Goal: Task Accomplishment & Management: Manage account settings

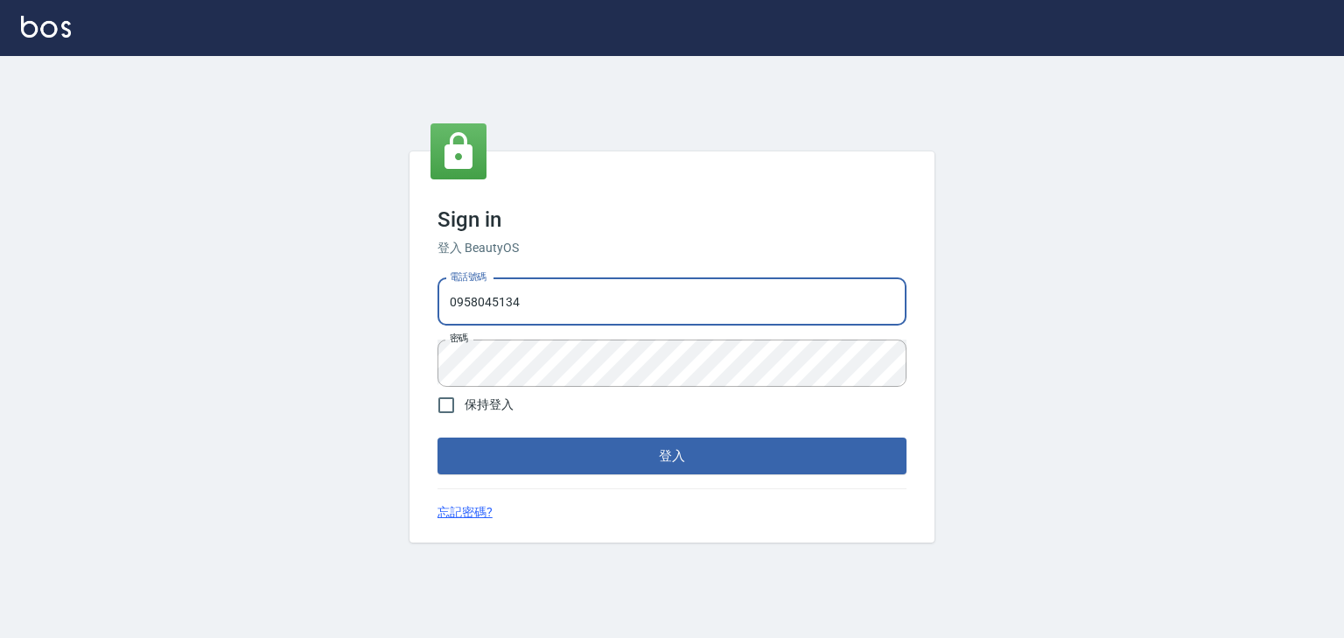
drag, startPoint x: 539, startPoint y: 296, endPoint x: 140, endPoint y: 255, distance: 401.2
click at [140, 255] on div "Sign in 登入 BeautyOS 電話號碼 [PHONE_NUMBER] 電話號碼 密碼 密碼 保持登入 登入 忘記密碼?" at bounding box center [672, 347] width 1344 height 582
type input "0225513682"
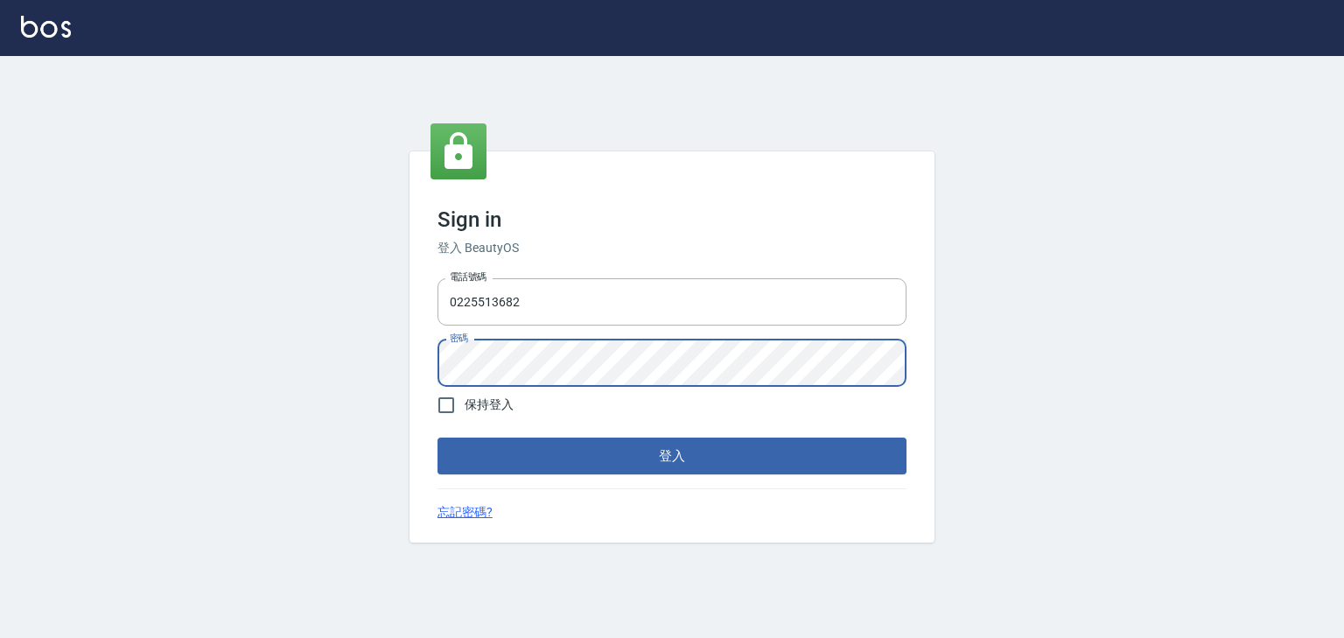
click at [67, 417] on div "Sign in 登入 BeautyOS 電話號碼 [PHONE_NUMBER] 電話號碼 密碼 密碼 保持登入 登入 忘記密碼?" at bounding box center [672, 347] width 1344 height 582
click at [442, 404] on input "保持登入" at bounding box center [446, 405] width 37 height 37
checkbox input "true"
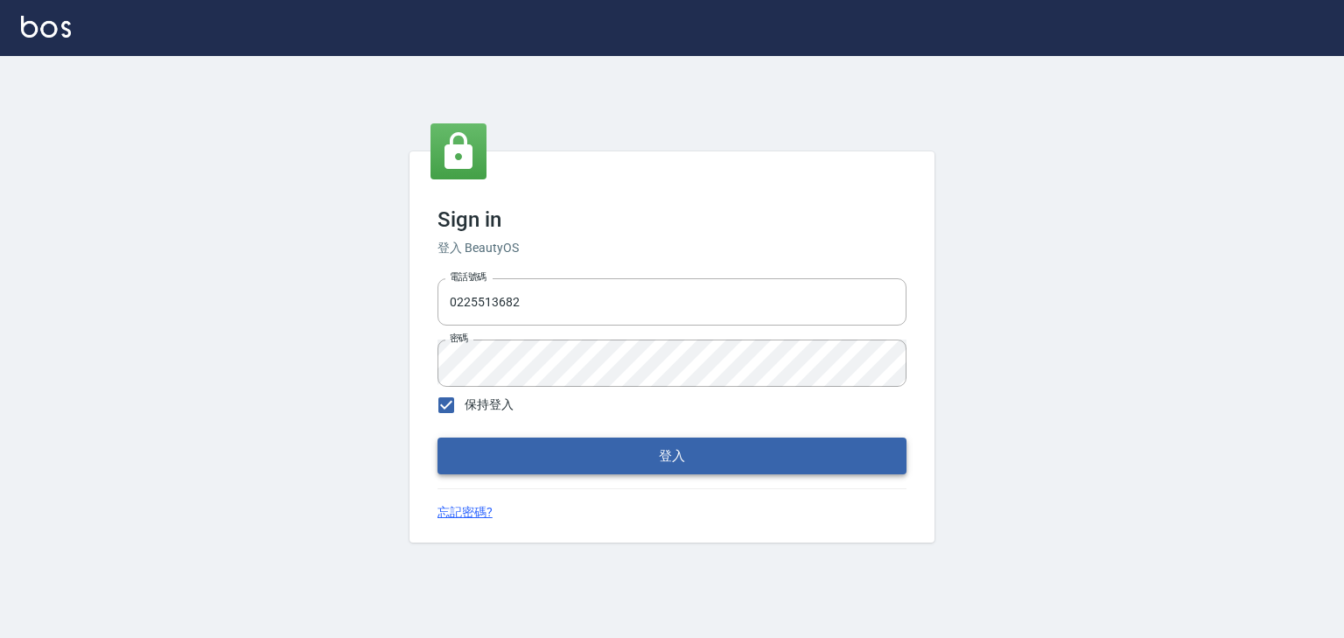
click at [484, 460] on button "登入" at bounding box center [672, 456] width 469 height 37
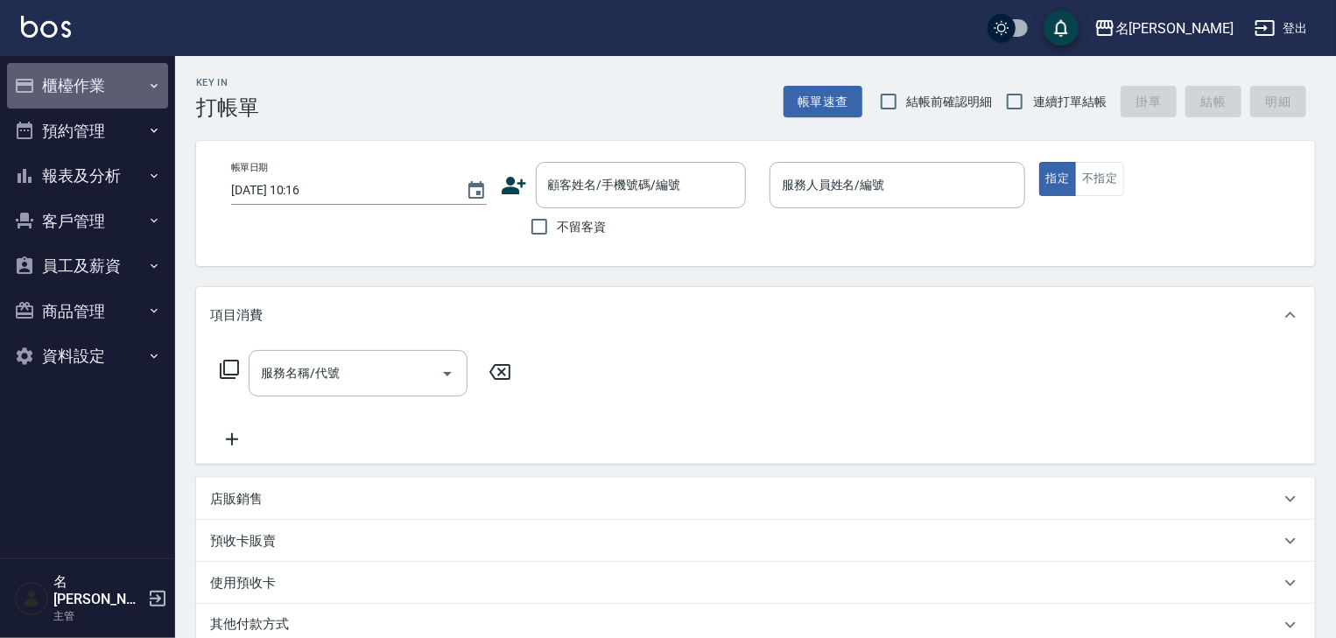
click at [38, 88] on button "櫃檯作業" at bounding box center [87, 86] width 161 height 46
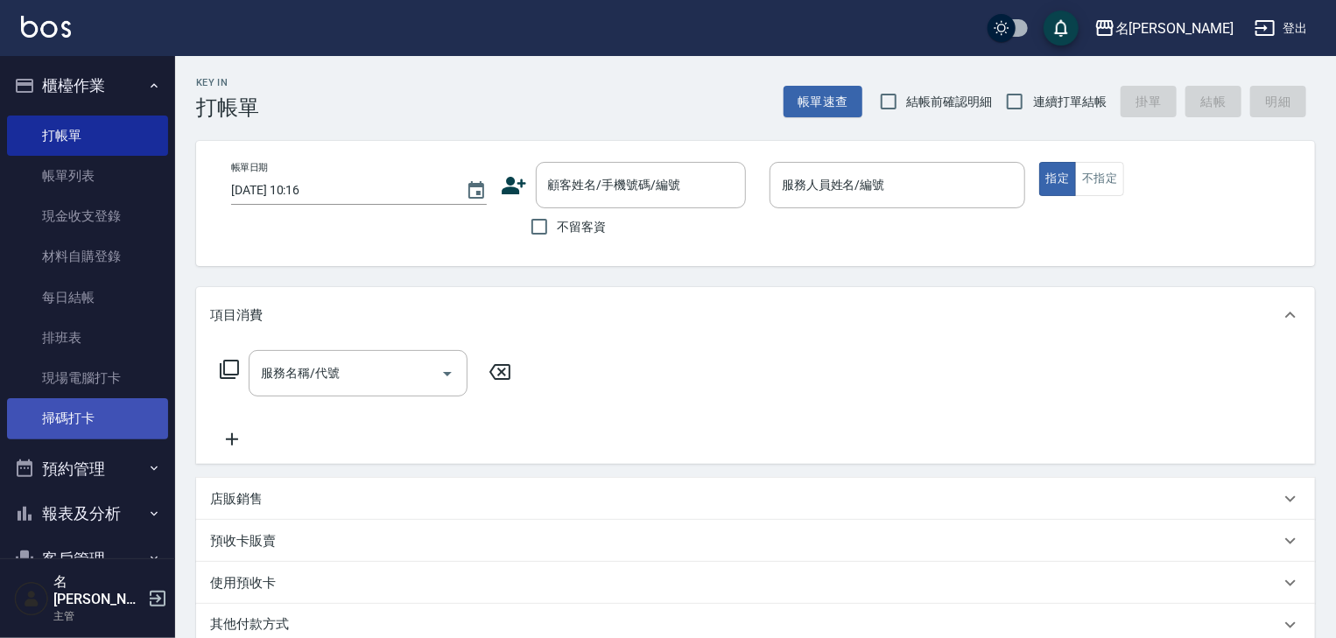
click at [74, 405] on link "掃碼打卡" at bounding box center [87, 418] width 161 height 40
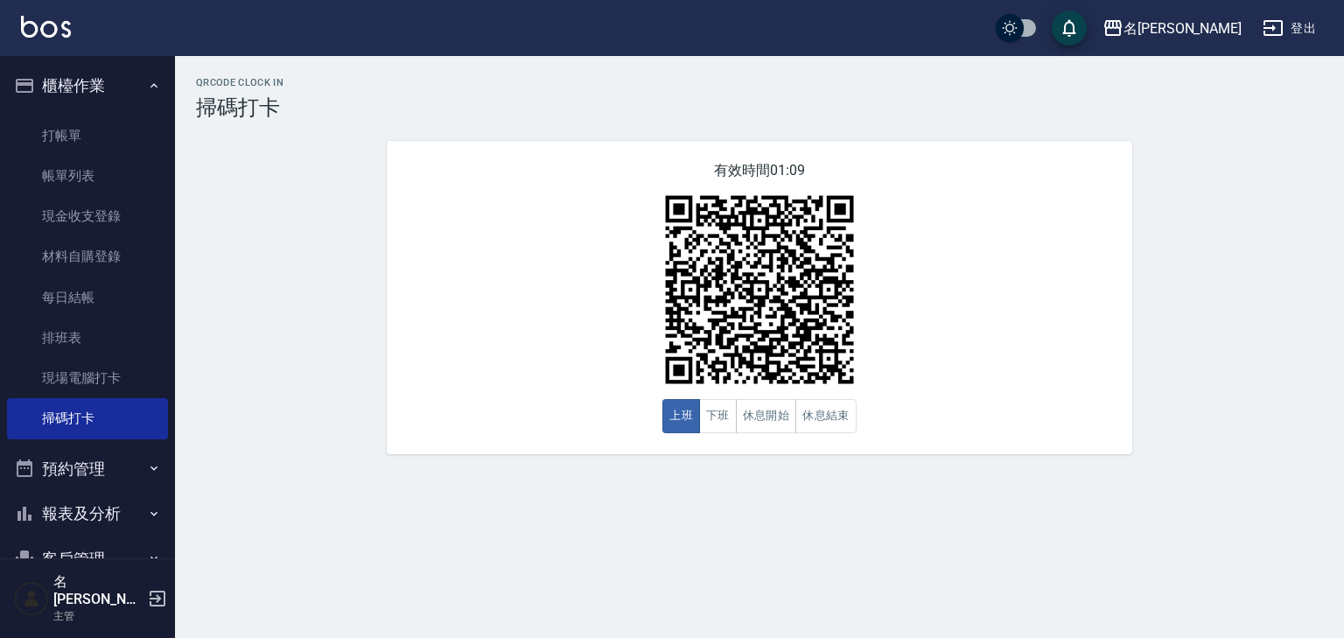
click at [53, 40] on link at bounding box center [46, 28] width 50 height 25
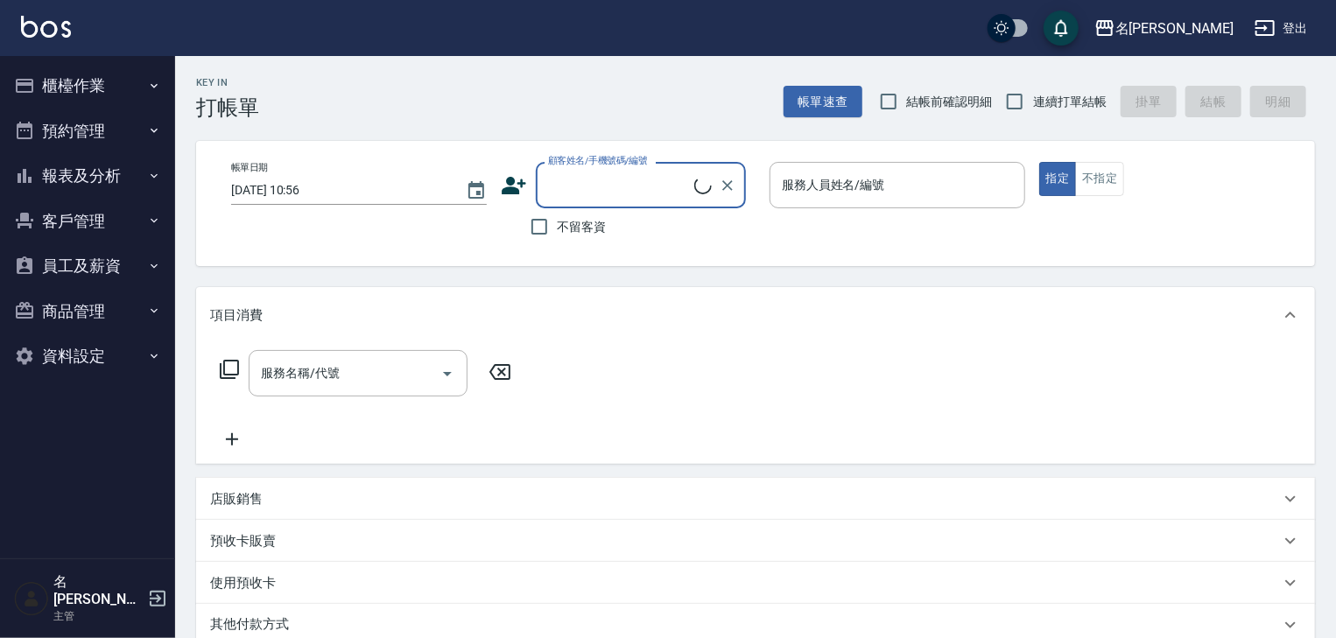
click at [914, 175] on input "服務人員姓名/編號" at bounding box center [897, 185] width 240 height 31
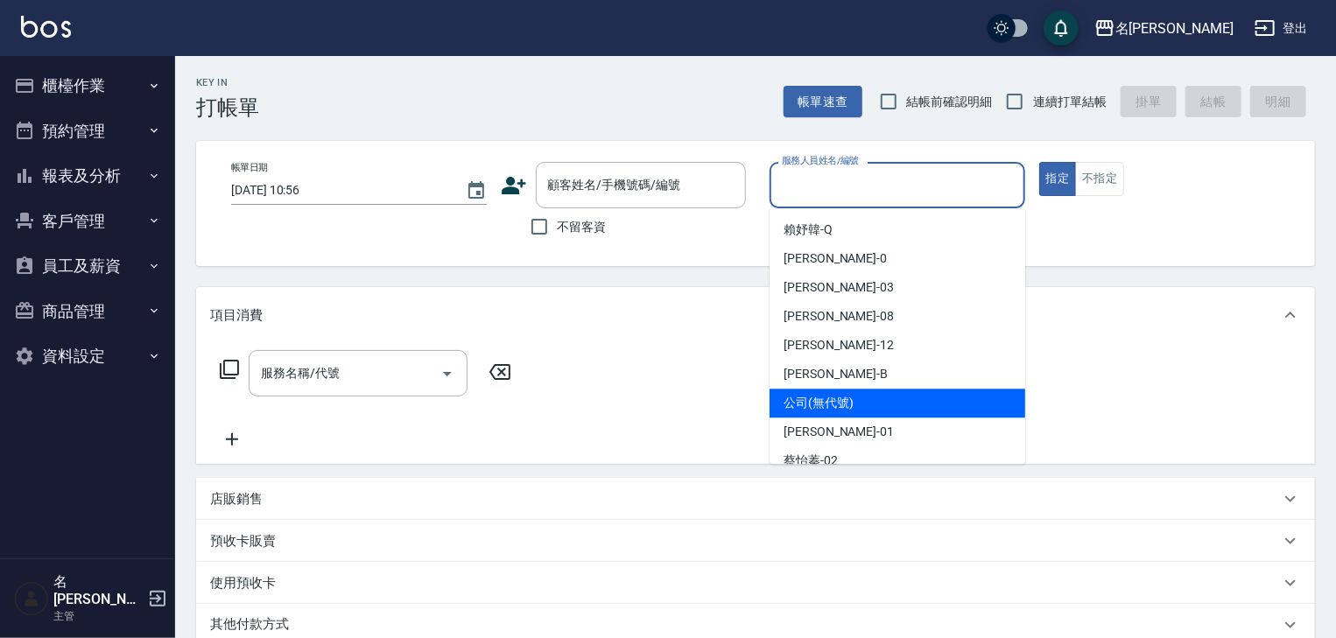
click at [980, 112] on label "結帳前確認明細" at bounding box center [931, 101] width 123 height 37
click at [907, 112] on input "結帳前確認明細" at bounding box center [888, 101] width 37 height 37
checkbox input "true"
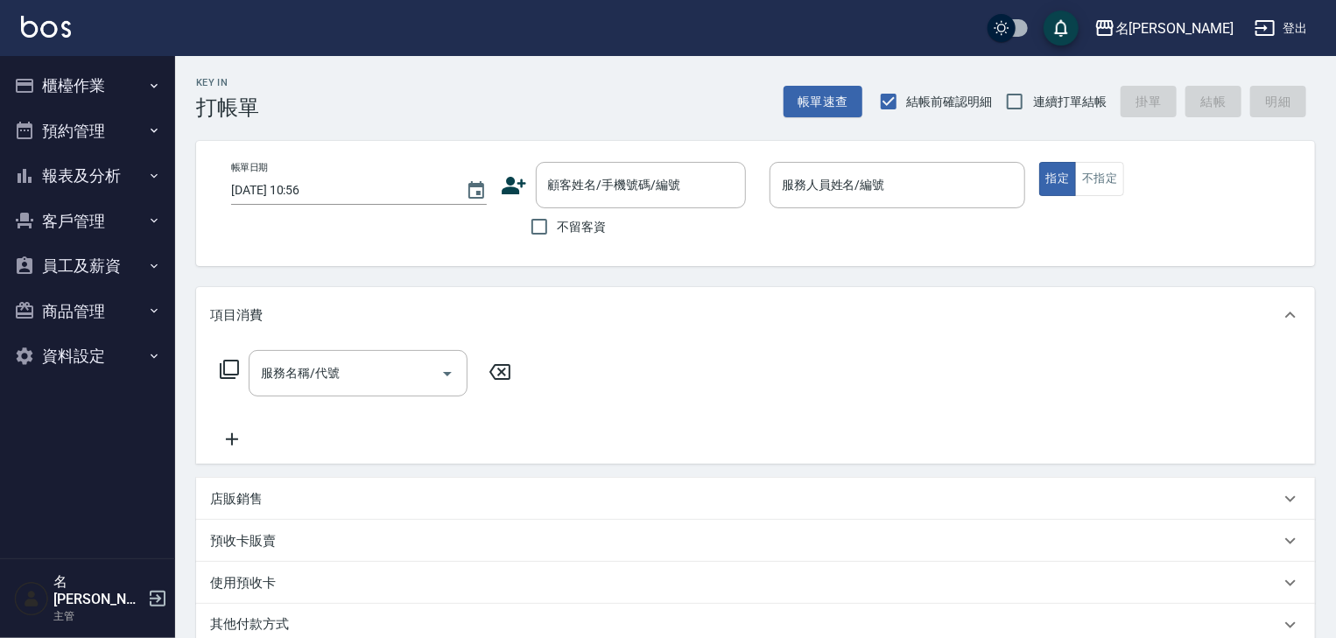
click at [1089, 95] on span "連續打單結帳" at bounding box center [1070, 102] width 74 height 18
click at [1033, 95] on input "連續打單結帳" at bounding box center [1014, 101] width 37 height 37
checkbox input "true"
click at [606, 224] on span "不留客資" at bounding box center [581, 227] width 49 height 18
click at [557, 224] on input "不留客資" at bounding box center [539, 226] width 37 height 37
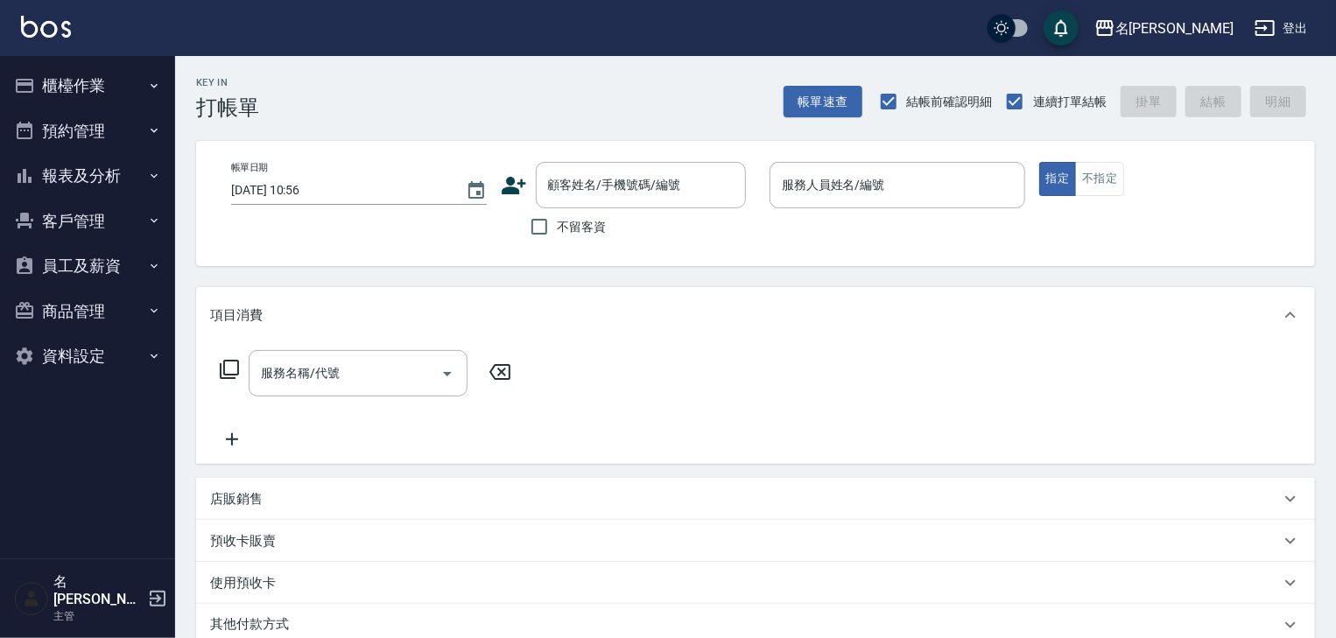
checkbox input "true"
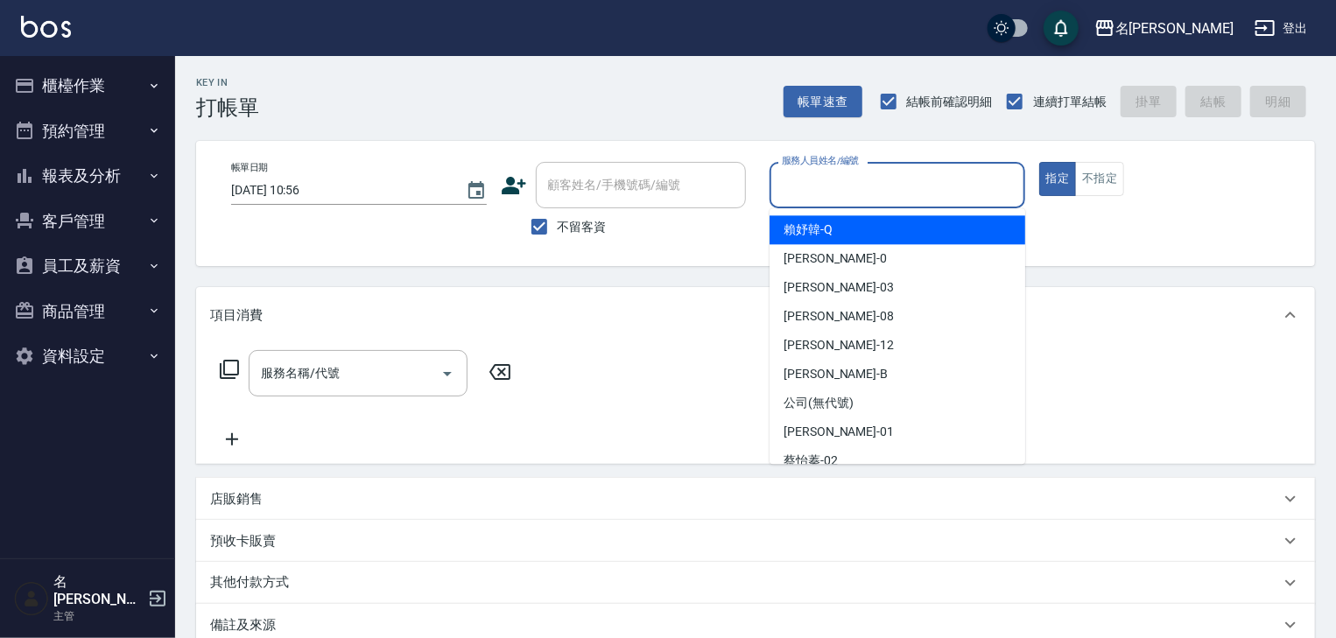
click at [785, 188] on input "服務人員姓名/編號" at bounding box center [897, 185] width 240 height 31
type input "4"
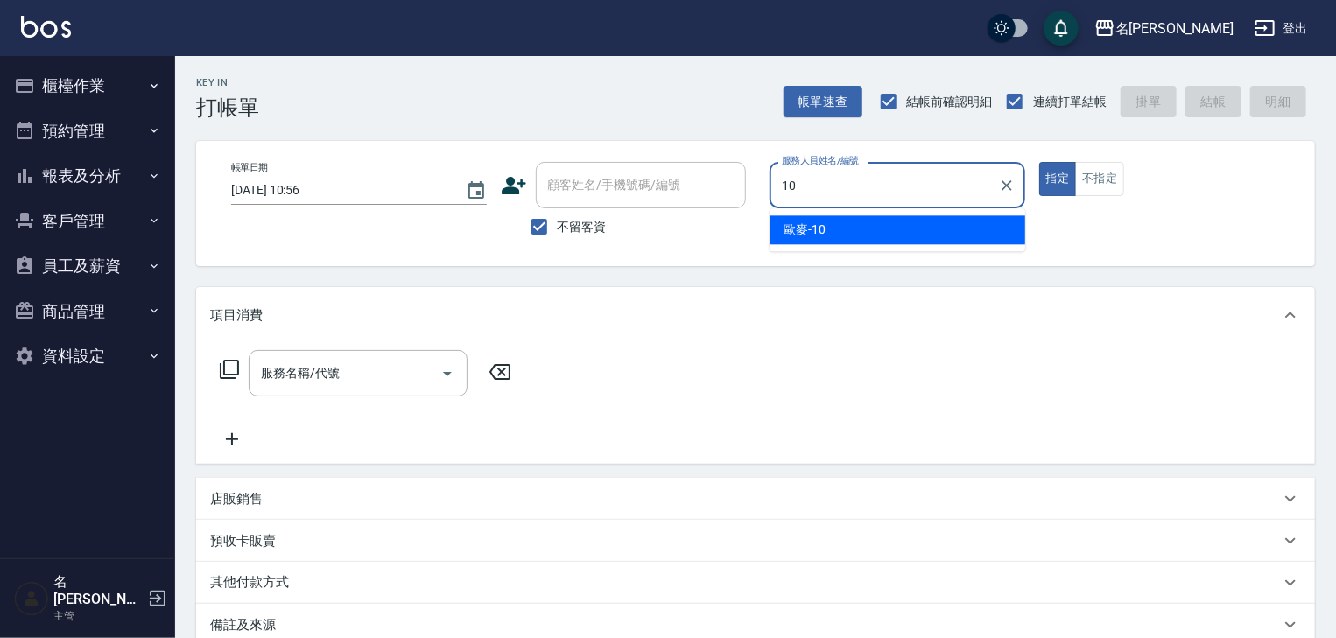
type input "歐麥-10"
type button "true"
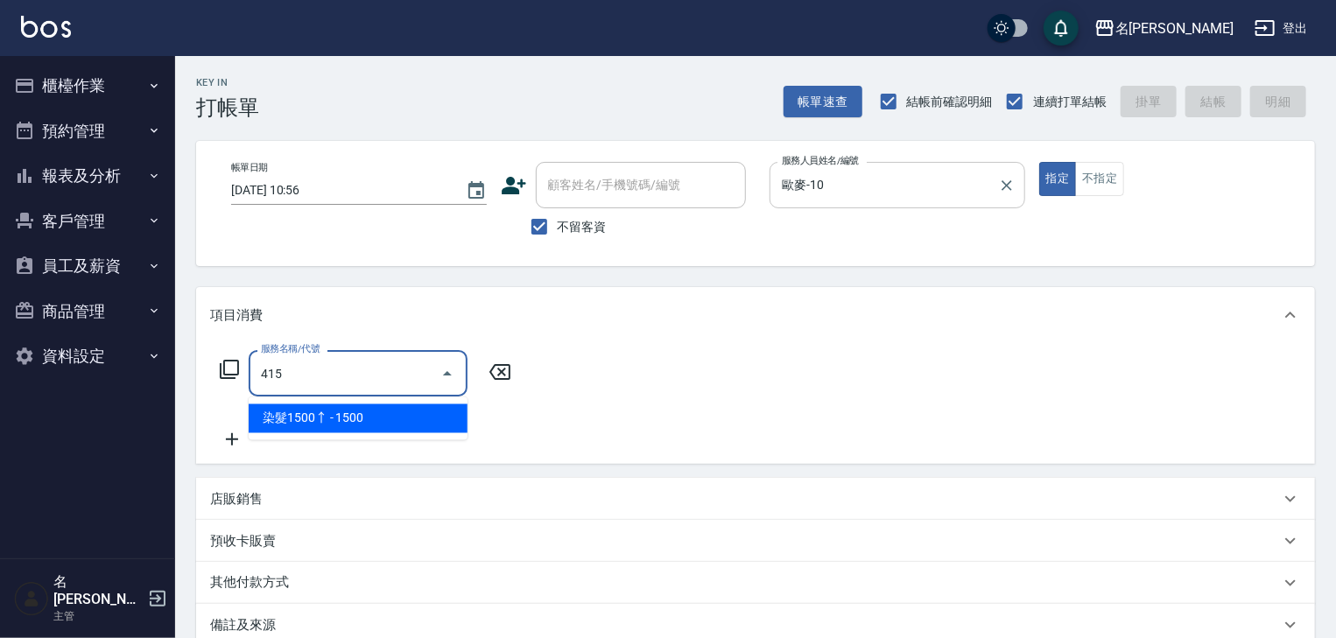
type input "染髮1500↑(415)"
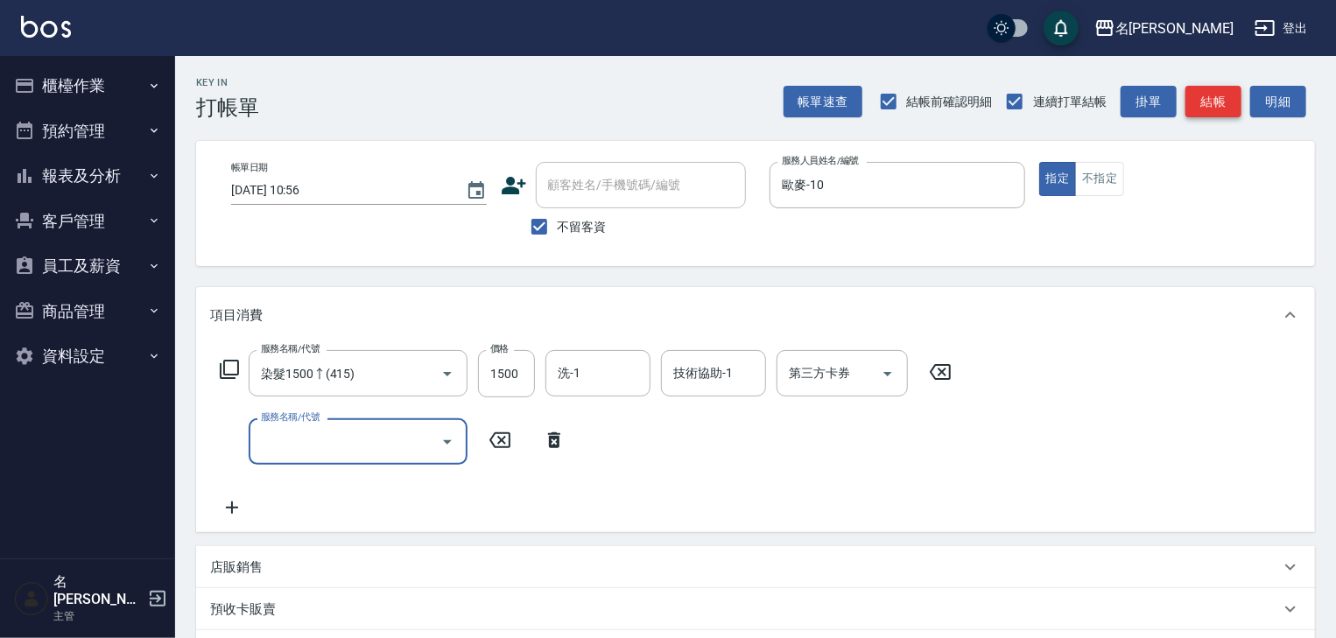
click at [1213, 102] on button "結帳" at bounding box center [1213, 102] width 56 height 32
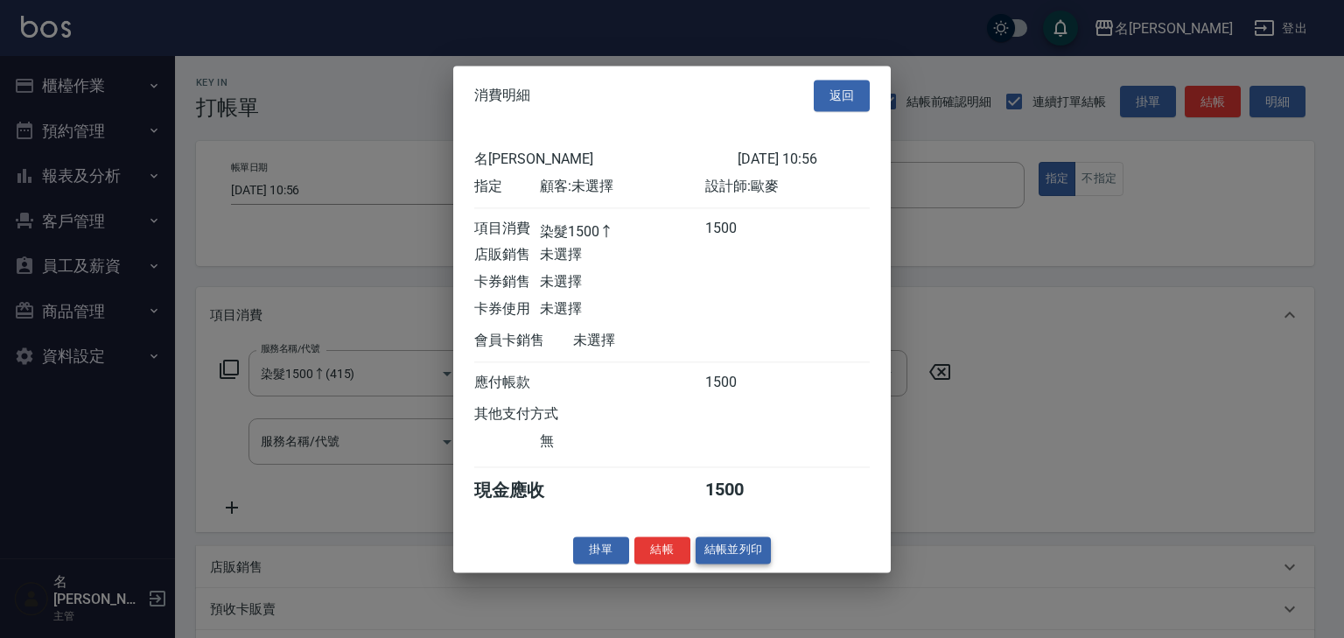
click at [740, 551] on button "結帳並列印" at bounding box center [734, 549] width 76 height 27
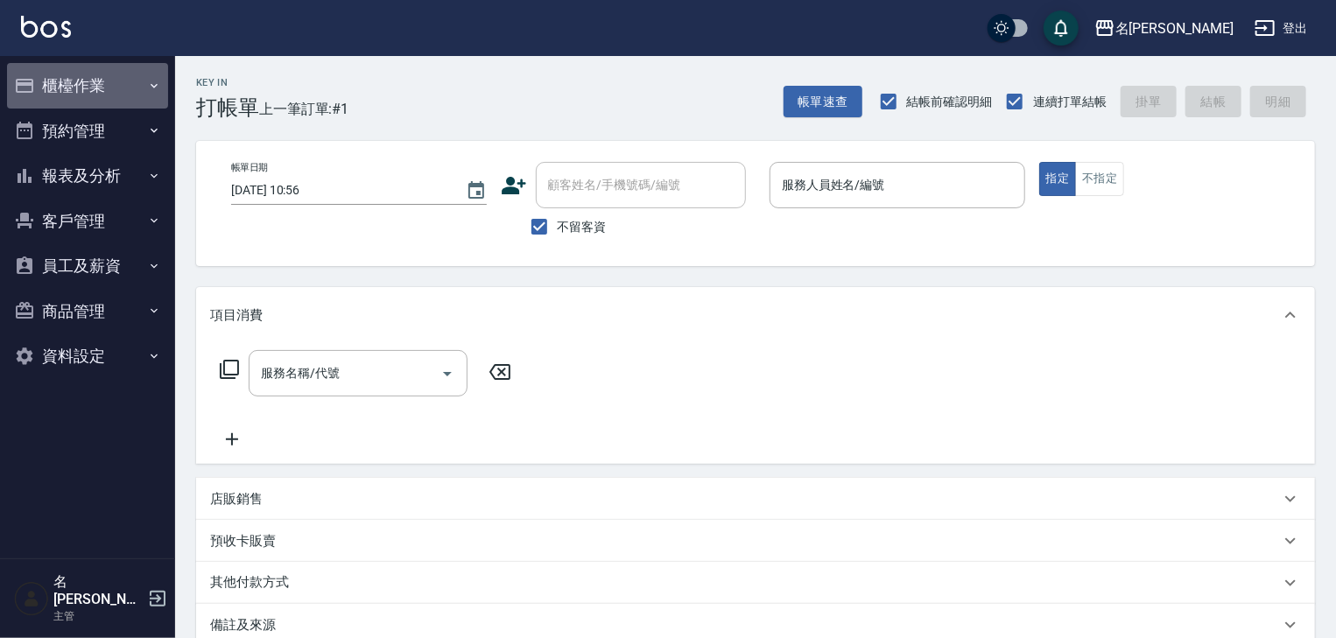
click at [124, 97] on button "櫃檯作業" at bounding box center [87, 86] width 161 height 46
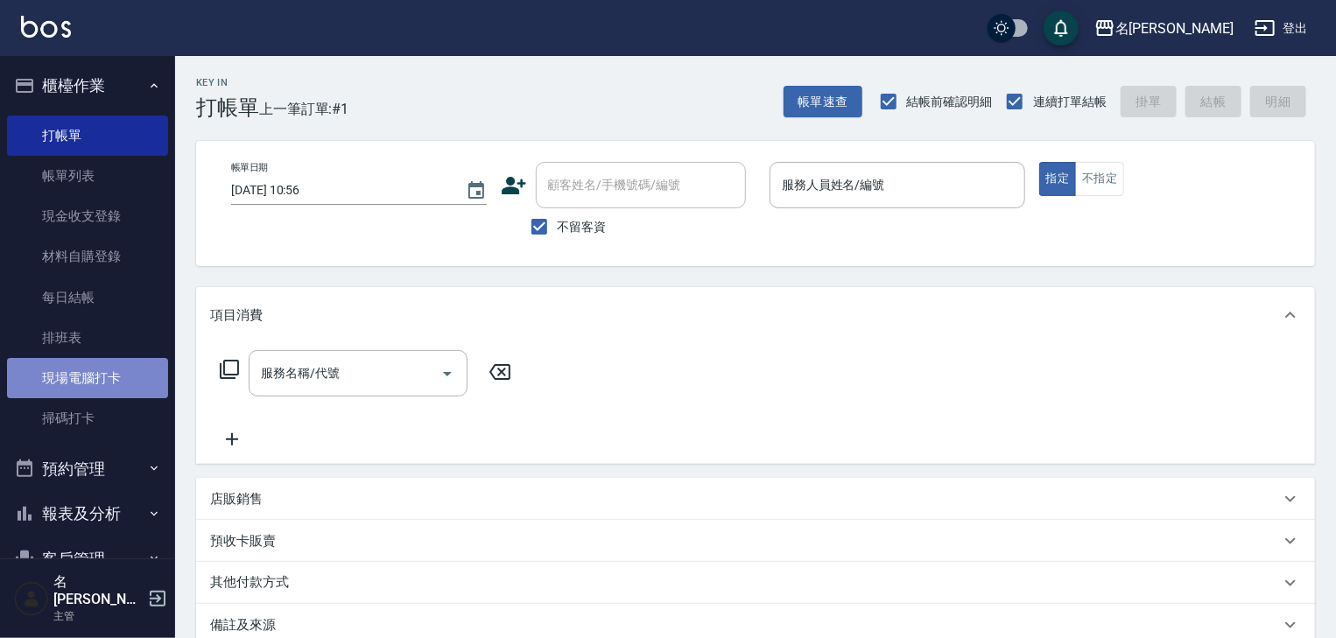
click at [116, 368] on link "現場電腦打卡" at bounding box center [87, 378] width 161 height 40
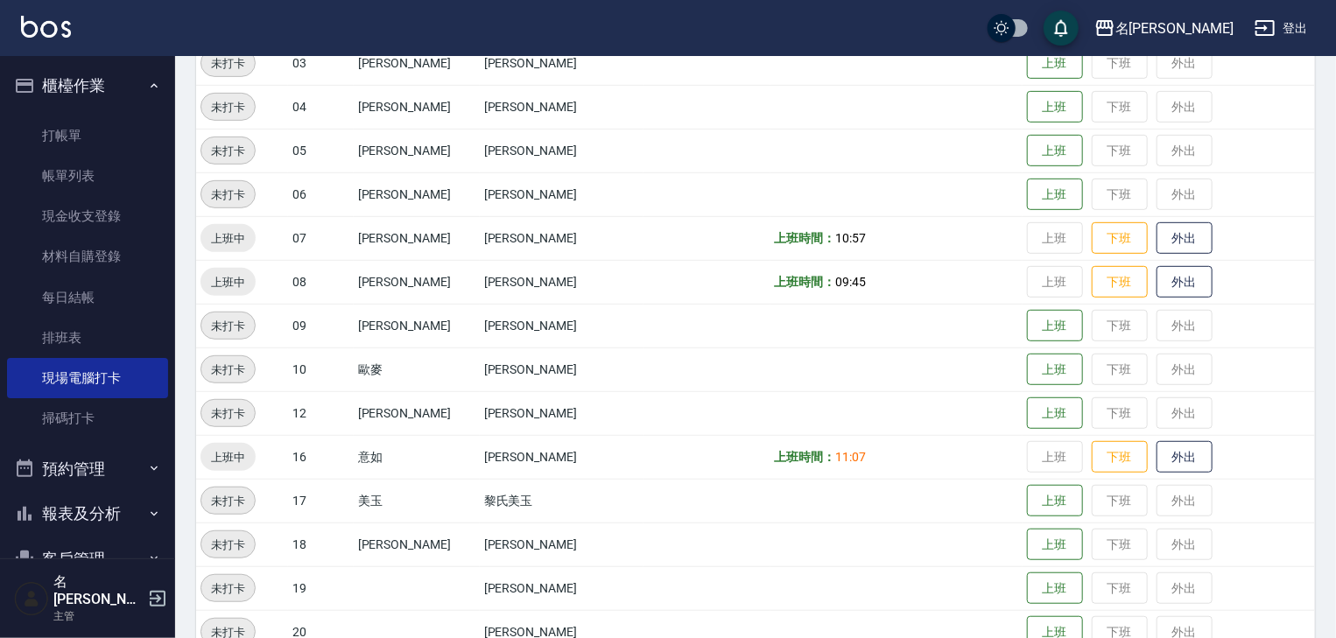
scroll to position [653, 0]
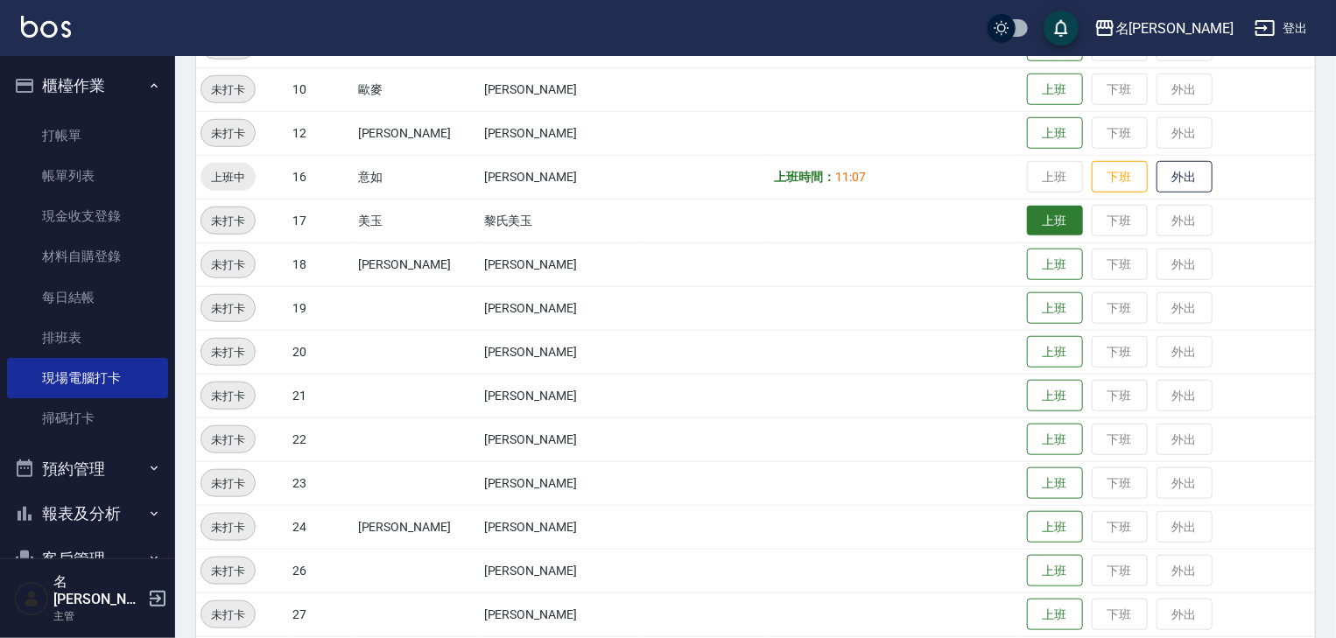
click at [1038, 217] on button "上班" at bounding box center [1055, 221] width 56 height 31
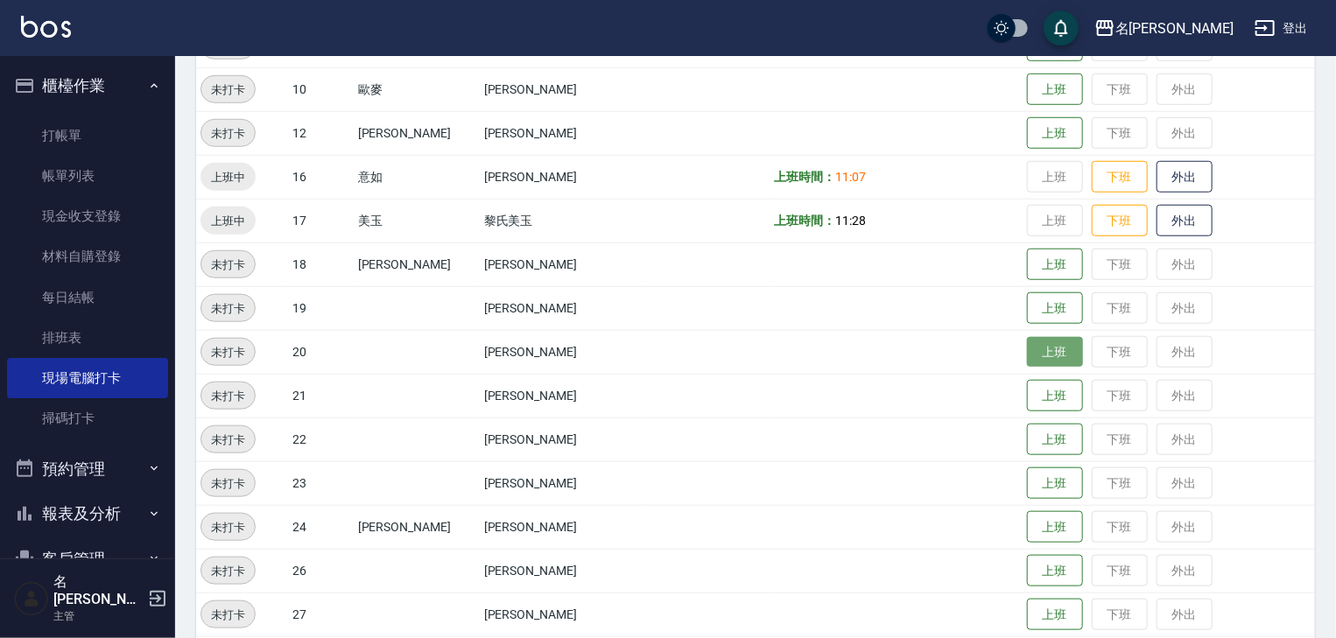
click at [1031, 351] on button "上班" at bounding box center [1055, 352] width 56 height 31
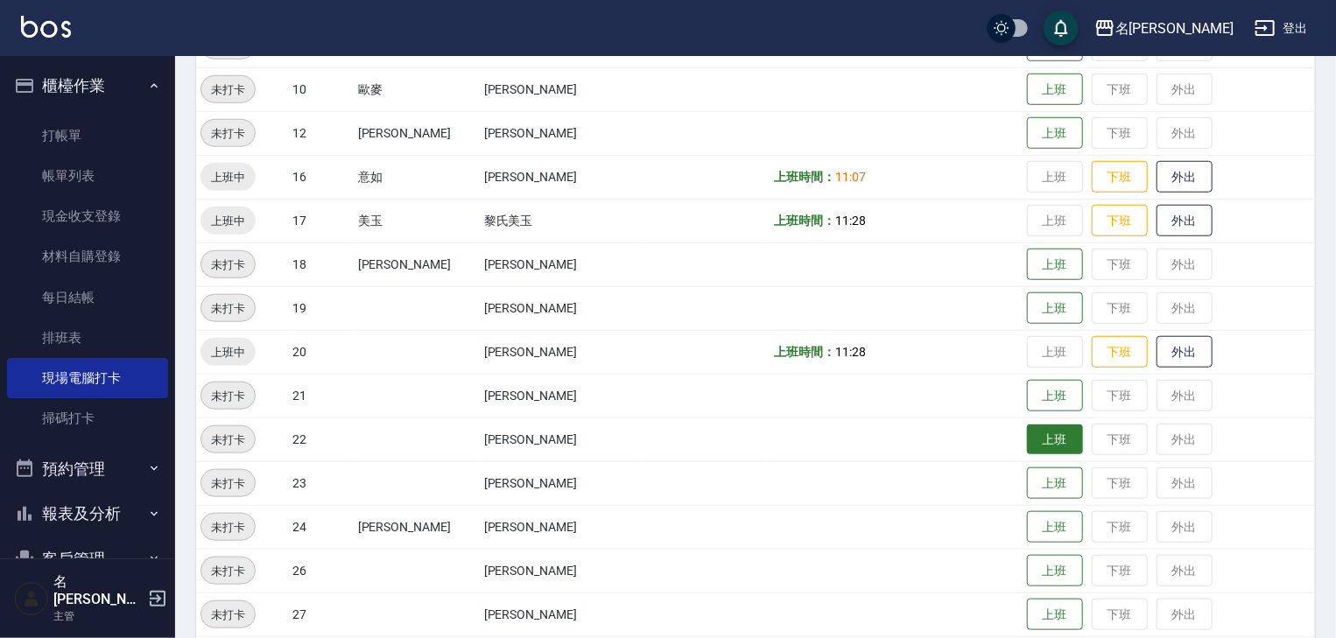
click at [1027, 424] on button "上班" at bounding box center [1055, 439] width 56 height 31
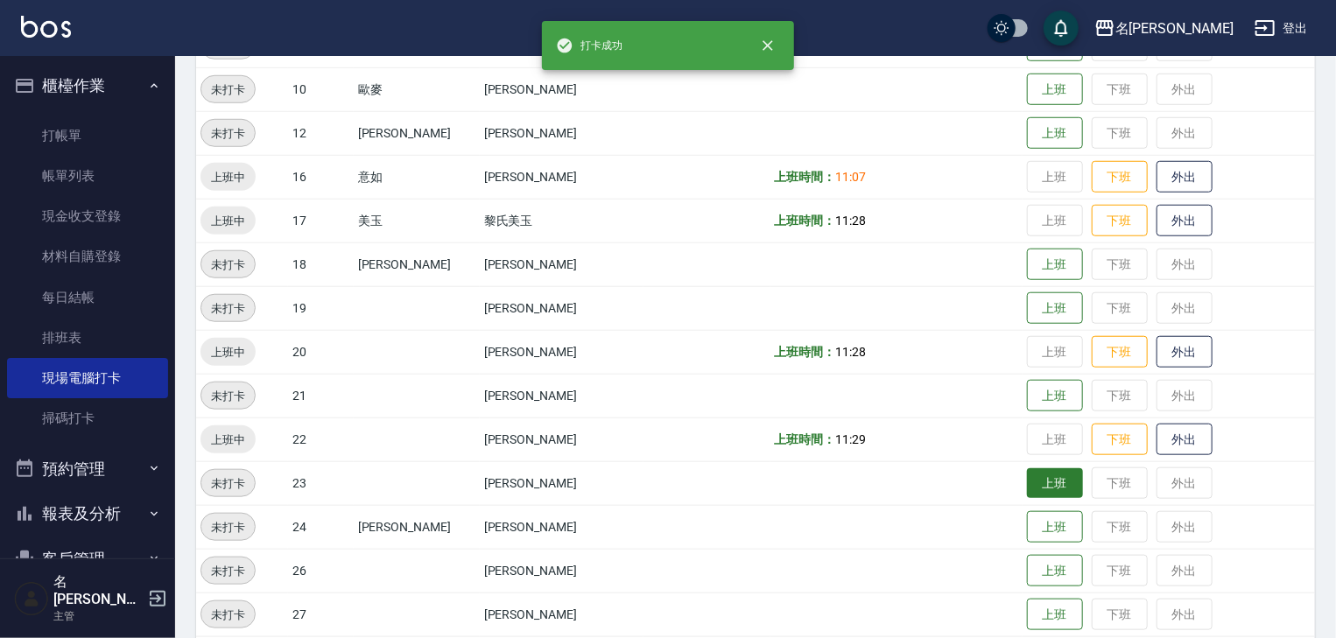
click at [1027, 486] on button "上班" at bounding box center [1055, 483] width 56 height 31
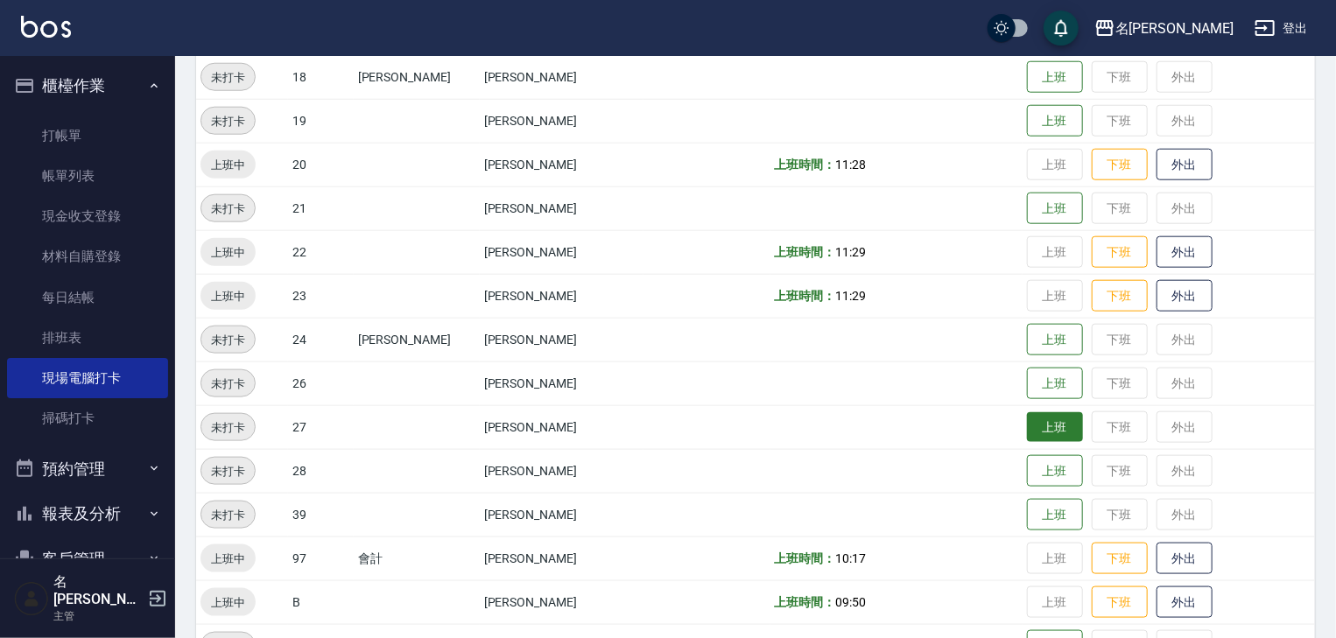
click at [1035, 418] on button "上班" at bounding box center [1055, 427] width 56 height 31
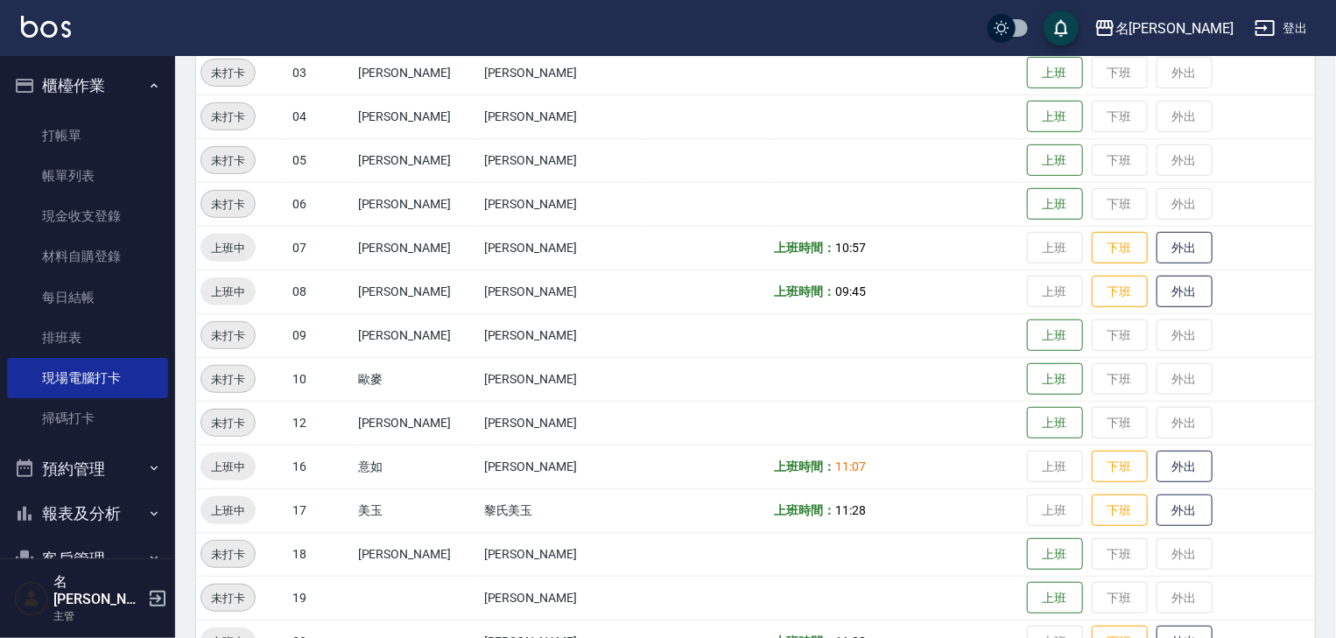
scroll to position [0, 0]
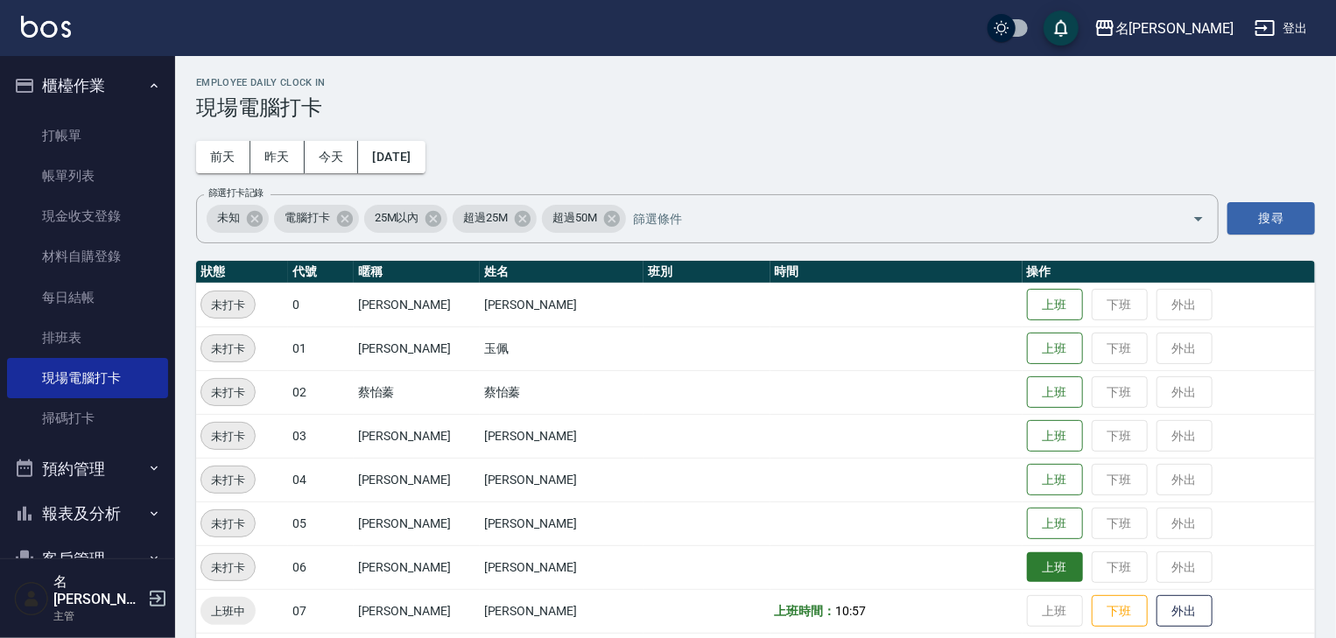
click at [1034, 564] on button "上班" at bounding box center [1055, 567] width 56 height 31
click at [1091, 564] on button "下班" at bounding box center [1119, 567] width 56 height 31
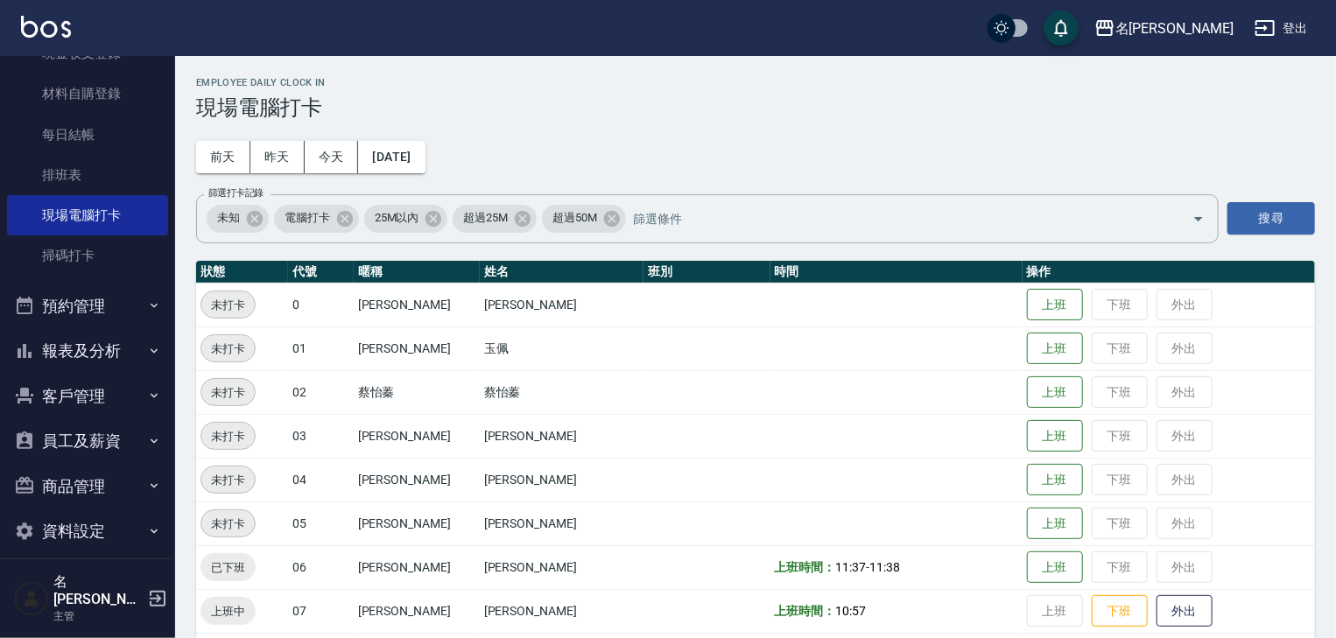
scroll to position [186, 0]
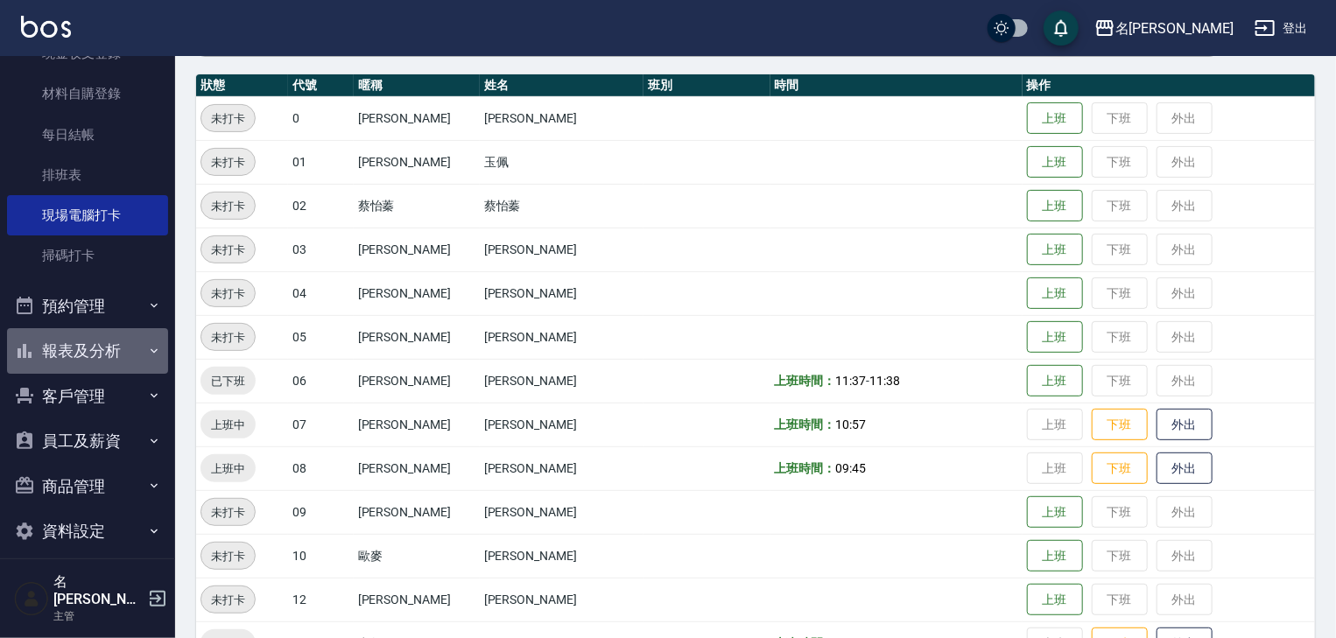
click at [103, 357] on button "報表及分析" at bounding box center [87, 351] width 161 height 46
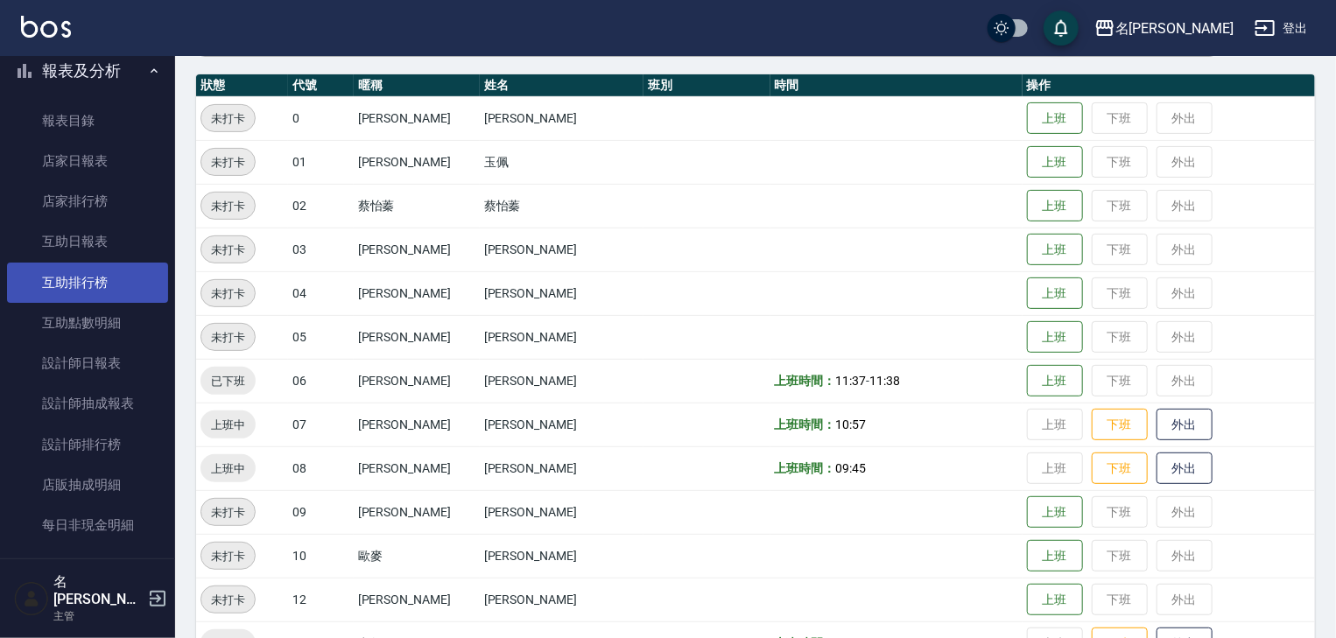
scroll to position [663, 0]
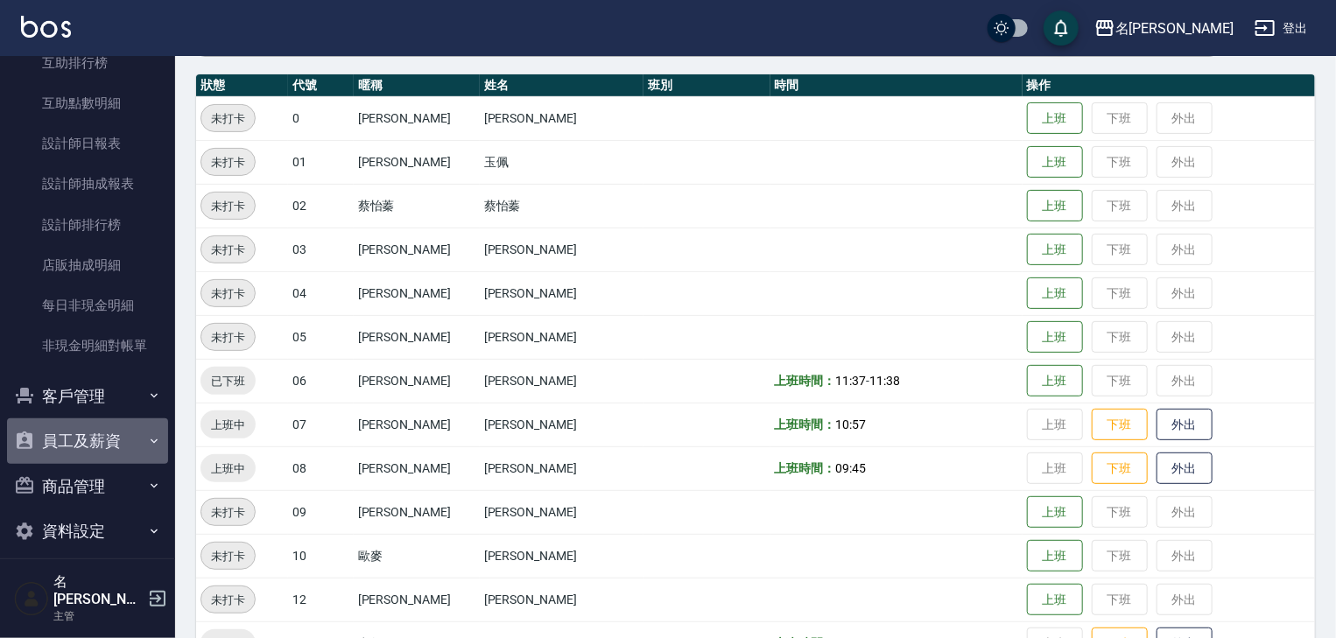
click at [98, 444] on button "員工及薪資" at bounding box center [87, 441] width 161 height 46
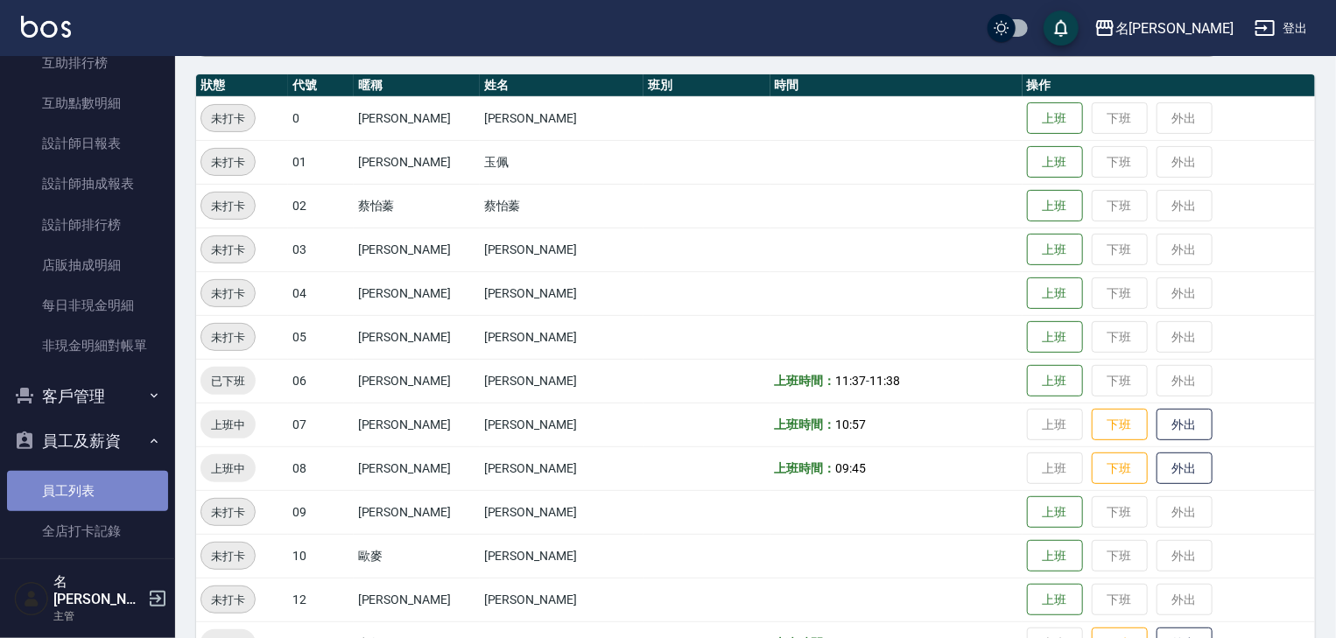
click at [108, 500] on link "員工列表" at bounding box center [87, 491] width 161 height 40
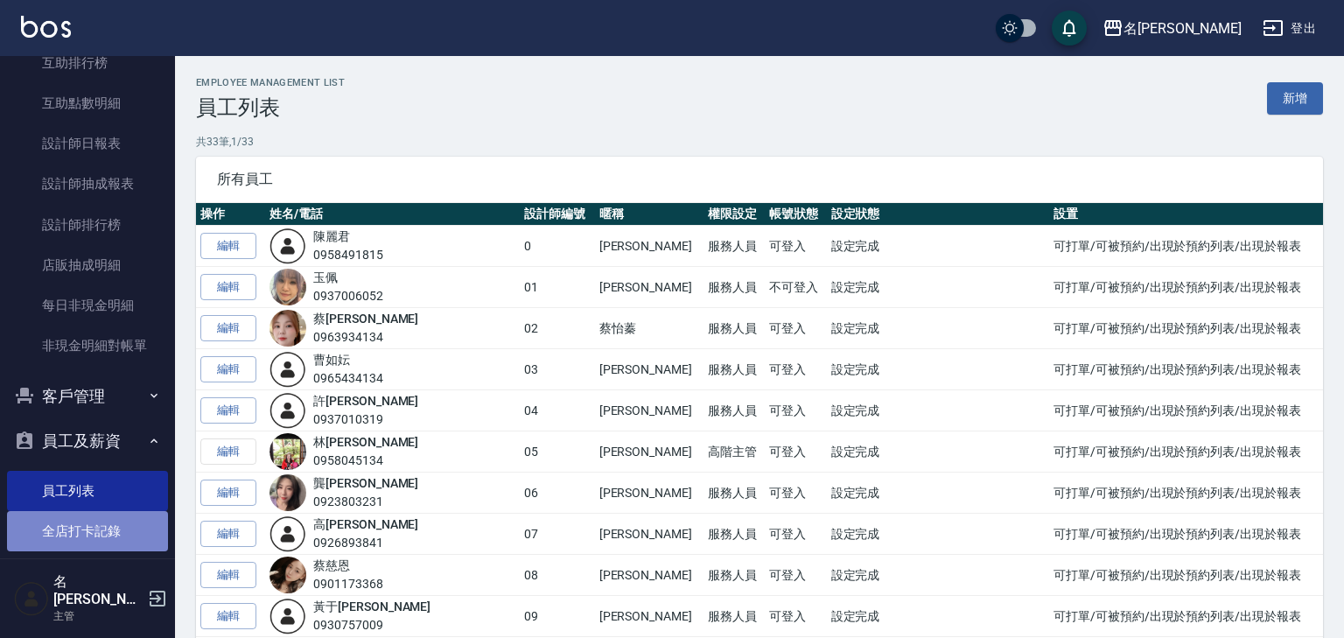
click at [103, 529] on link "全店打卡記錄" at bounding box center [87, 531] width 161 height 40
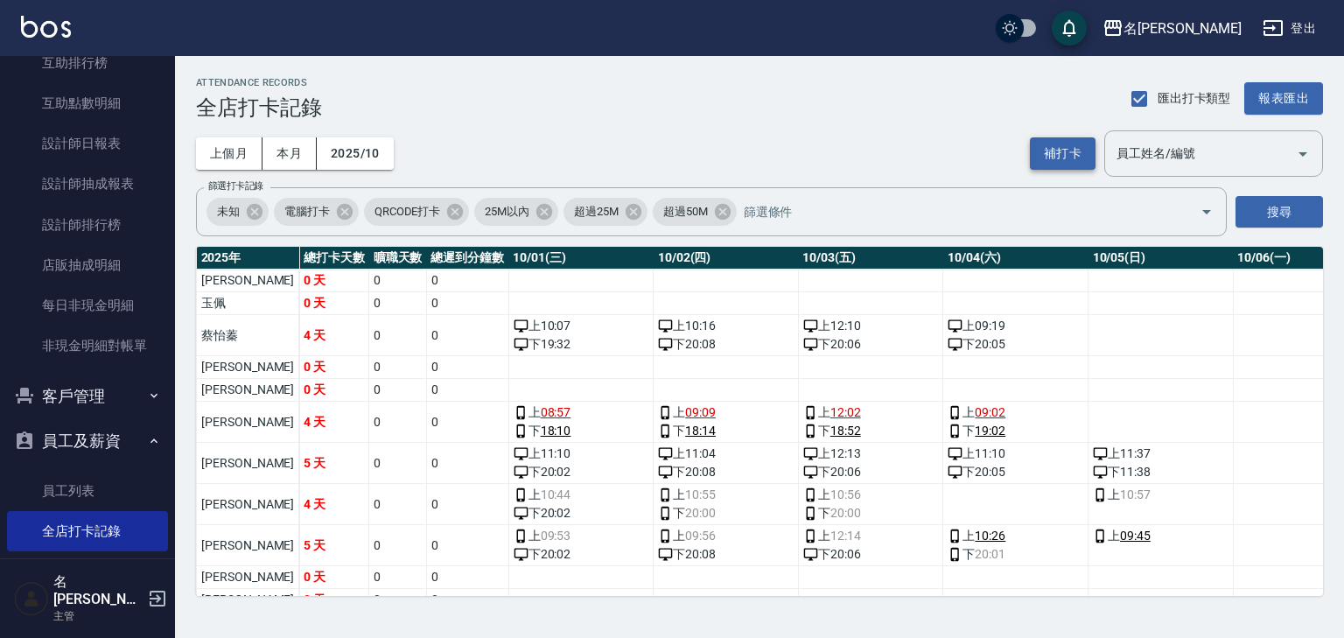
click at [1085, 151] on button "補打卡" at bounding box center [1063, 153] width 66 height 32
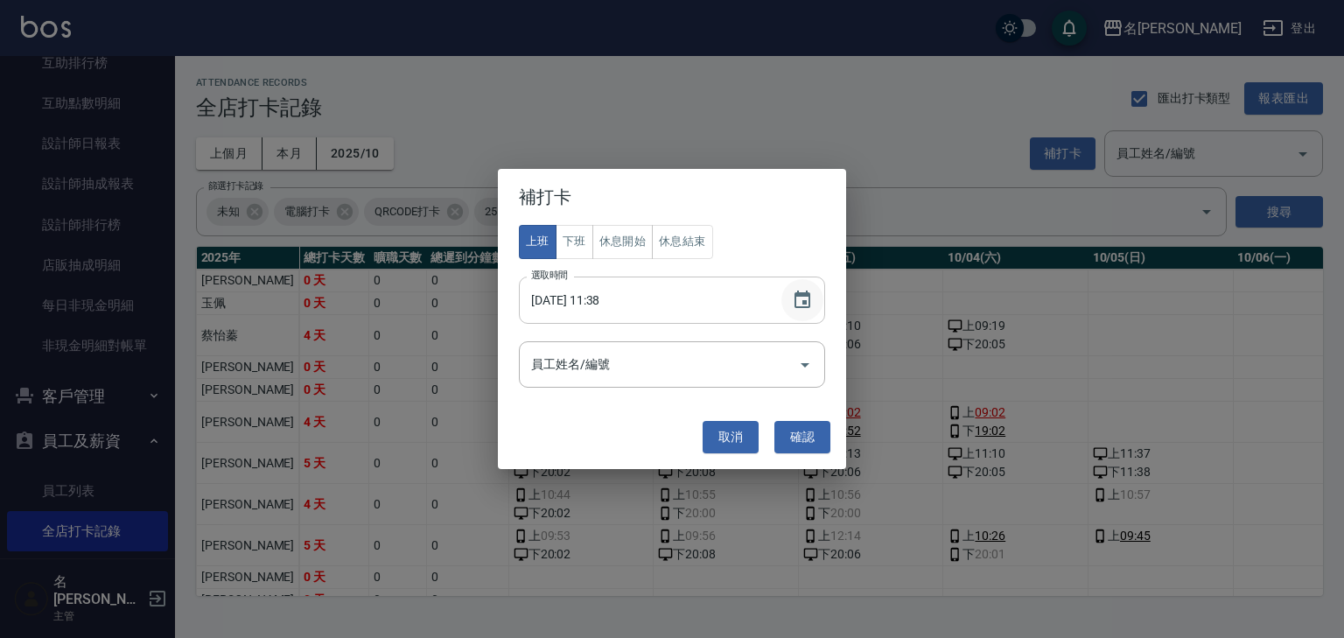
click at [791, 298] on button "Choose date, selected date is 2025-10-05" at bounding box center [803, 300] width 42 height 42
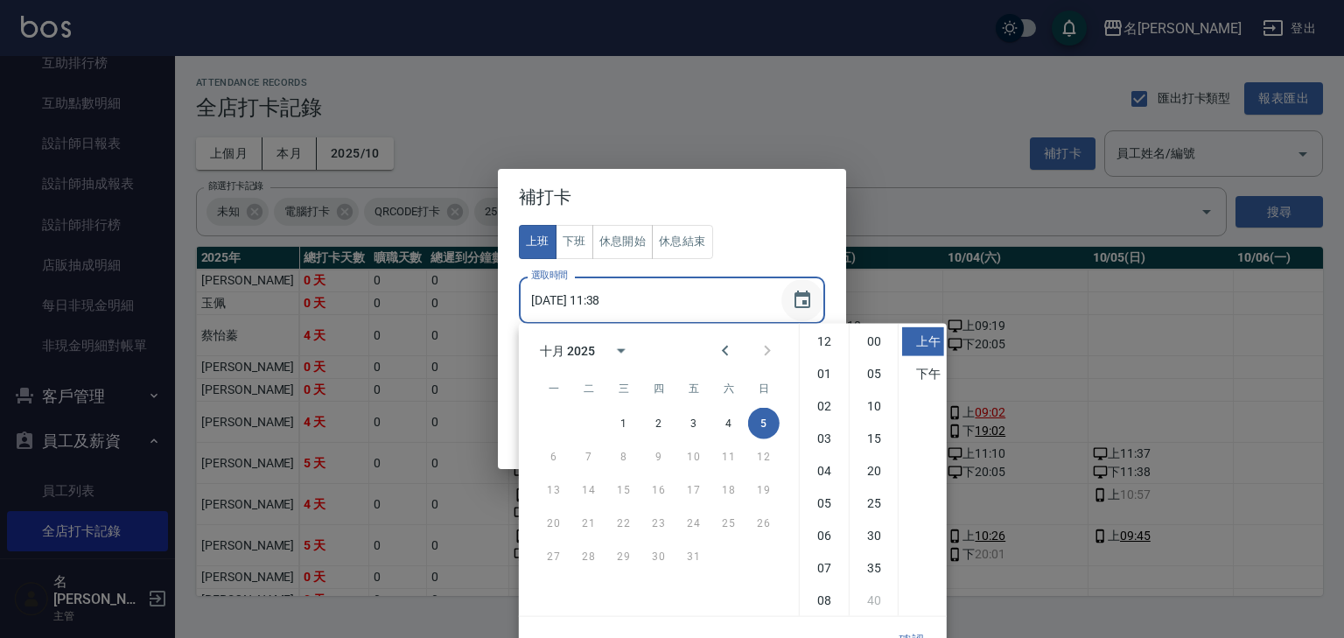
scroll to position [98, 0]
click at [874, 344] on li "00" at bounding box center [874, 341] width 42 height 29
type input "[DATE] 11:00"
click at [903, 627] on button "確認" at bounding box center [912, 640] width 56 height 32
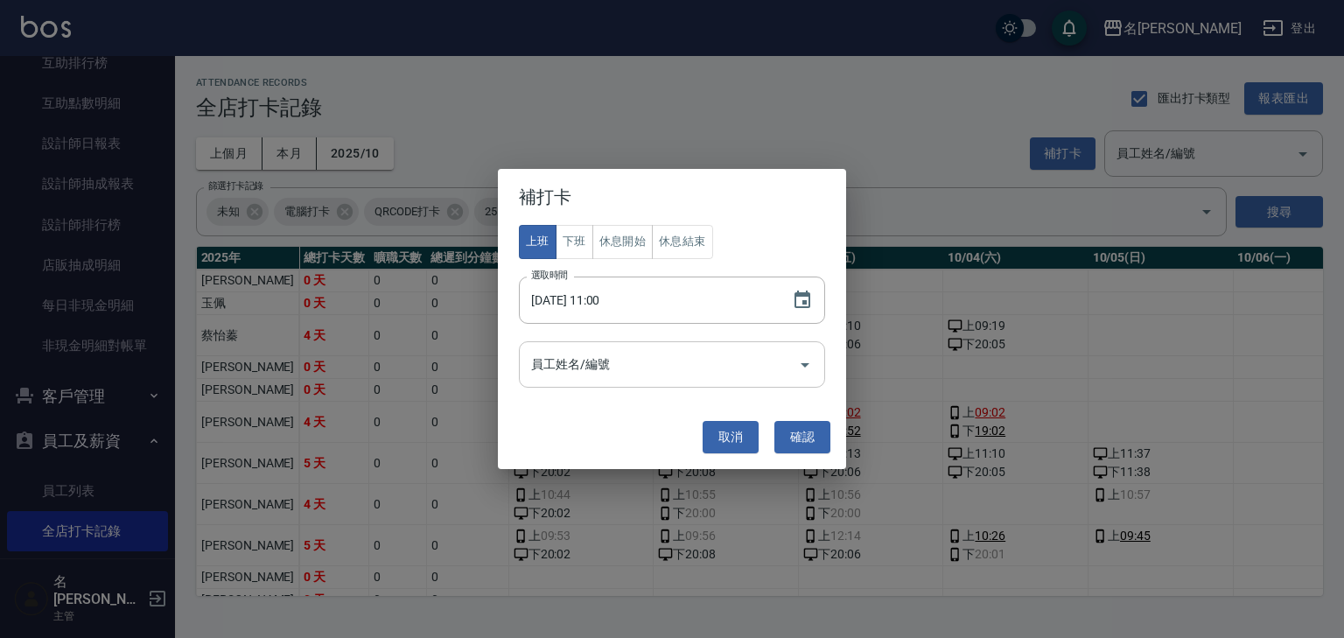
click at [649, 376] on input "員工姓名/編號" at bounding box center [659, 364] width 264 height 31
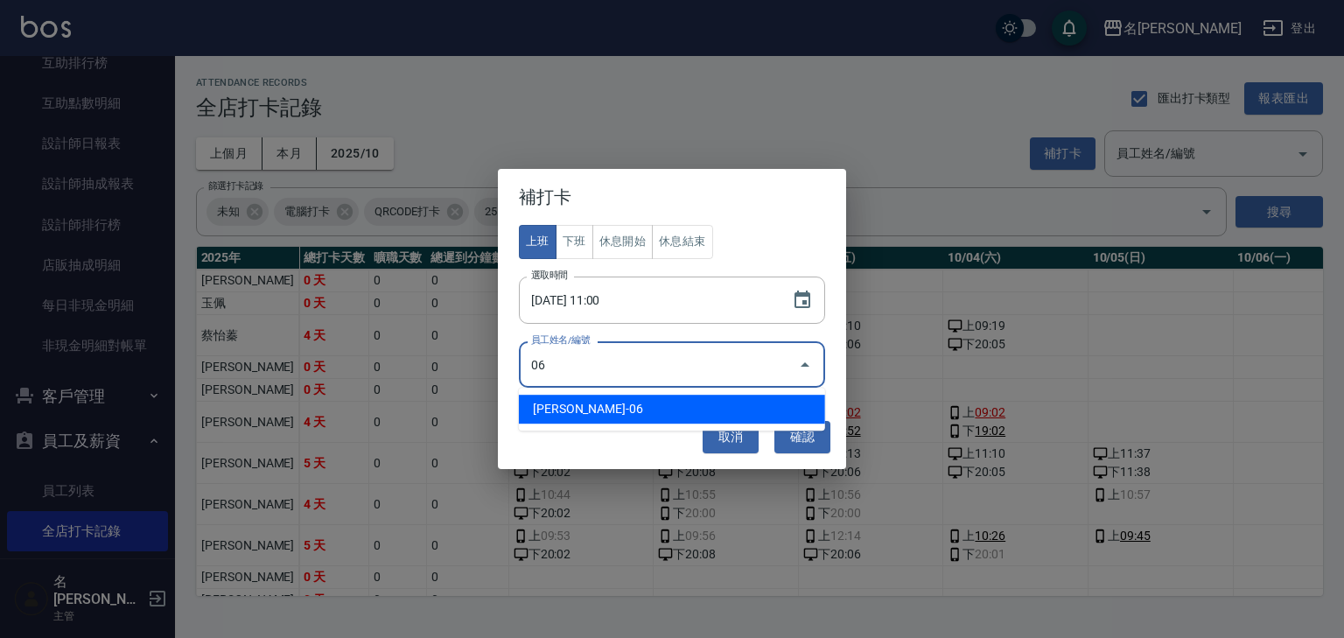
click at [545, 406] on li "[PERSON_NAME]-06" at bounding box center [672, 409] width 306 height 29
type input "[PERSON_NAME]"
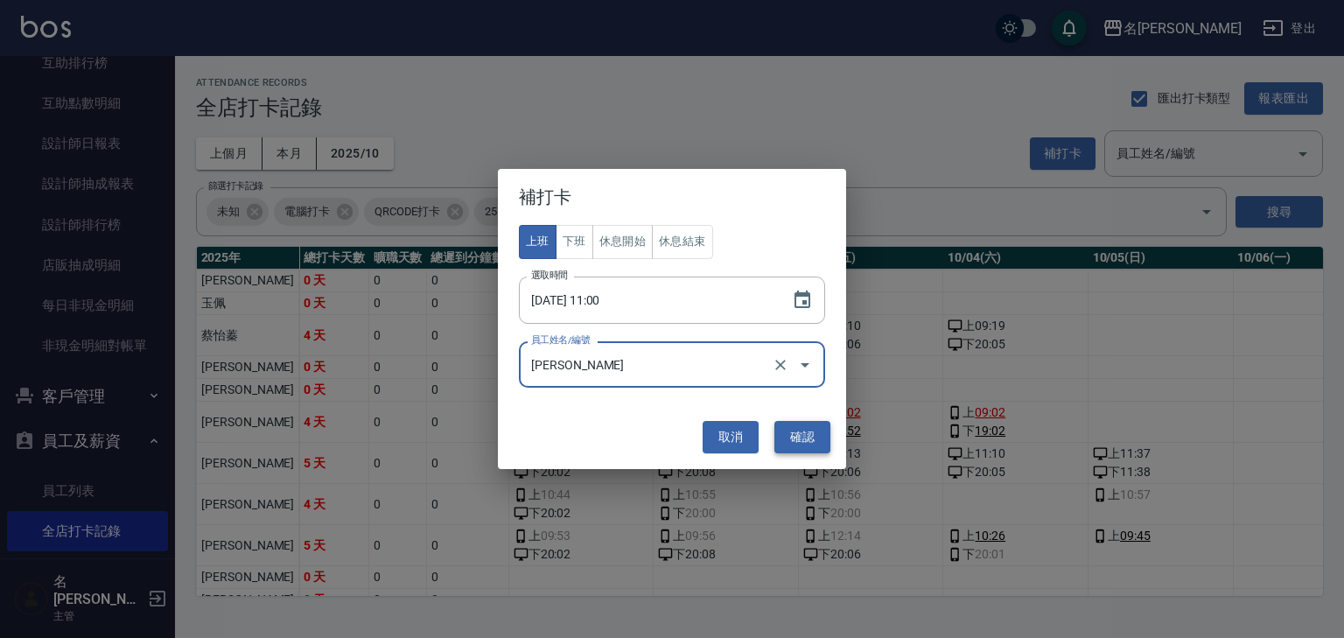
click at [791, 443] on button "確認" at bounding box center [803, 437] width 56 height 32
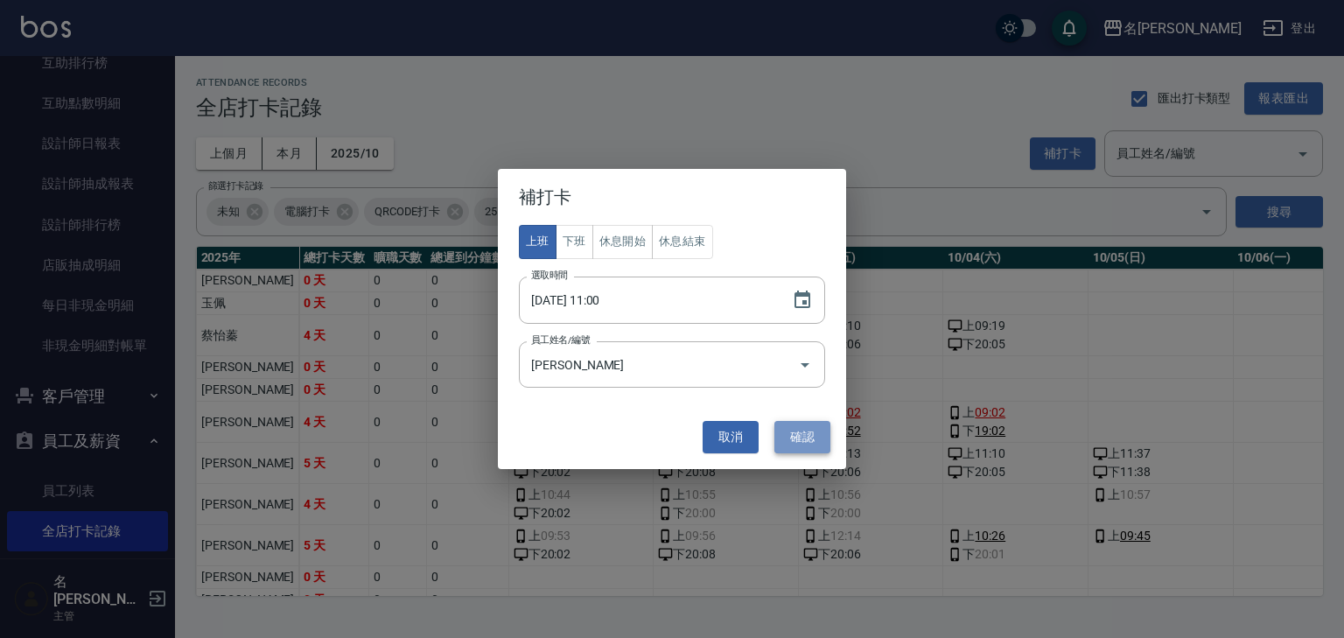
click at [791, 443] on button "確認" at bounding box center [803, 437] width 56 height 32
click at [816, 437] on button "確認" at bounding box center [803, 437] width 56 height 32
click at [805, 292] on icon "Choose date, selected date is 2025-10-05" at bounding box center [803, 300] width 16 height 18
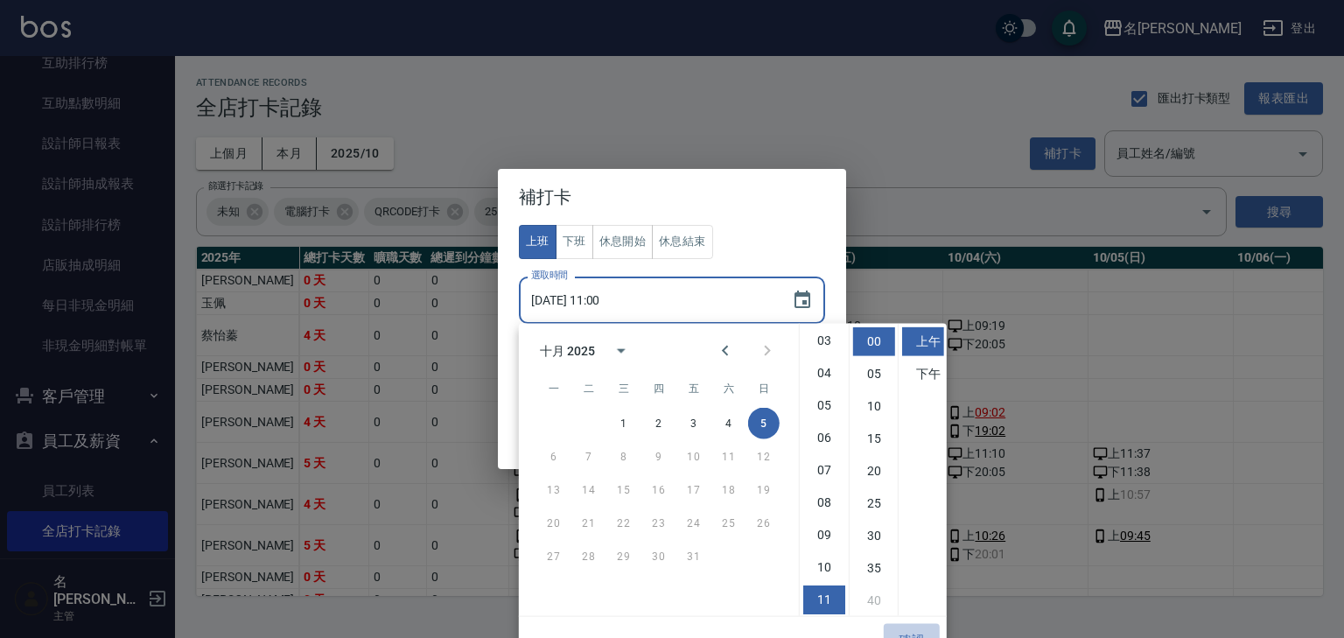
click at [916, 631] on button "確認" at bounding box center [912, 640] width 56 height 32
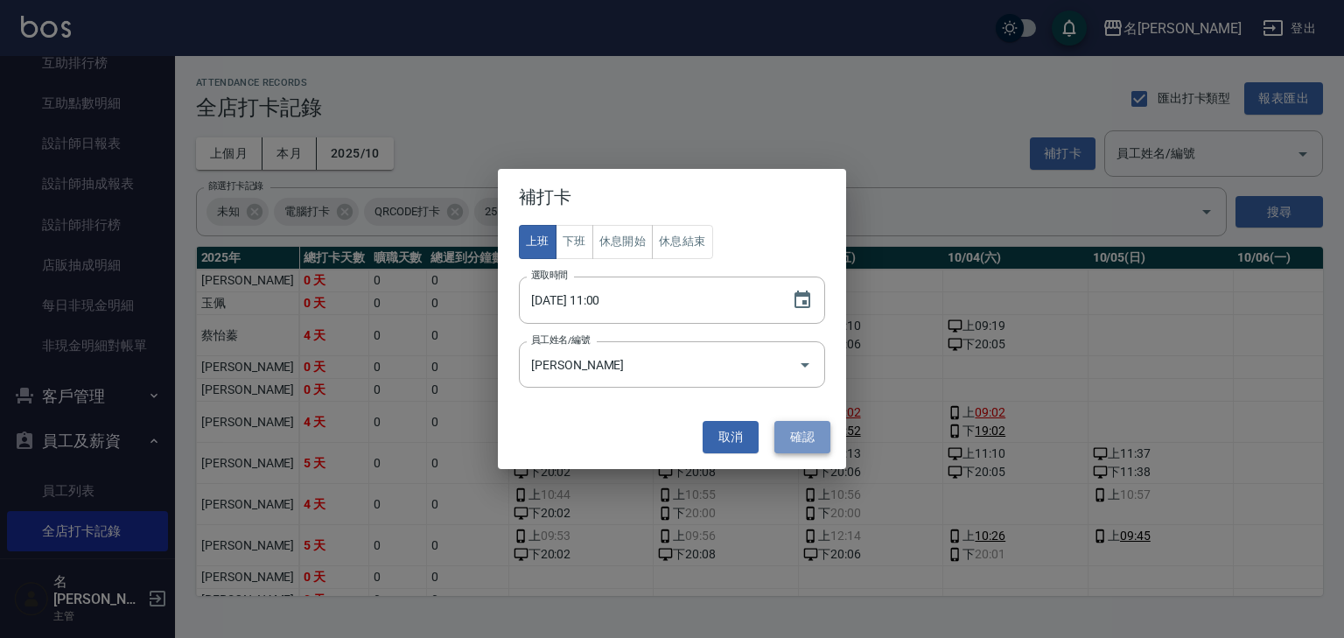
click at [779, 431] on button "確認" at bounding box center [803, 437] width 56 height 32
click at [740, 428] on button "取消" at bounding box center [731, 437] width 56 height 32
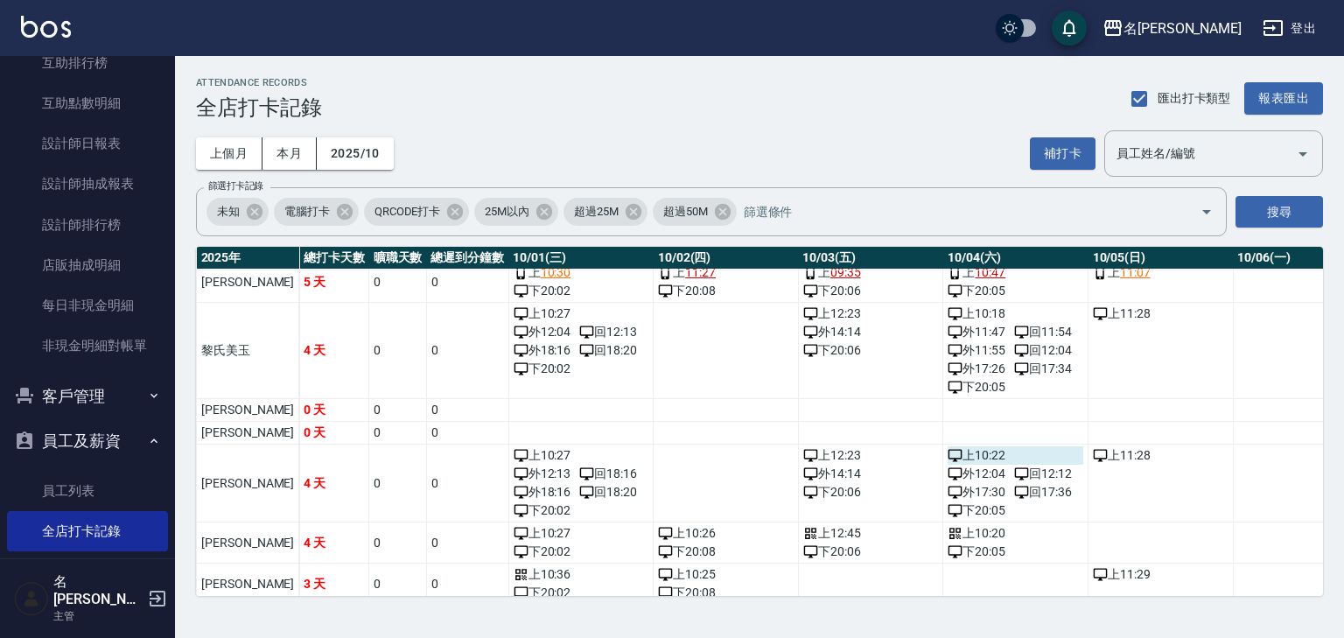
scroll to position [0, 0]
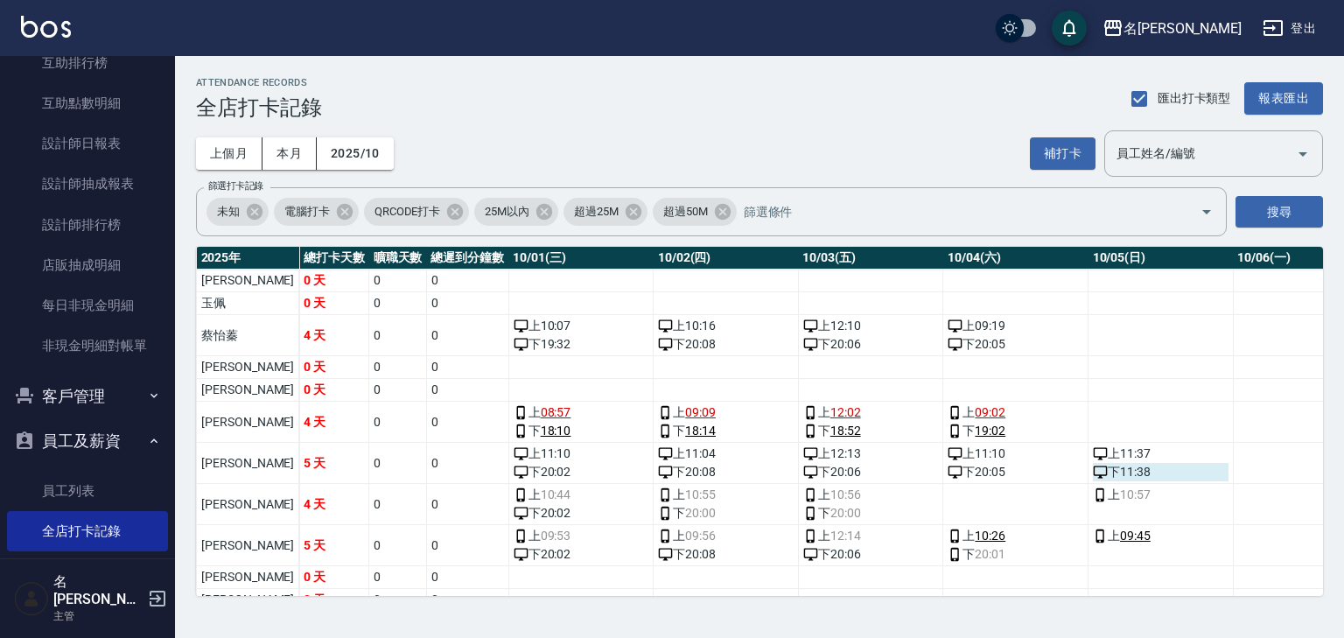
drag, startPoint x: 1115, startPoint y: 455, endPoint x: 1117, endPoint y: 469, distance: 14.1
click at [1117, 469] on div "下 11:38" at bounding box center [1161, 472] width 136 height 18
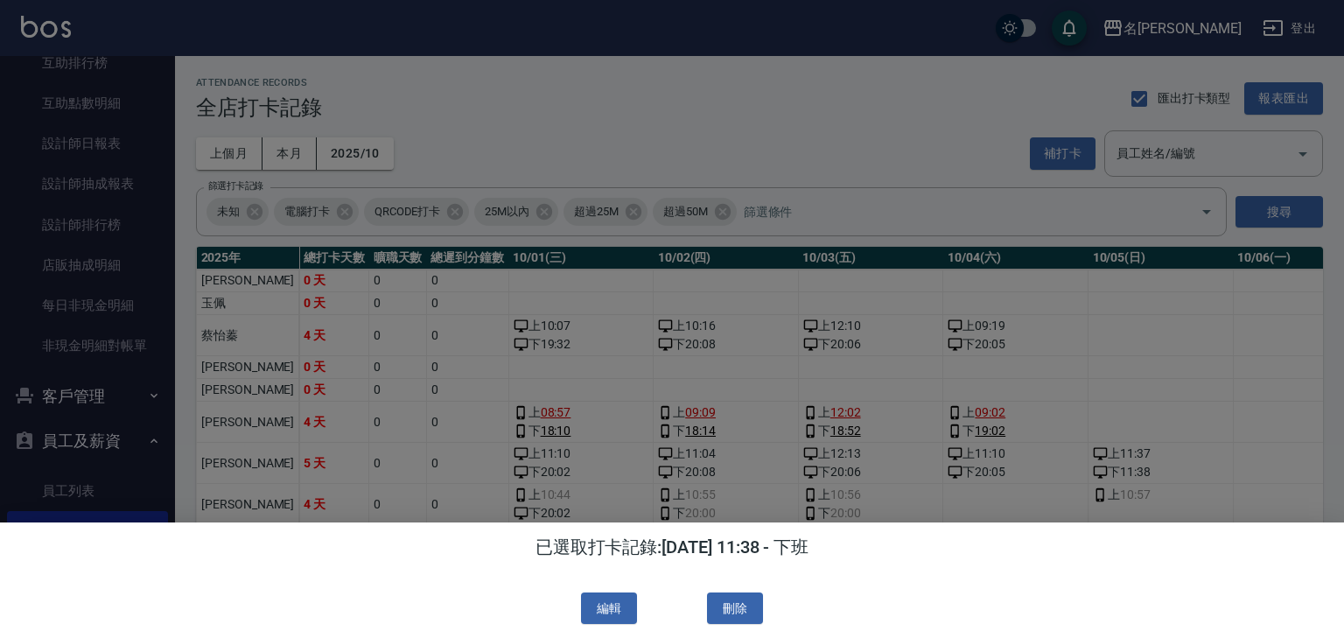
click at [1098, 464] on div at bounding box center [672, 319] width 1344 height 638
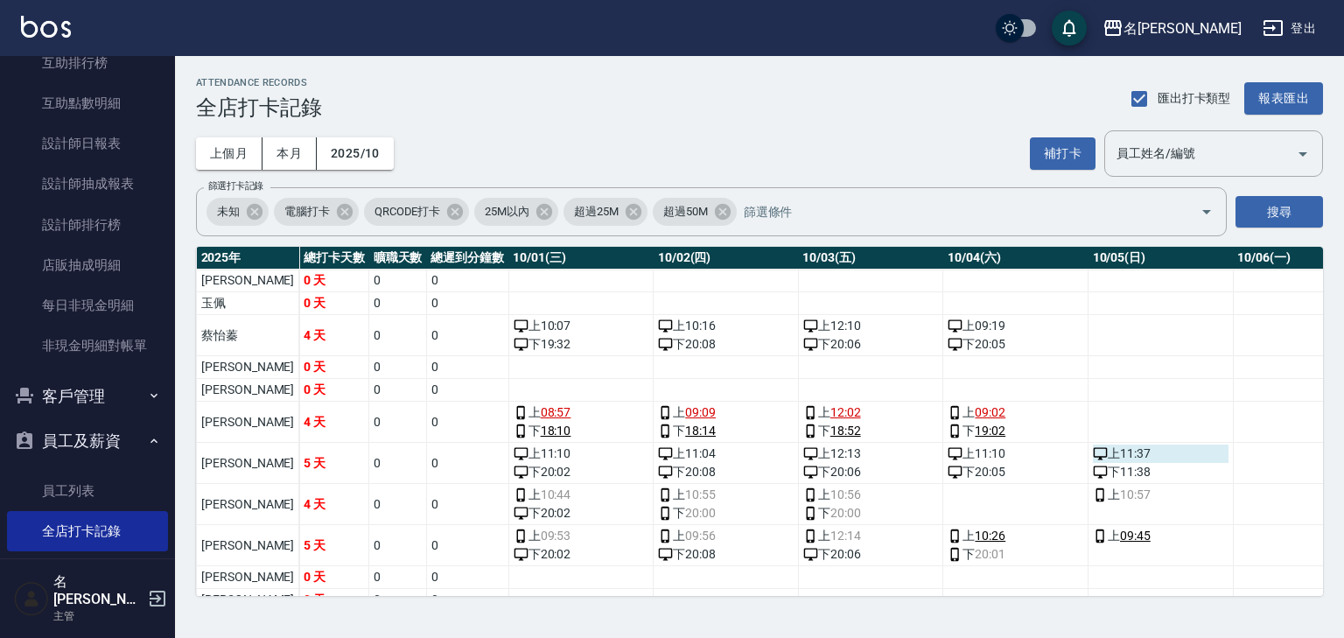
click at [1093, 448] on div "上 11:37" at bounding box center [1161, 454] width 136 height 18
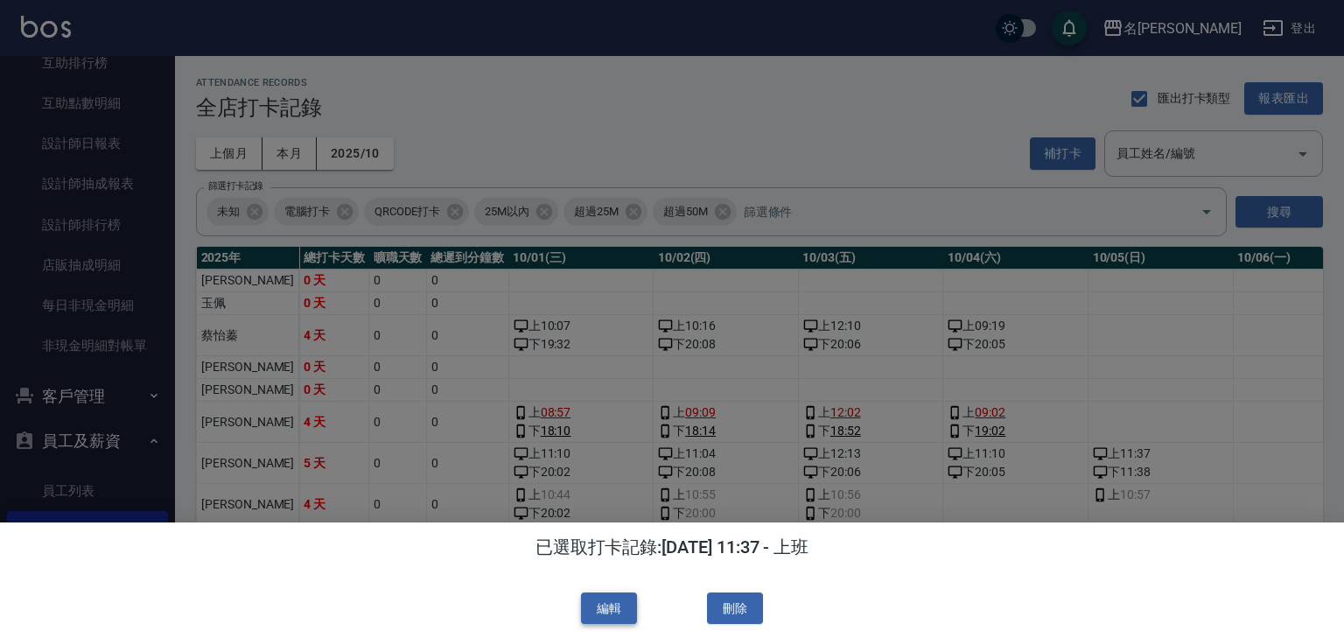
click at [608, 602] on button "編輯" at bounding box center [609, 608] width 56 height 32
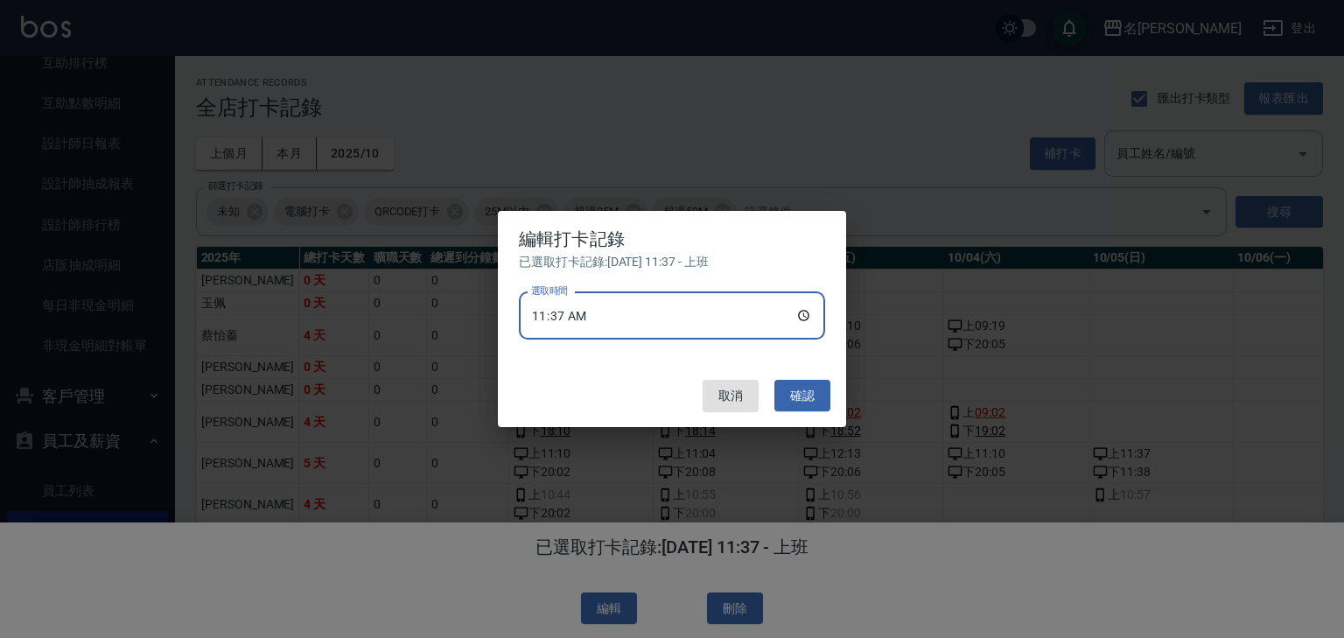
click at [803, 315] on input "11:37" at bounding box center [672, 315] width 306 height 47
type input "11:00"
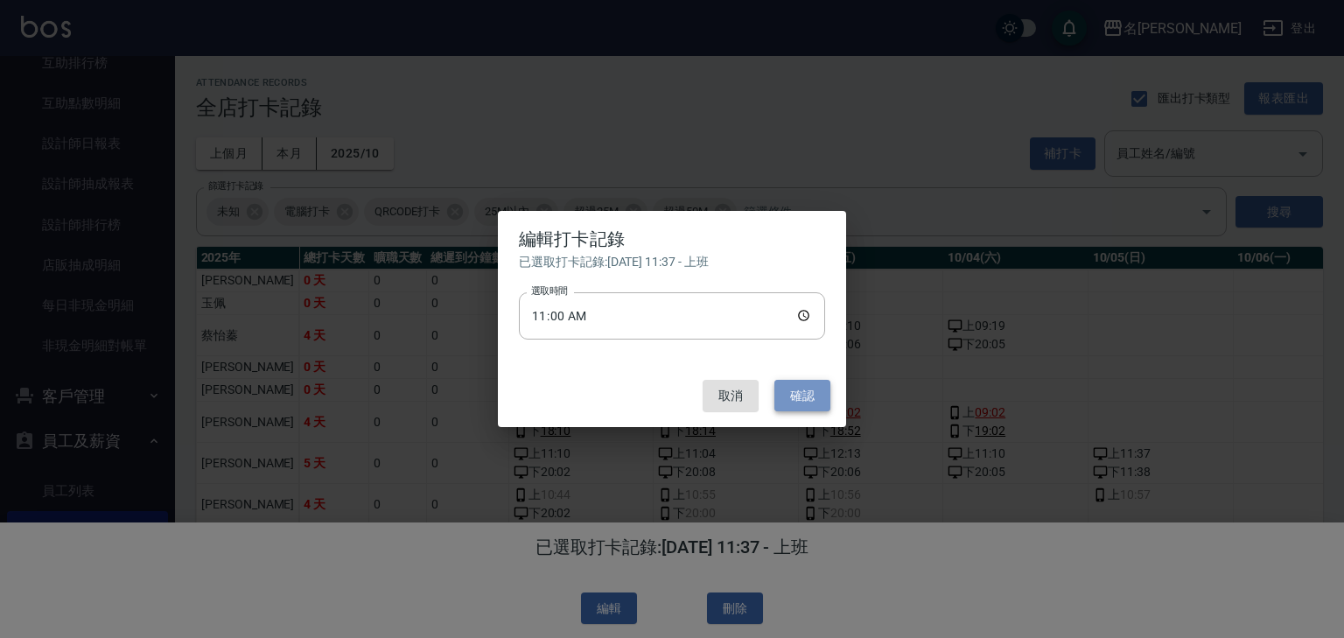
click at [815, 404] on button "確認" at bounding box center [803, 396] width 56 height 32
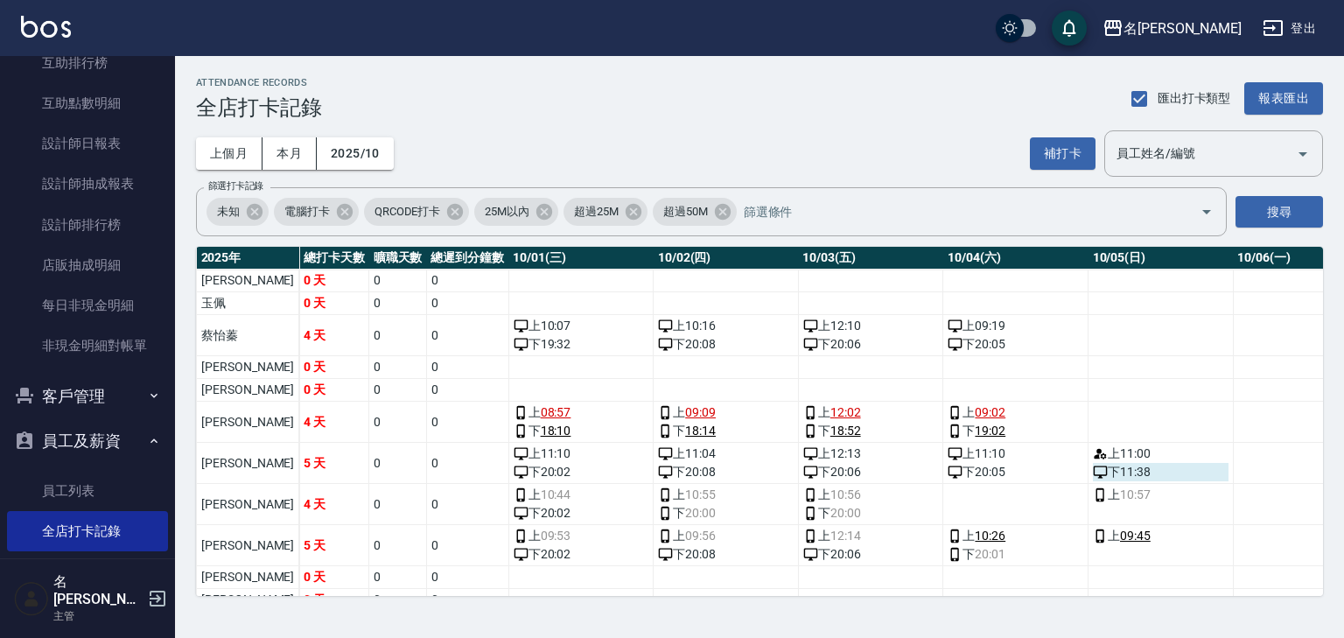
drag, startPoint x: 1090, startPoint y: 472, endPoint x: 1082, endPoint y: 471, distance: 8.8
click at [1093, 471] on div "下 11:38" at bounding box center [1161, 472] width 136 height 18
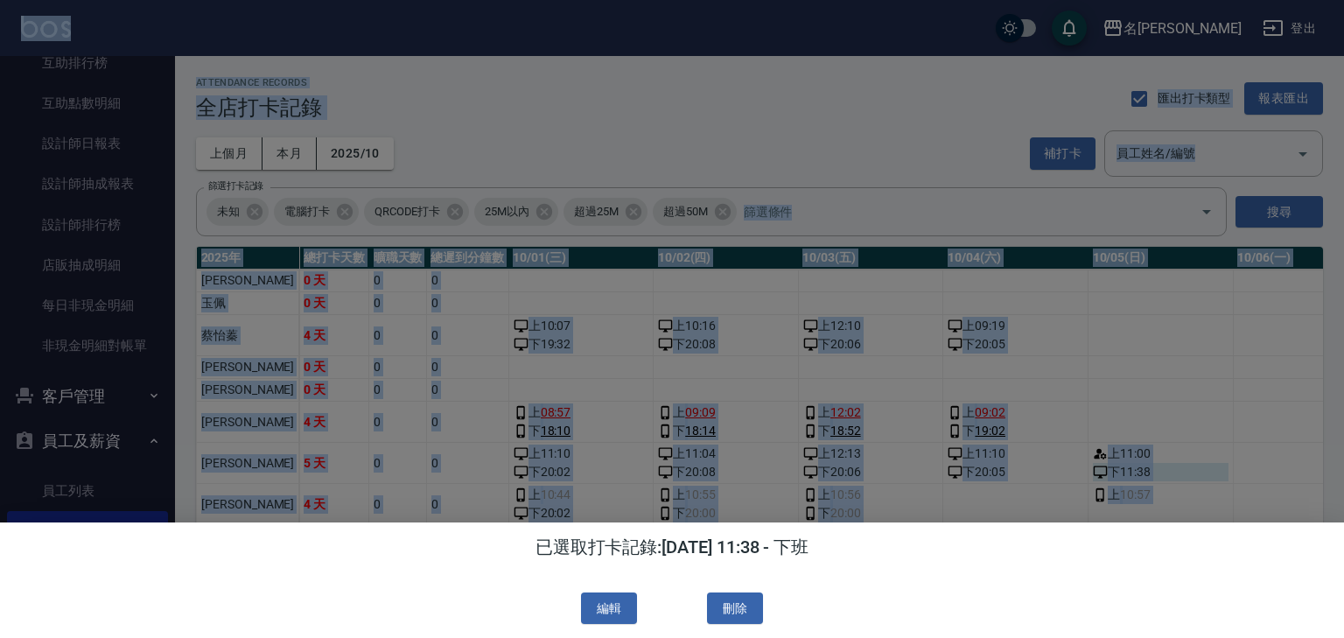
click at [1082, 471] on div at bounding box center [672, 319] width 1344 height 638
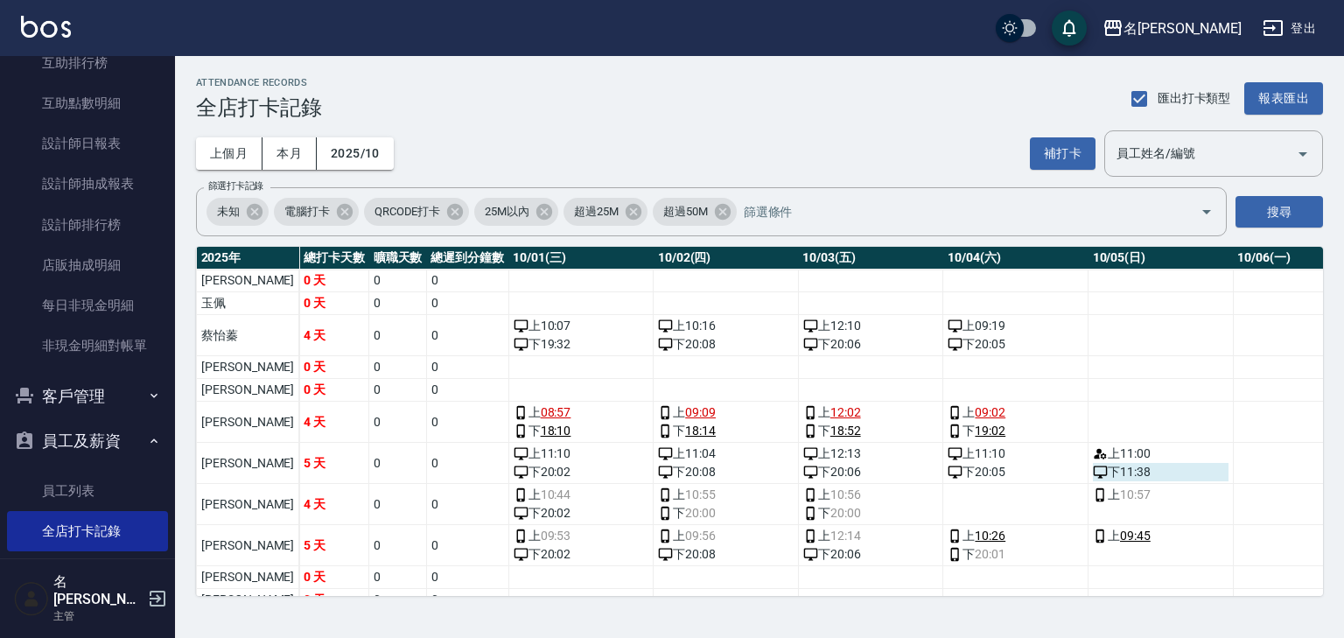
click at [1093, 475] on div "下 11:38" at bounding box center [1161, 472] width 136 height 18
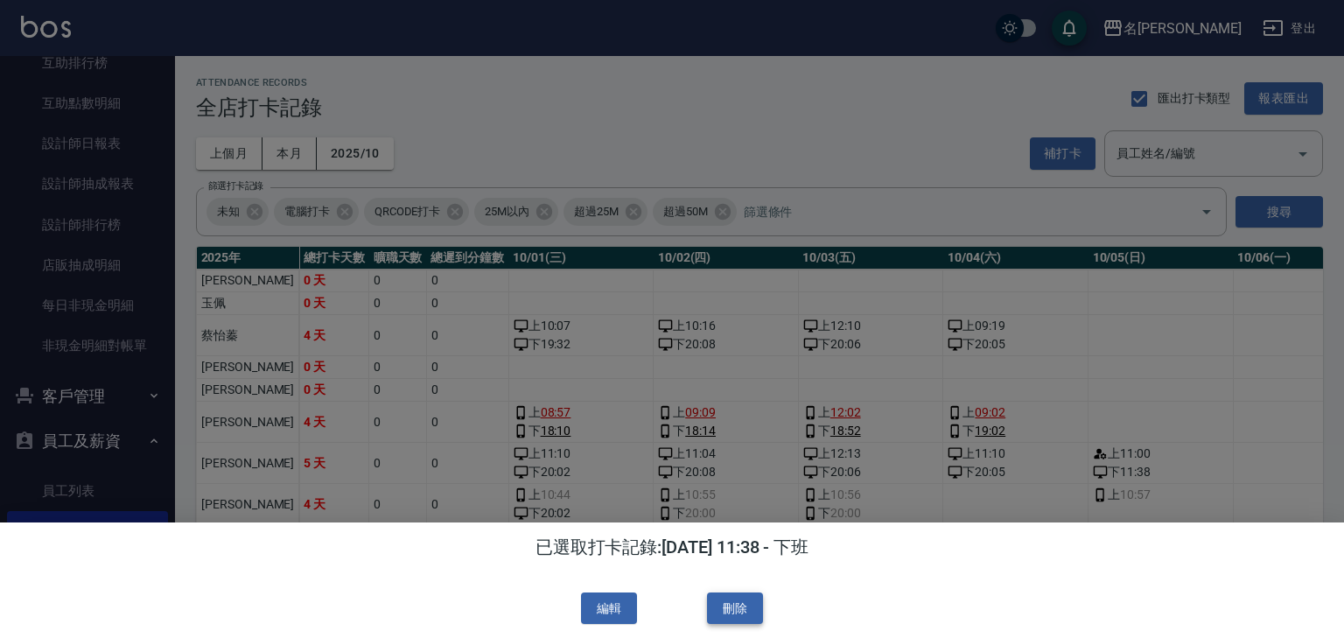
click at [739, 620] on button "刪除" at bounding box center [735, 608] width 56 height 32
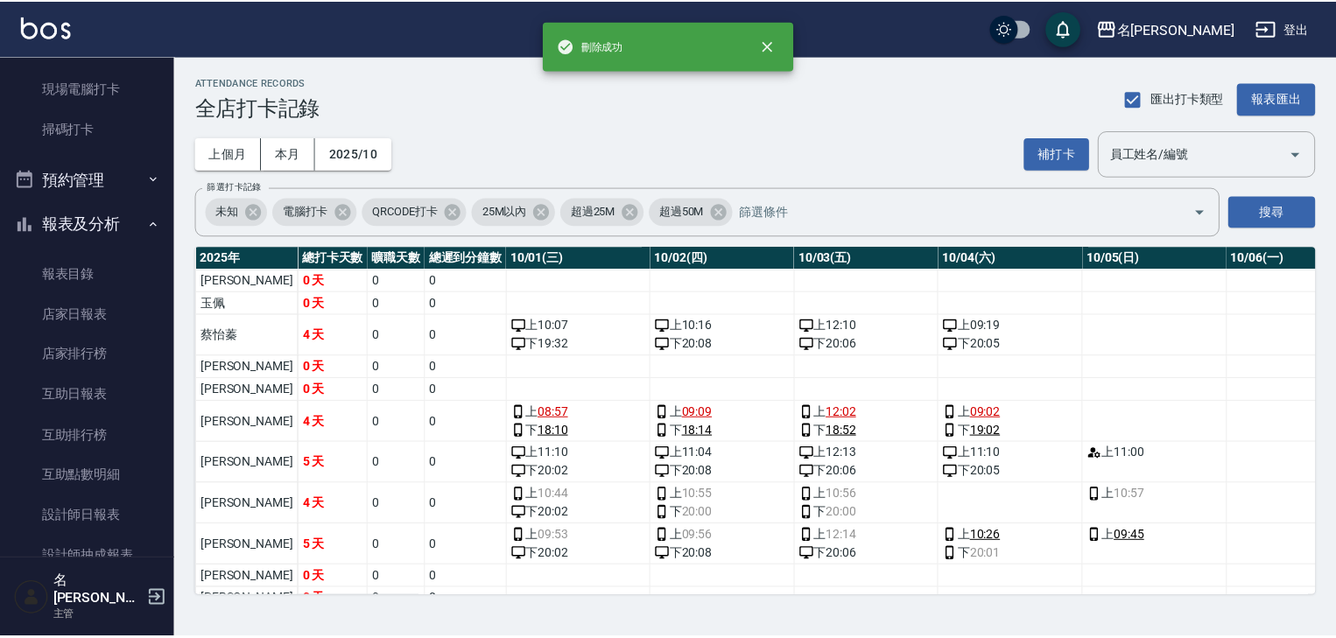
scroll to position [10, 0]
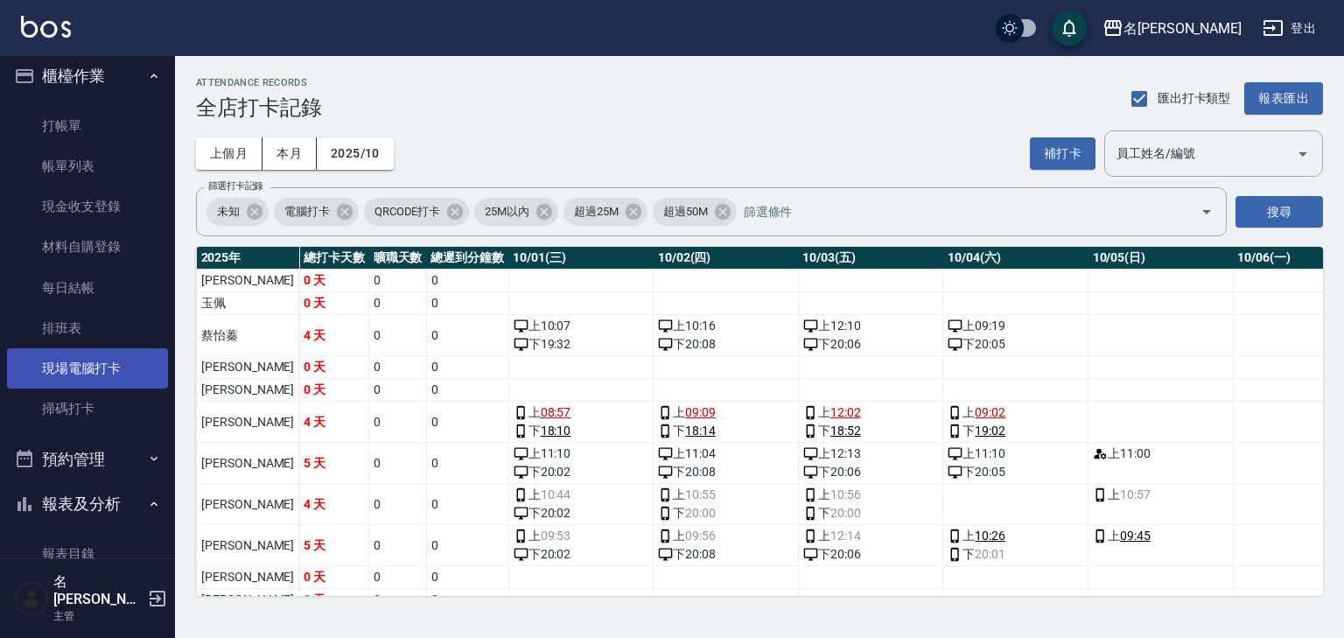
click at [97, 382] on link "現場電腦打卡" at bounding box center [87, 368] width 161 height 40
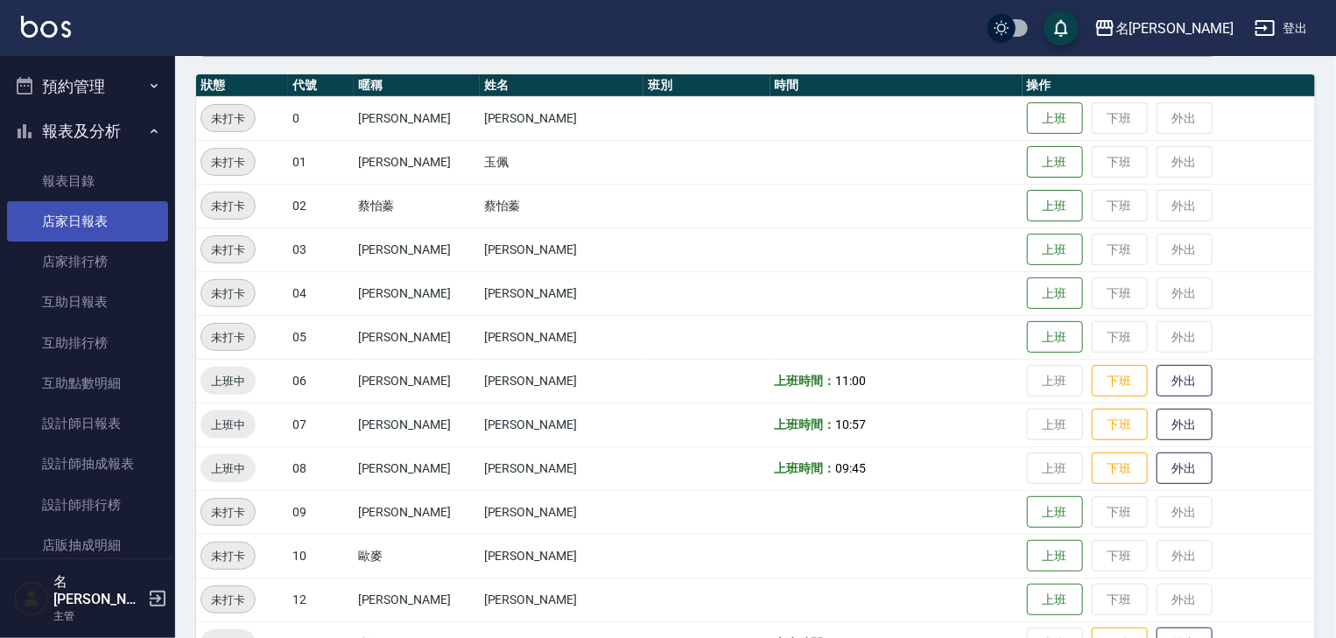
scroll to position [663, 0]
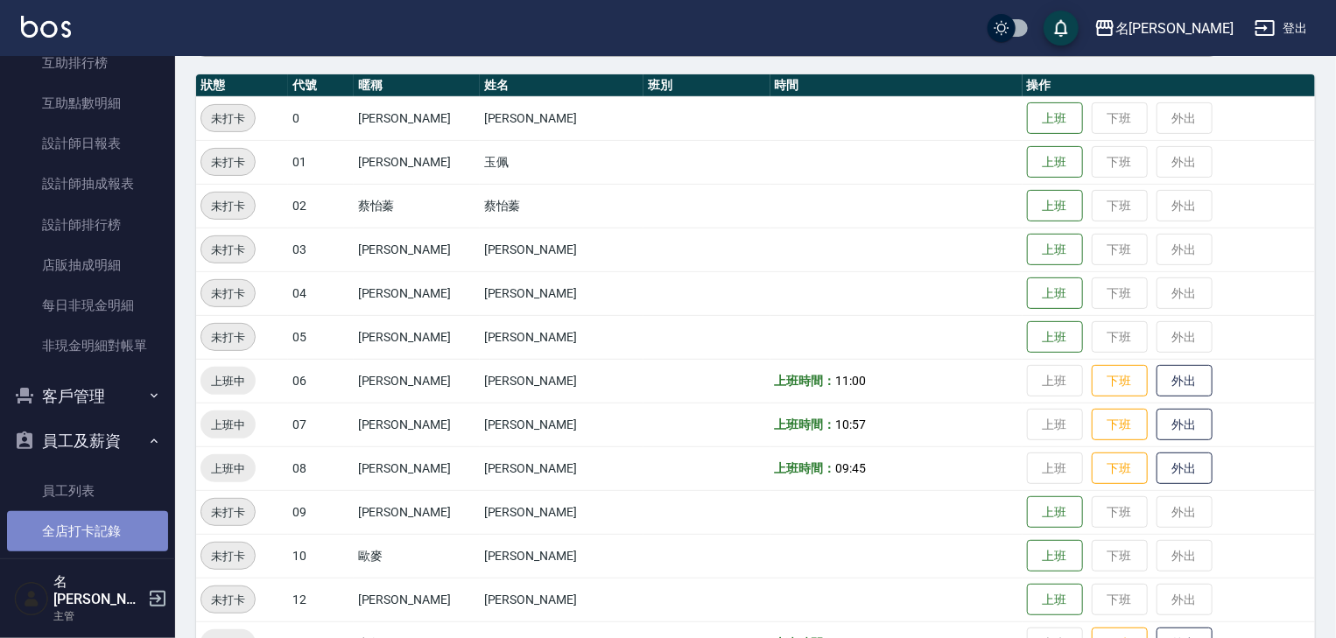
click at [98, 527] on link "全店打卡記錄" at bounding box center [87, 531] width 161 height 40
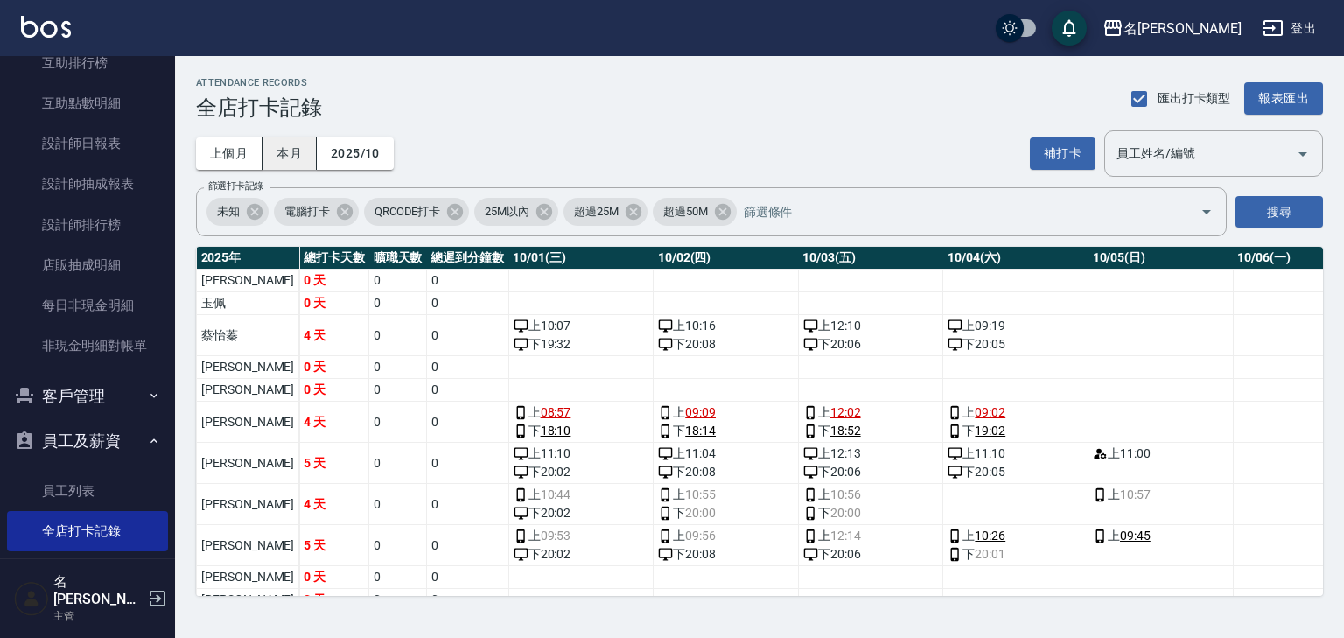
click at [300, 147] on button "本月" at bounding box center [290, 153] width 54 height 32
click at [1262, 101] on button "報表匯出" at bounding box center [1284, 98] width 79 height 32
click at [66, 32] on img at bounding box center [46, 27] width 50 height 22
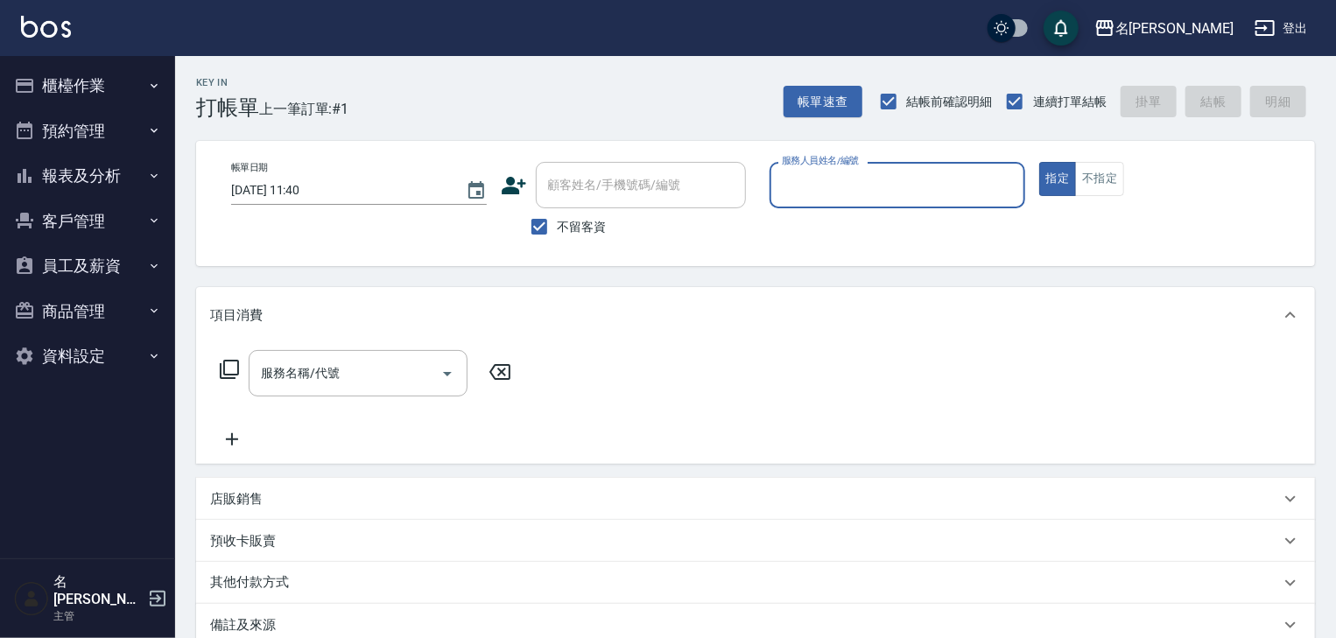
type input "ㄖ"
type input "[PERSON_NAME]"
type button "true"
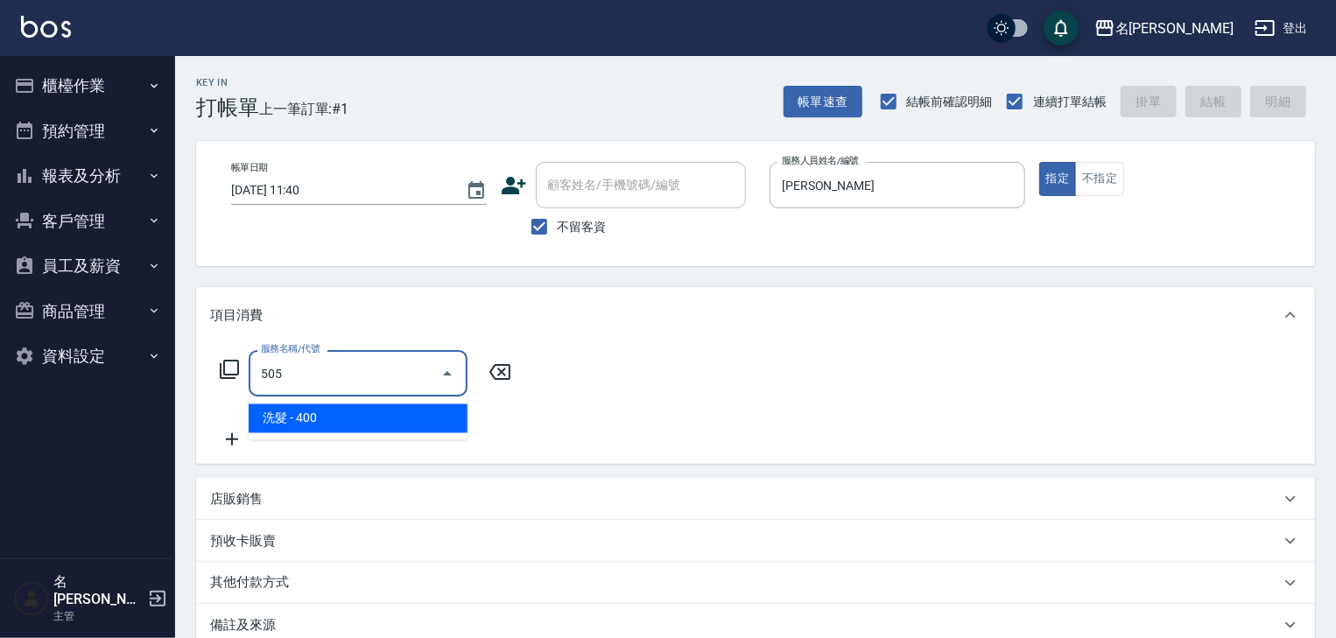
type input "洗髮(505)"
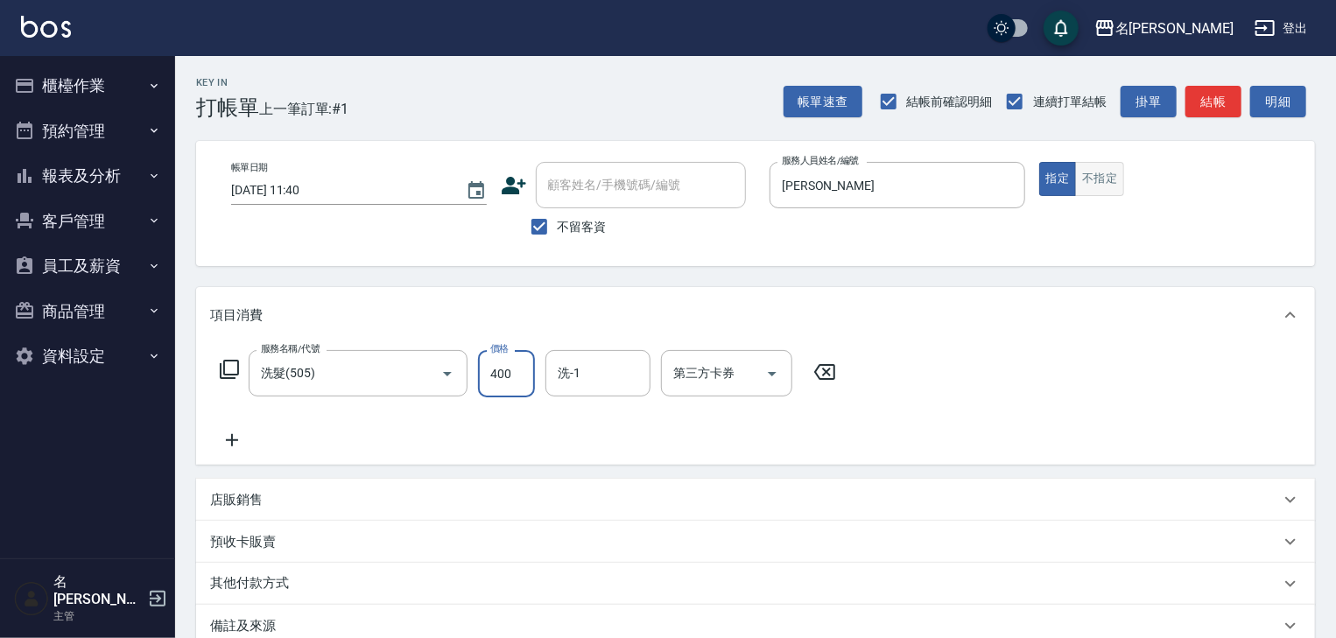
click at [1118, 187] on button "不指定" at bounding box center [1099, 179] width 49 height 34
click at [1207, 108] on button "結帳" at bounding box center [1213, 102] width 56 height 32
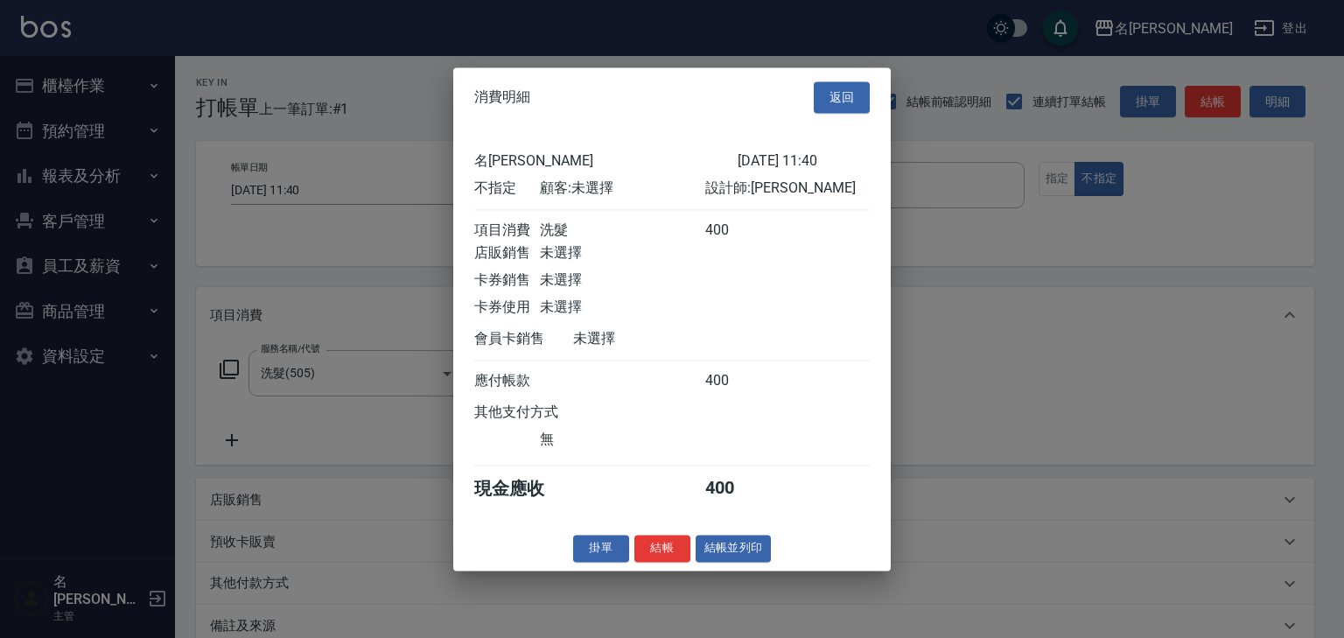
click at [727, 571] on div "消費明細 返回 名留[PERSON_NAME] [DATE] 11:40 不指定 顧客: 未選擇 設計師: [PERSON_NAME]消費 洗髮 400 店販…" at bounding box center [672, 318] width 438 height 503
click at [740, 551] on button "結帳並列印" at bounding box center [734, 548] width 76 height 27
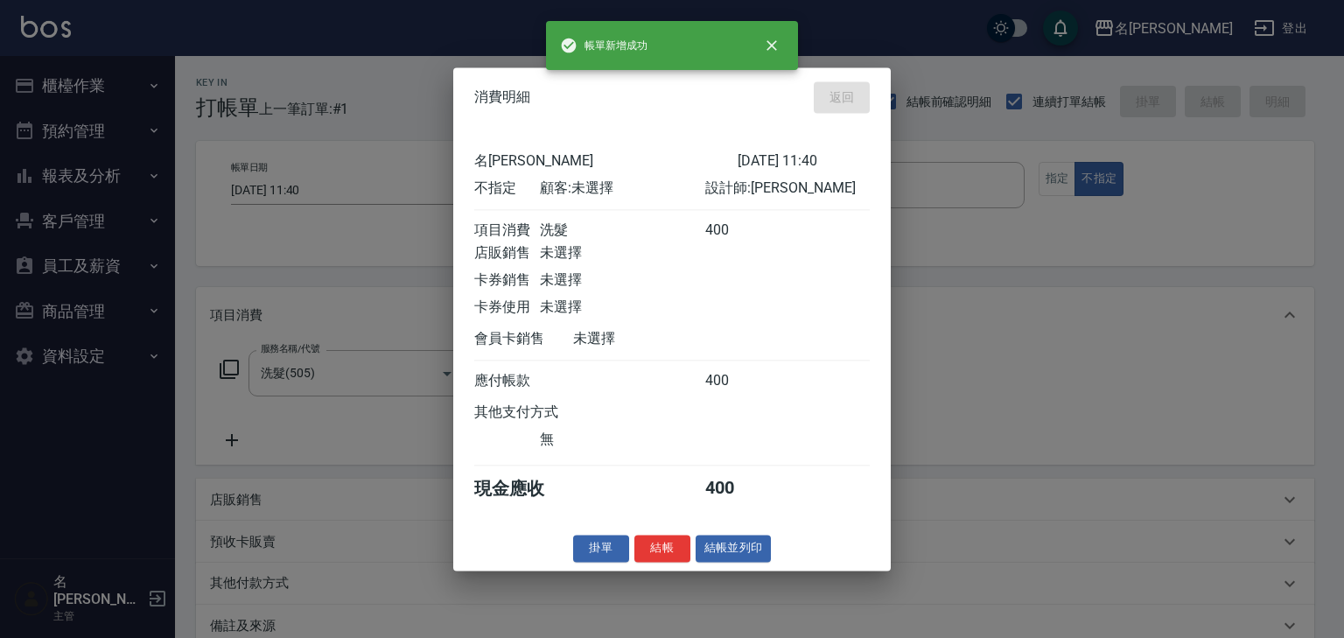
type input "[DATE] 11:41"
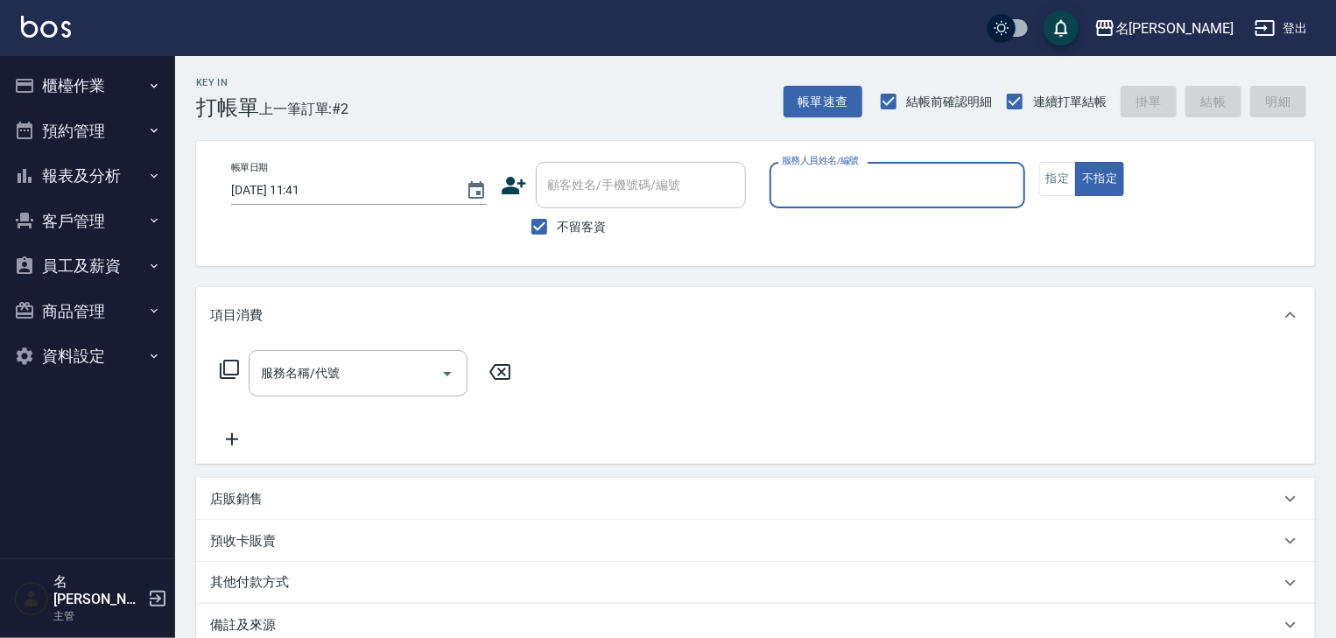
click at [98, 85] on button "櫃檯作業" at bounding box center [87, 86] width 161 height 46
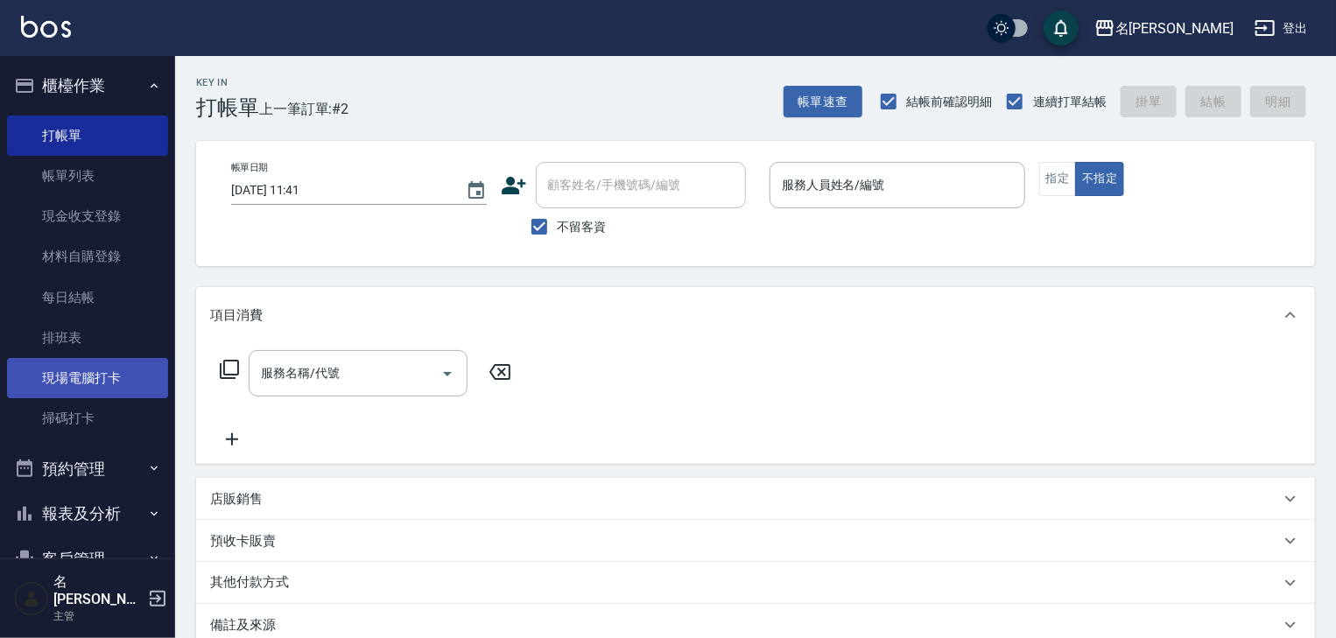
click at [68, 376] on link "現場電腦打卡" at bounding box center [87, 378] width 161 height 40
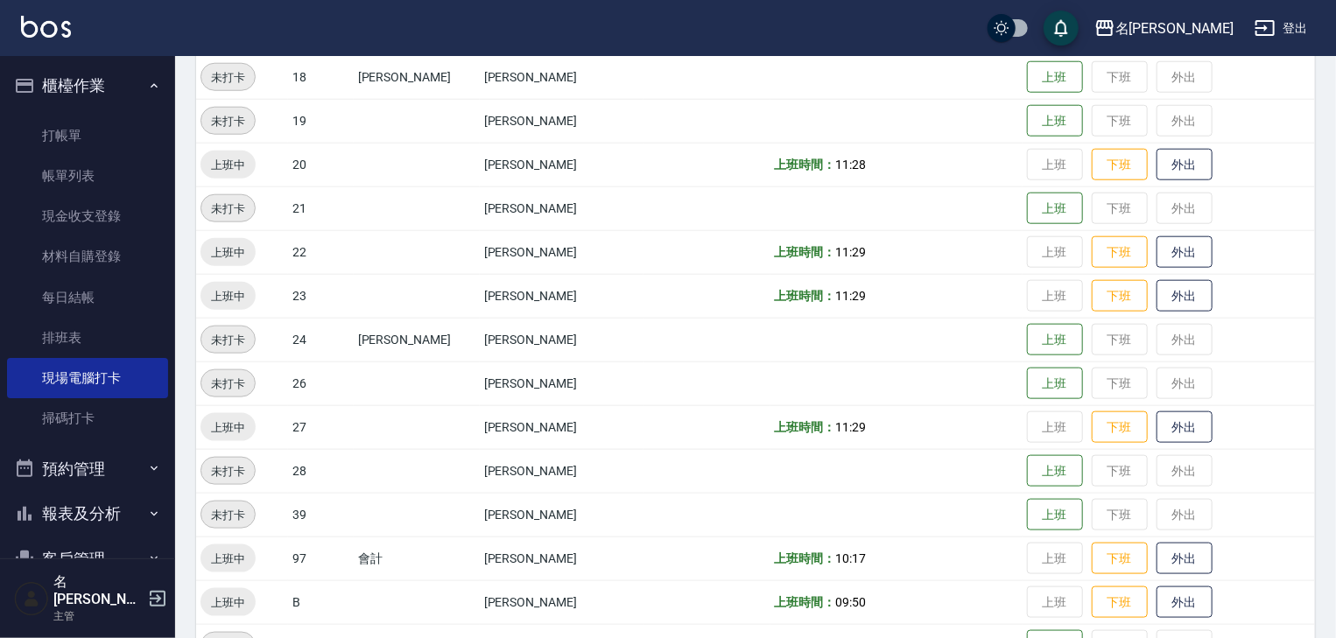
scroll to position [1110, 0]
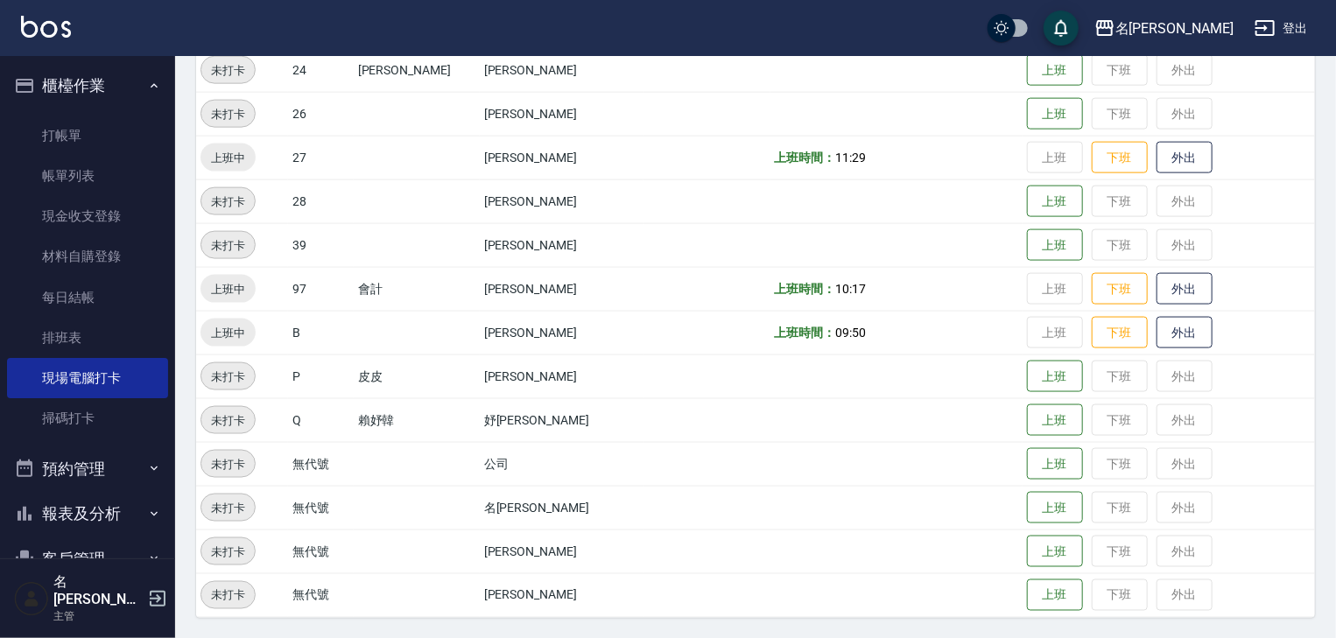
click at [30, 25] on img at bounding box center [46, 27] width 50 height 22
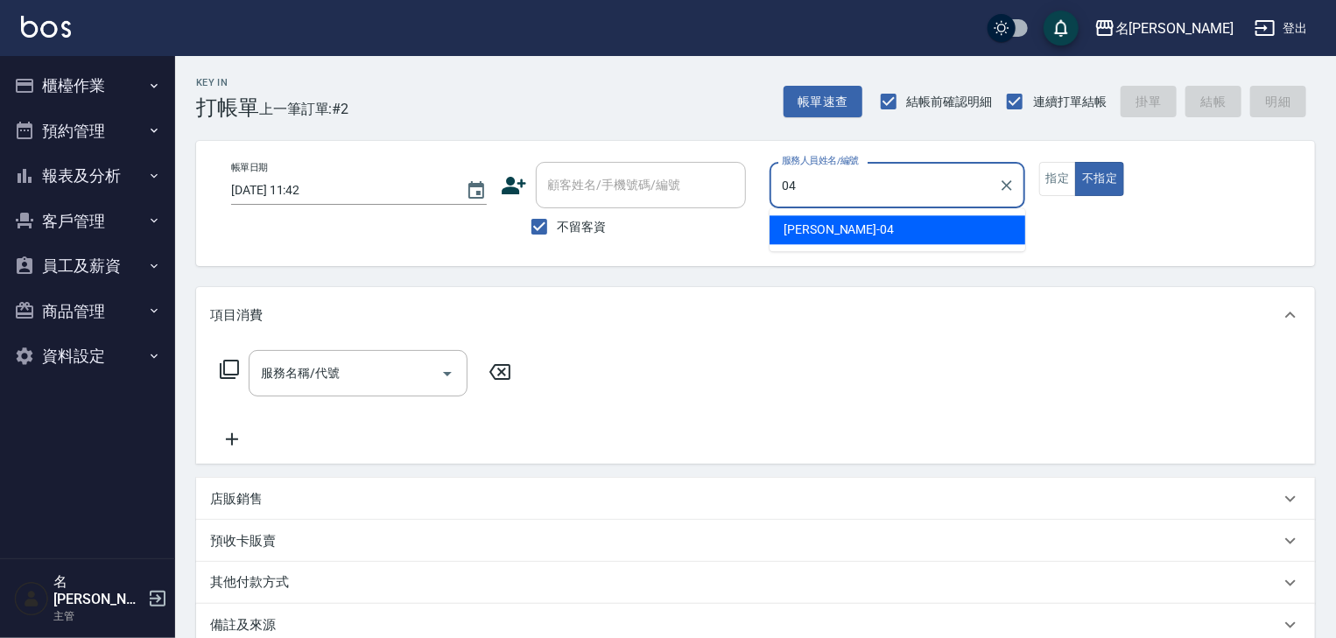
type input "[PERSON_NAME]-04"
type button "false"
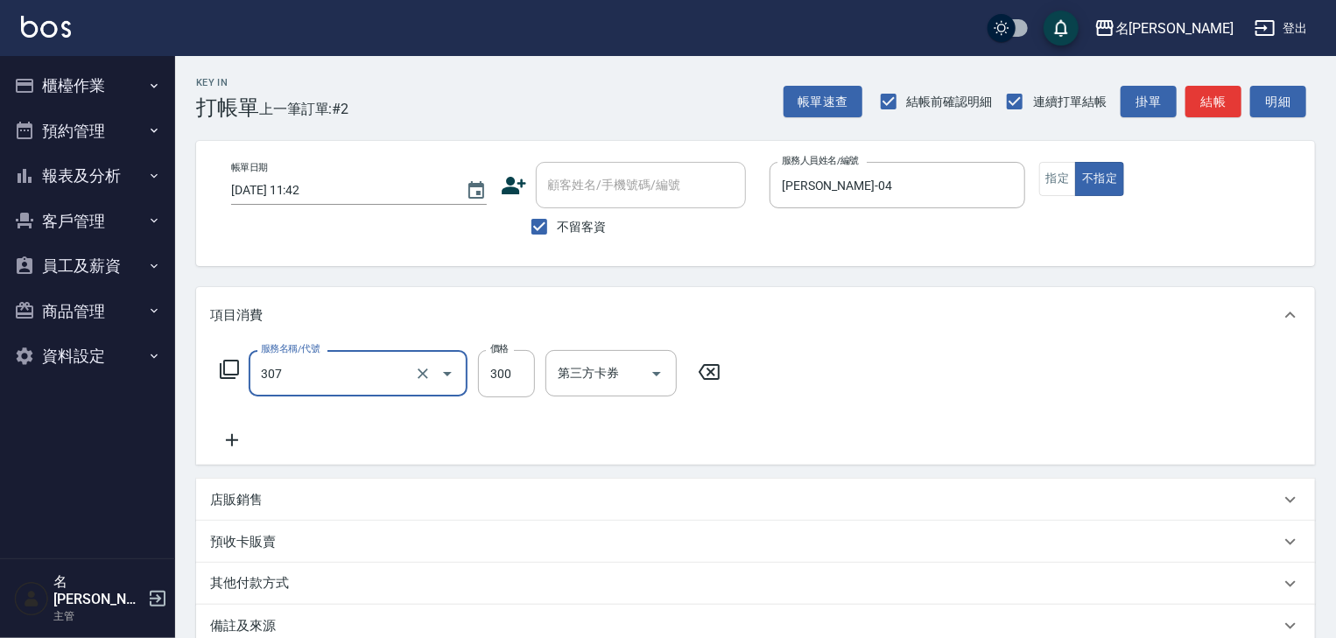
type input "剪髮(307)"
type input "650"
click at [1051, 175] on button "指定" at bounding box center [1058, 179] width 38 height 34
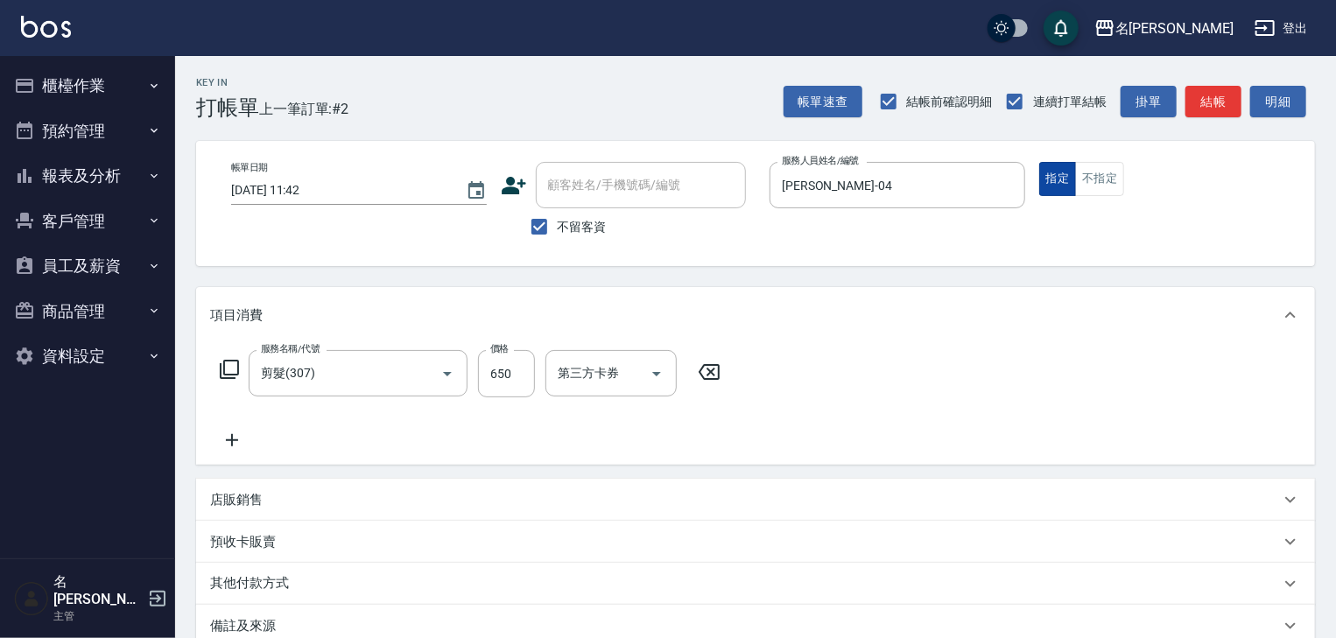
type button "true"
type input "[DATE] 12:07"
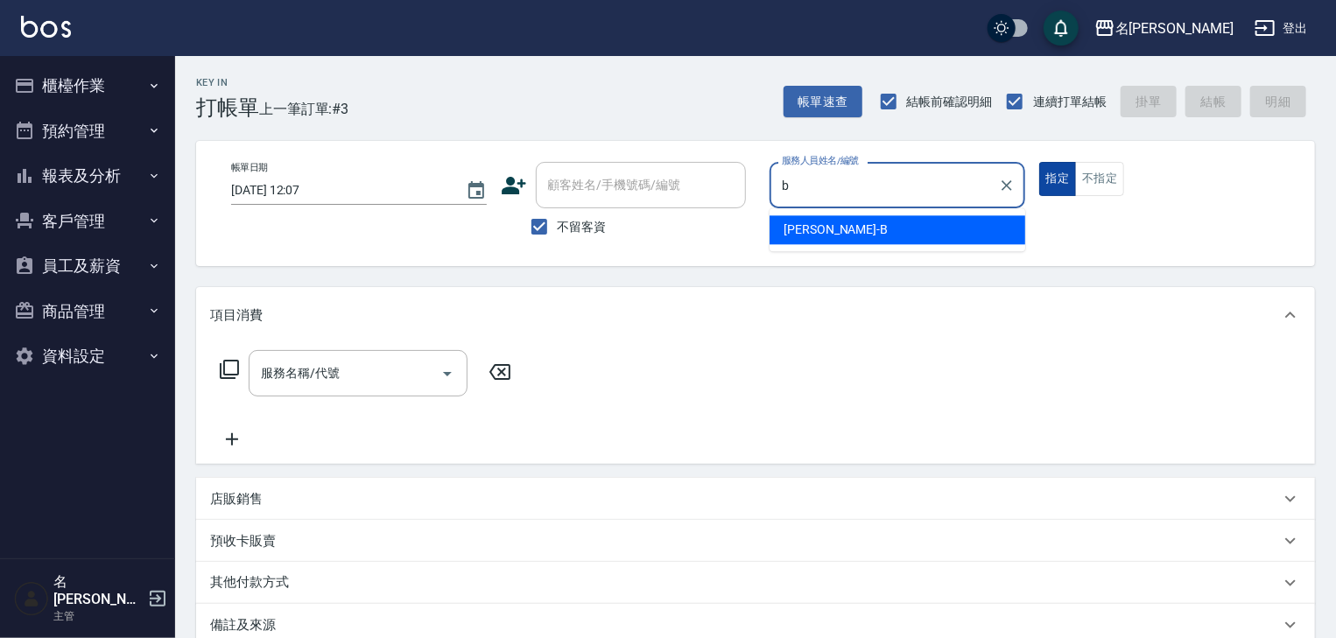
type input "[PERSON_NAME]"
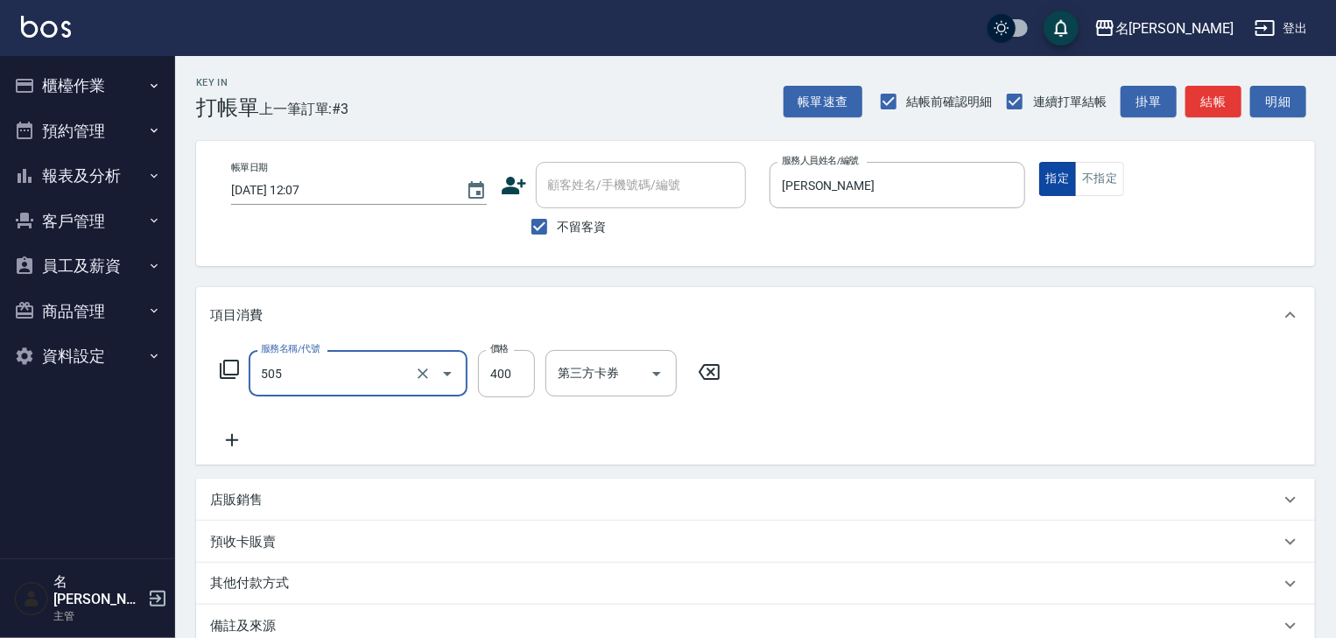
type input "洗髮(505)"
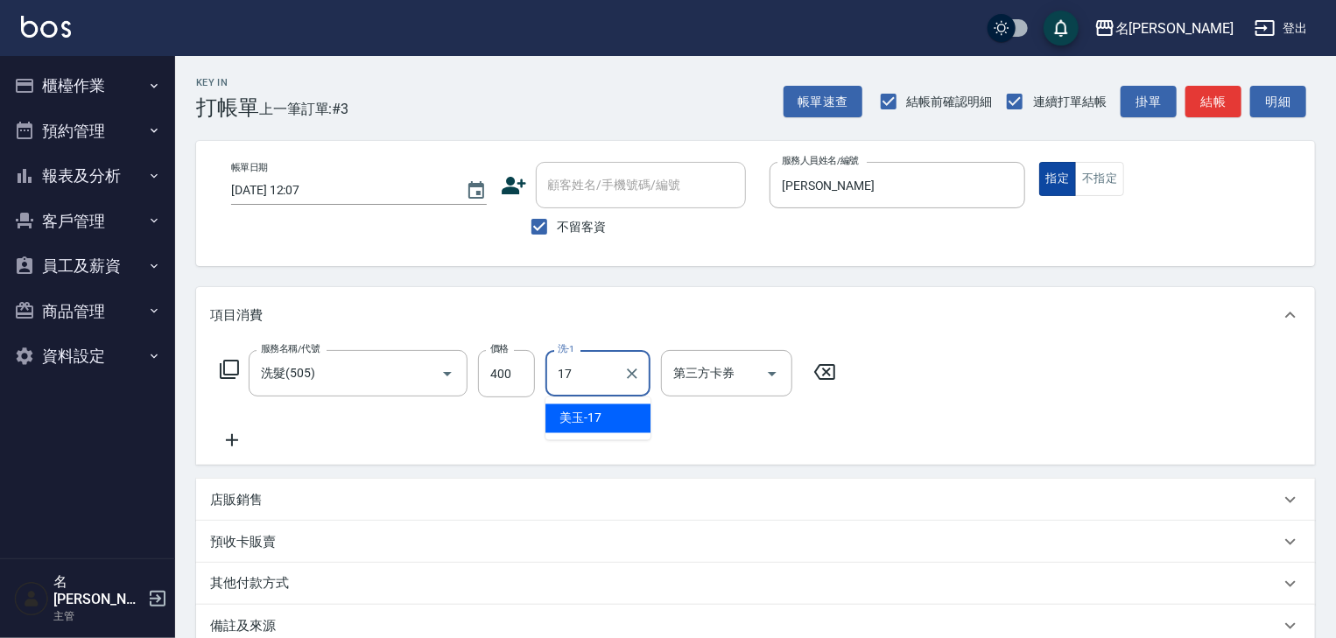
type input "美玉-17"
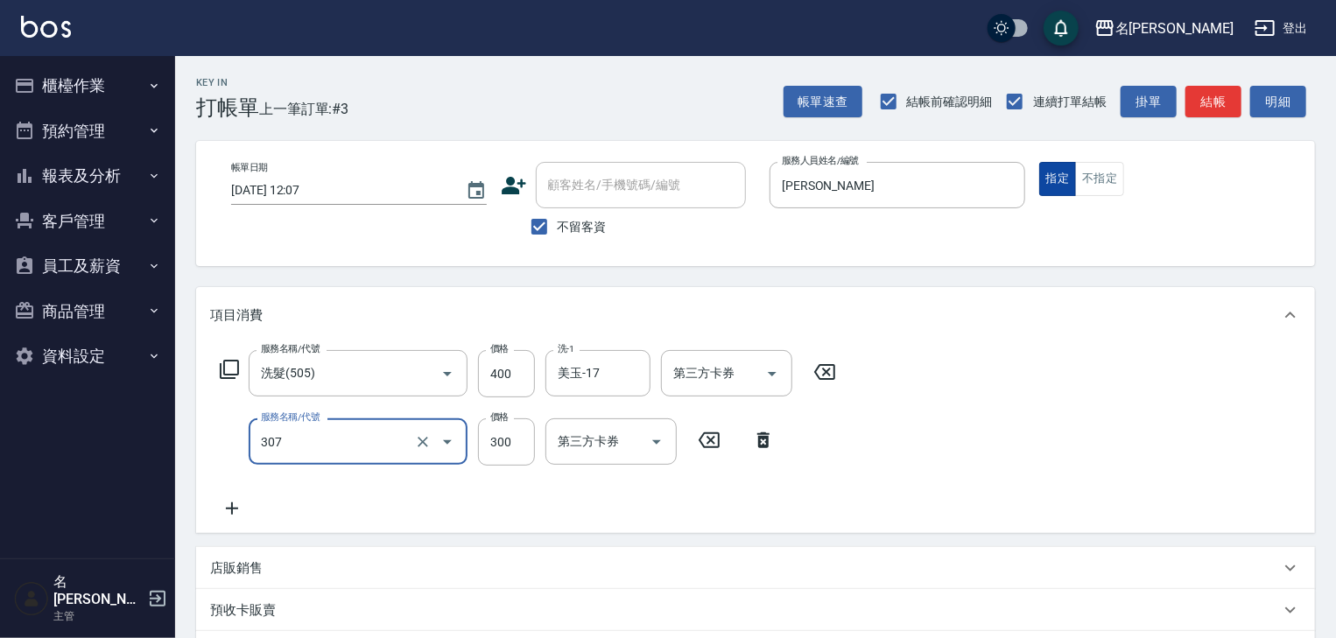
type input "剪髮(307)"
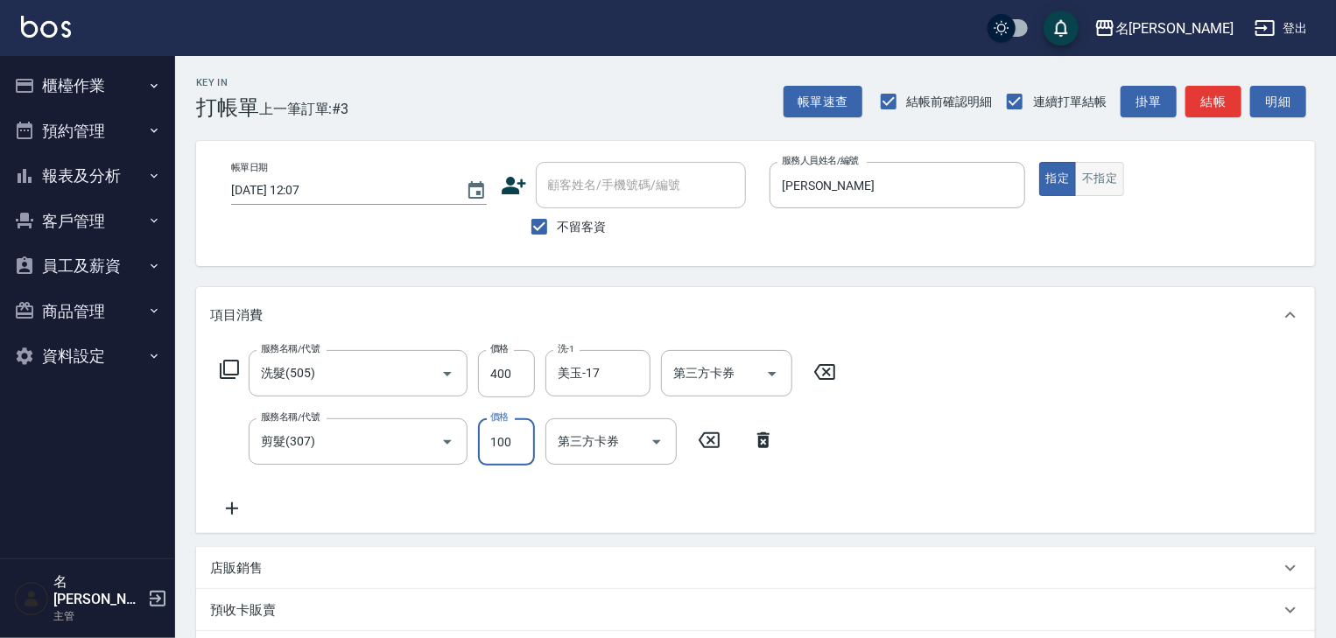
type input "100"
click at [1090, 173] on button "不指定" at bounding box center [1099, 179] width 49 height 34
click at [1205, 98] on button "結帳" at bounding box center [1213, 102] width 56 height 32
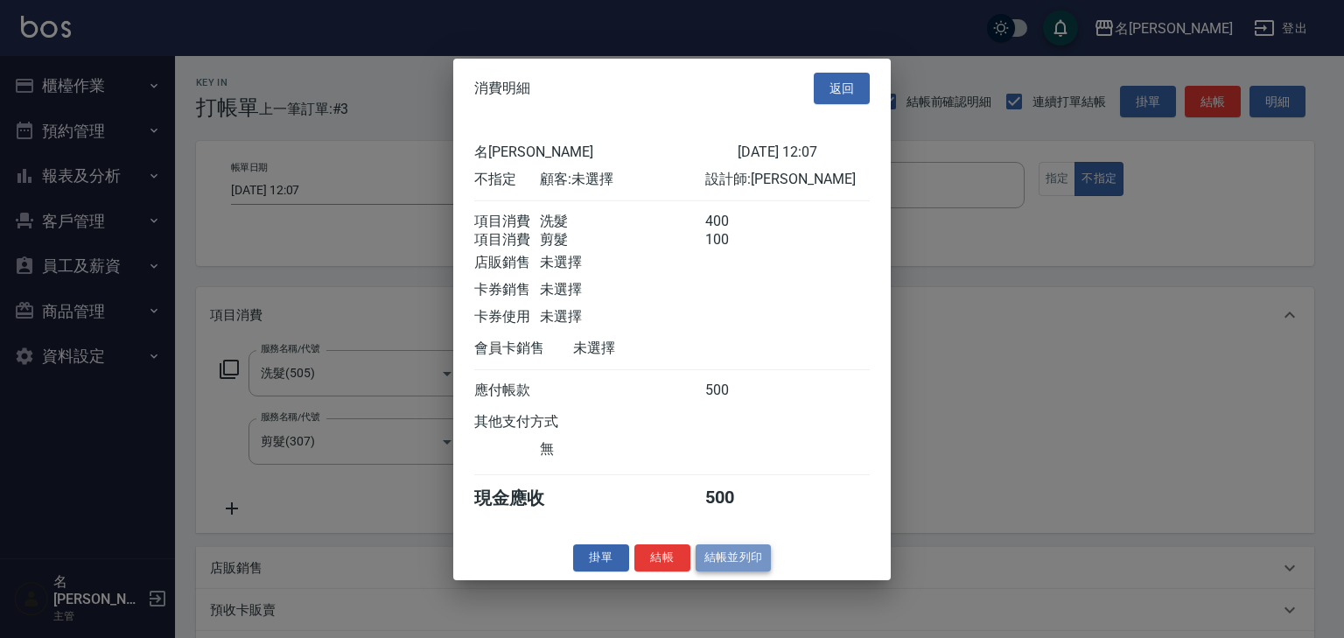
click at [735, 560] on button "結帳並列印" at bounding box center [734, 557] width 76 height 27
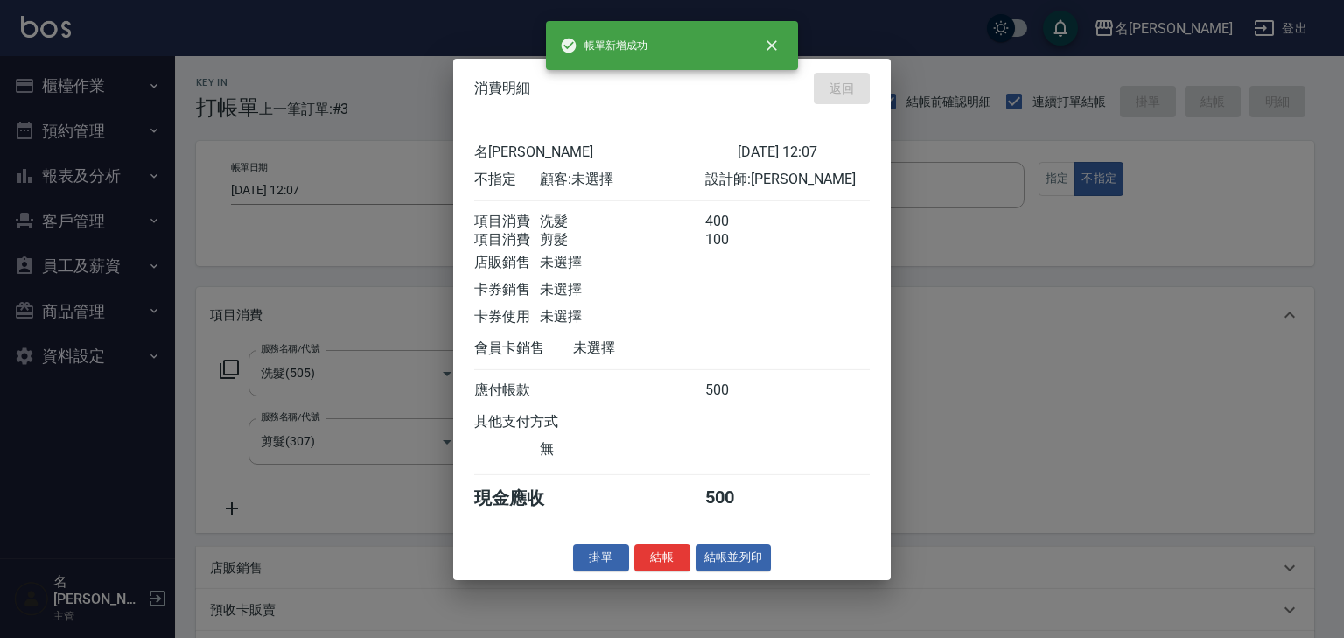
type input "[DATE] 12:08"
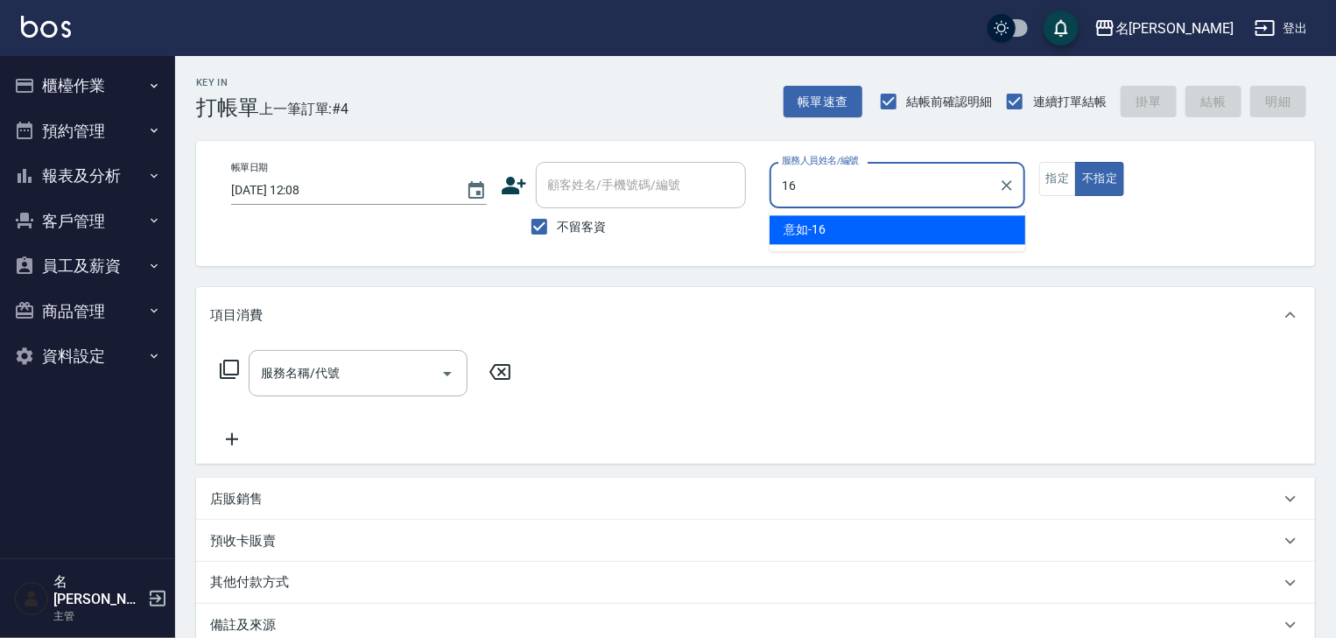
type input "意如-16"
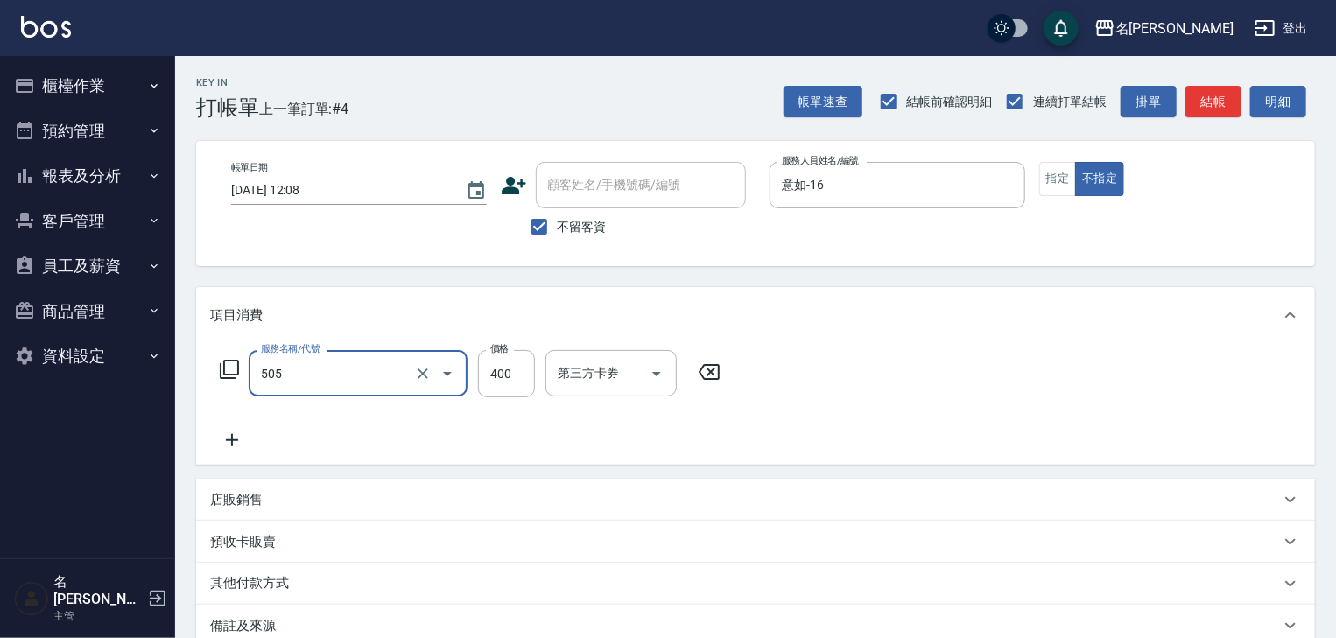
type input "洗髮(505)"
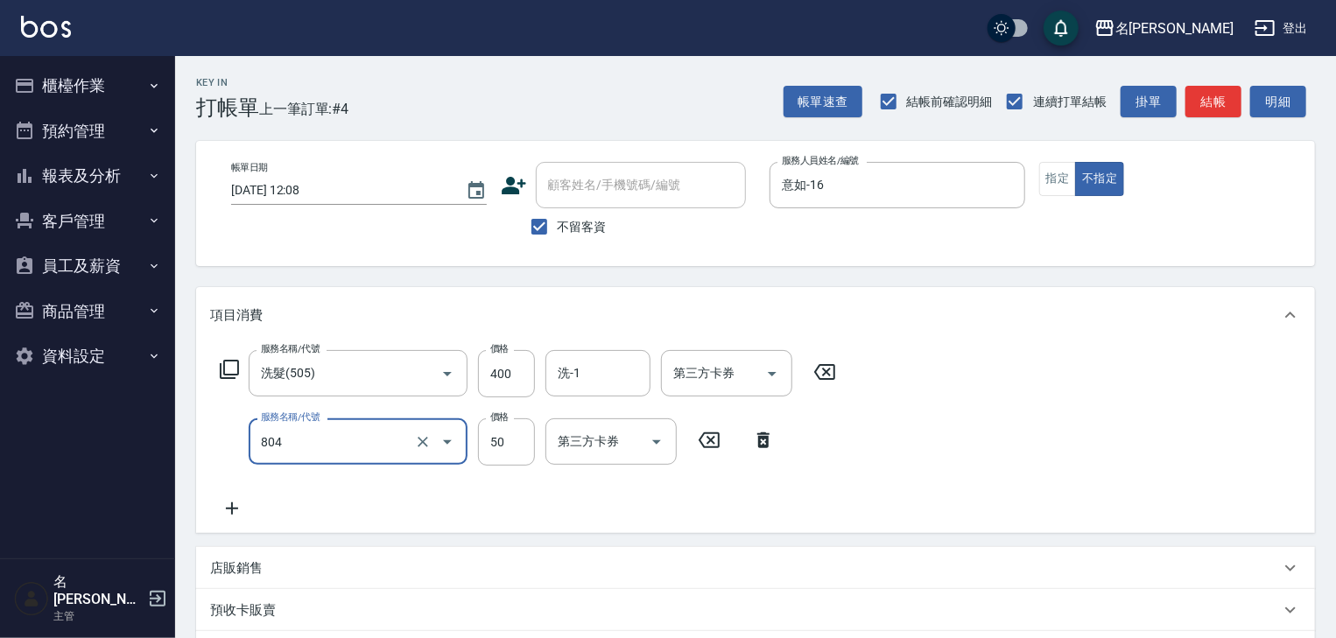
type input "吹捲(804)"
click at [1047, 171] on button "指定" at bounding box center [1058, 179] width 38 height 34
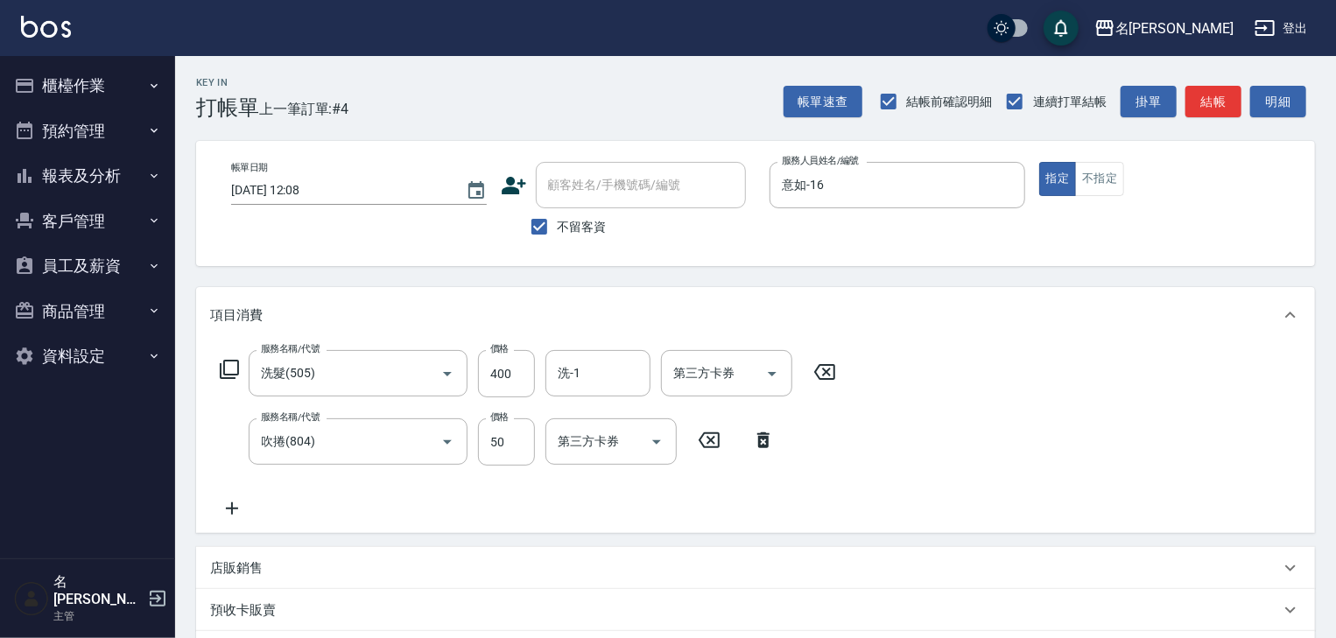
click at [1219, 123] on div "Key In 打帳單 上一筆訂單:#4 帳單速查 結帳前確認明細 連續打單結帳 掛單 結帳 明細 帳單日期 [DATE] 12:08 顧客姓名/手機號碼/編號…" at bounding box center [755, 480] width 1160 height 849
click at [1217, 93] on button "結帳" at bounding box center [1213, 102] width 56 height 32
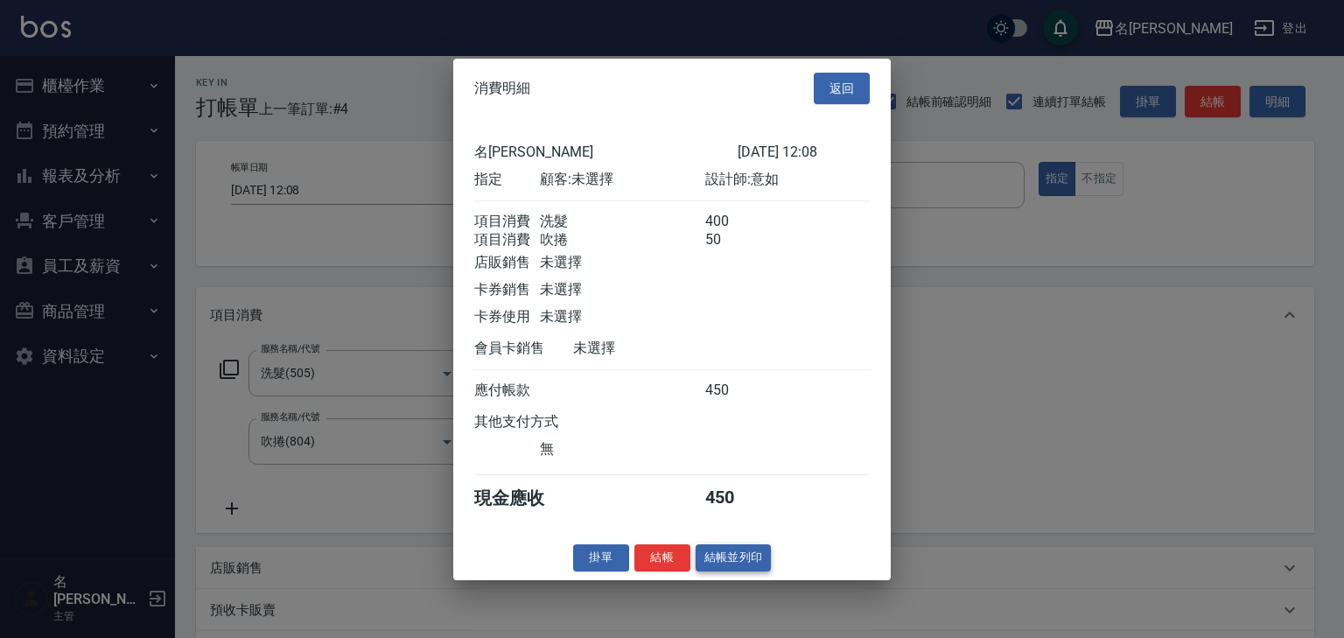
click at [731, 569] on button "結帳並列印" at bounding box center [734, 557] width 76 height 27
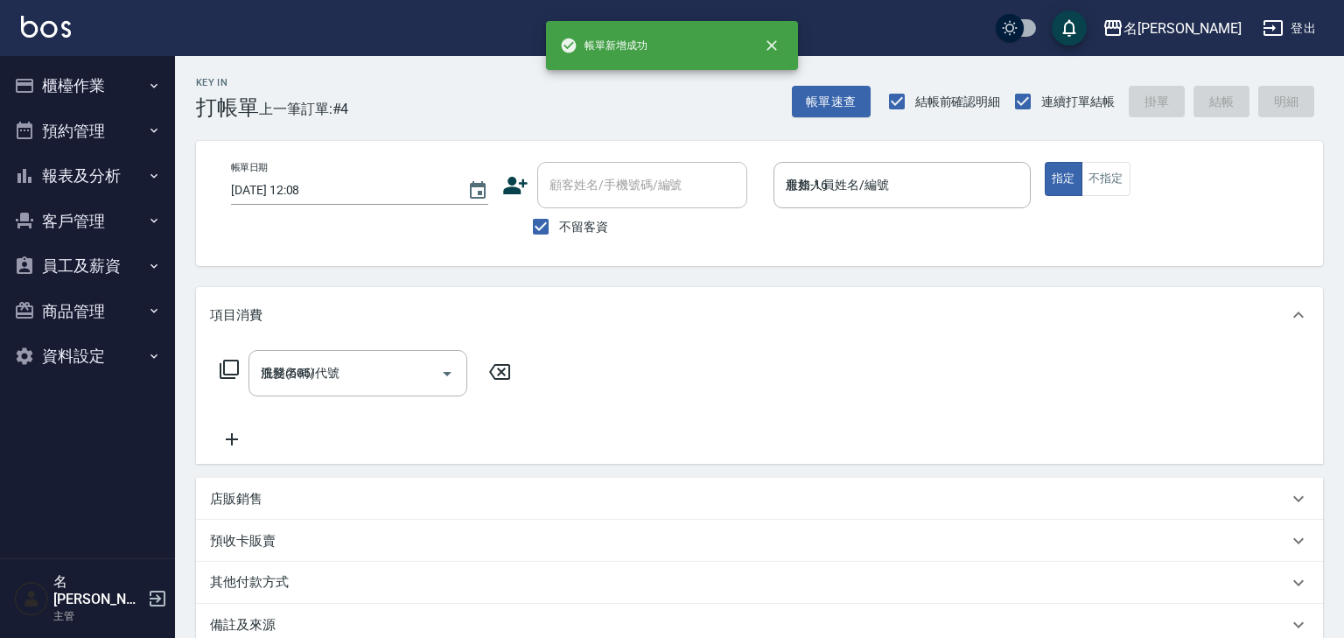
type input "[DATE] 12:09"
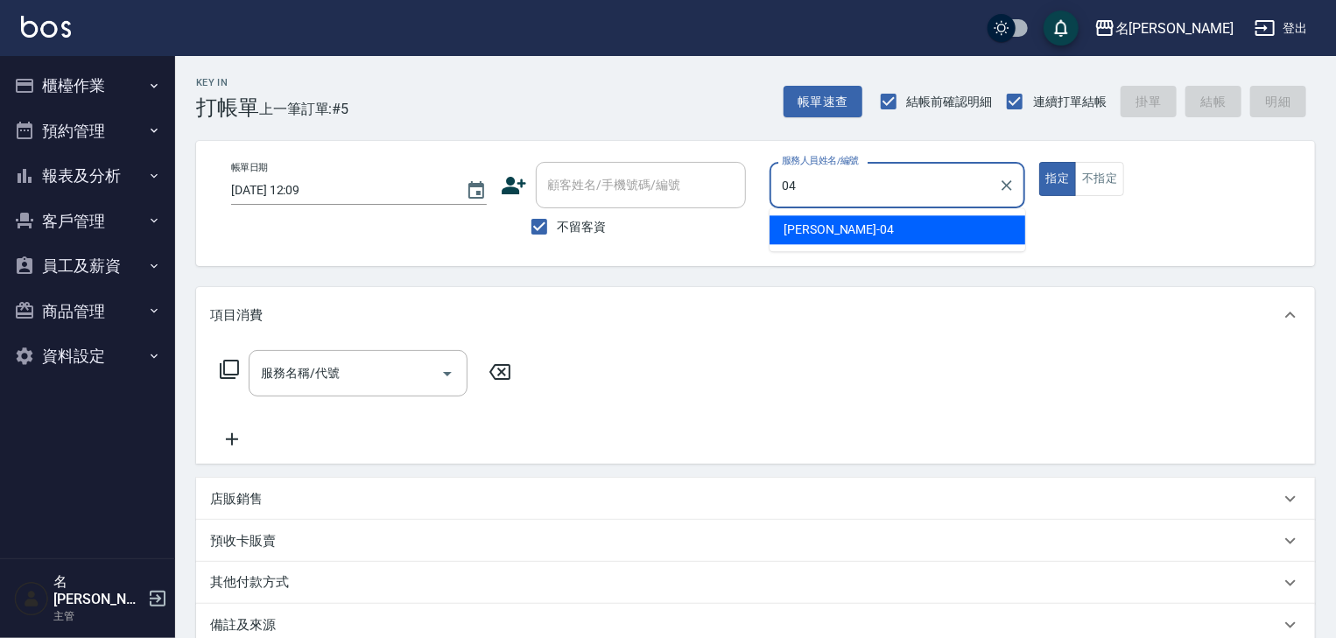
type input "[PERSON_NAME]-04"
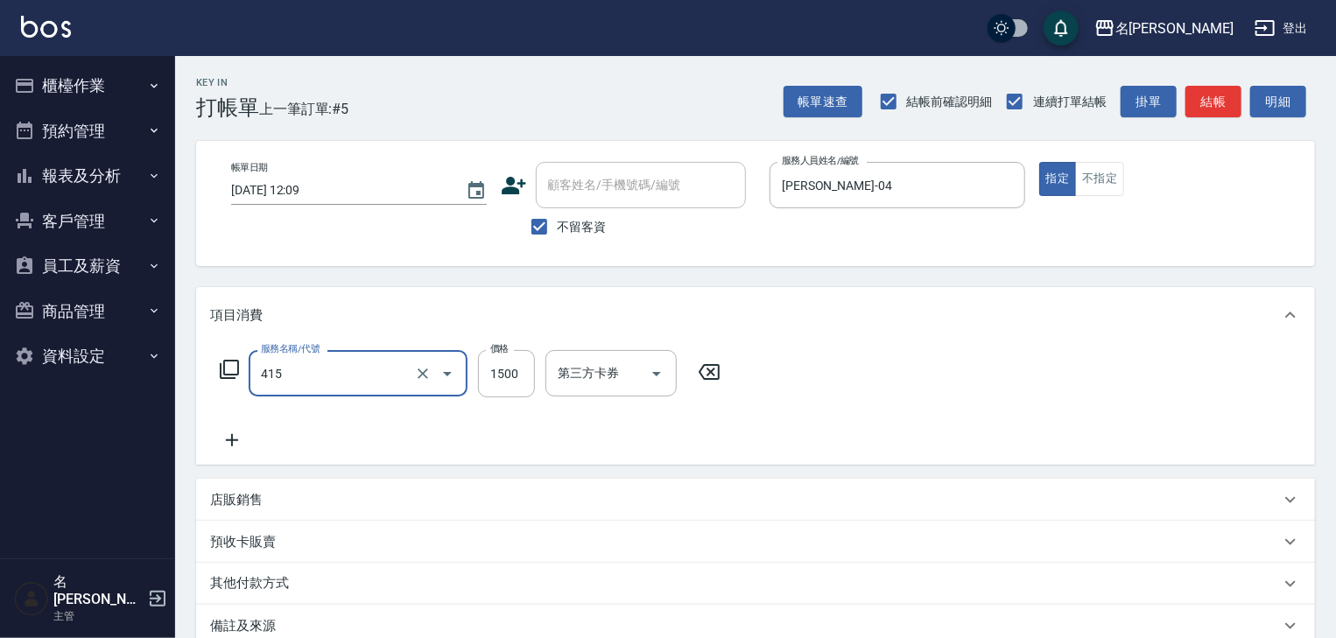
type input "染髮1500↑(415)"
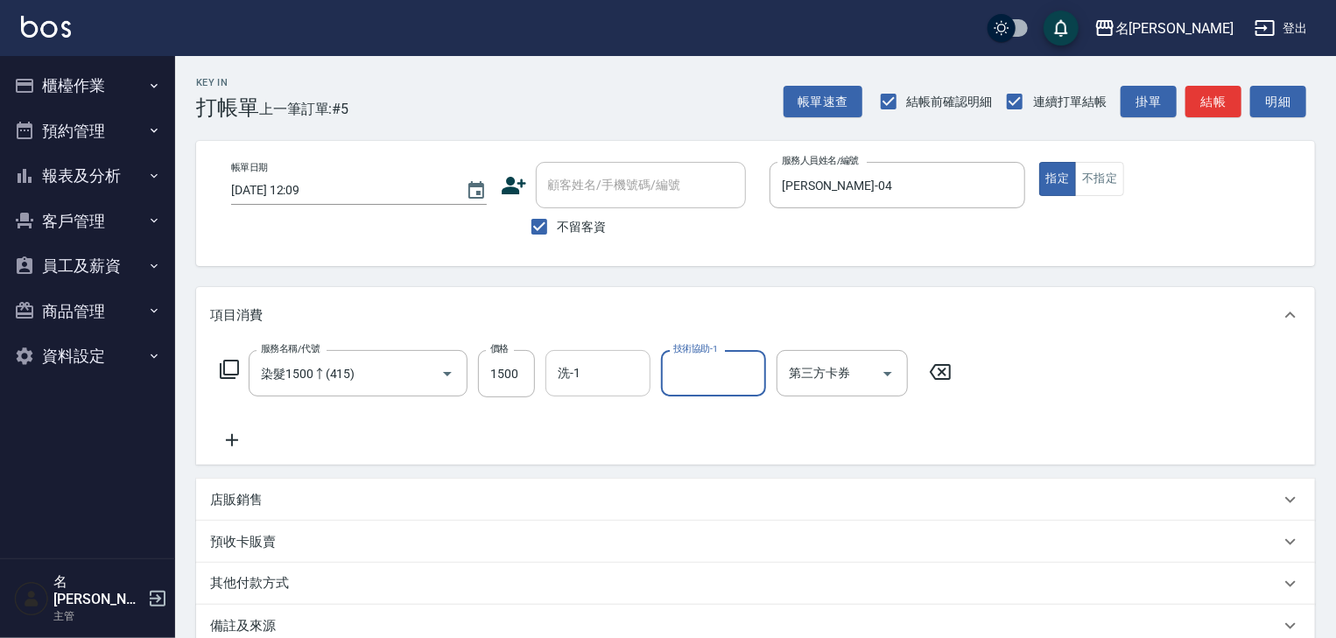
click at [585, 376] on input "洗-1" at bounding box center [597, 373] width 89 height 31
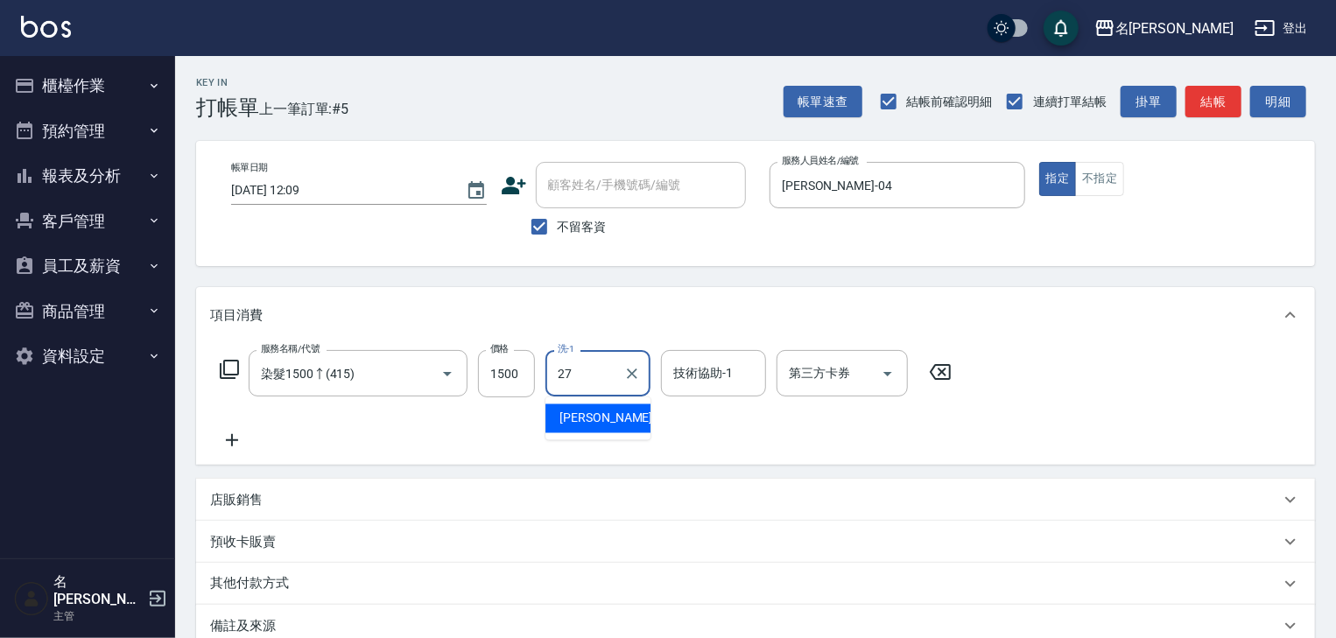
type input "[PERSON_NAME]-27"
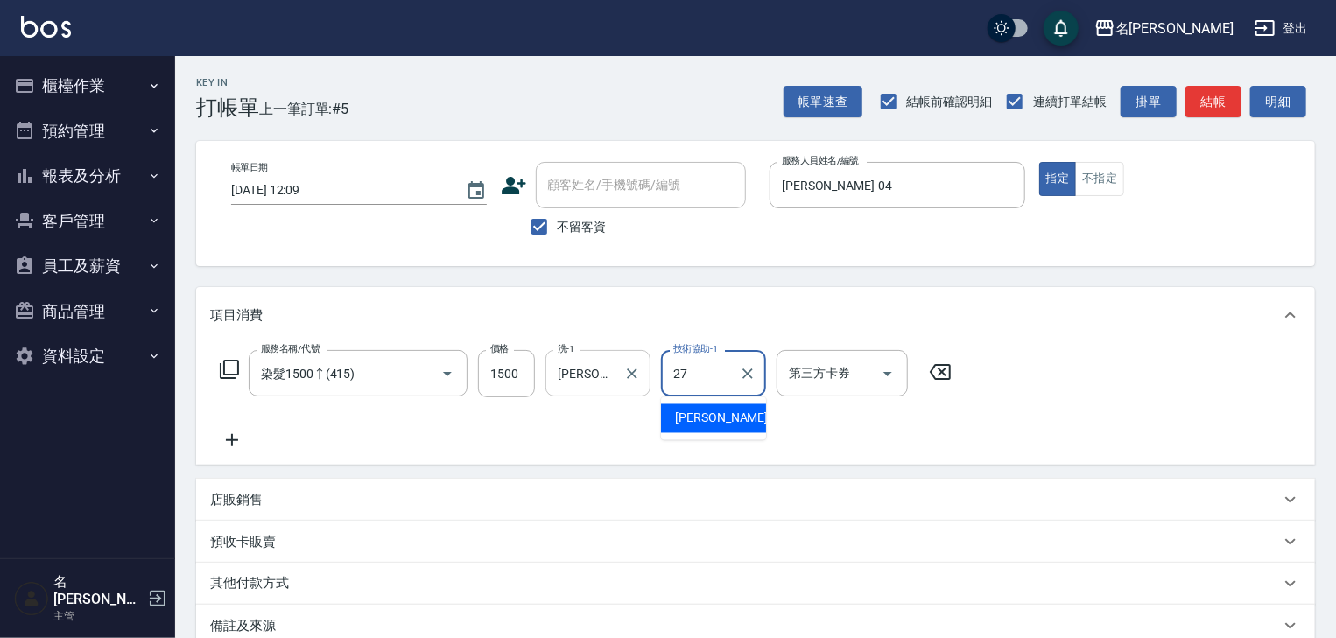
type input "[PERSON_NAME]-27"
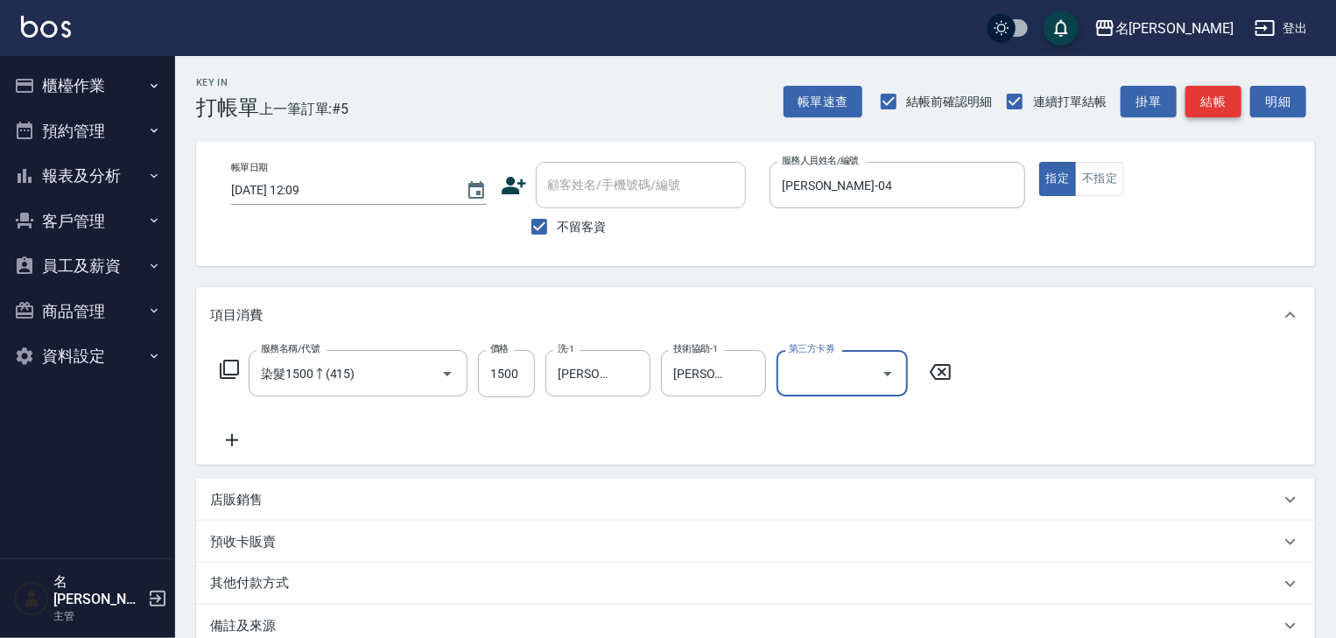
click at [1197, 95] on button "結帳" at bounding box center [1213, 102] width 56 height 32
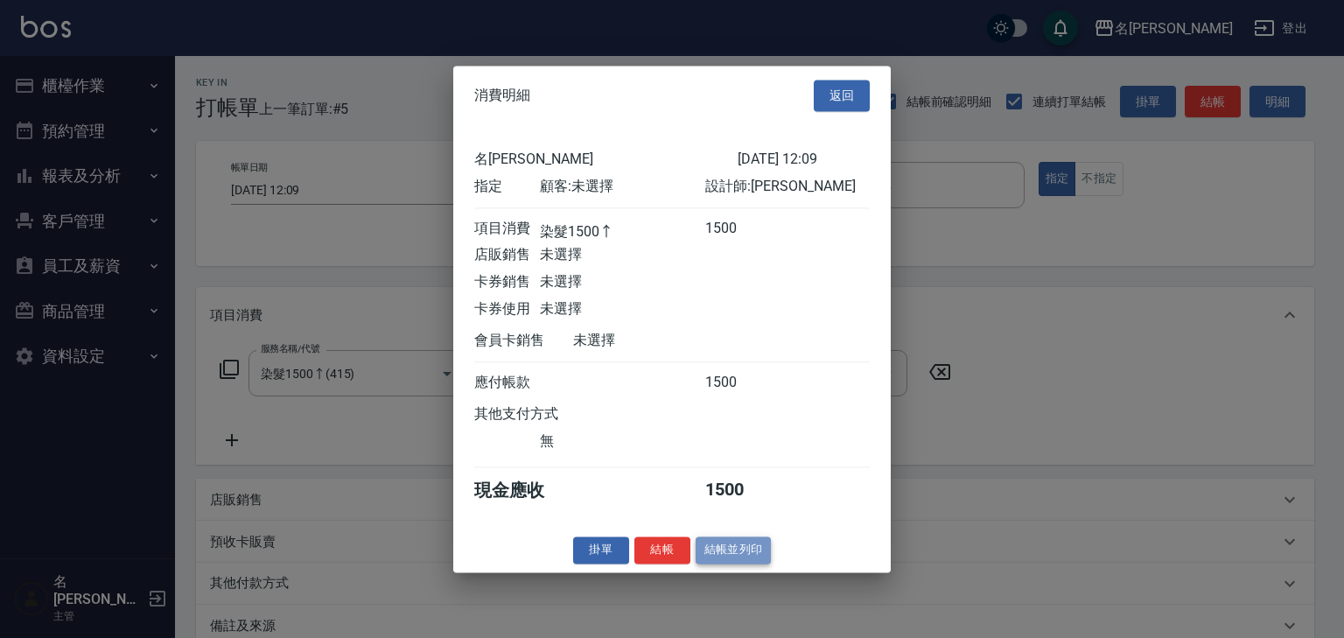
click at [754, 564] on button "結帳並列印" at bounding box center [734, 549] width 76 height 27
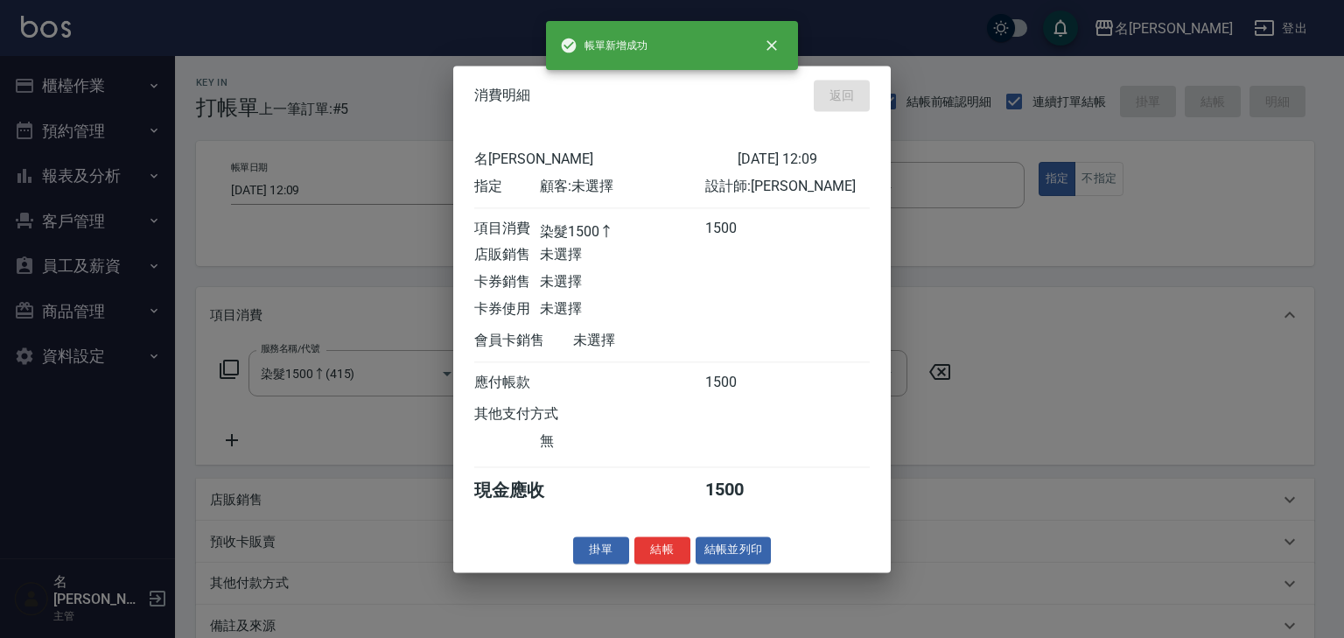
type input "[DATE] 12:20"
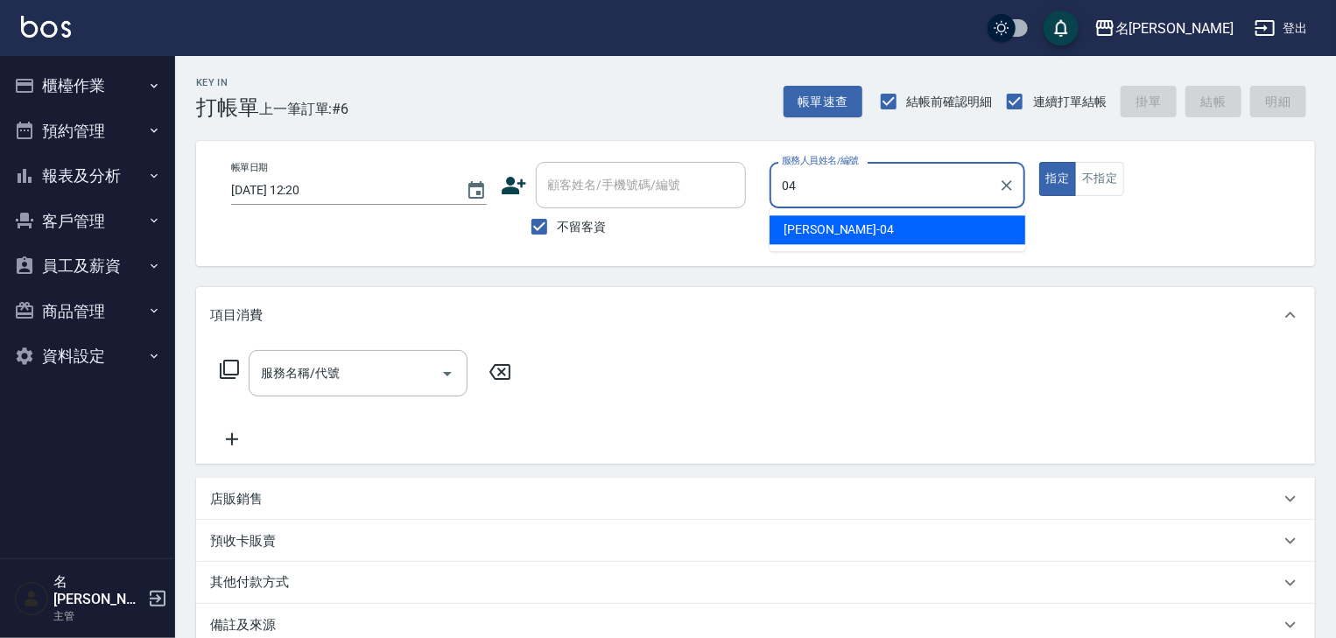
type input "[PERSON_NAME]-04"
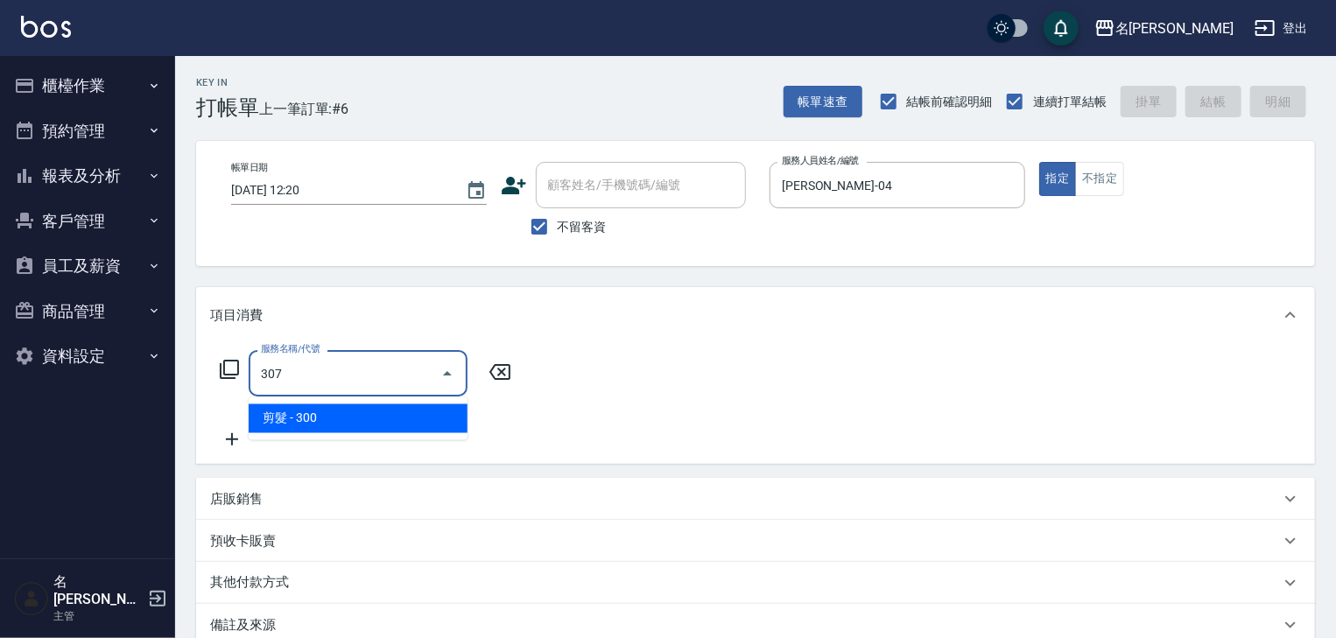
type input "剪髮(307)"
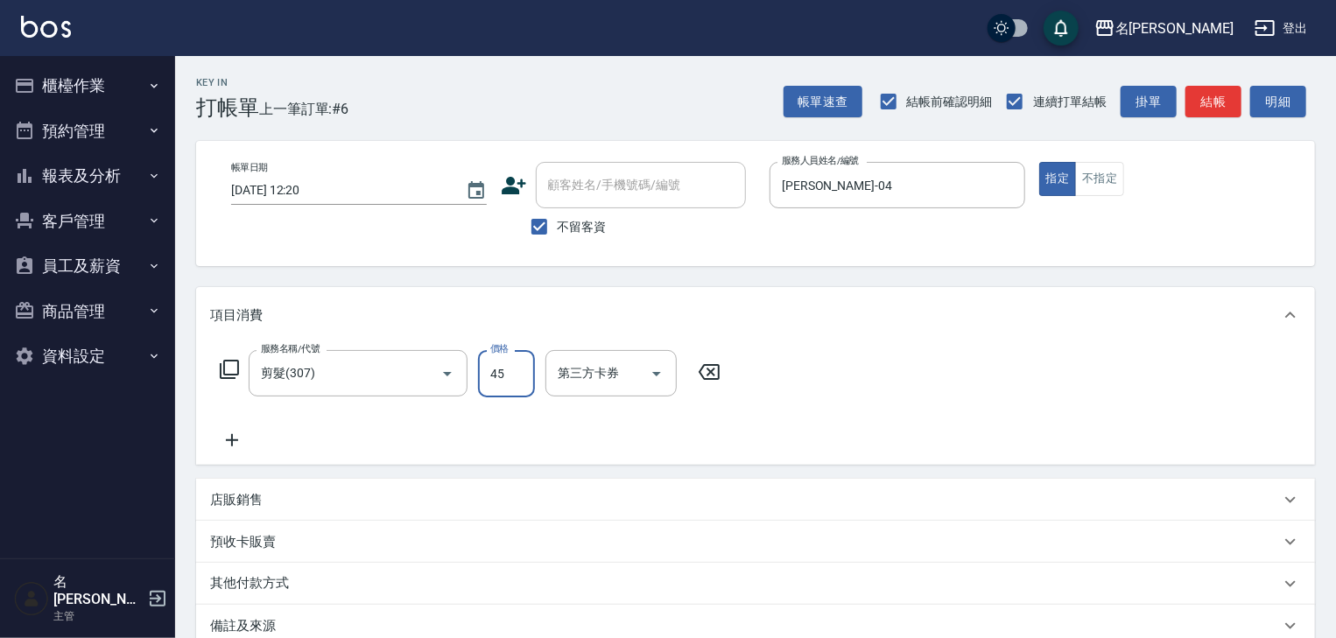
type input "450"
type input "[DATE] 12:31"
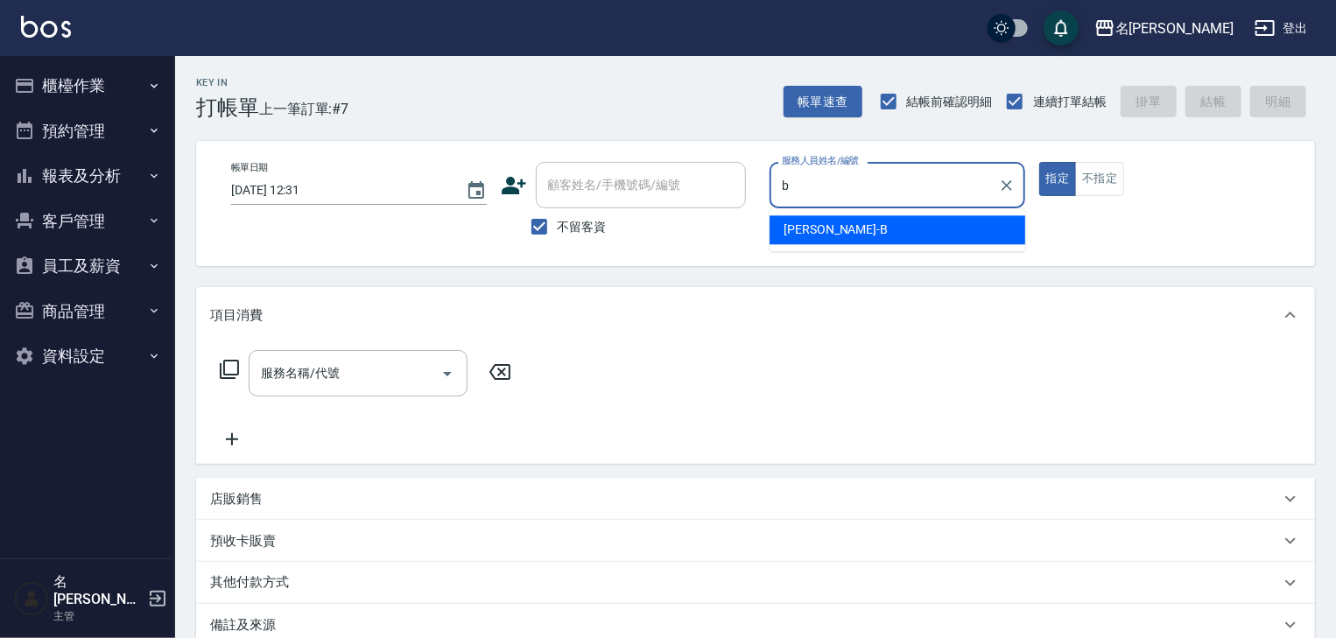
type input "[PERSON_NAME]"
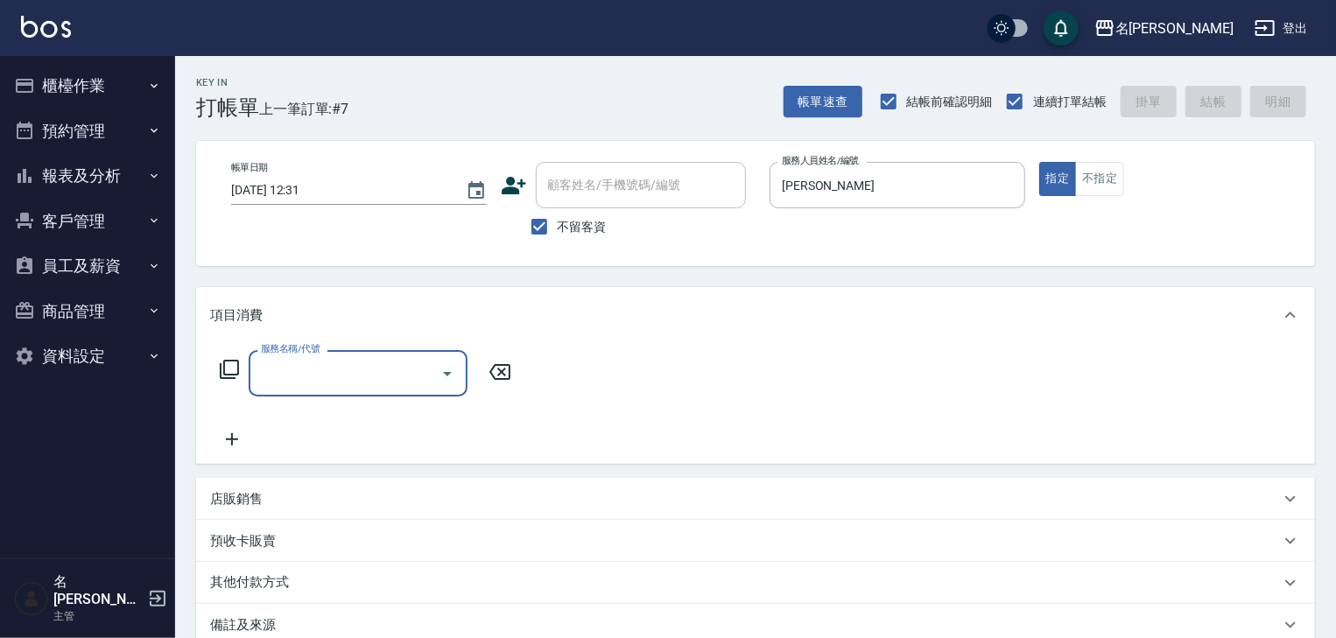
type input "ㄩ"
click at [376, 369] on input "服務名稱/代號" at bounding box center [344, 373] width 177 height 31
drag, startPoint x: 375, startPoint y: 369, endPoint x: 97, endPoint y: 368, distance: 278.3
click at [115, 364] on div "名留[PERSON_NAME] 登出 櫃檯作業 打帳單 帳單列表 現金收支登錄 材料自購登錄 每日結帳 排班表 現場電腦打卡 掃碼打卡 預約管理 預約管理 單…" at bounding box center [668, 418] width 1336 height 836
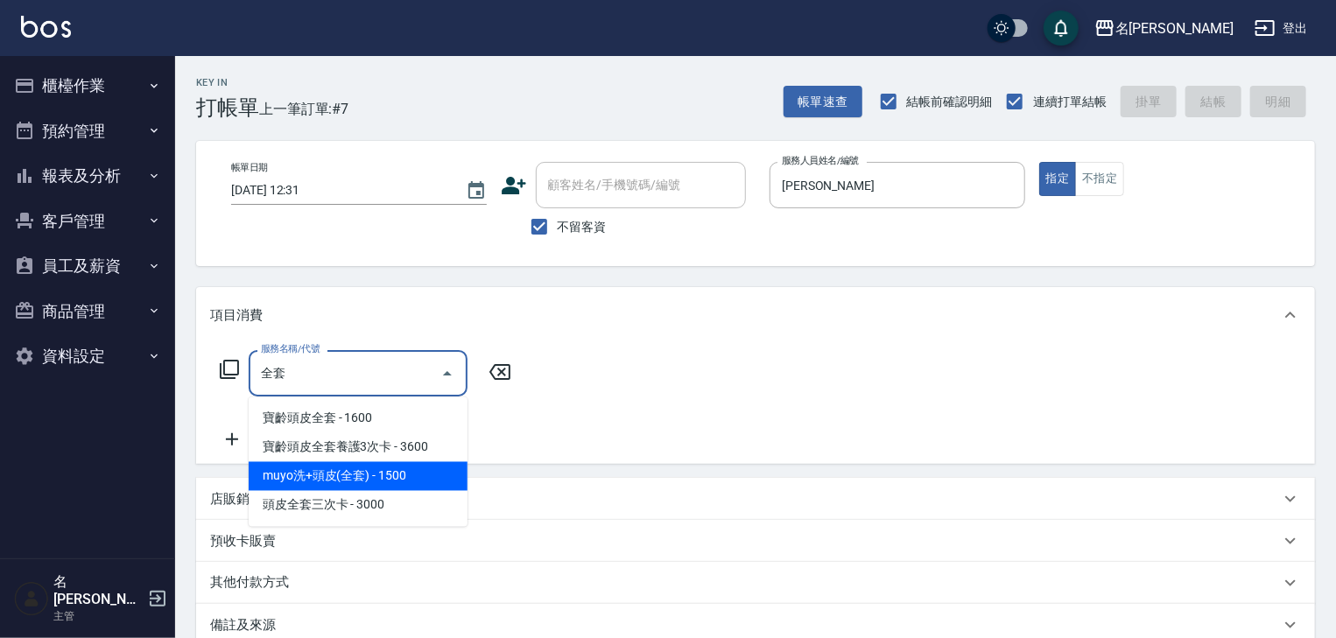
click at [387, 467] on span "muyo洗+頭皮(全套) - 1500" at bounding box center [358, 476] width 219 height 29
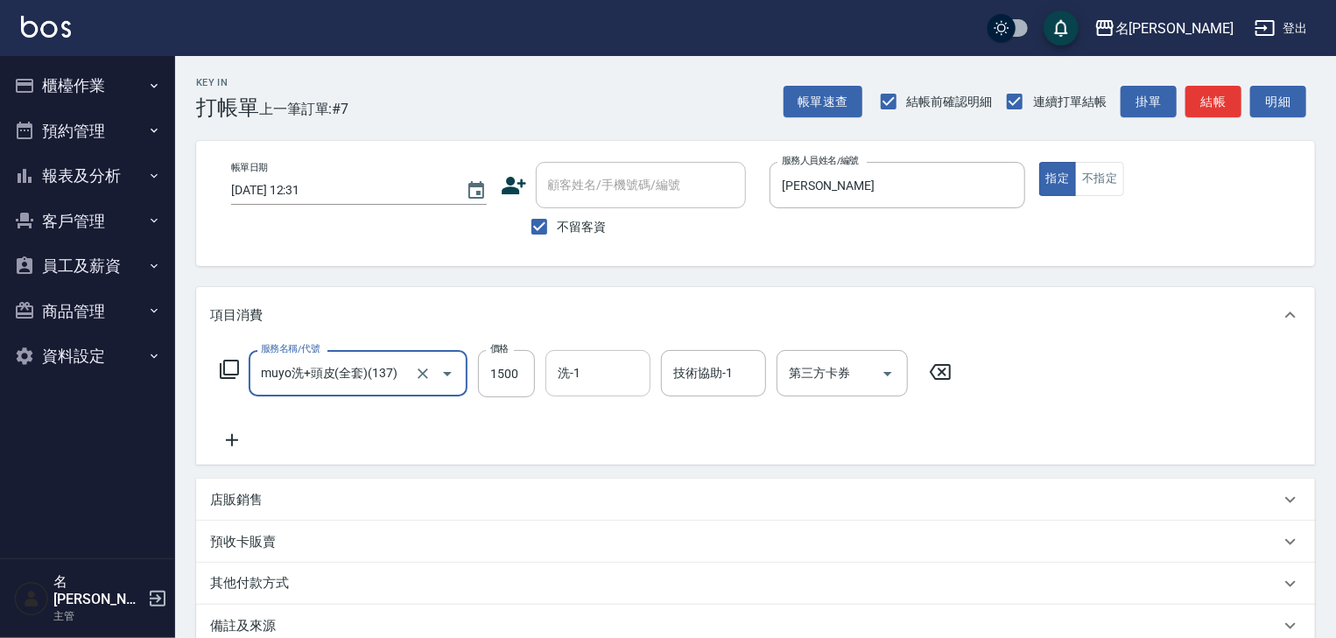
click at [581, 352] on div "洗-1" at bounding box center [597, 373] width 105 height 46
type input "muyo洗+頭皮(全套)(137)"
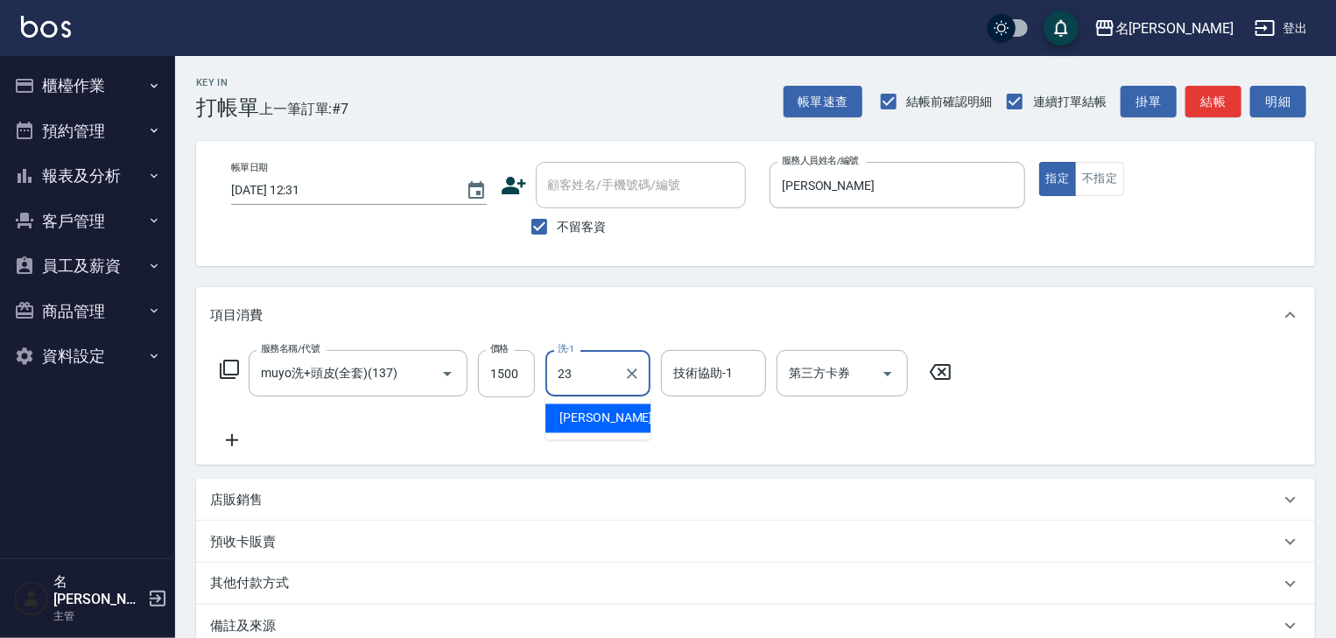
type input "[PERSON_NAME]-23"
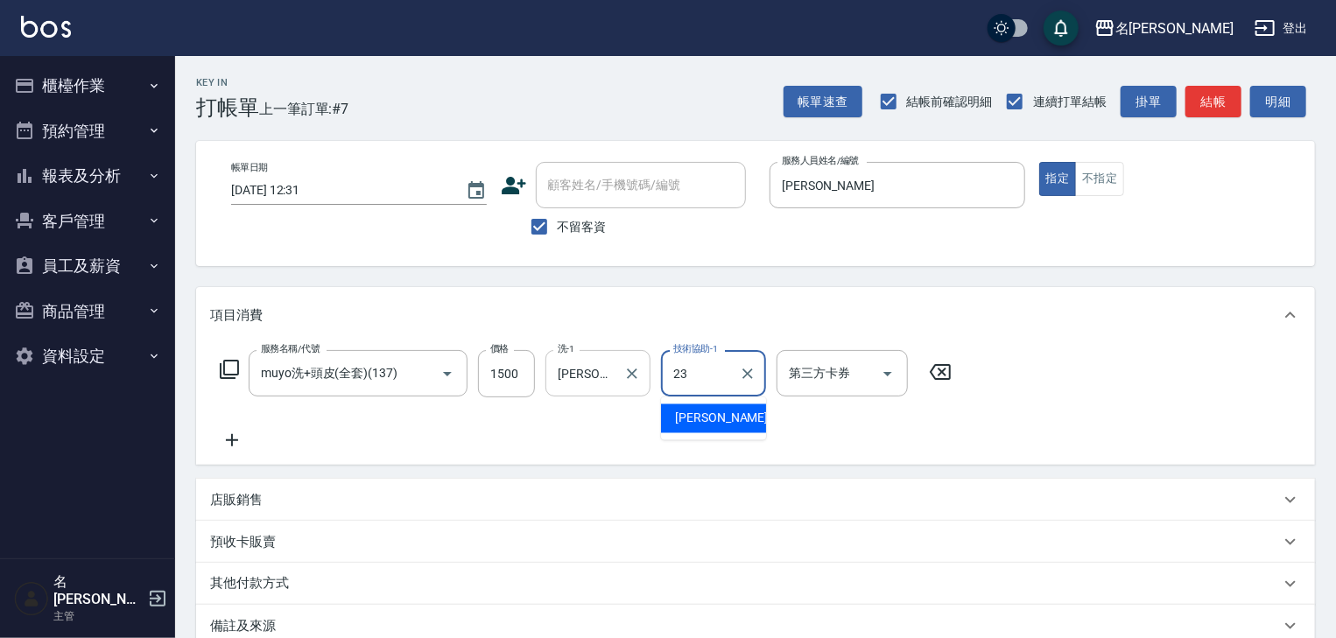
type input "[PERSON_NAME]-23"
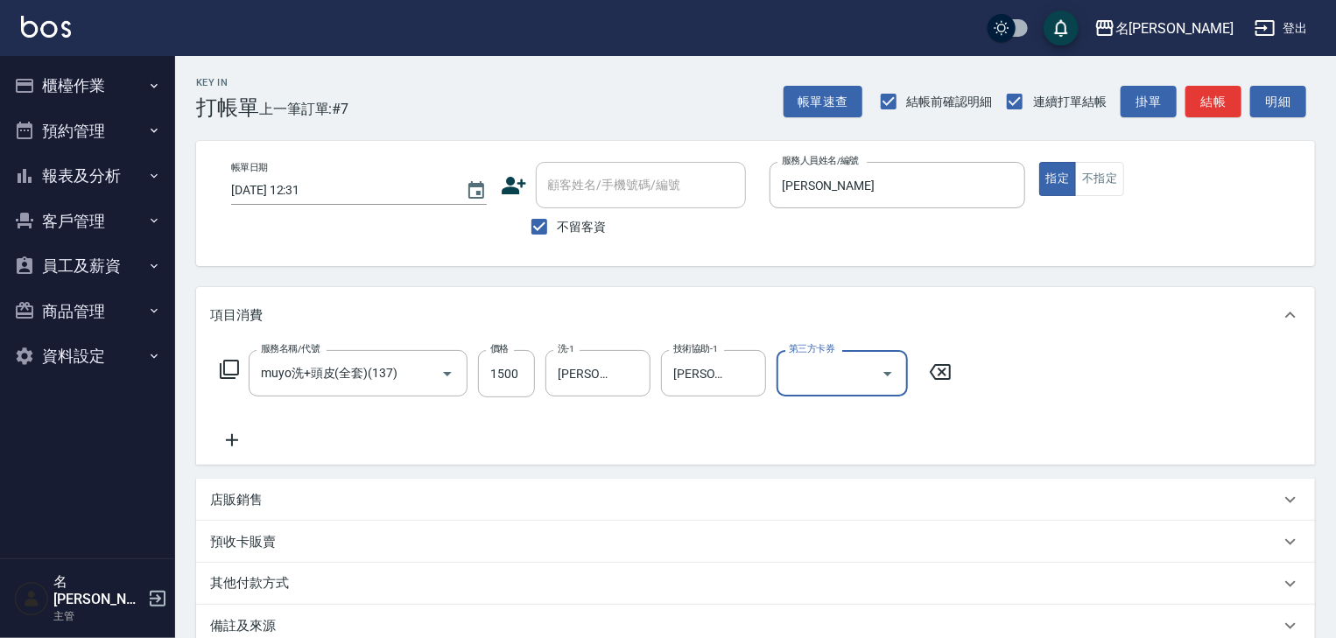
click at [462, 600] on div "其他付款方式" at bounding box center [755, 584] width 1118 height 42
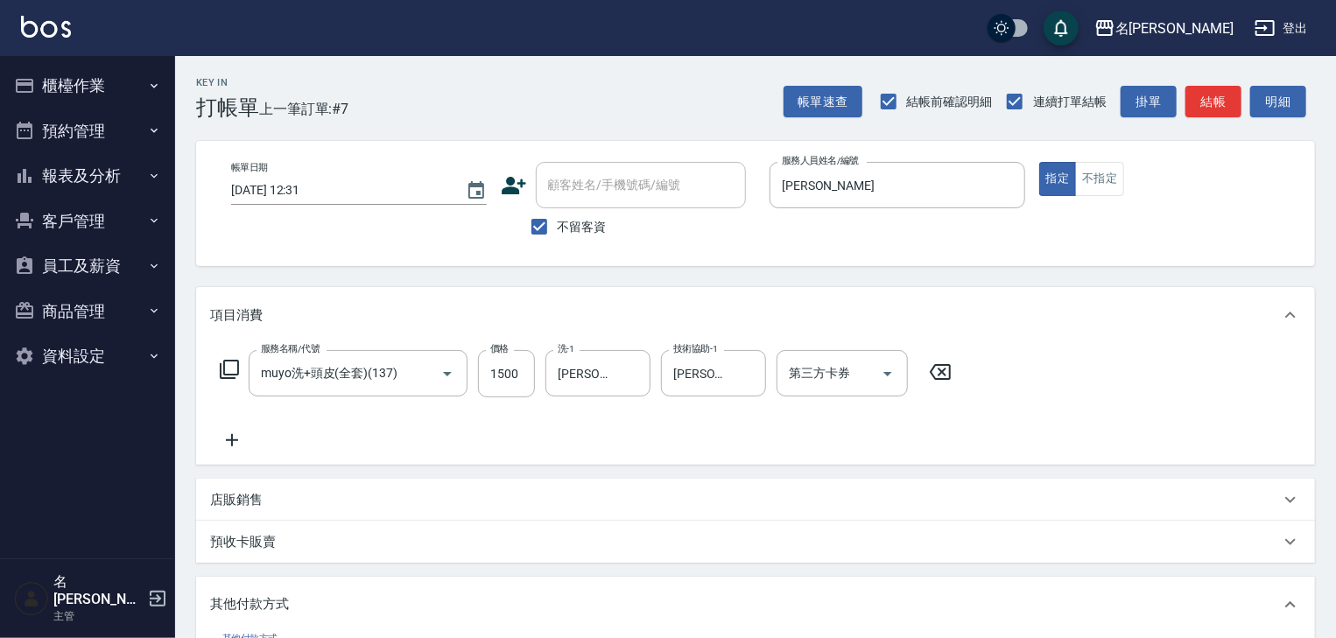
scroll to position [93, 0]
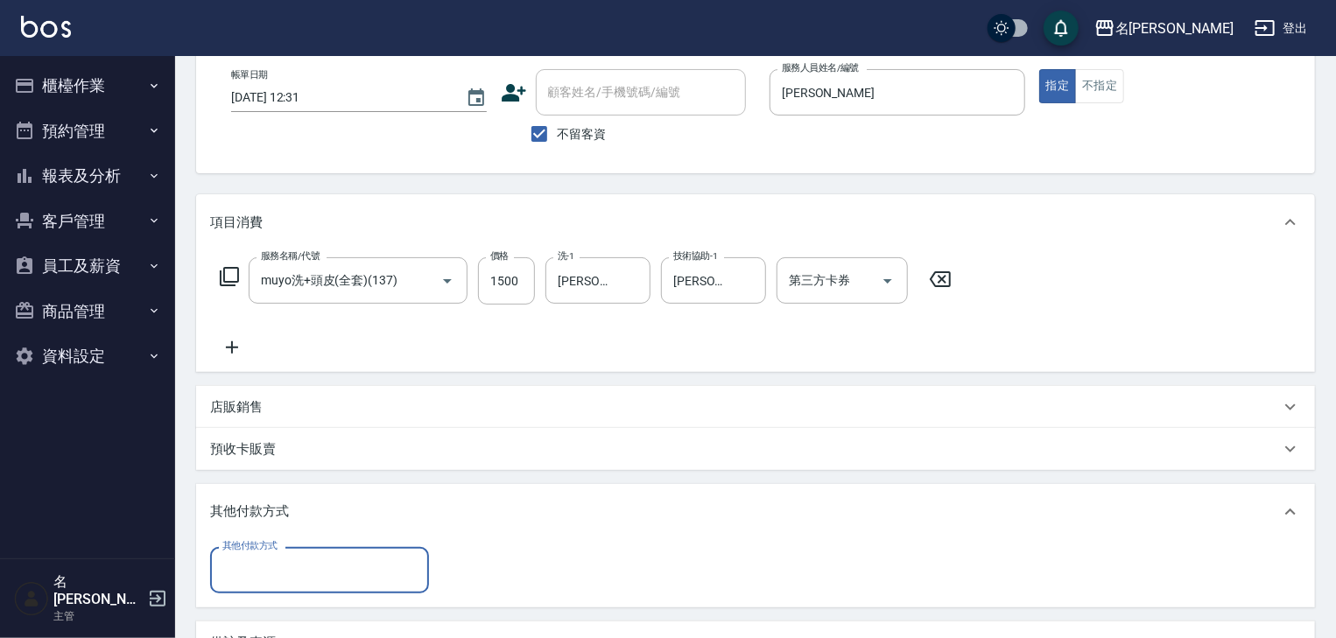
click at [340, 585] on input "其他付款方式" at bounding box center [319, 570] width 203 height 31
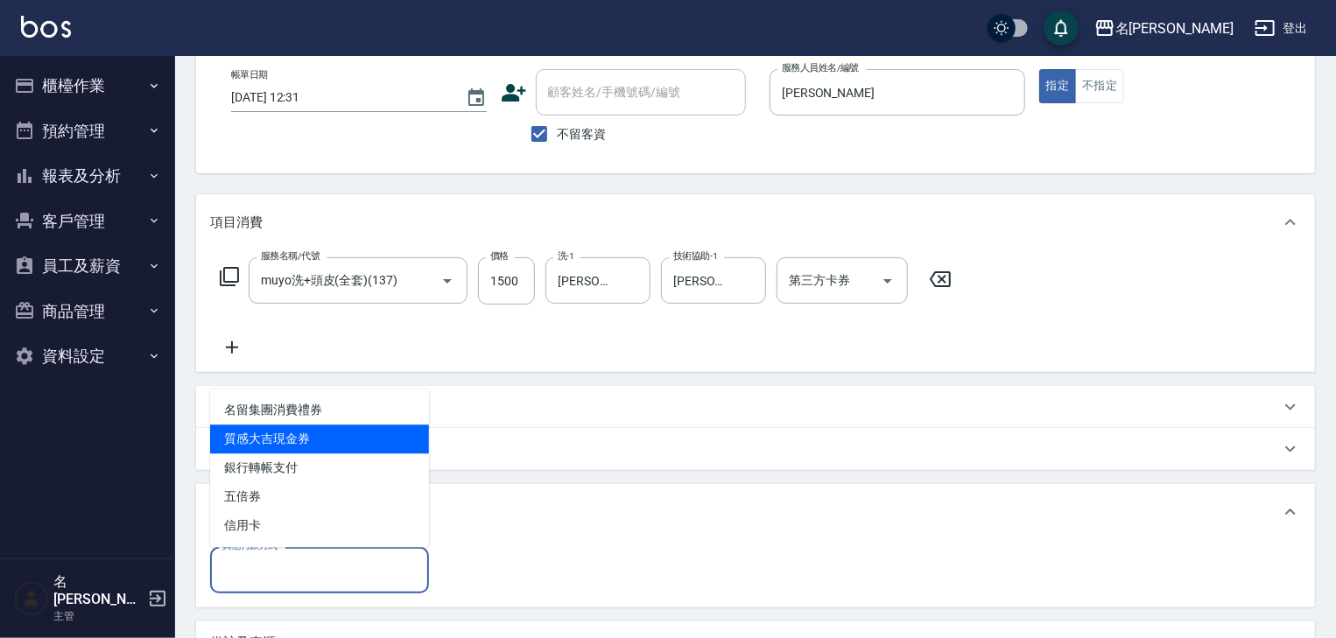
click at [304, 450] on span "質感大吉現金券" at bounding box center [319, 438] width 219 height 29
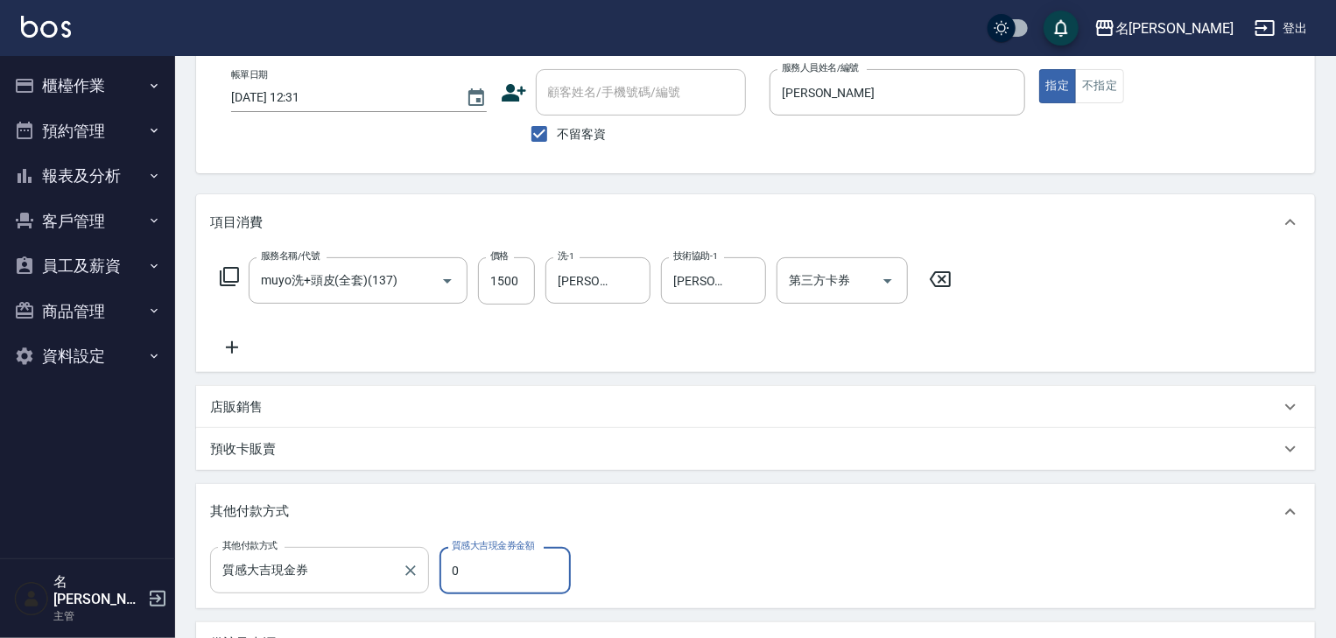
click at [307, 578] on input "質感大吉現金券" at bounding box center [306, 570] width 177 height 31
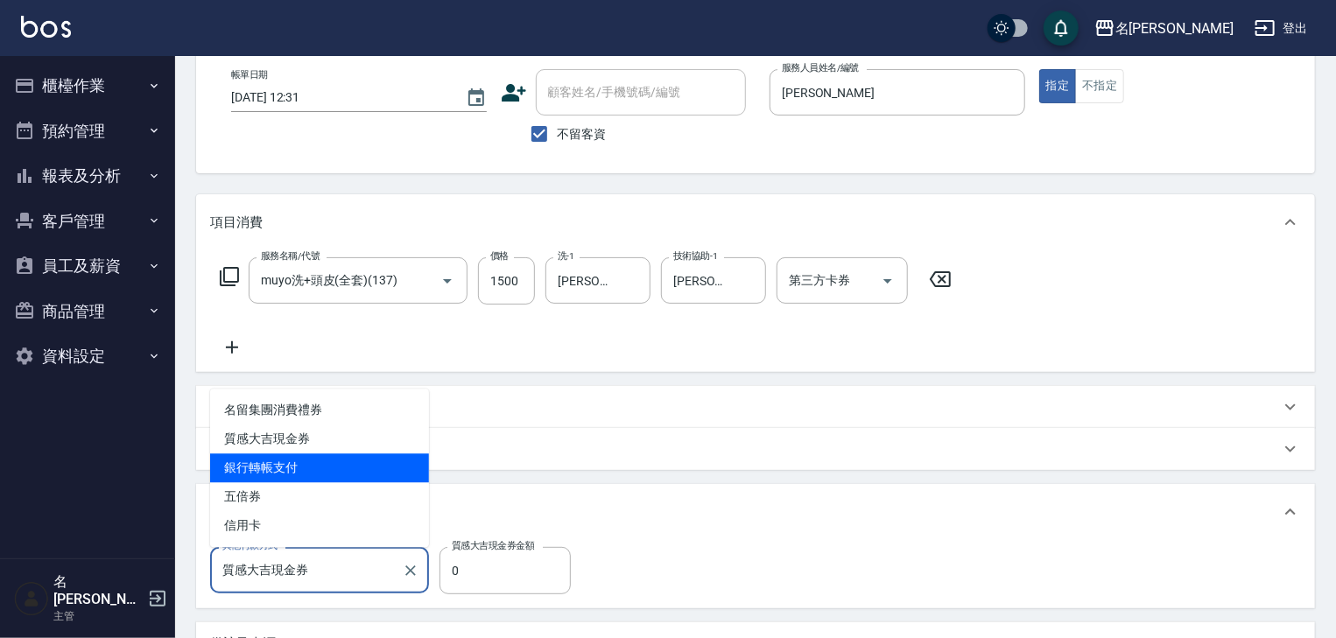
click at [301, 469] on span "銀行轉帳支付" at bounding box center [319, 467] width 219 height 29
type input "銀行轉帳支付"
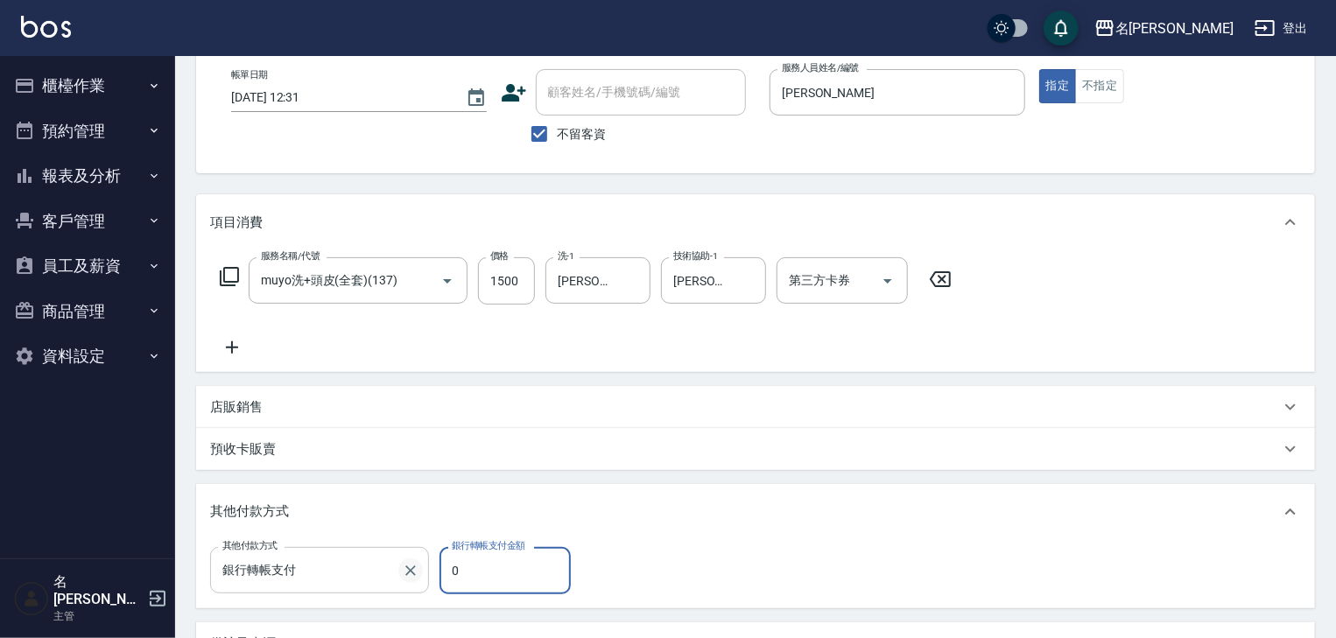
drag, startPoint x: 504, startPoint y: 574, endPoint x: 406, endPoint y: 576, distance: 98.0
click at [410, 576] on div "其他付款方式 銀行轉帳支付 其他付款方式 銀行轉帳支付金額 0 銀行轉帳支付金額" at bounding box center [395, 570] width 371 height 47
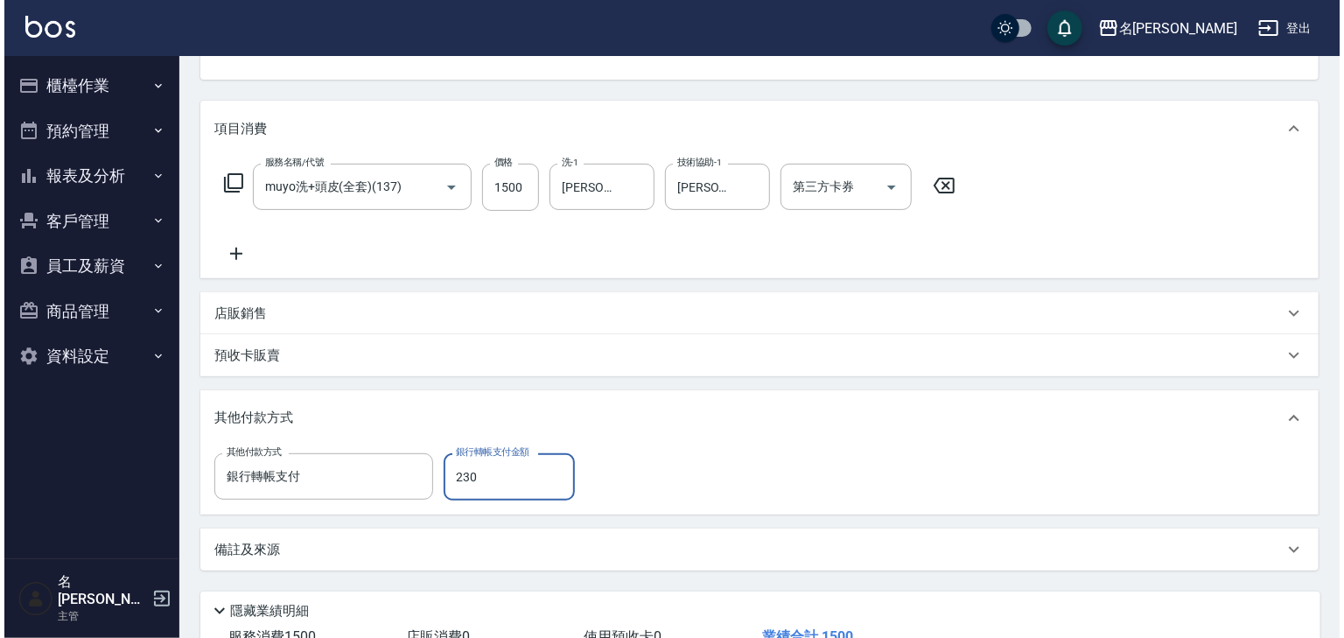
scroll to position [315, 0]
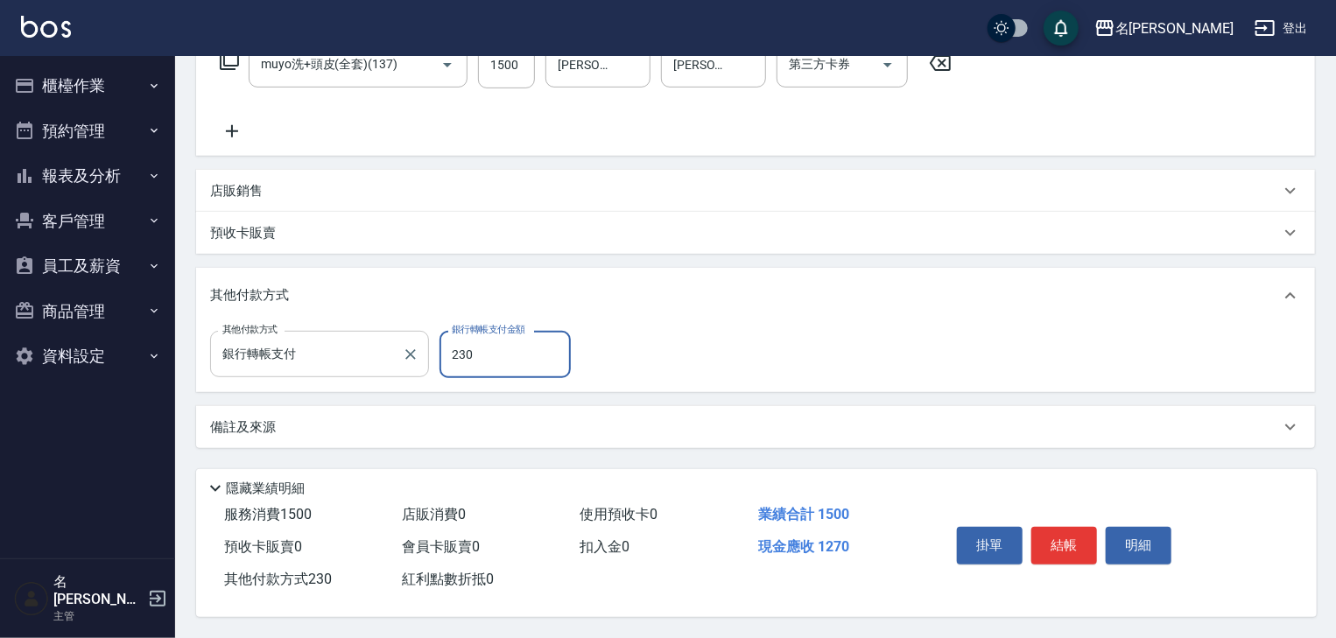
drag, startPoint x: 530, startPoint y: 364, endPoint x: 382, endPoint y: 340, distance: 150.6
click at [382, 340] on div "其他付款方式 銀行轉帳支付 其他付款方式 銀行轉帳支付金額 230 銀行轉帳支付金額" at bounding box center [395, 354] width 371 height 47
type input "1500"
click at [1064, 543] on button "結帳" at bounding box center [1064, 545] width 66 height 37
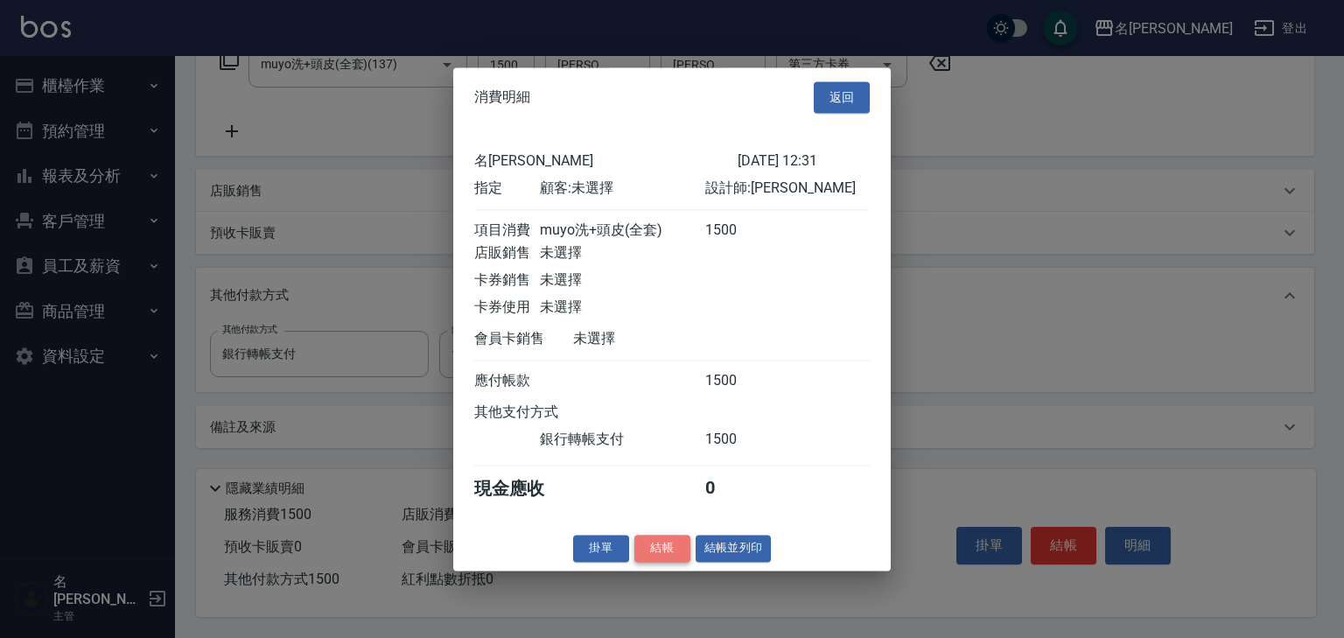
click at [673, 557] on button "結帳" at bounding box center [663, 548] width 56 height 27
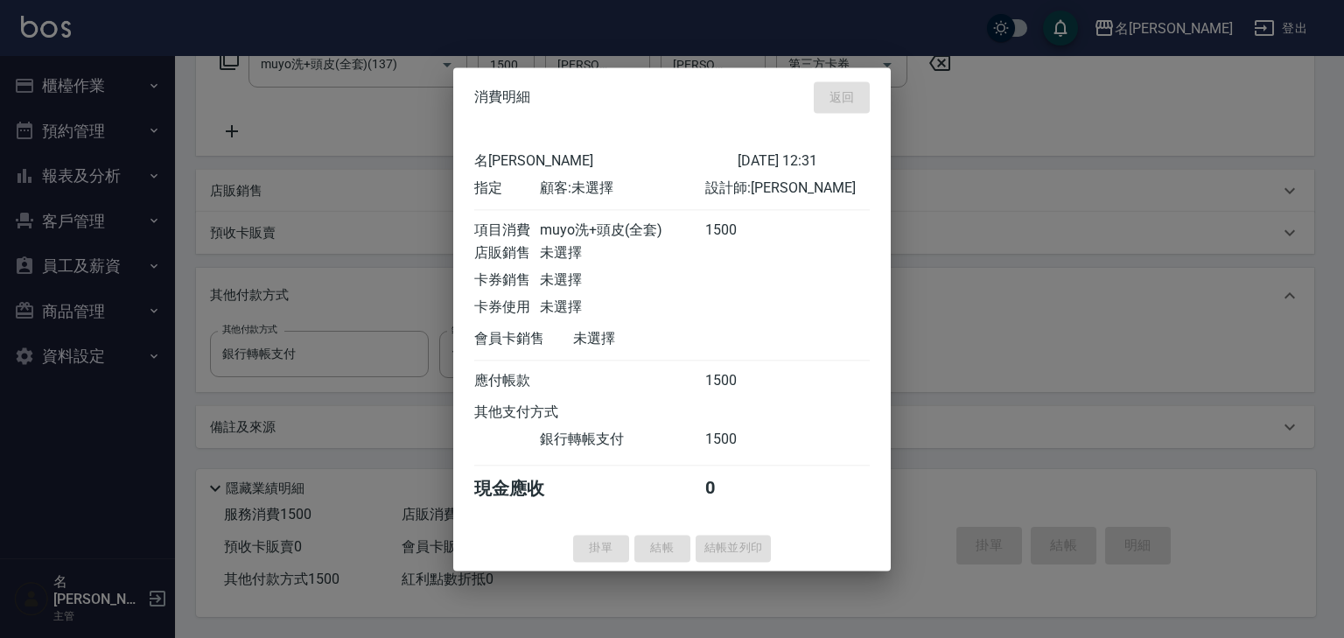
type input "[DATE] 12:41"
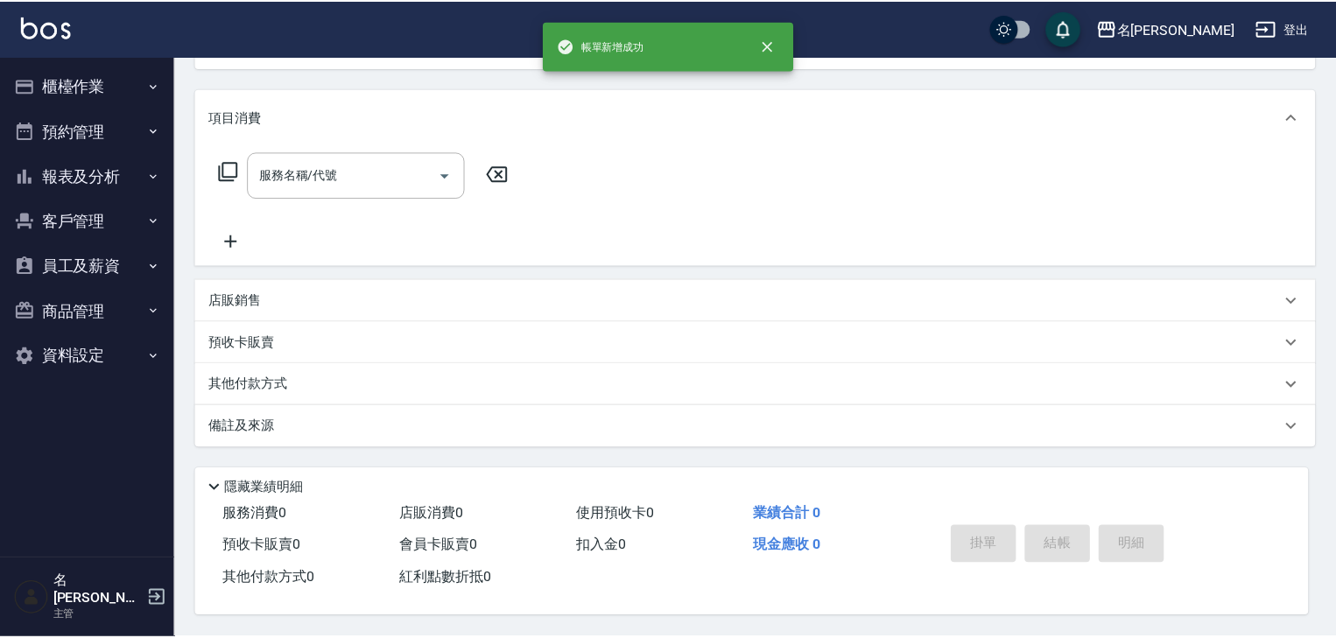
scroll to position [0, 0]
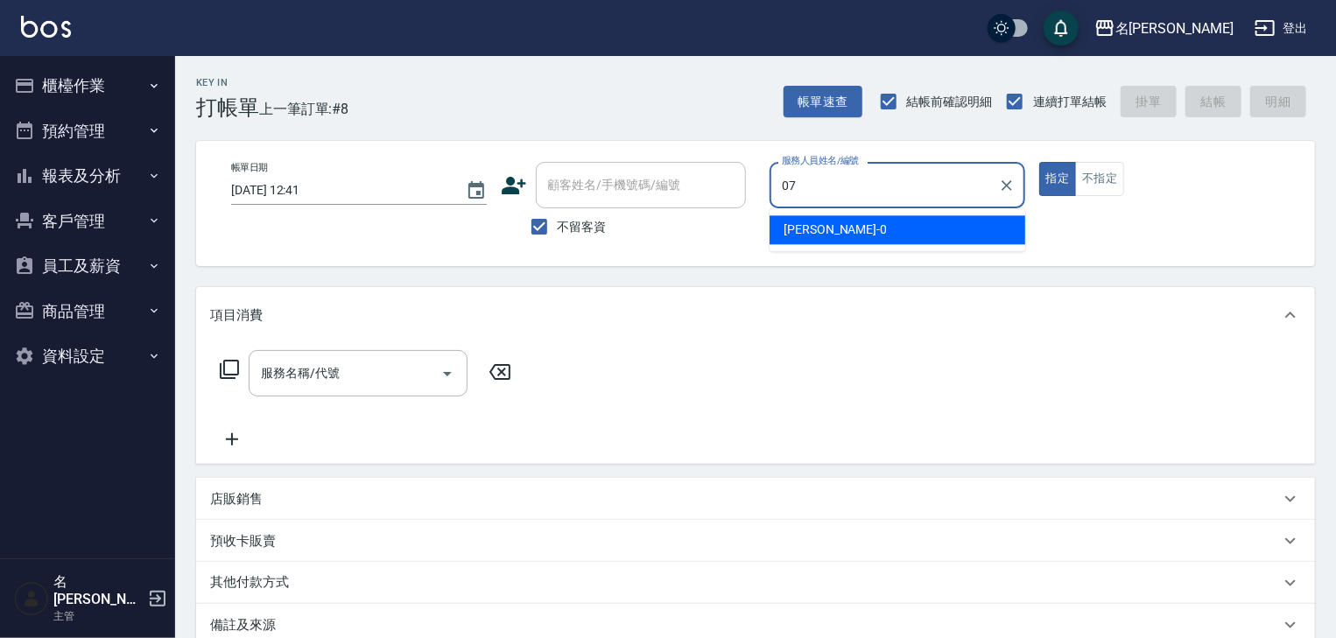
type input "[PERSON_NAME]-07"
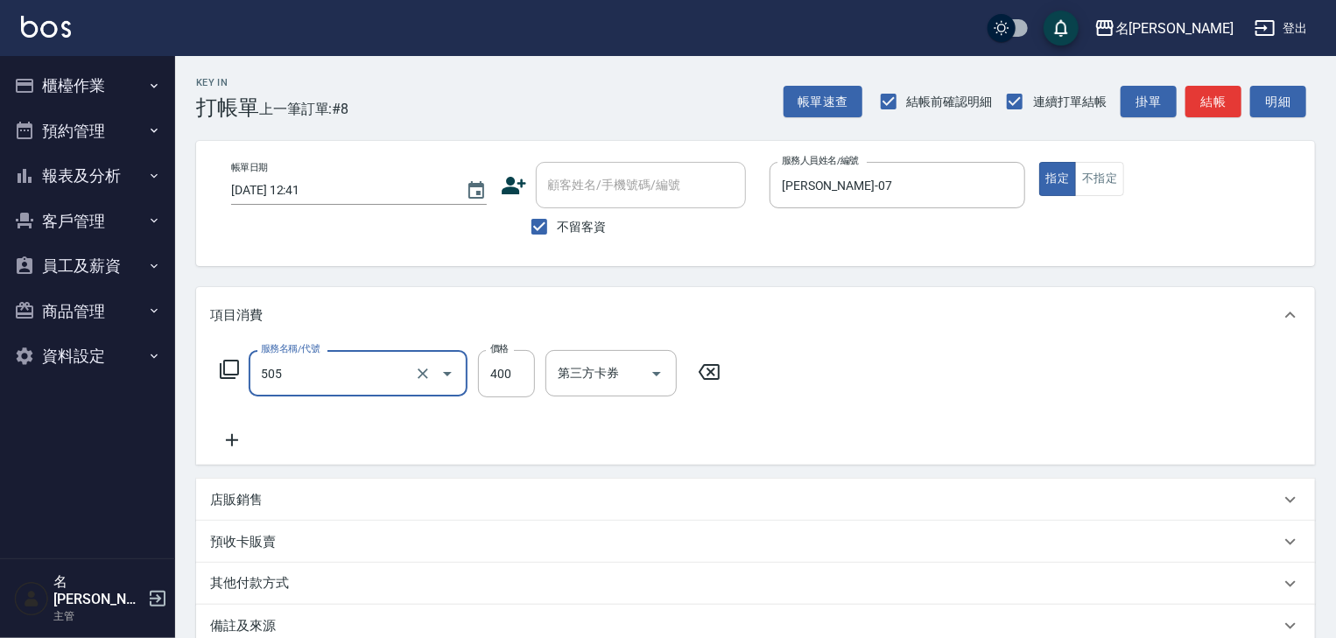
type input "洗髮(505)"
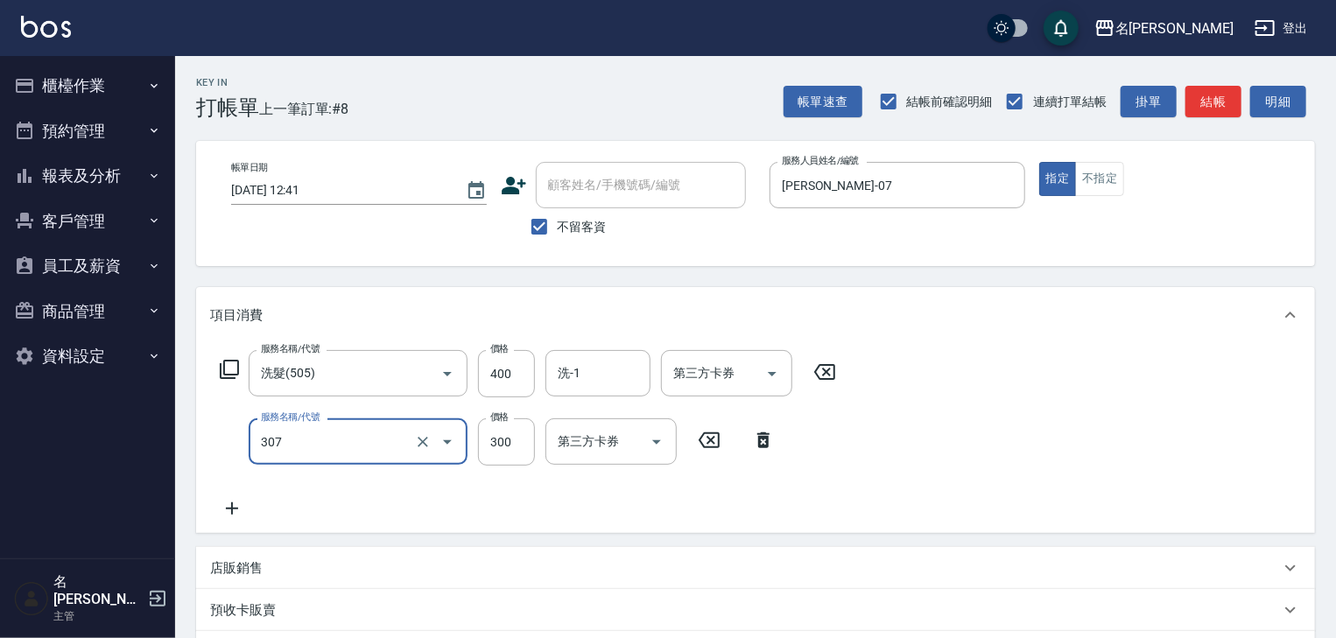
type input "剪髮(307)"
type input "400"
click at [601, 375] on input "洗-1" at bounding box center [597, 373] width 89 height 31
click at [1227, 95] on button "結帳" at bounding box center [1213, 102] width 56 height 32
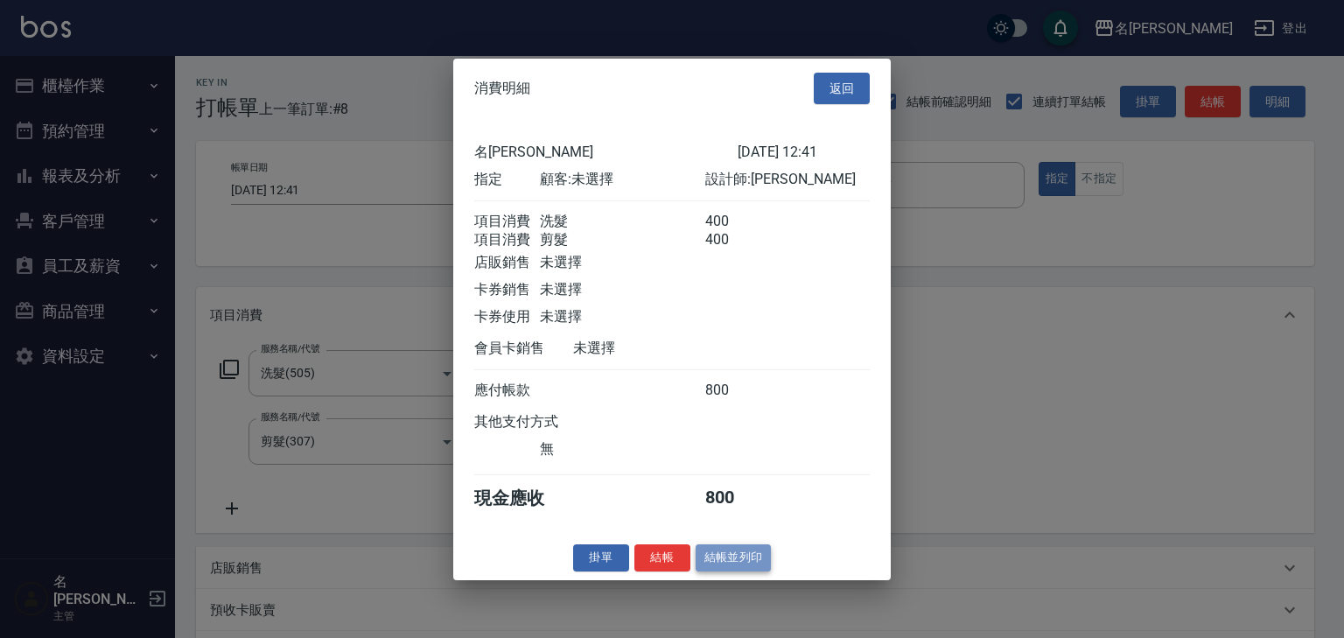
click at [737, 562] on button "結帳並列印" at bounding box center [734, 557] width 76 height 27
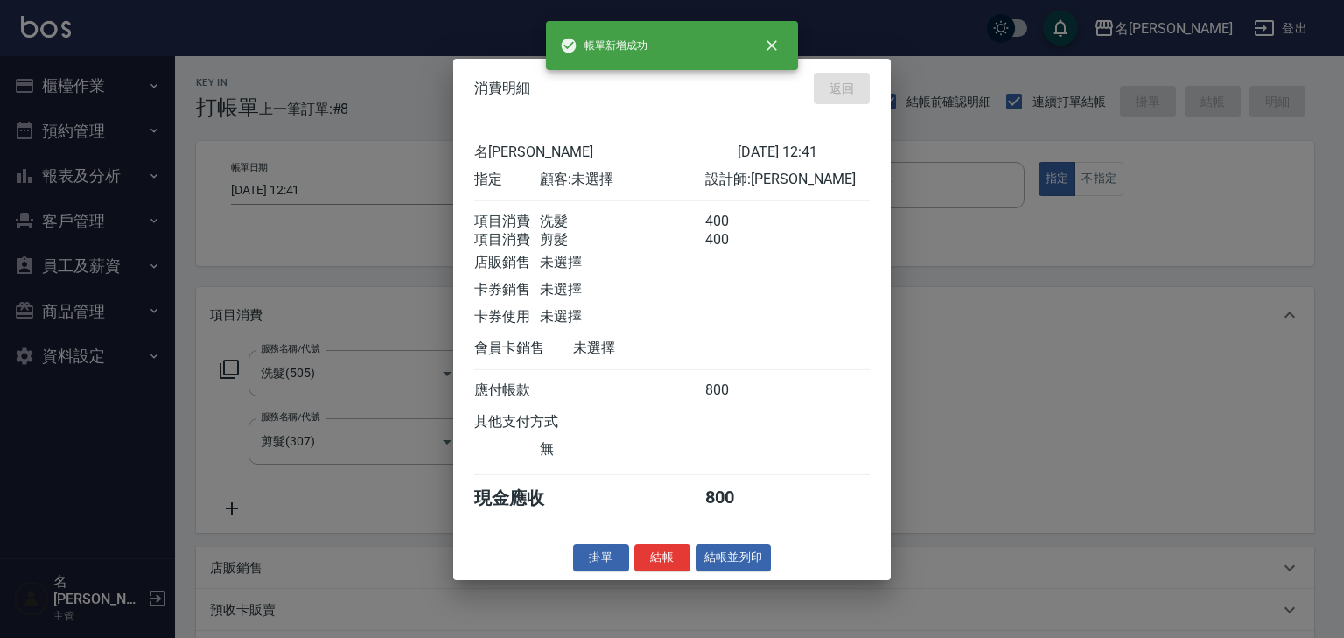
type input "[DATE] 12:46"
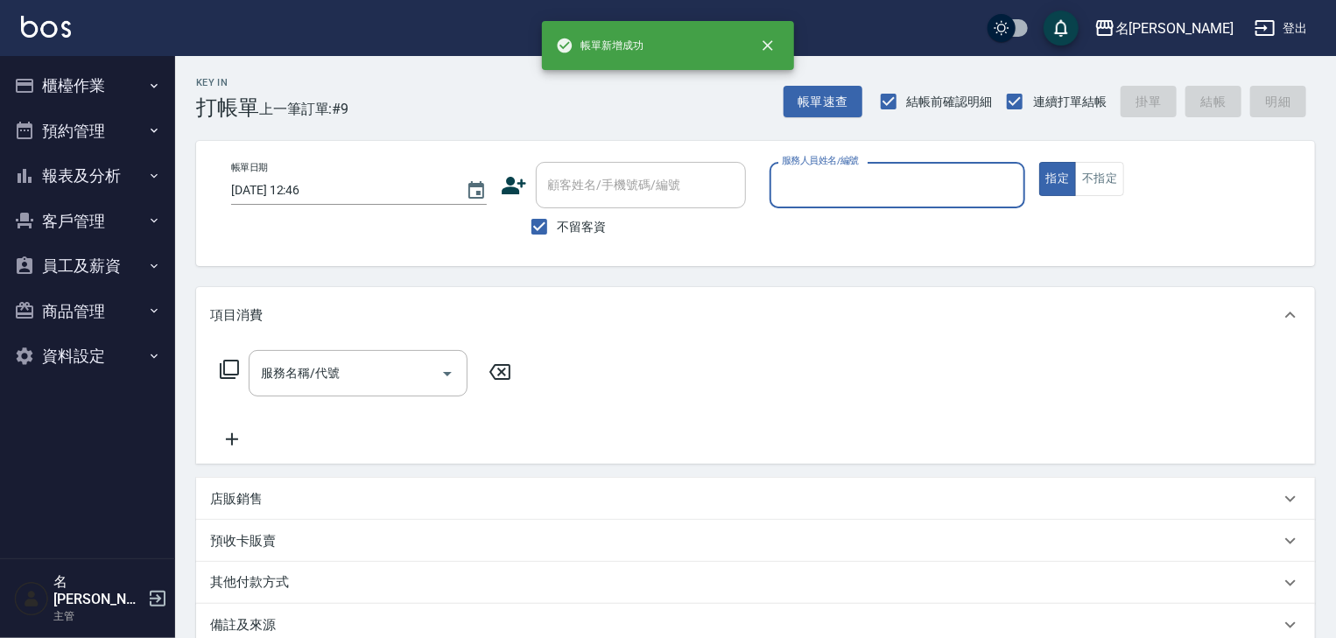
click at [910, 189] on input "服務人員姓名/編號" at bounding box center [897, 185] width 240 height 31
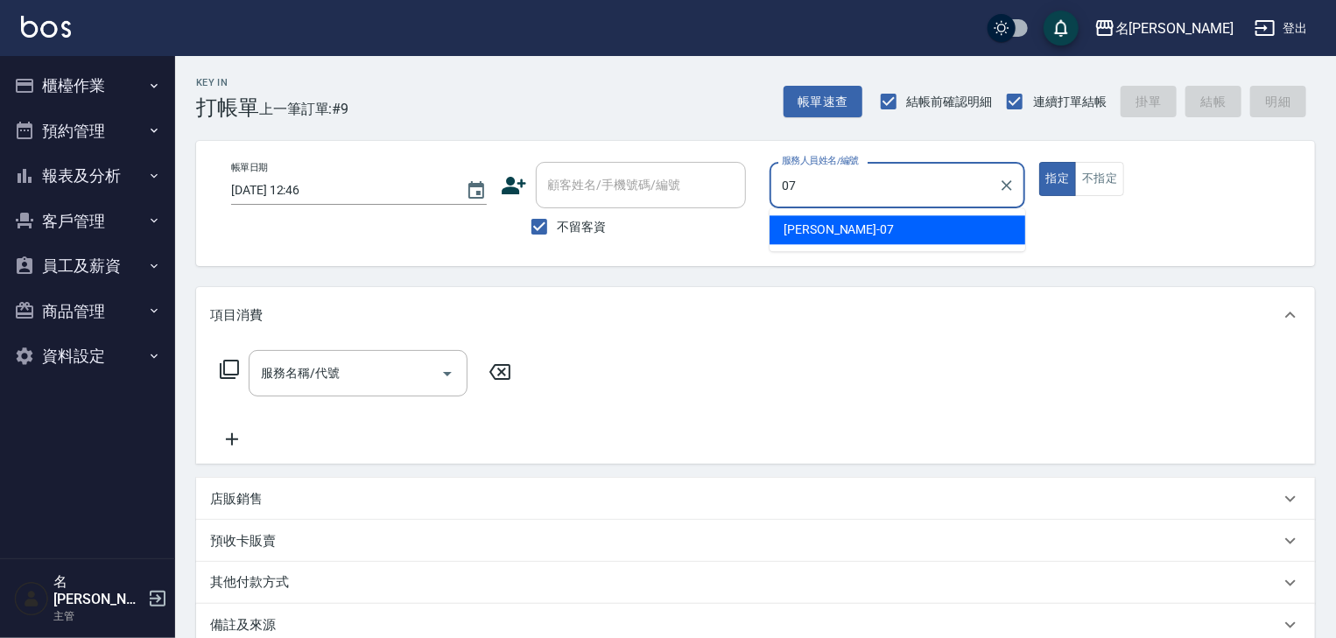
type input "[PERSON_NAME]-07"
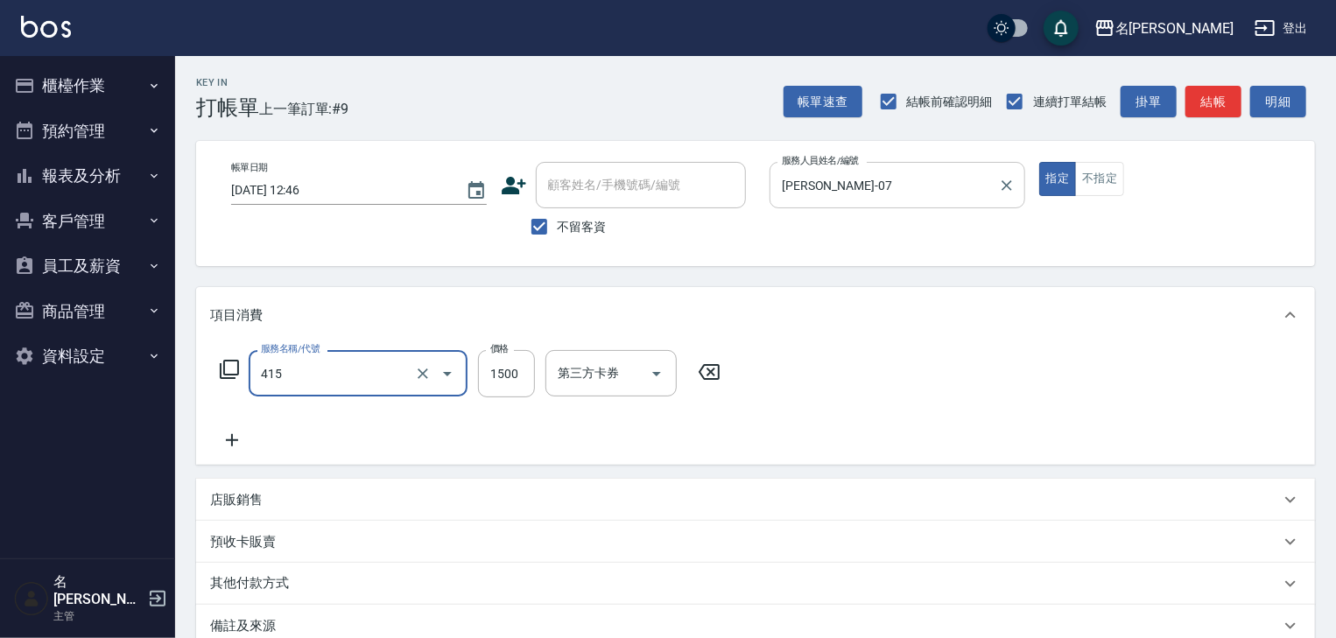
type input "染髮1500↑(415)"
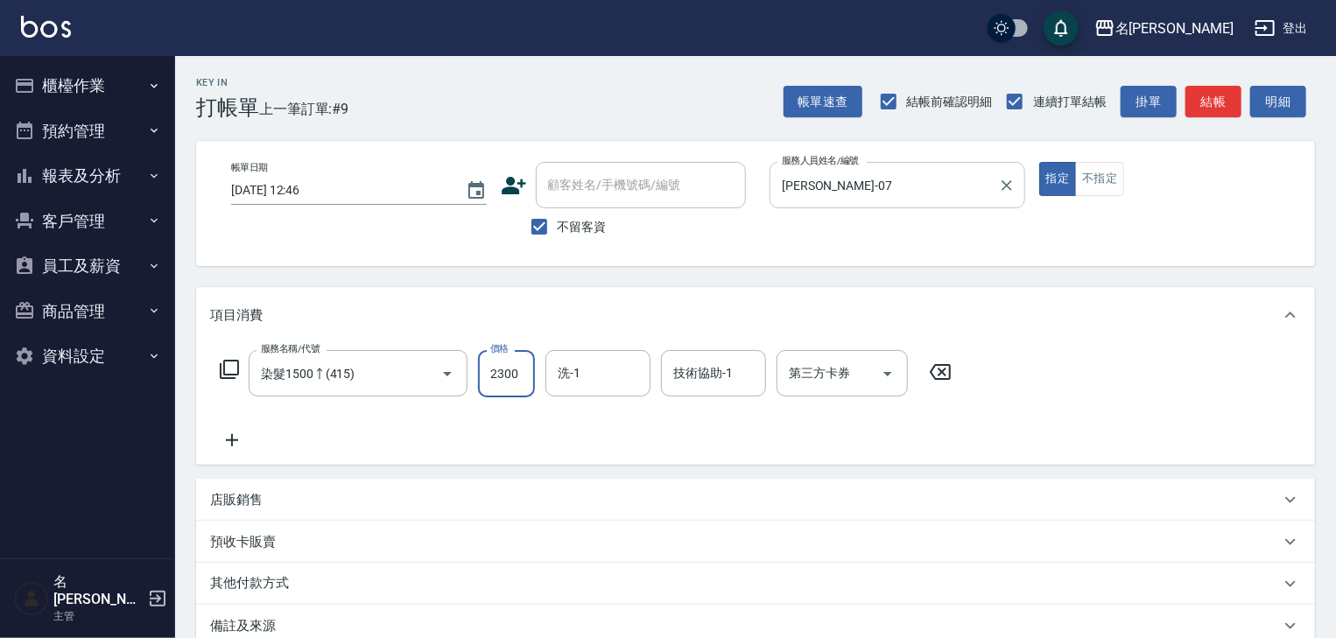
type input "2300"
type input "[PERSON_NAME]-27"
click at [1225, 109] on button "結帳" at bounding box center [1213, 102] width 56 height 32
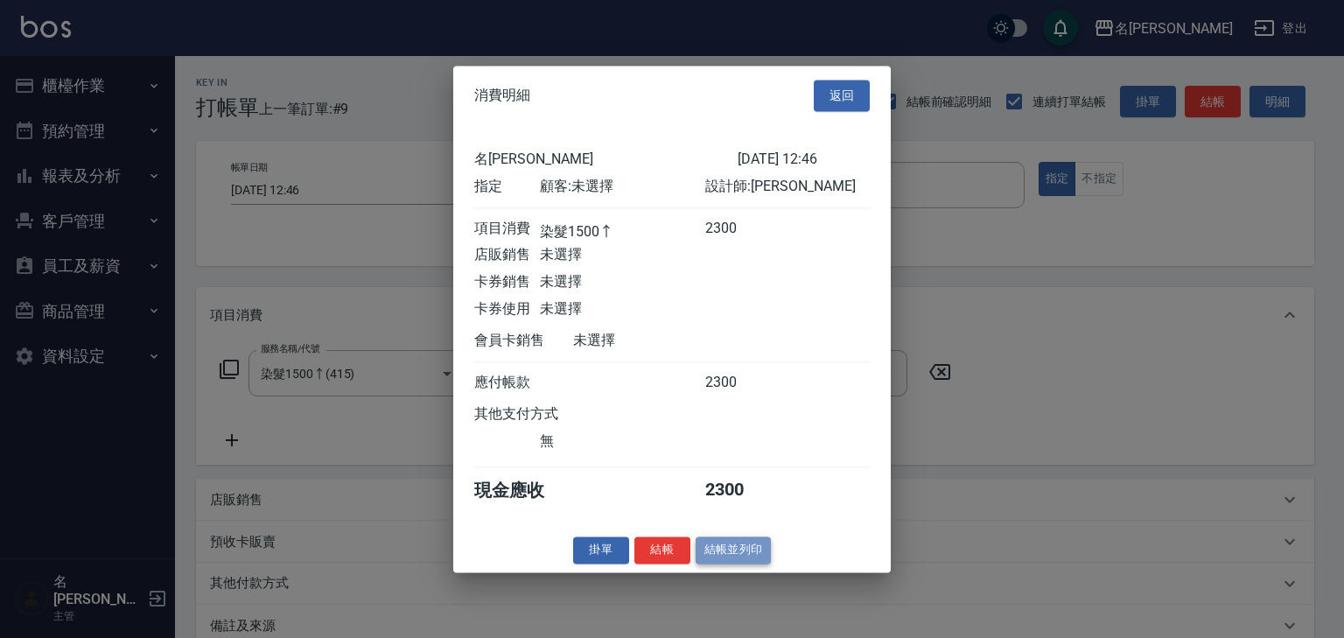
click at [742, 556] on button "結帳並列印" at bounding box center [734, 549] width 76 height 27
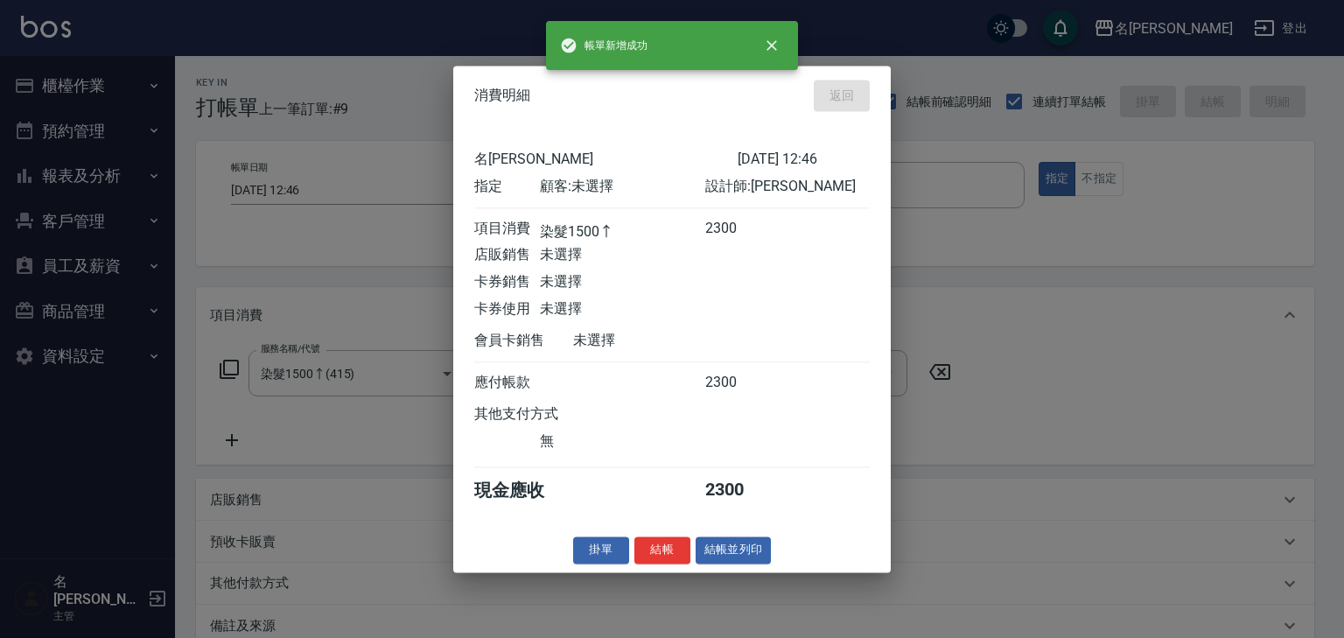
type input "[DATE] 12:47"
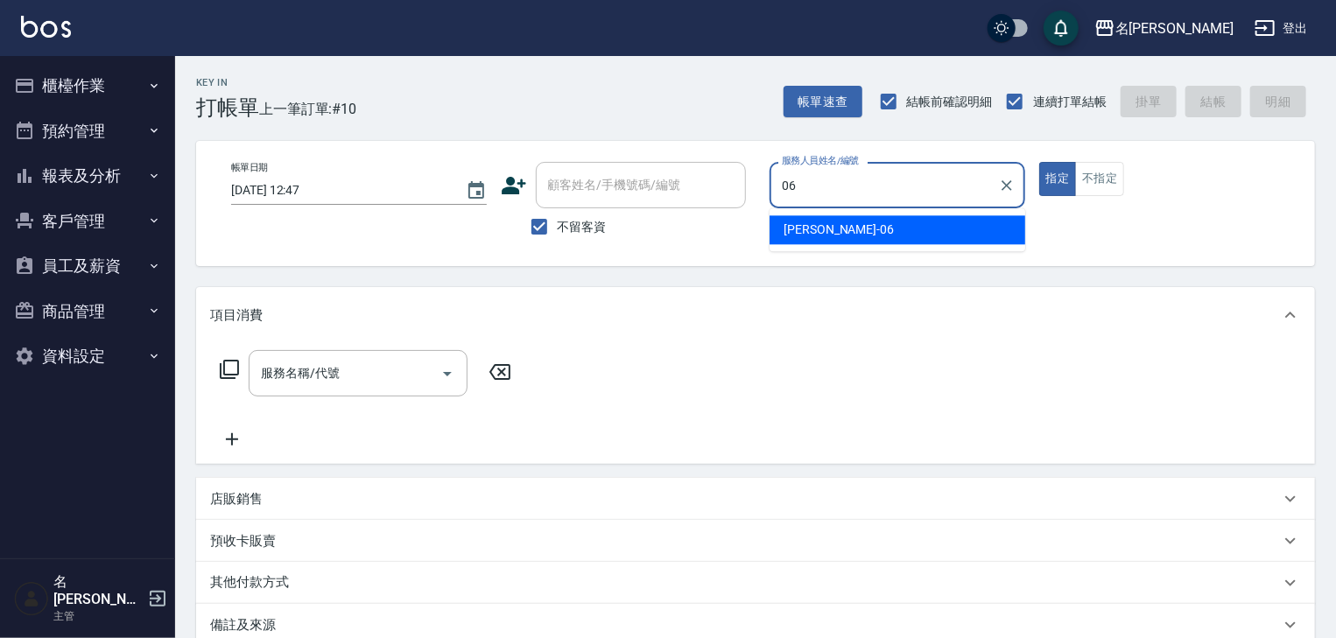
type input "[PERSON_NAME]-06"
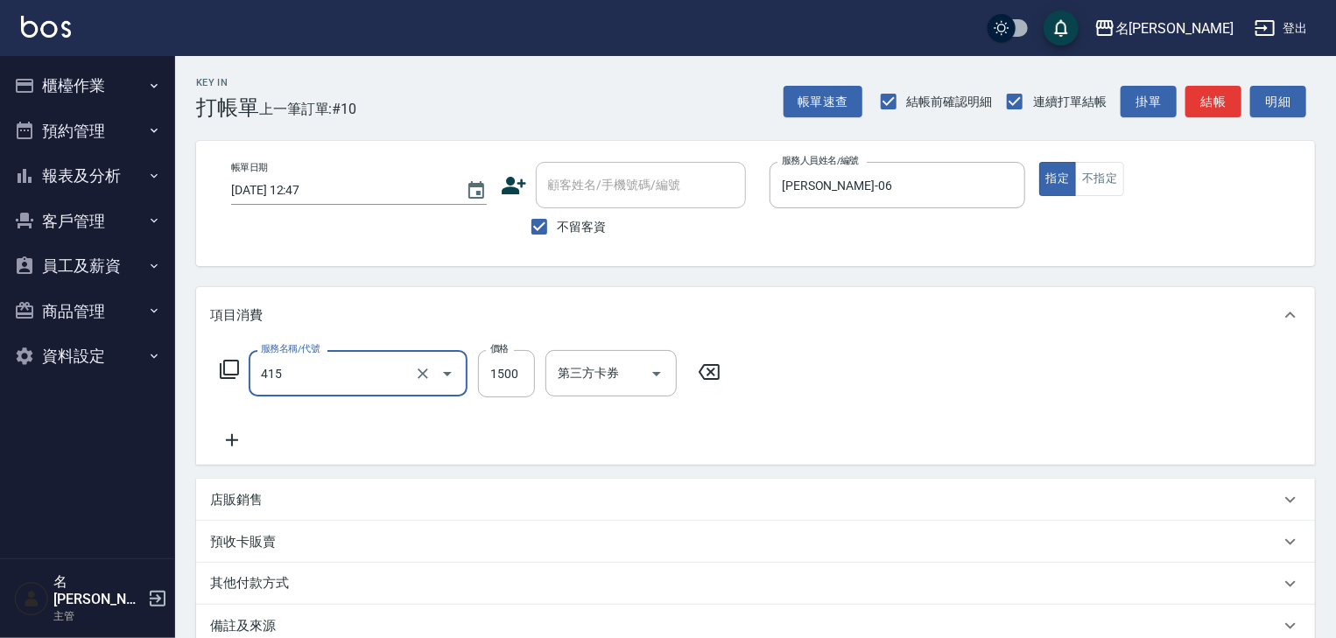
type input "染髮1500↑(415)"
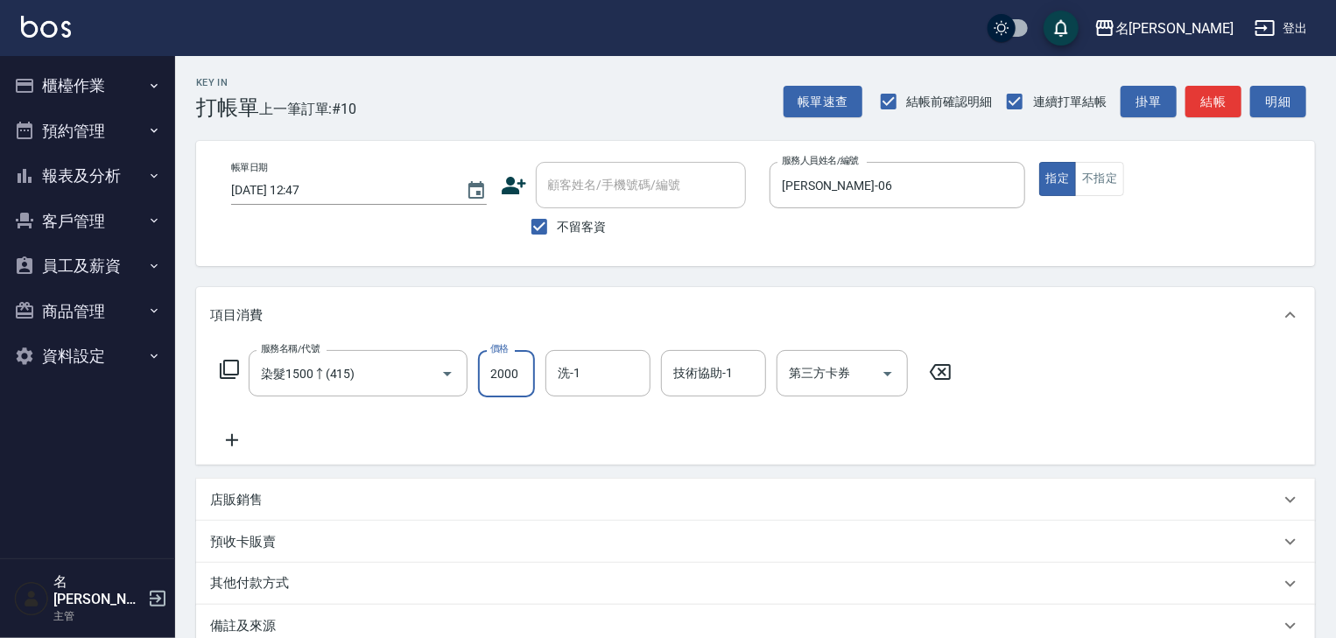
type input "2000"
type input "[PERSON_NAME]-23"
click at [1223, 84] on div "帳單速查 結帳前確認明細 連續打單結帳 掛單 結帳 明細" at bounding box center [1048, 101] width 531 height 37
click at [1219, 102] on button "結帳" at bounding box center [1213, 102] width 56 height 32
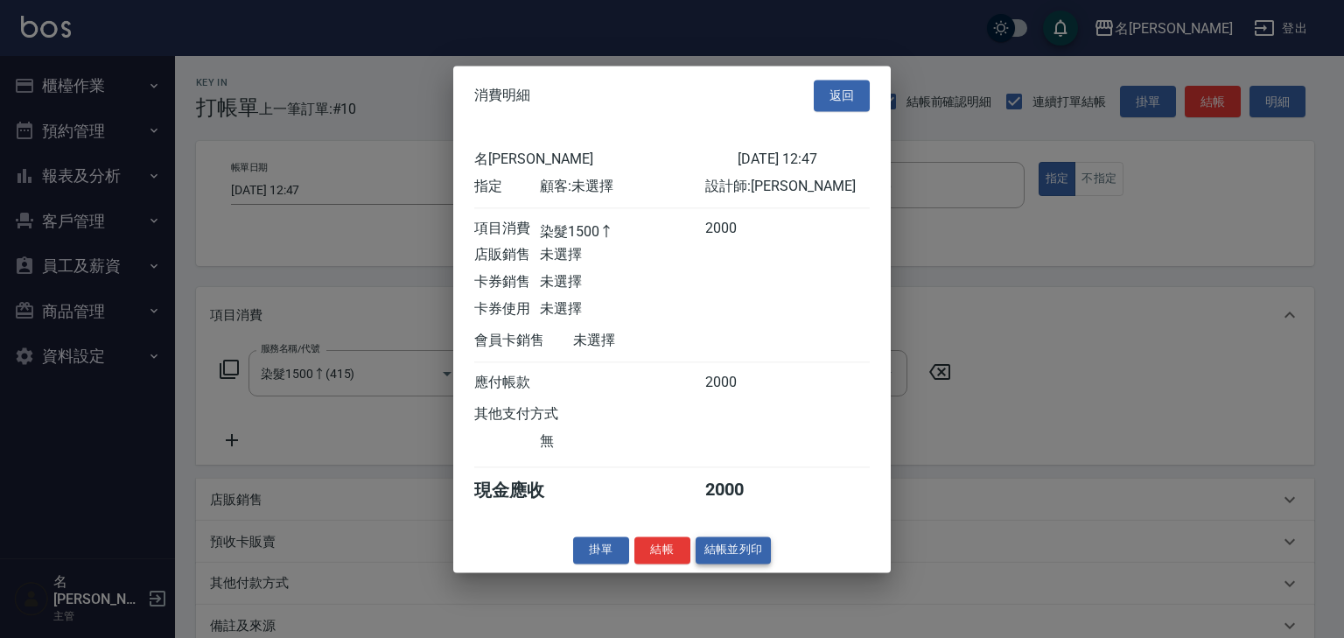
click at [760, 562] on button "結帳並列印" at bounding box center [734, 549] width 76 height 27
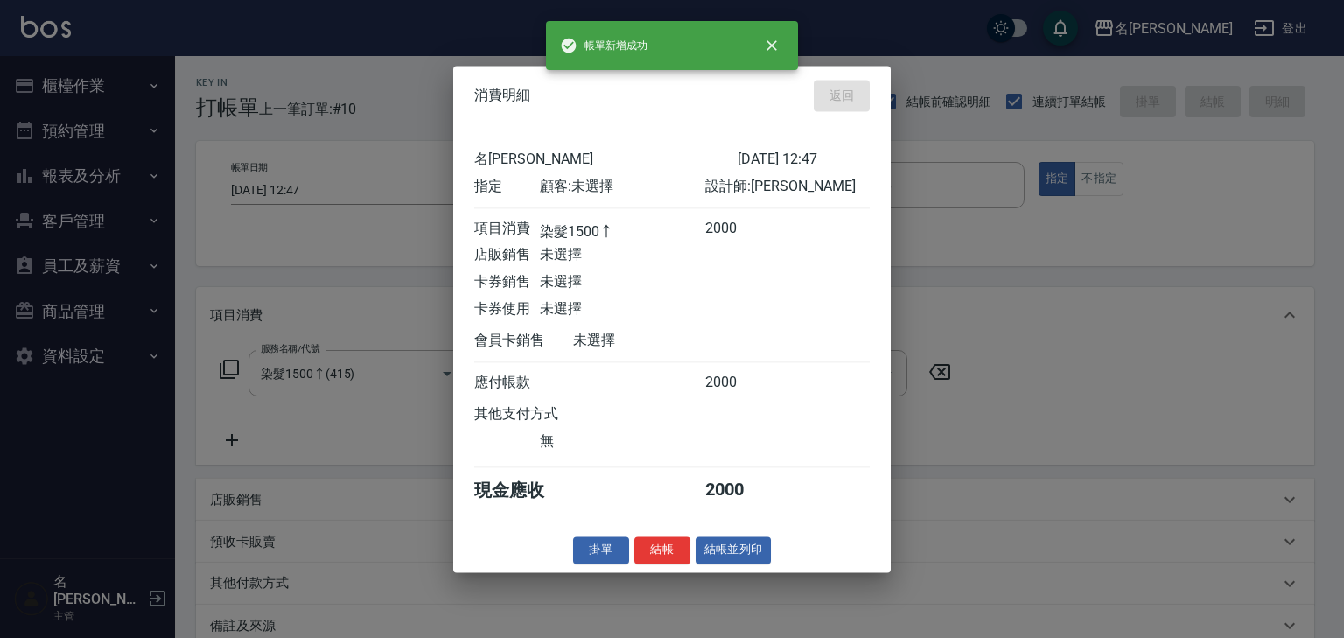
type input "[DATE] 13:16"
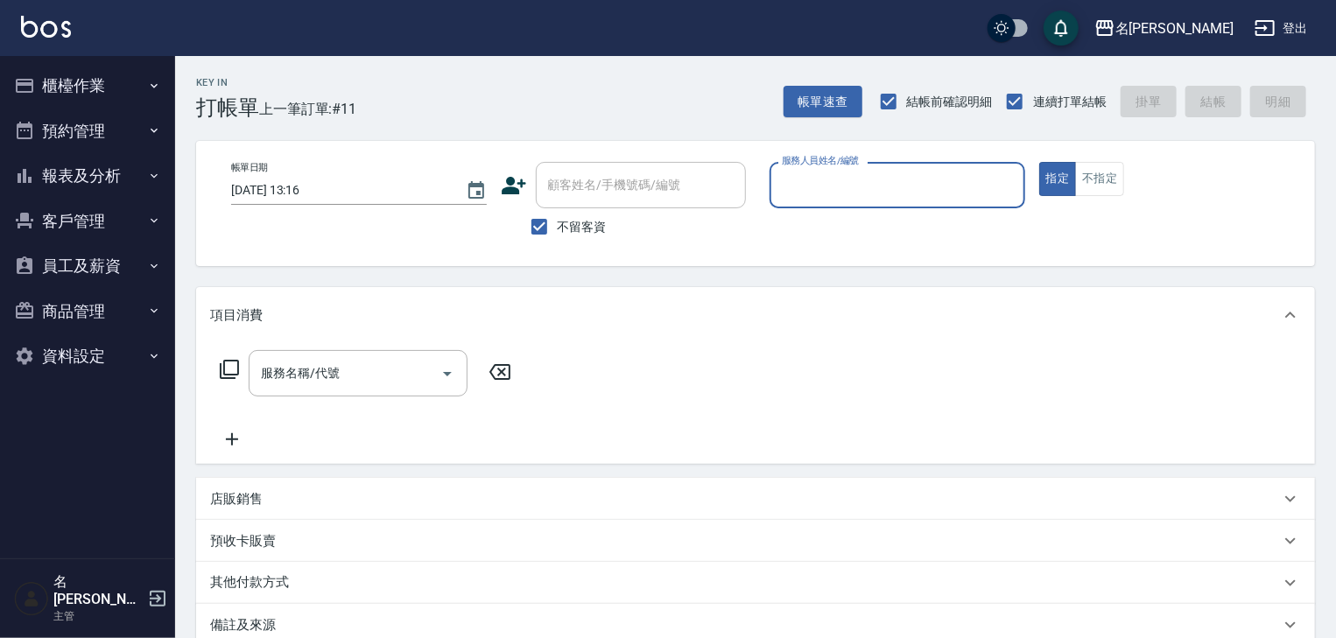
click at [896, 208] on p at bounding box center [897, 217] width 256 height 18
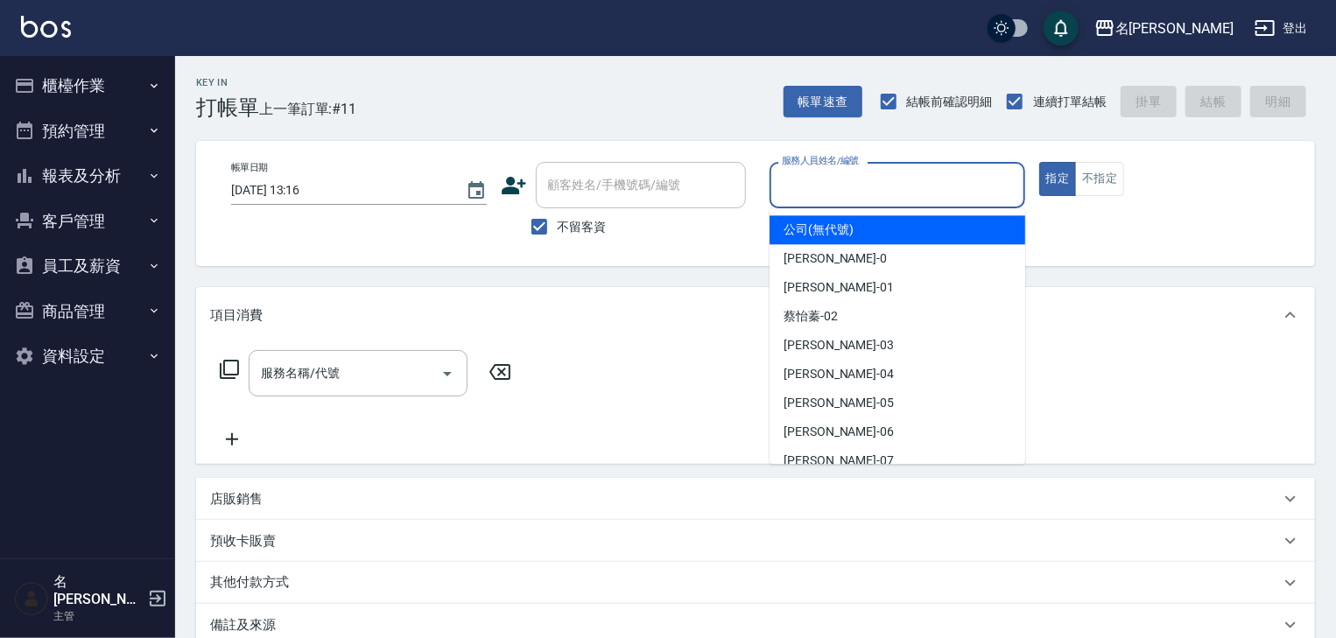
click at [901, 194] on input "服務人員姓名/編號" at bounding box center [897, 185] width 240 height 31
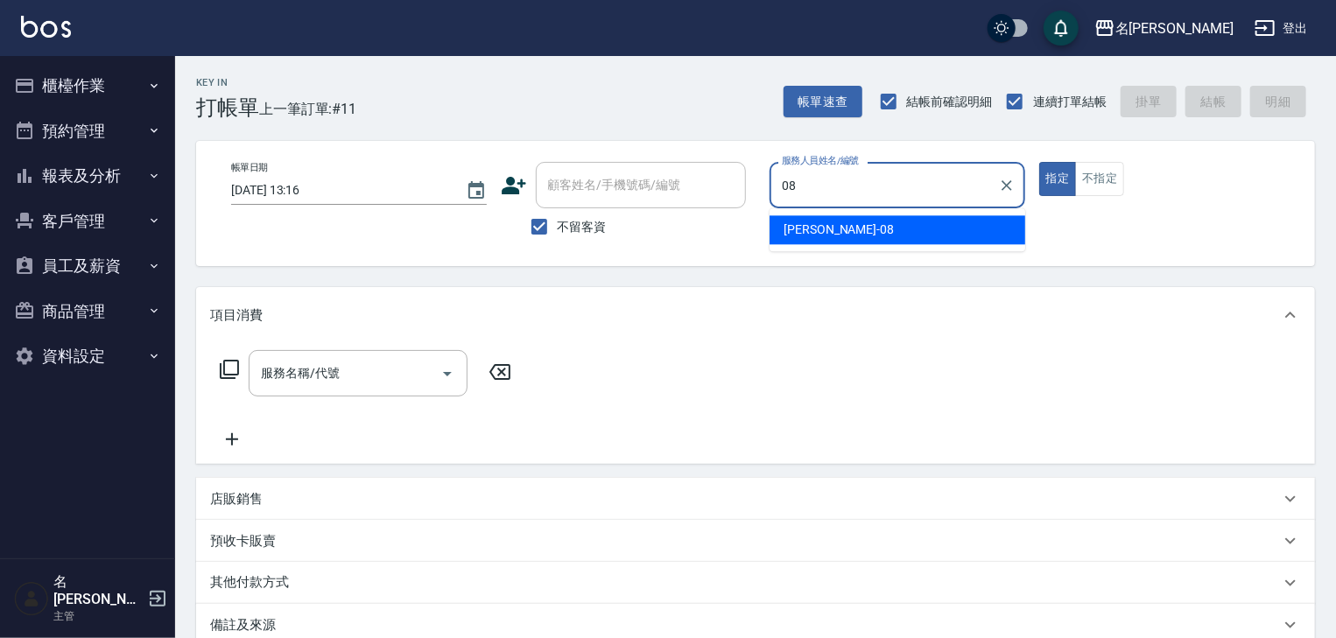
type input "[PERSON_NAME]-08"
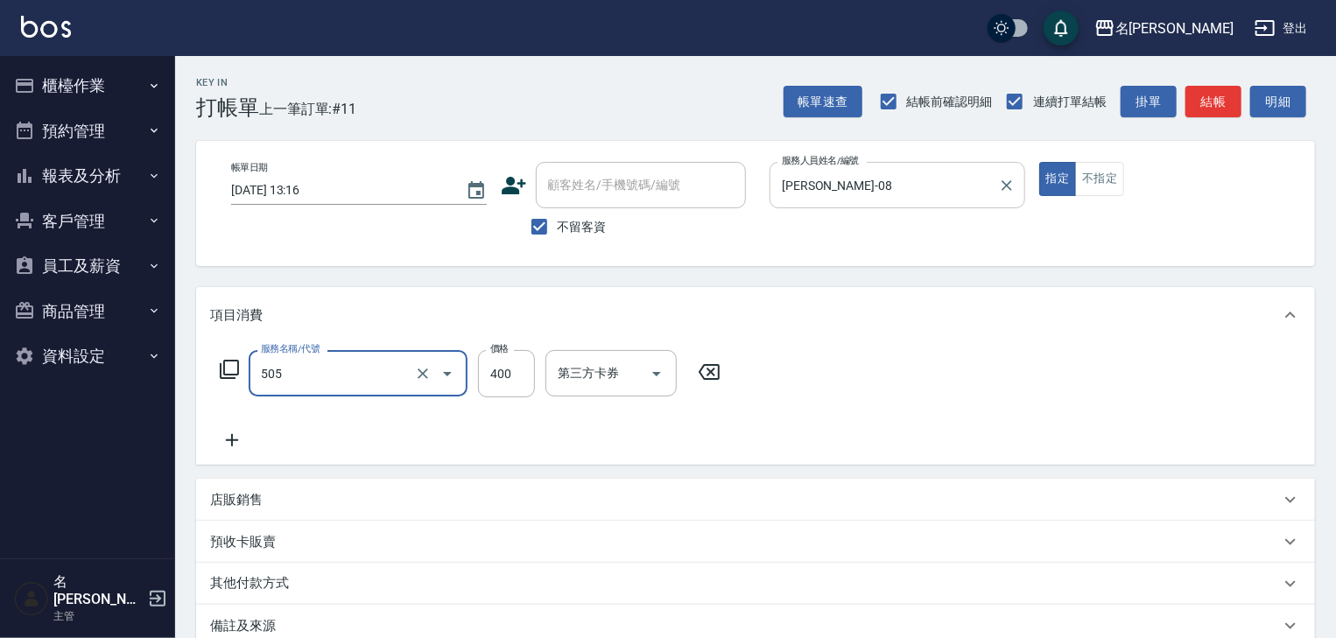
type input "洗髮(505)"
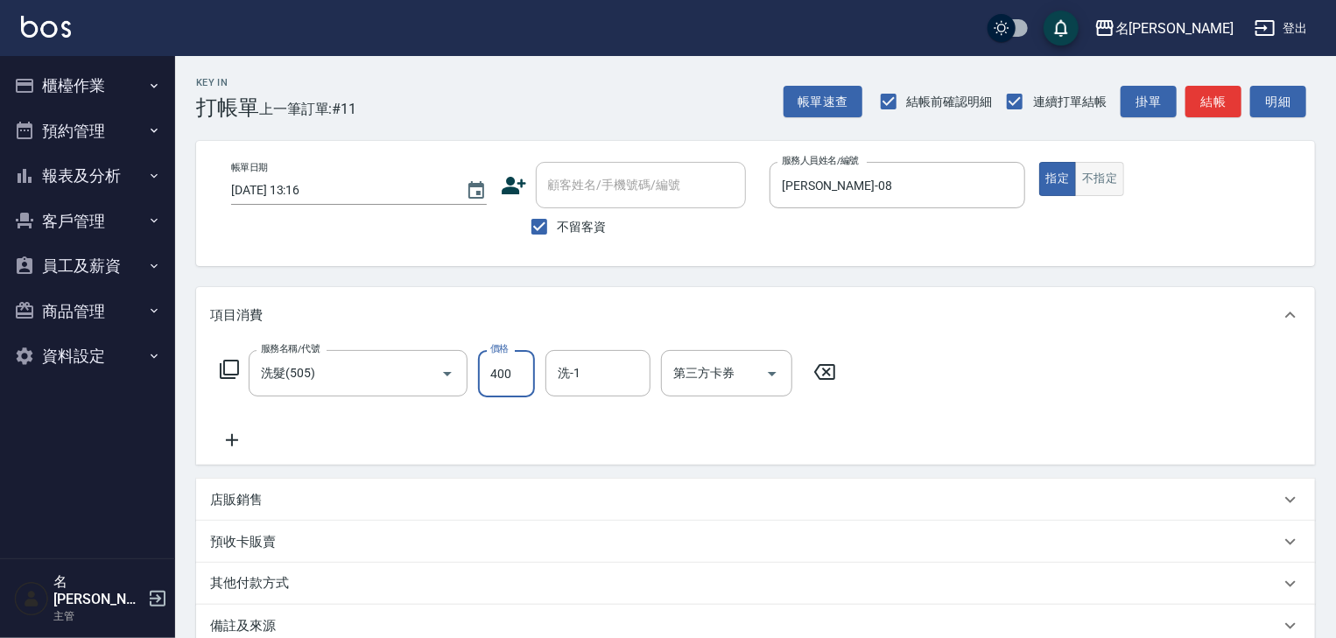
click at [1103, 171] on button "不指定" at bounding box center [1099, 179] width 49 height 34
click at [1204, 101] on button "結帳" at bounding box center [1213, 102] width 56 height 32
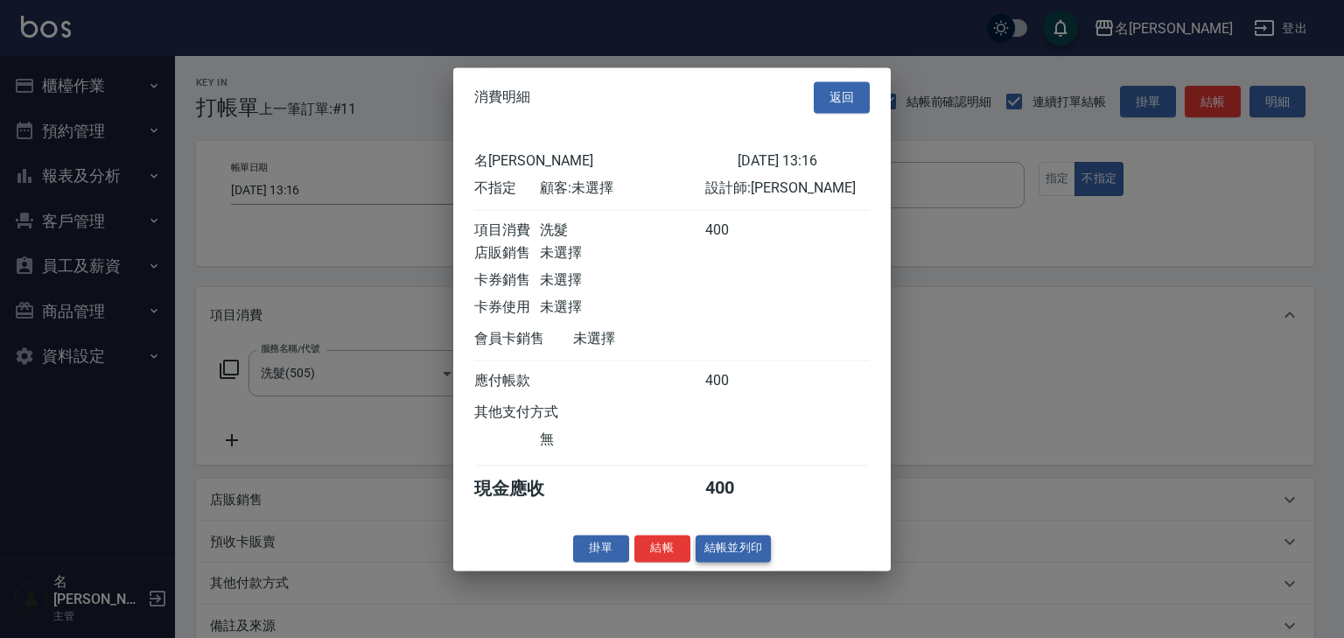
click at [728, 562] on button "結帳並列印" at bounding box center [734, 548] width 76 height 27
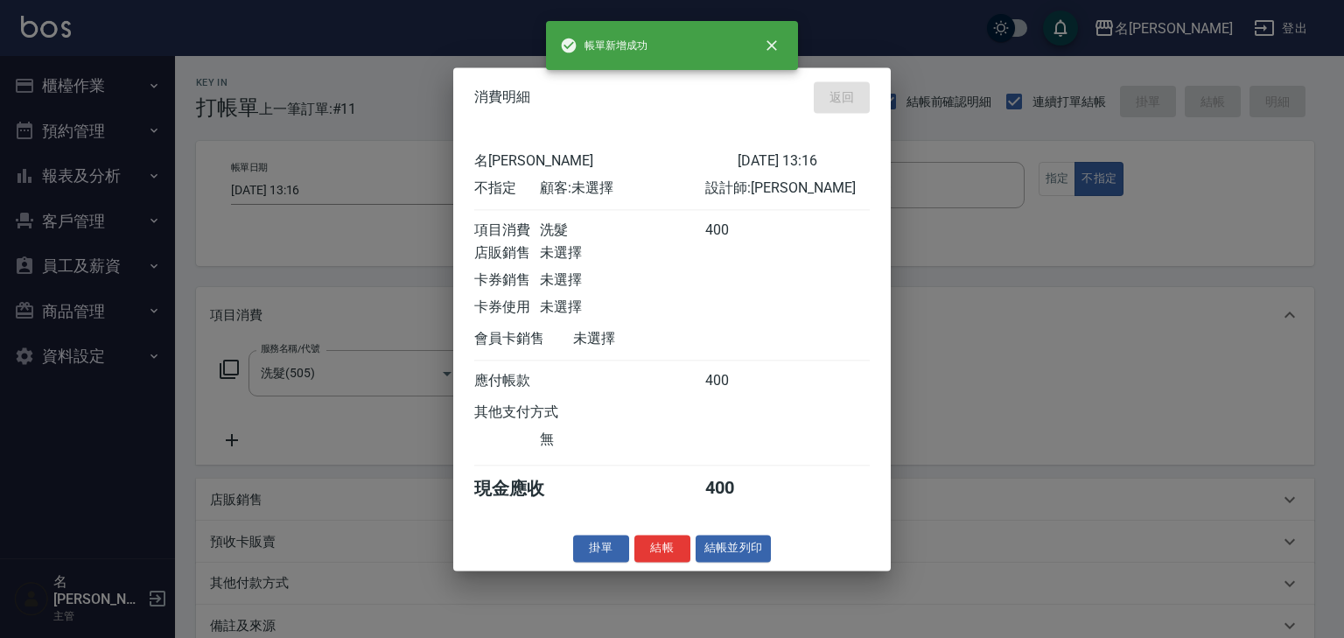
type input "[DATE] 13:18"
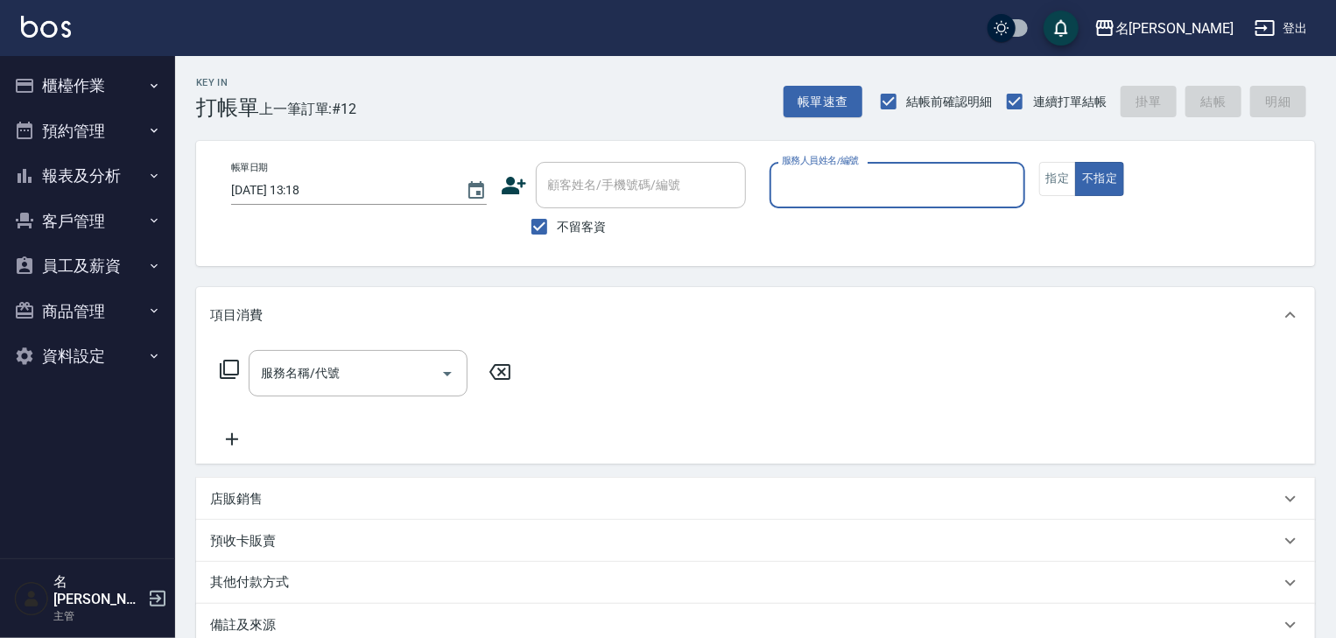
type input "0"
type input "歐麥-10"
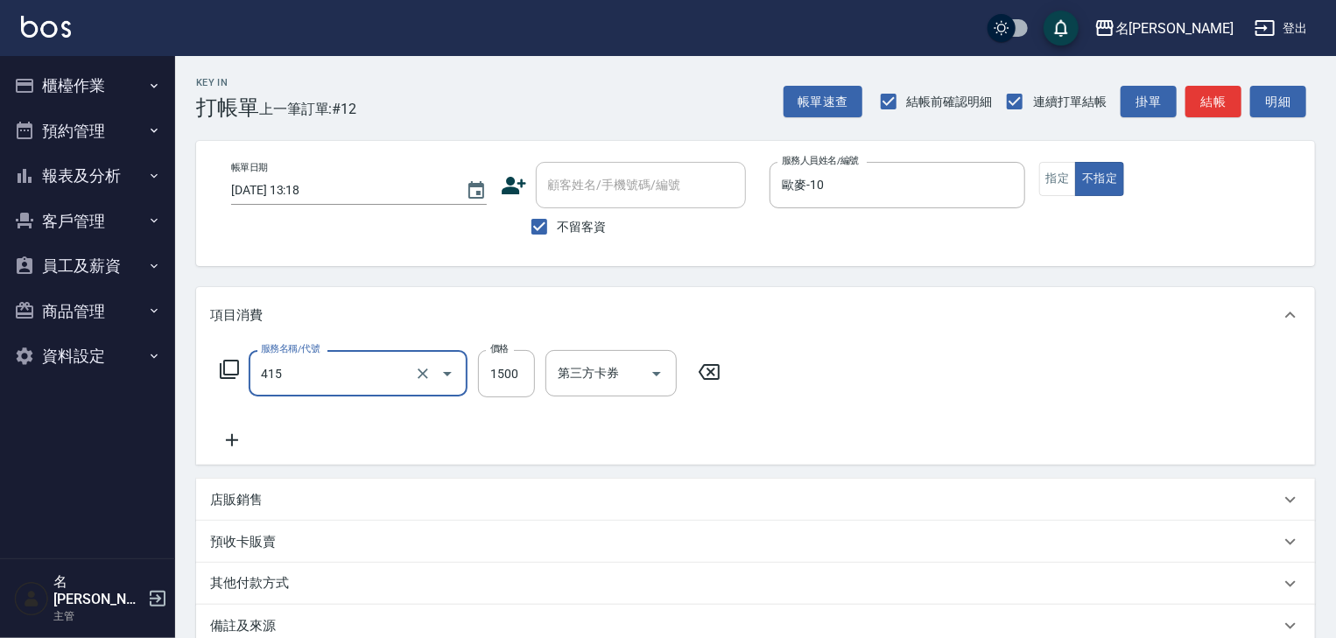
type input "染髮1500↑(415)"
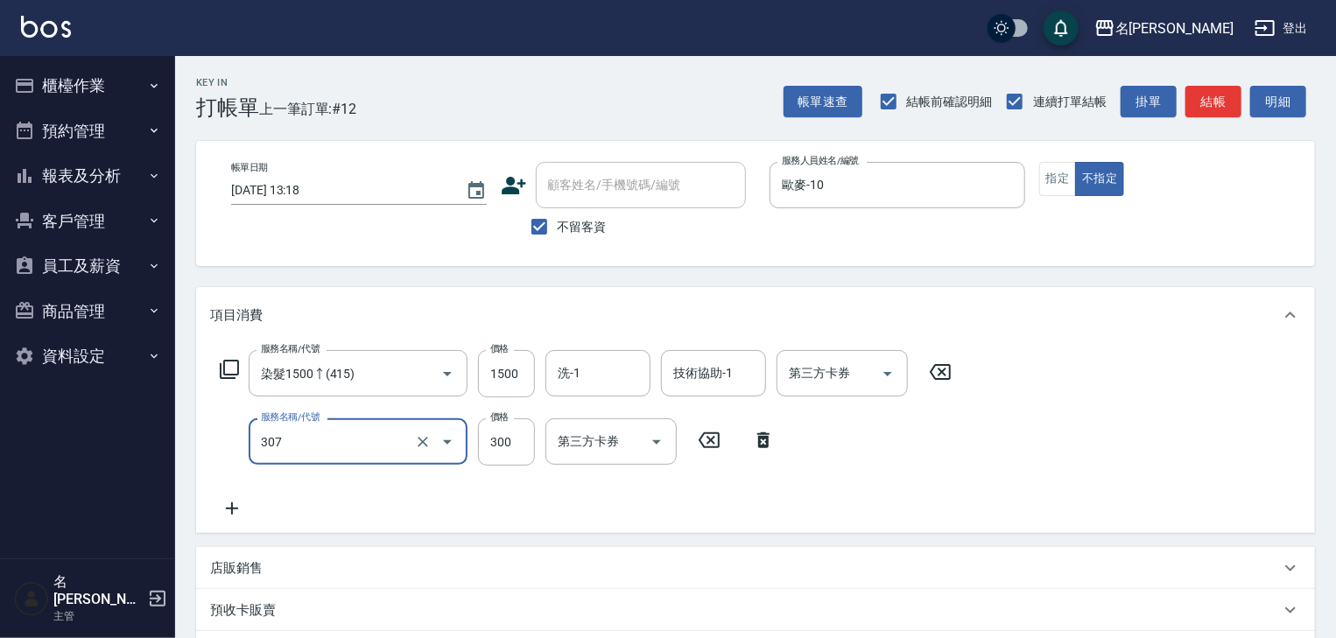
type input "剪髮(307)"
type input "1500"
click at [1048, 172] on button "指定" at bounding box center [1058, 179] width 38 height 34
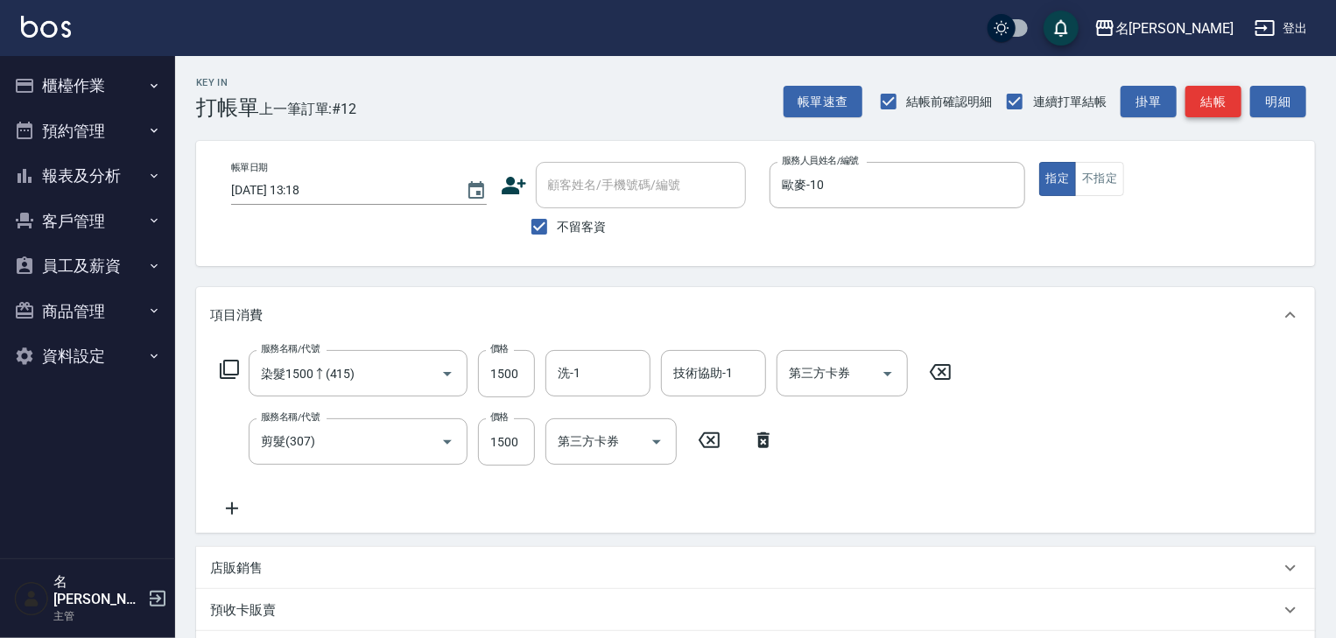
click at [1202, 109] on button "結帳" at bounding box center [1213, 102] width 56 height 32
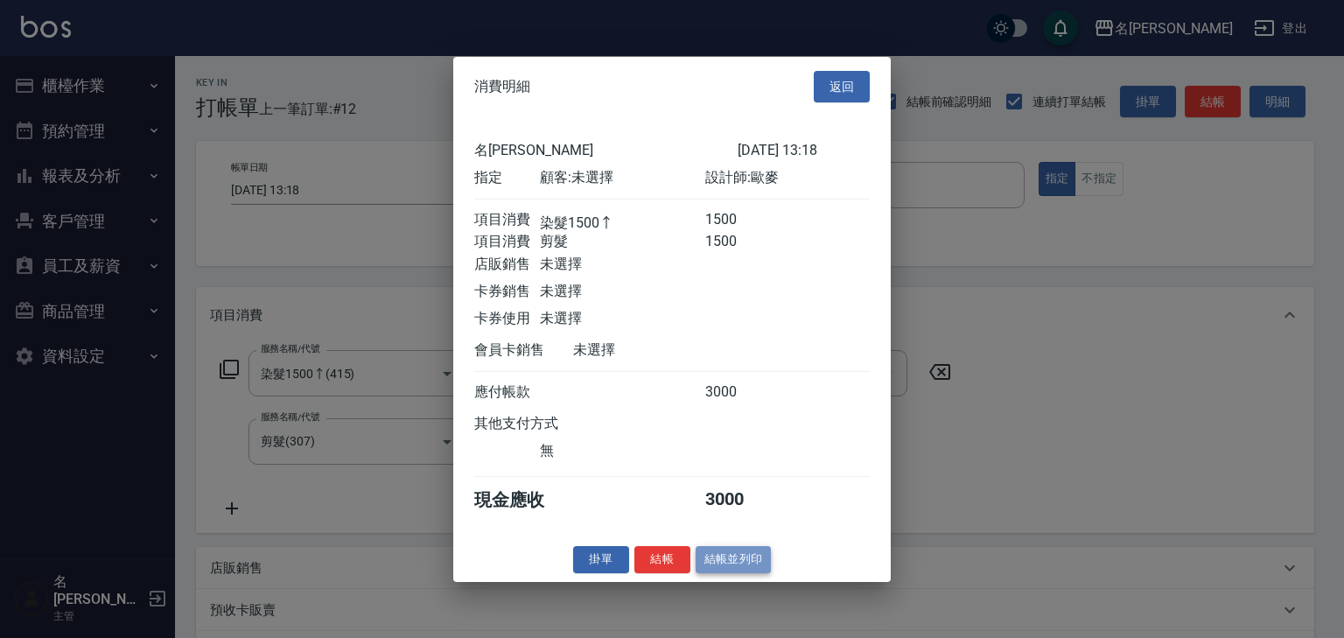
click at [748, 564] on button "結帳並列印" at bounding box center [734, 559] width 76 height 27
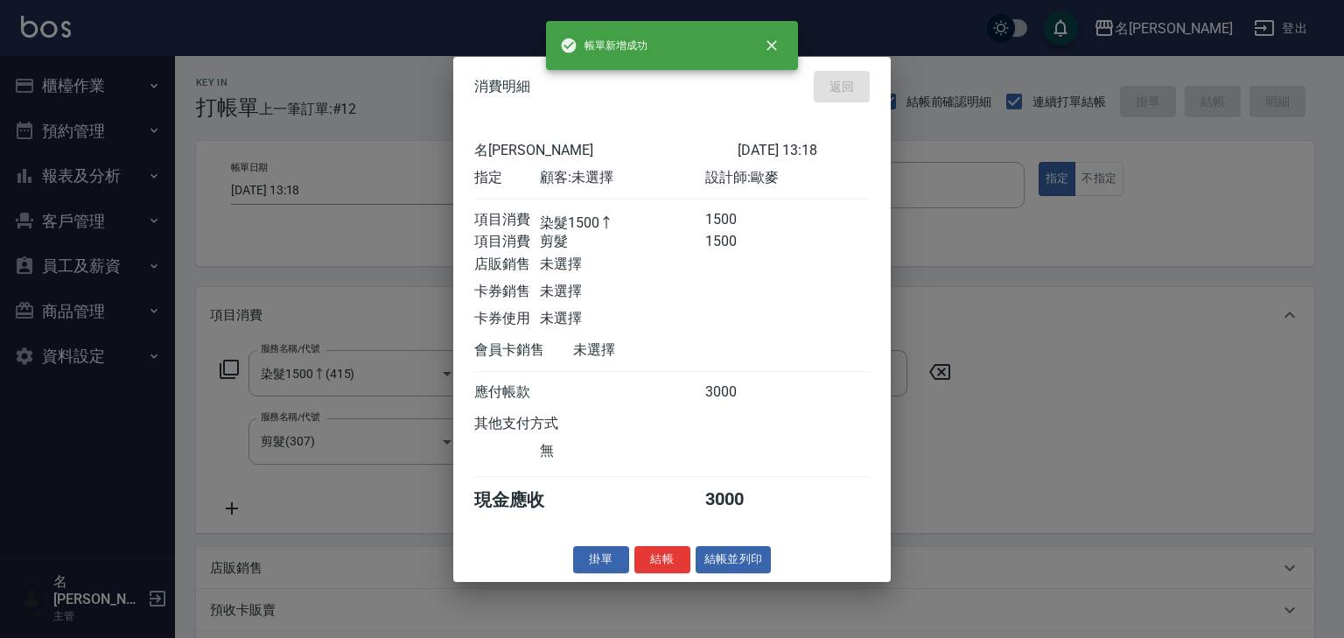
type input "[DATE] 13:34"
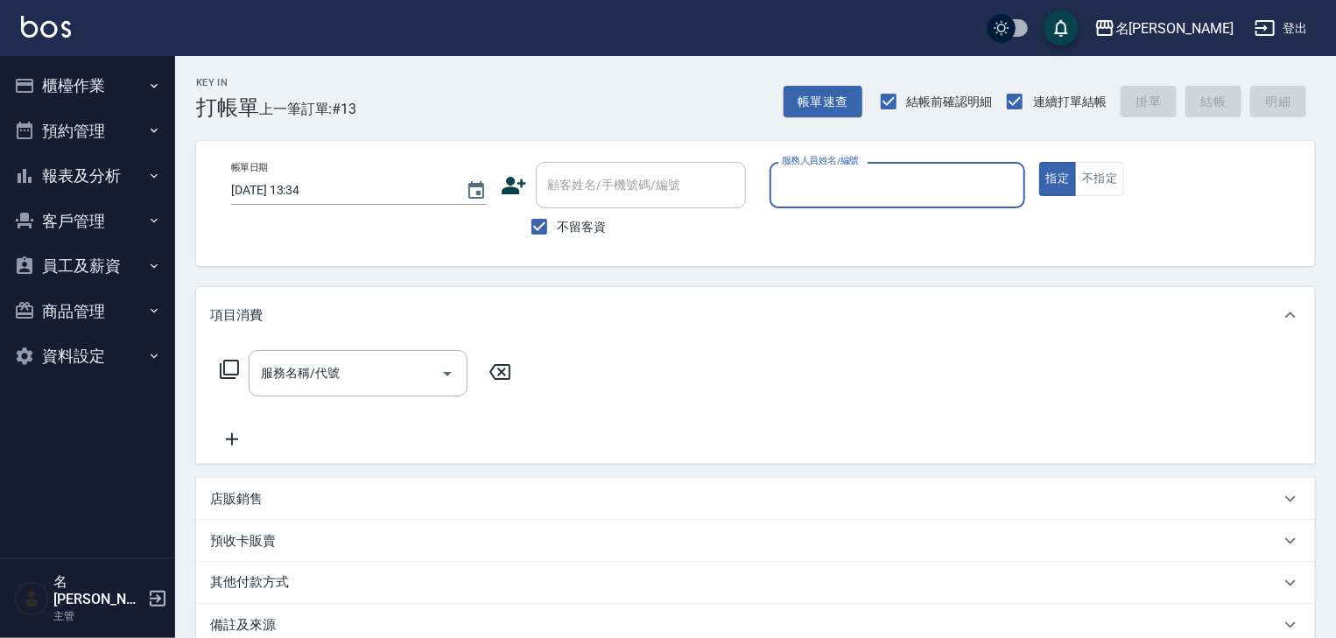
click at [89, 101] on button "櫃檯作業" at bounding box center [87, 86] width 161 height 46
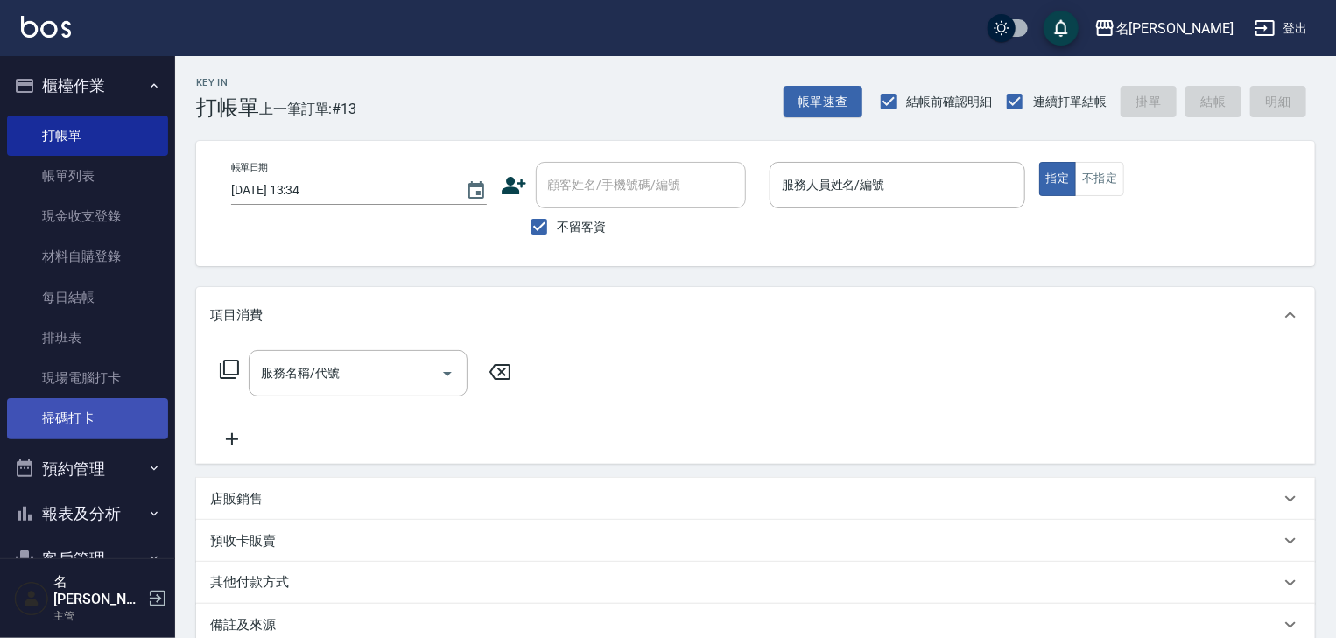
click at [92, 411] on link "掃碼打卡" at bounding box center [87, 418] width 161 height 40
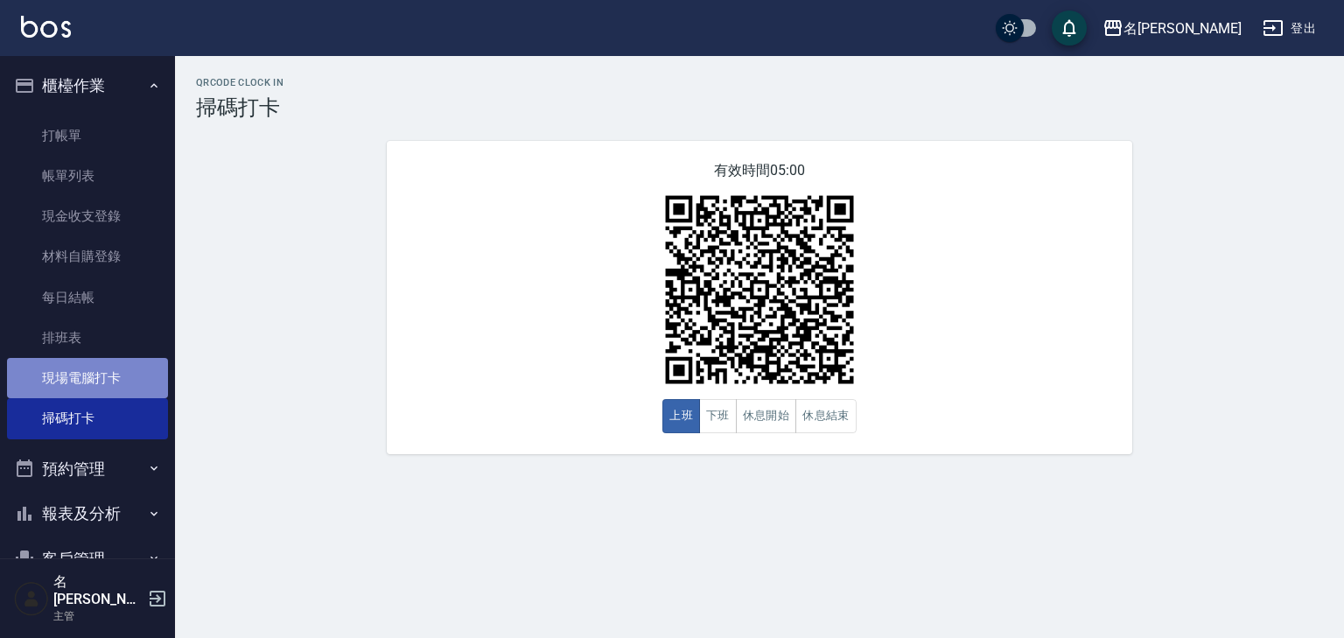
click at [120, 374] on link "現場電腦打卡" at bounding box center [87, 378] width 161 height 40
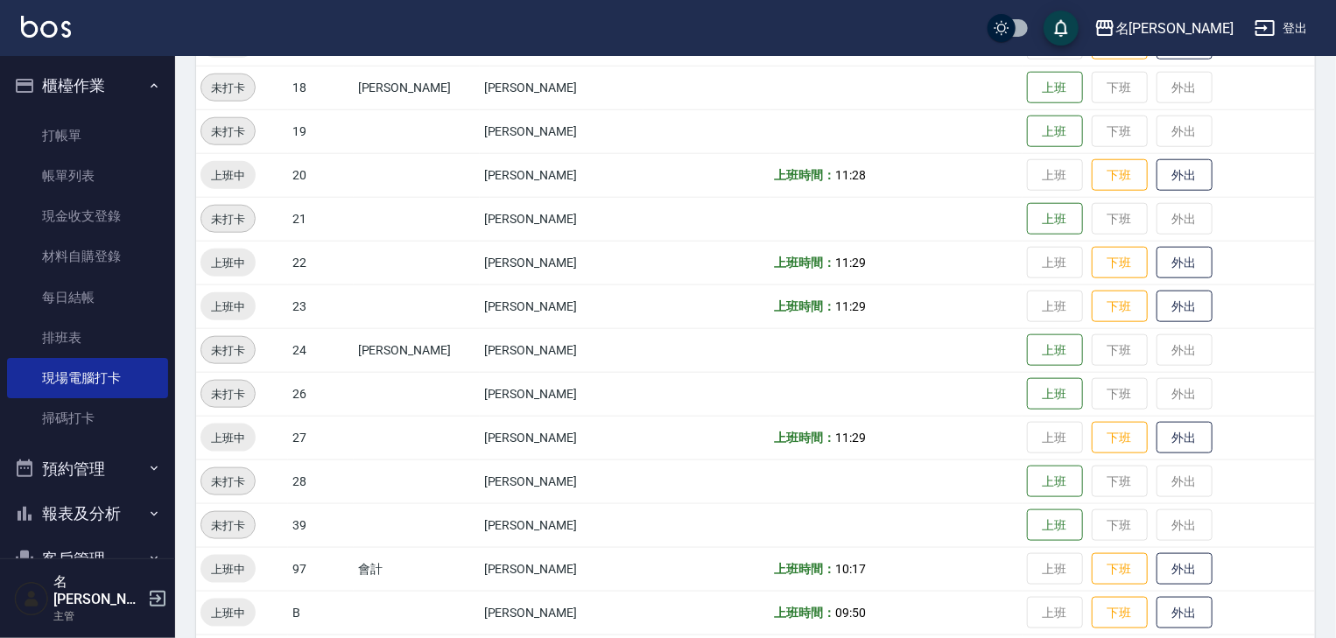
scroll to position [737, 0]
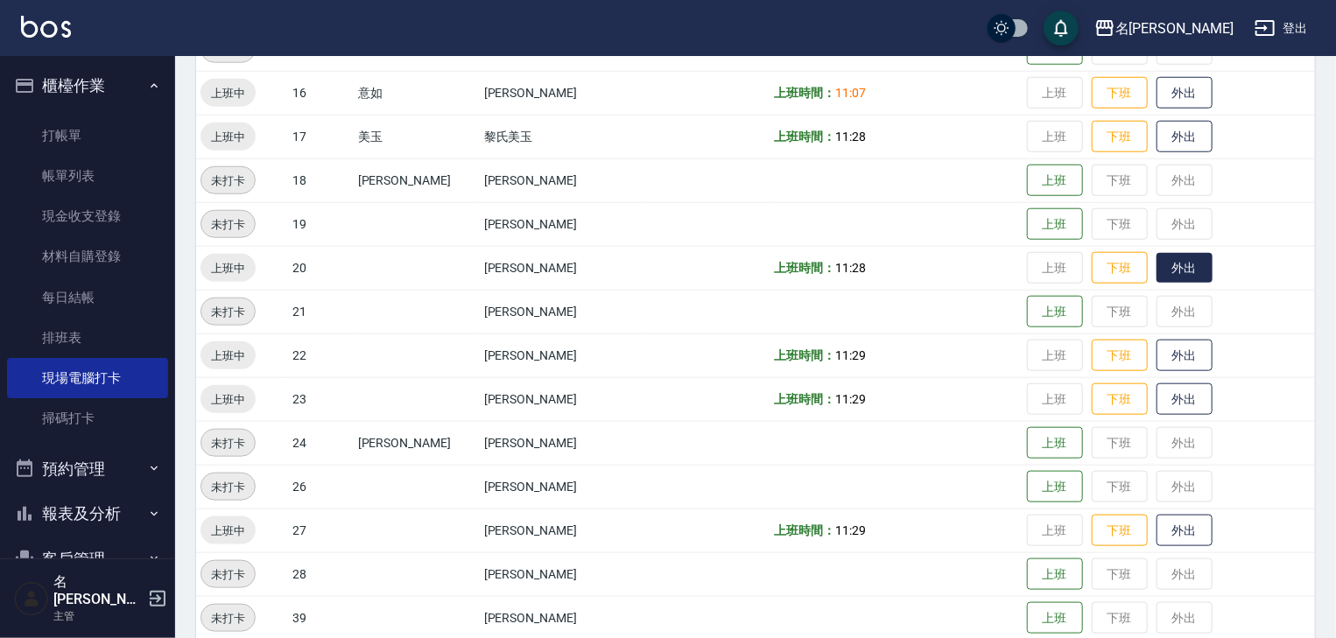
click at [1174, 263] on button "外出" at bounding box center [1184, 268] width 56 height 31
click at [42, 23] on img at bounding box center [46, 27] width 50 height 22
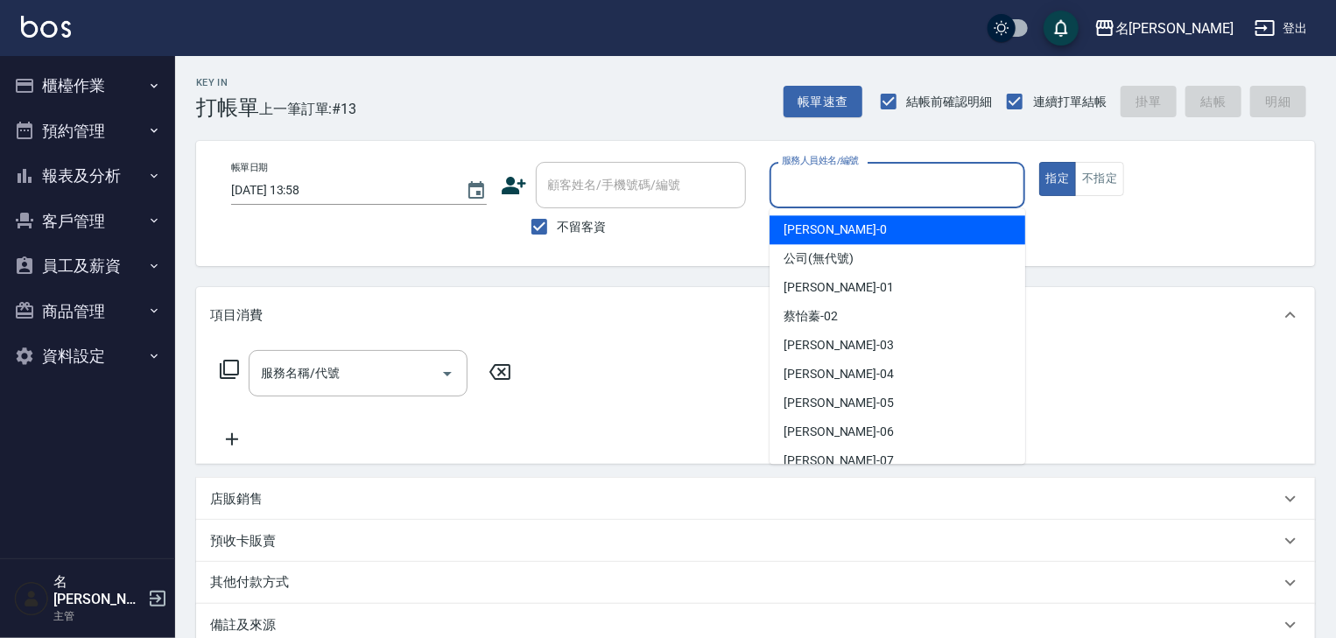
click at [986, 189] on input "服務人員姓名/編號" at bounding box center [897, 185] width 240 height 31
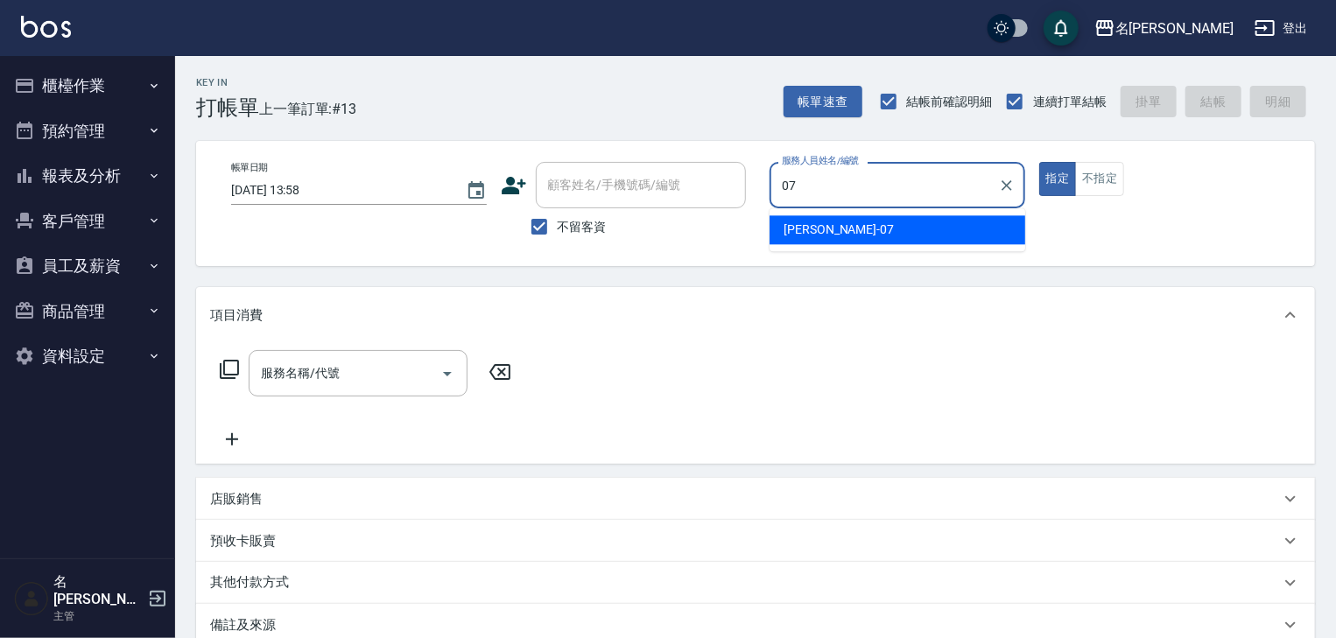
type input "[PERSON_NAME]-07"
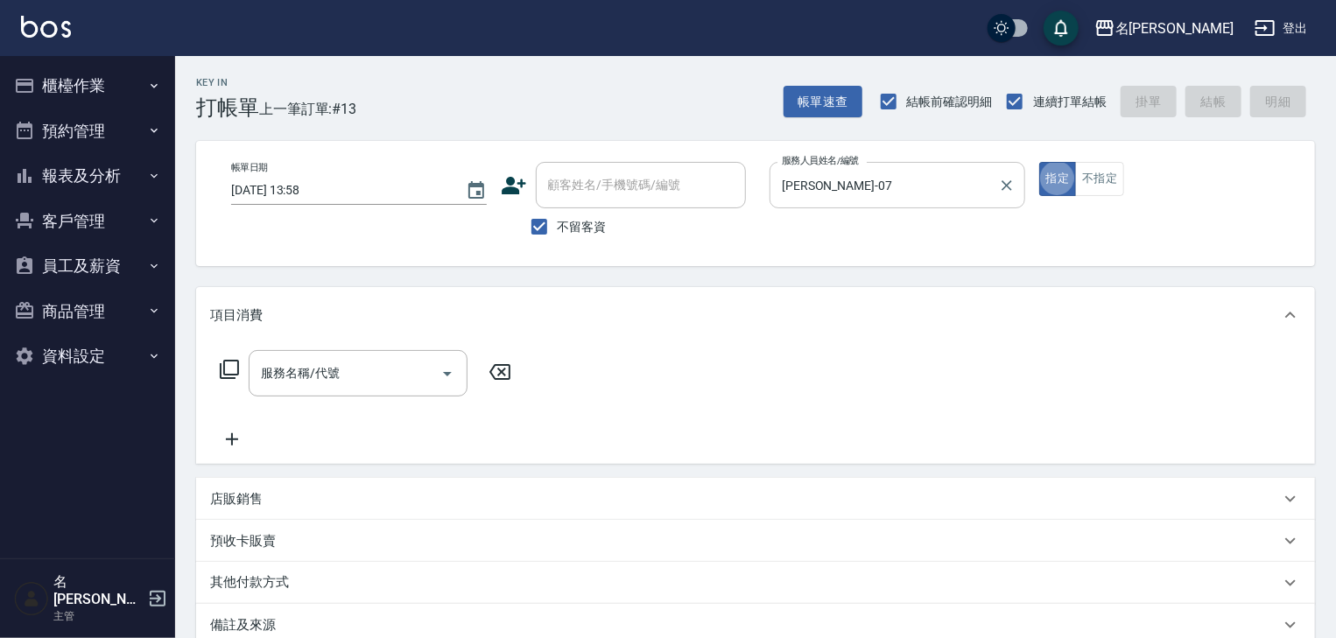
type button "true"
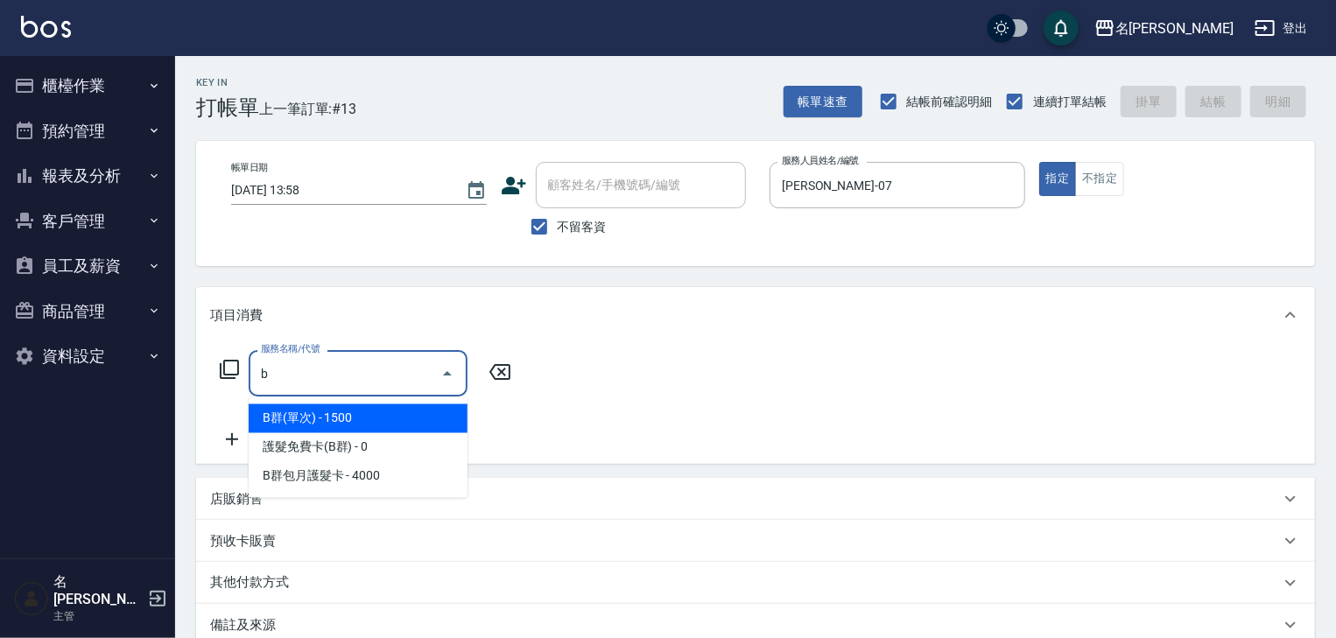
click at [378, 369] on input "b" at bounding box center [344, 373] width 177 height 31
click at [378, 416] on span "GOMAJI - 1000" at bounding box center [358, 418] width 219 height 29
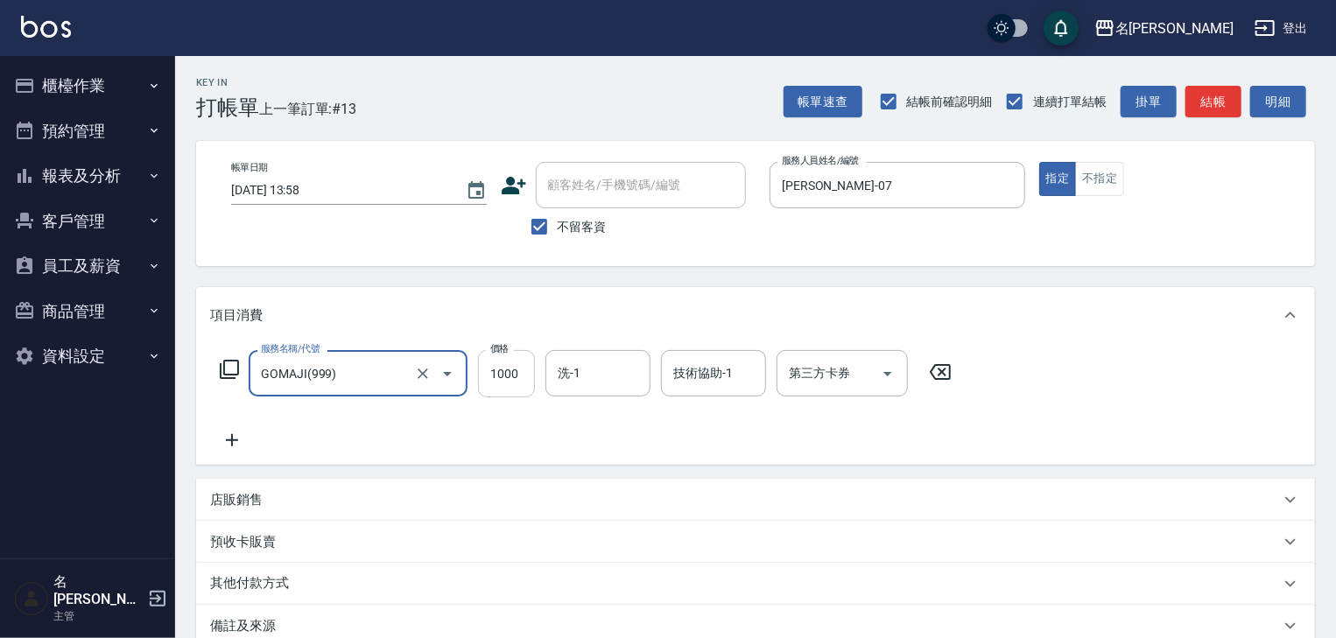
type input "GOMAJI(999)"
click at [516, 375] on input "1000" at bounding box center [506, 373] width 57 height 47
type input "399"
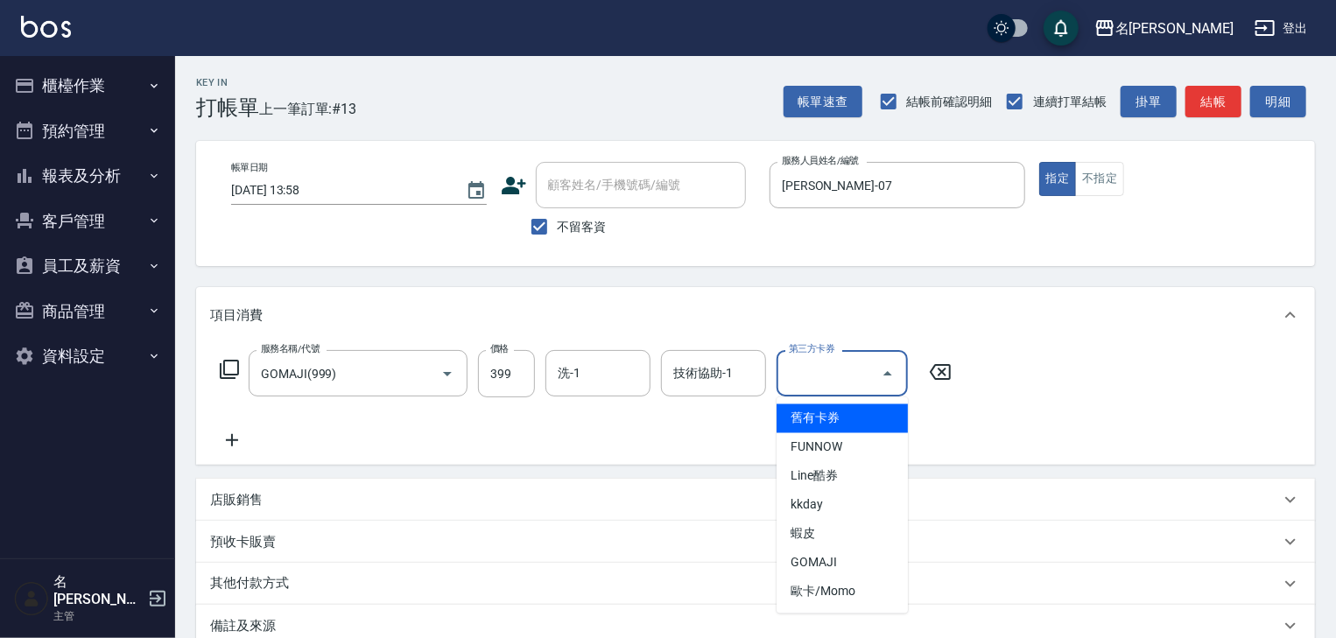
click at [851, 358] on input "第三方卡券" at bounding box center [828, 373] width 89 height 31
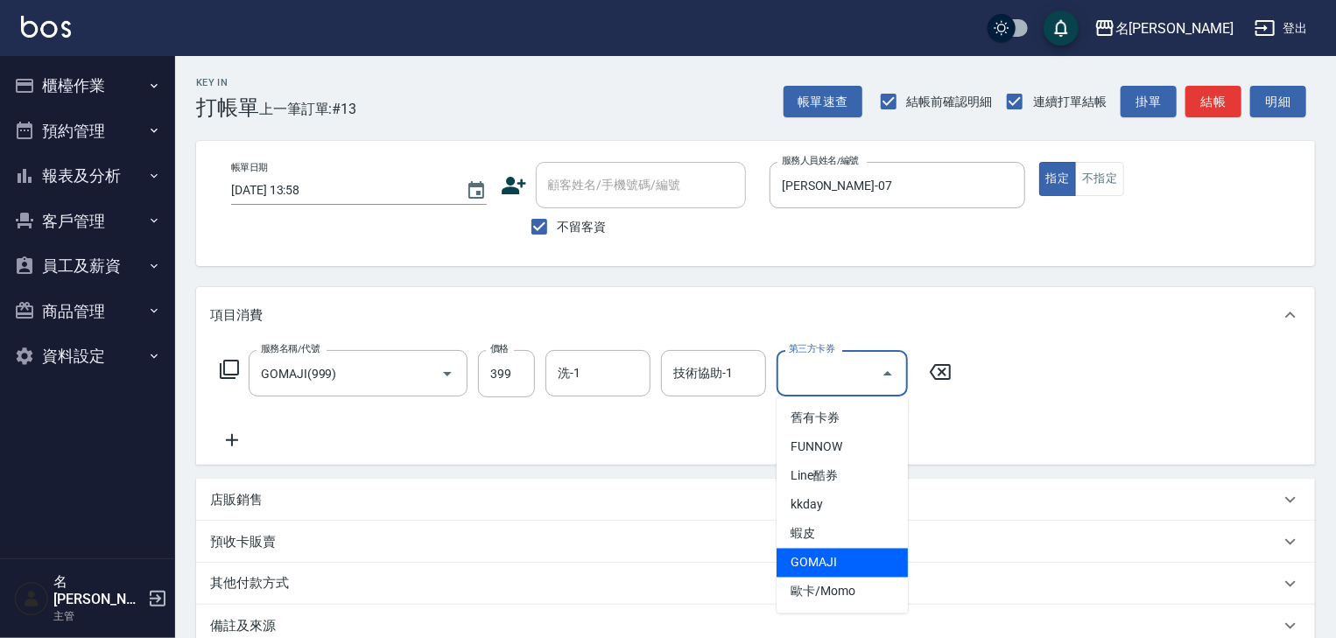
click at [852, 567] on span "GOMAJI" at bounding box center [841, 563] width 131 height 29
type input "GOMAJI"
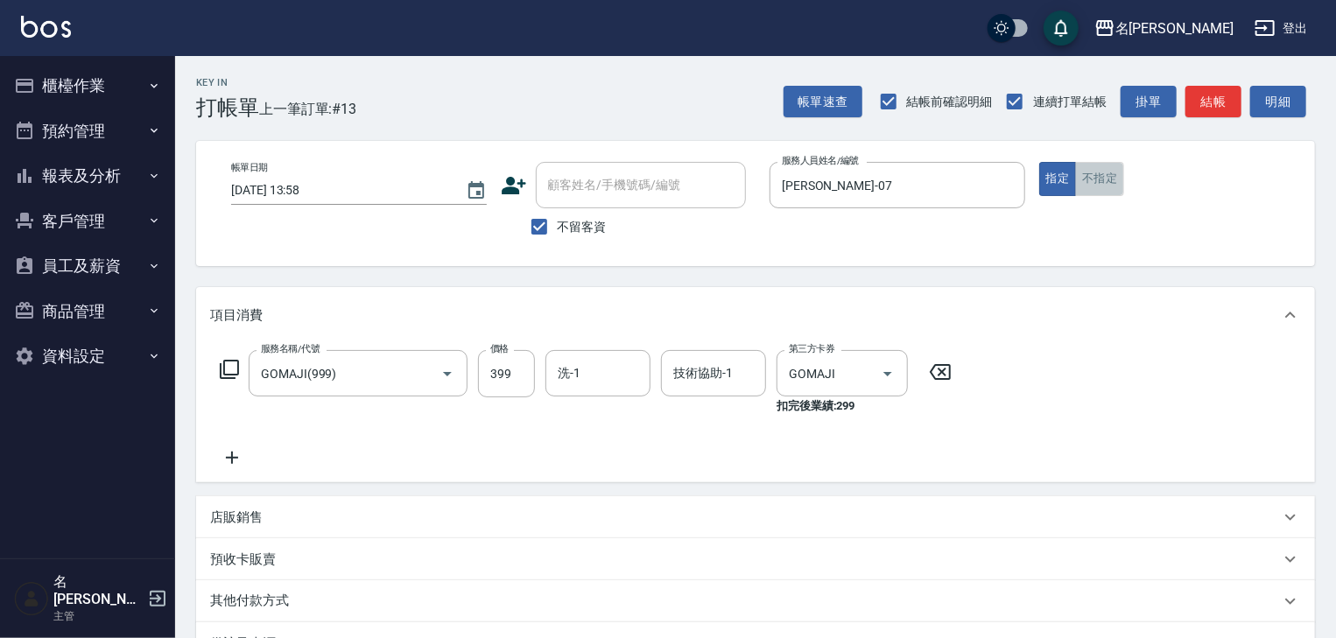
click at [1090, 175] on button "不指定" at bounding box center [1099, 179] width 49 height 34
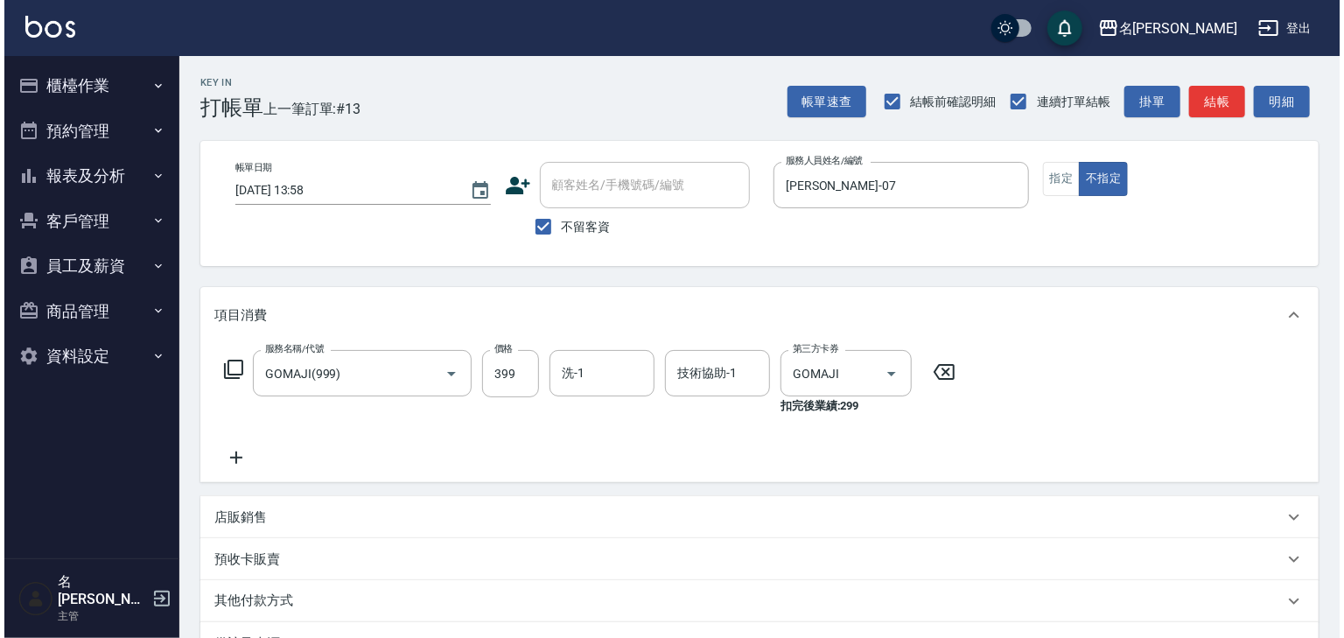
scroll to position [222, 0]
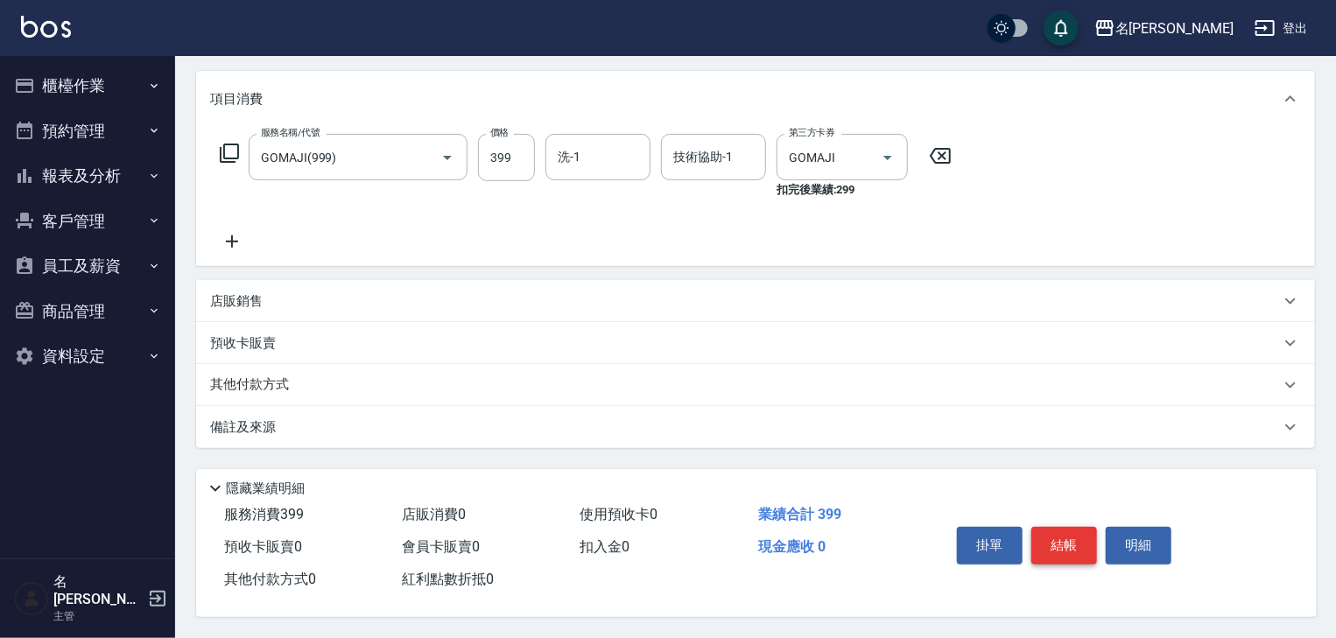
click at [1054, 550] on button "結帳" at bounding box center [1064, 545] width 66 height 37
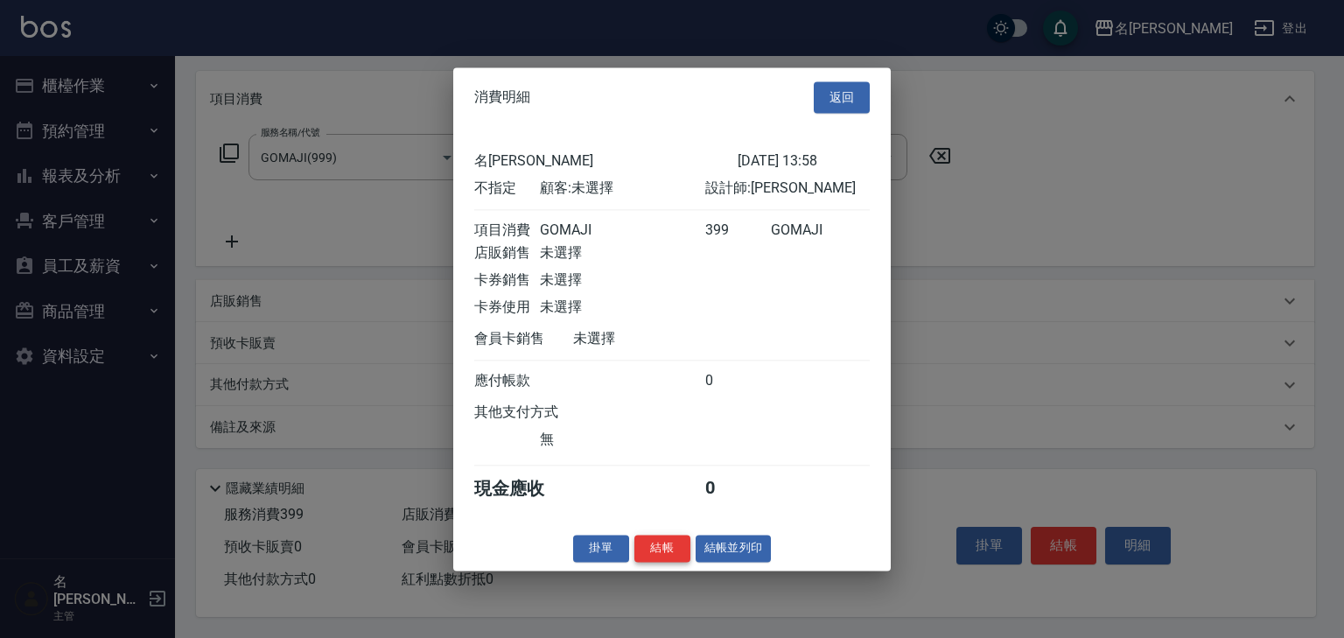
click at [658, 551] on button "結帳" at bounding box center [663, 548] width 56 height 27
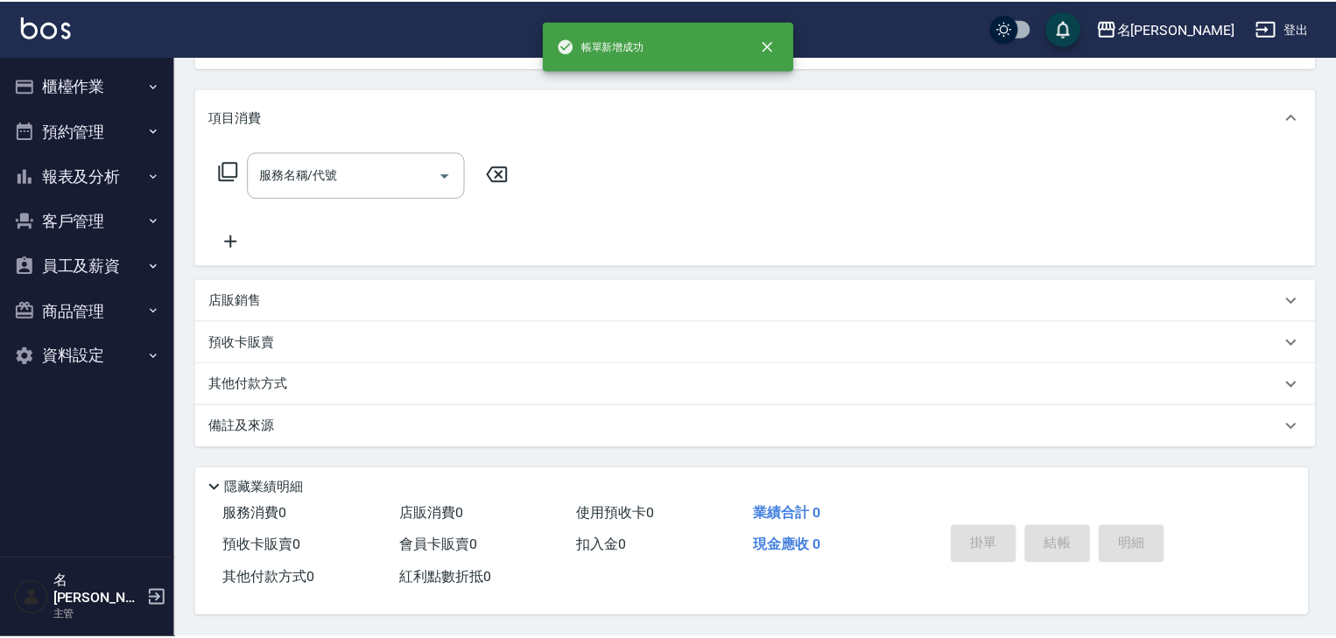
scroll to position [0, 0]
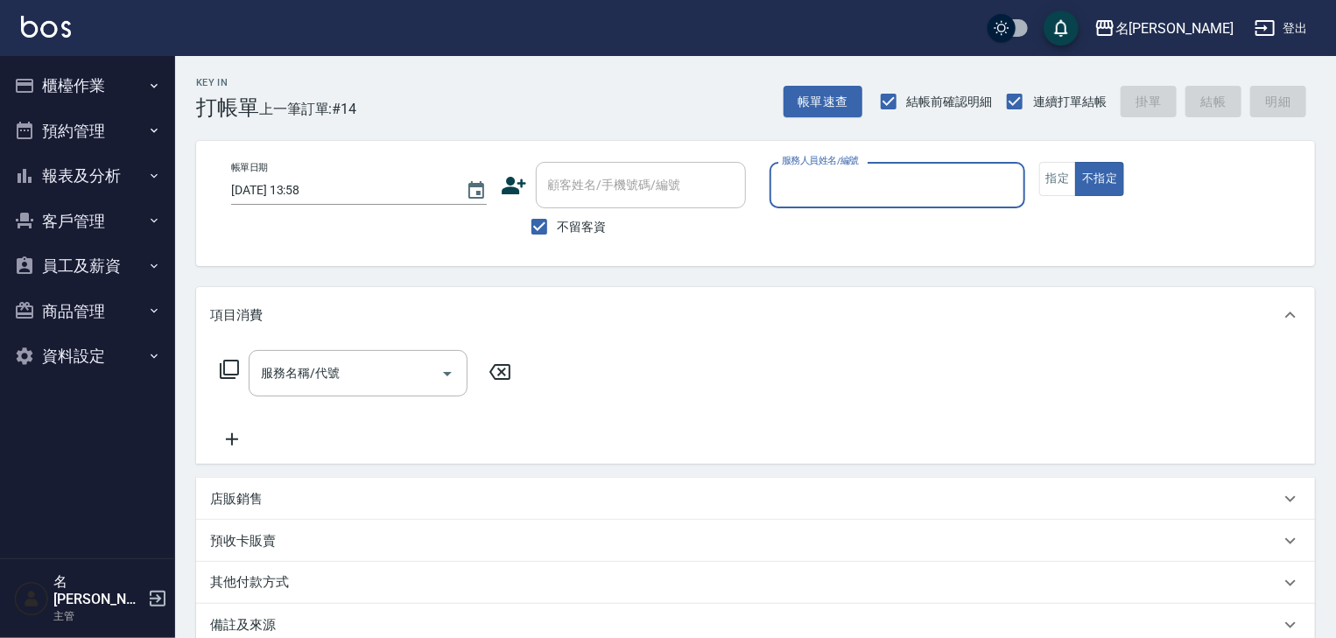
click at [94, 82] on button "櫃檯作業" at bounding box center [87, 86] width 161 height 46
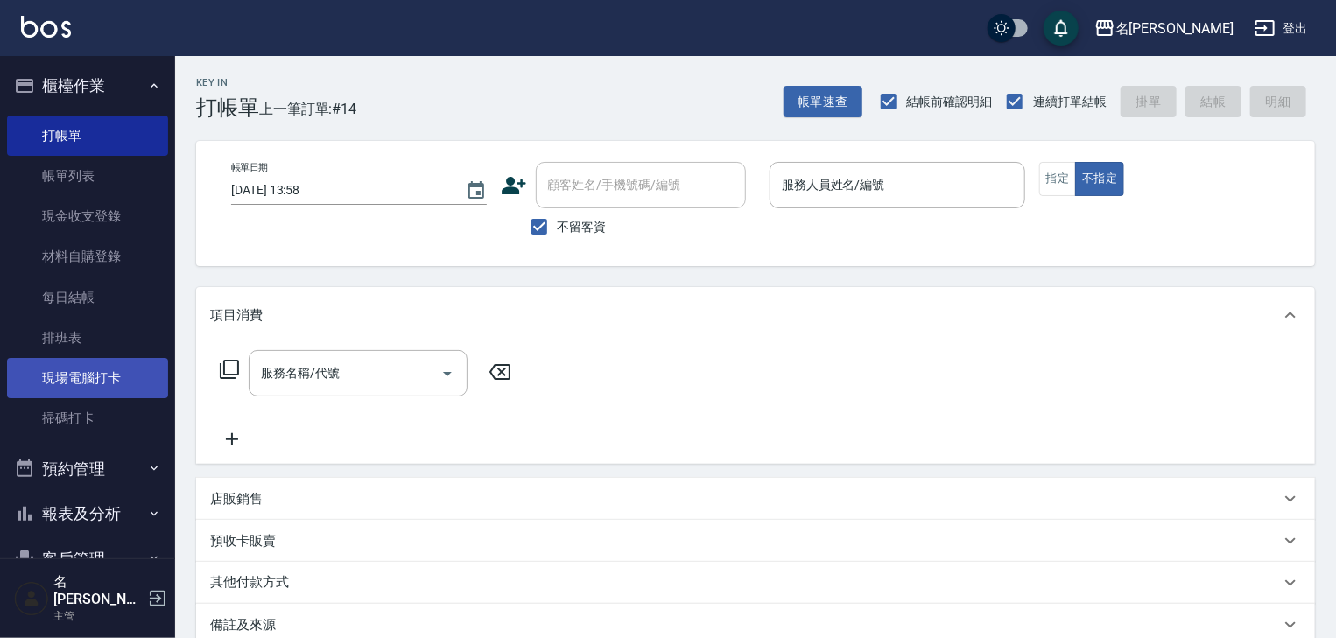
click at [61, 375] on link "現場電腦打卡" at bounding box center [87, 378] width 161 height 40
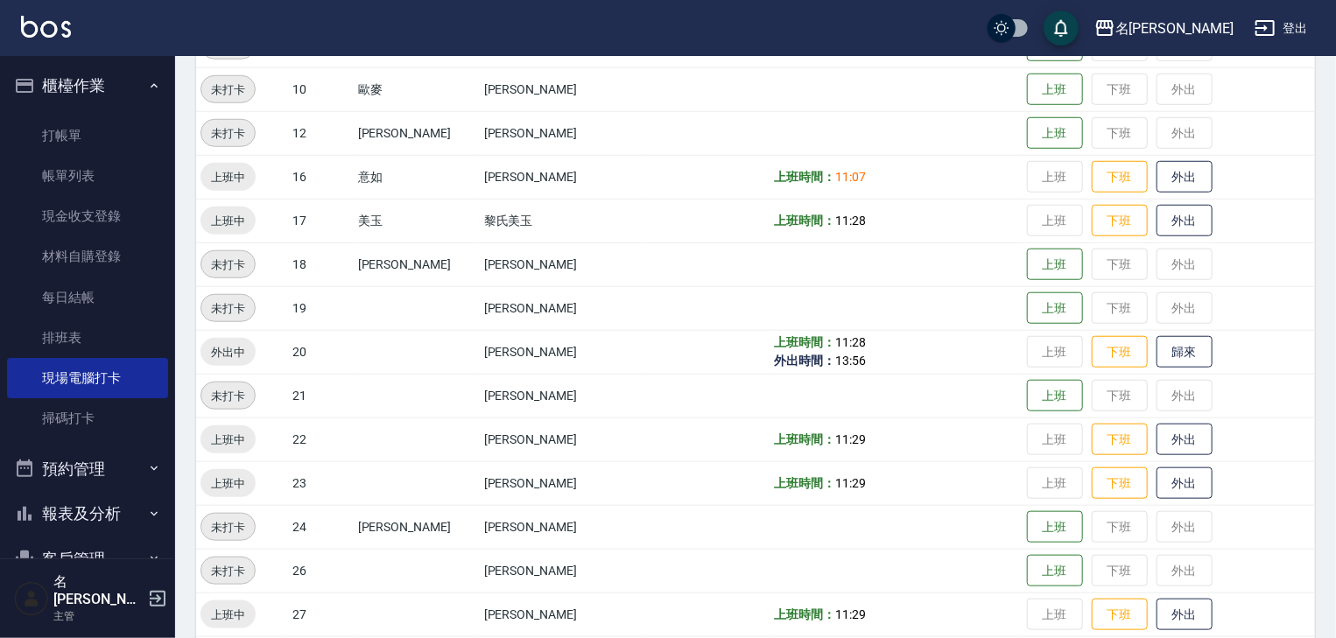
scroll to position [747, 0]
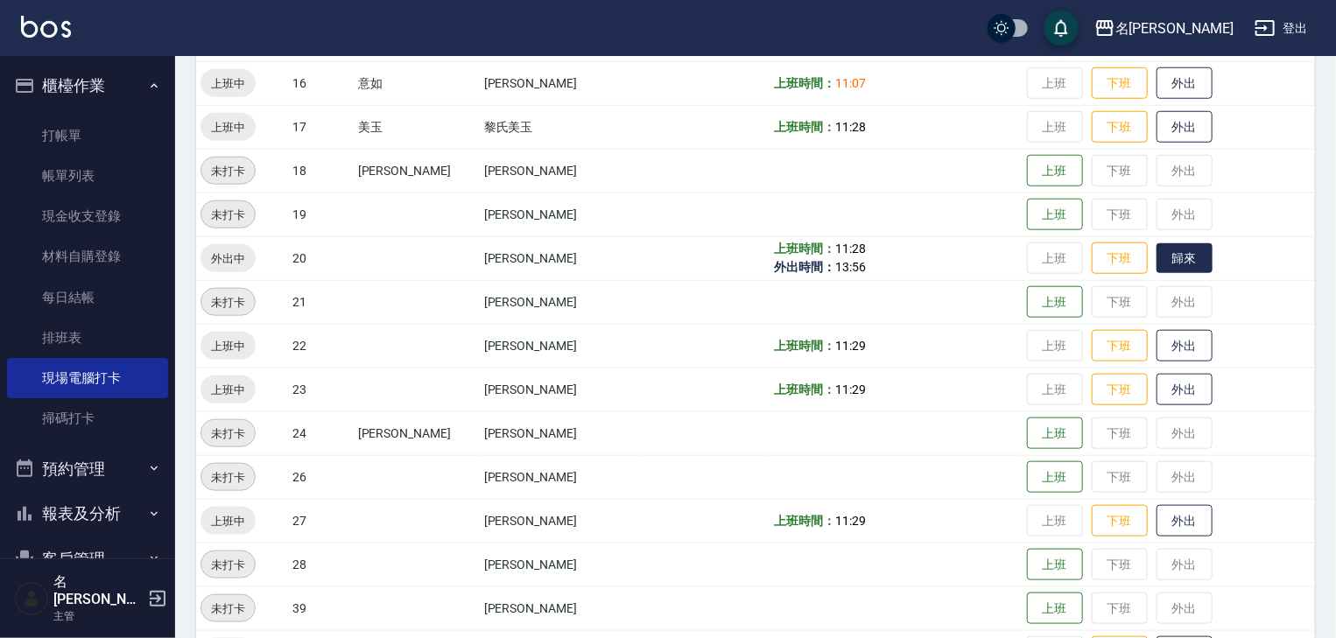
click at [1160, 256] on button "歸來" at bounding box center [1184, 258] width 56 height 31
click at [57, 25] on img at bounding box center [46, 27] width 50 height 22
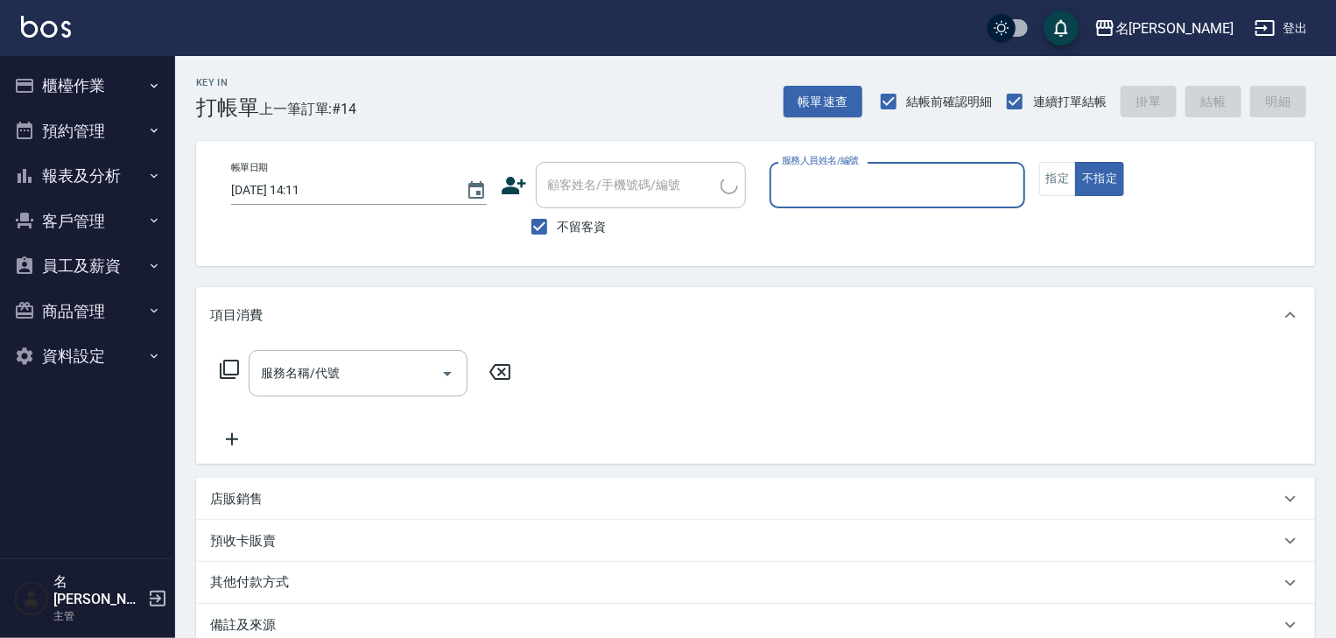
click at [930, 172] on input "服務人員姓名/編號" at bounding box center [897, 185] width 240 height 31
type input "歐麥-10"
type button "false"
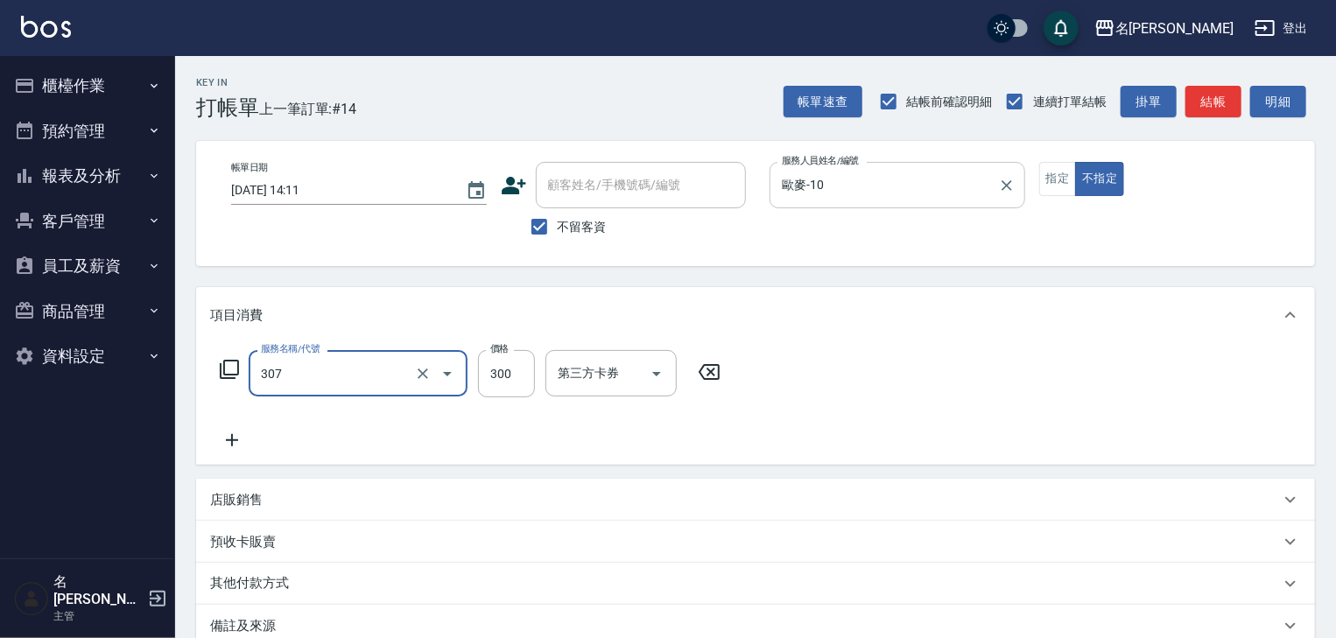
type input "剪髮(307)"
type input "500"
click at [1044, 193] on button "指定" at bounding box center [1058, 179] width 38 height 34
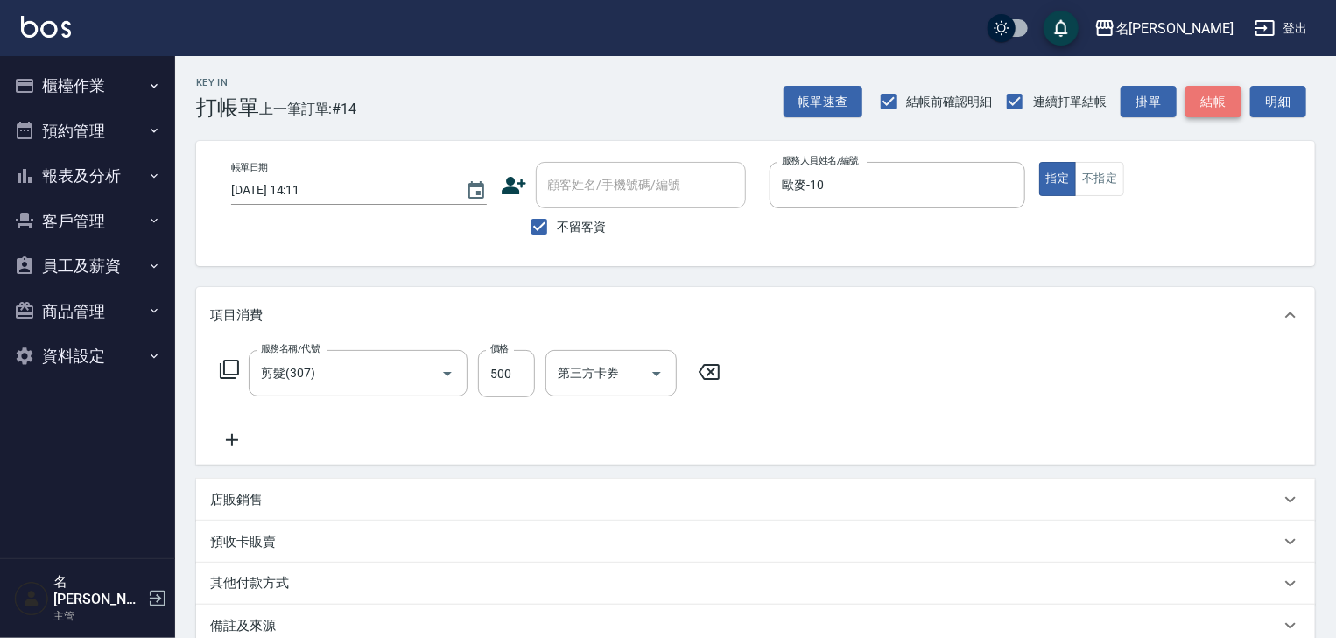
click at [1229, 98] on button "結帳" at bounding box center [1213, 102] width 56 height 32
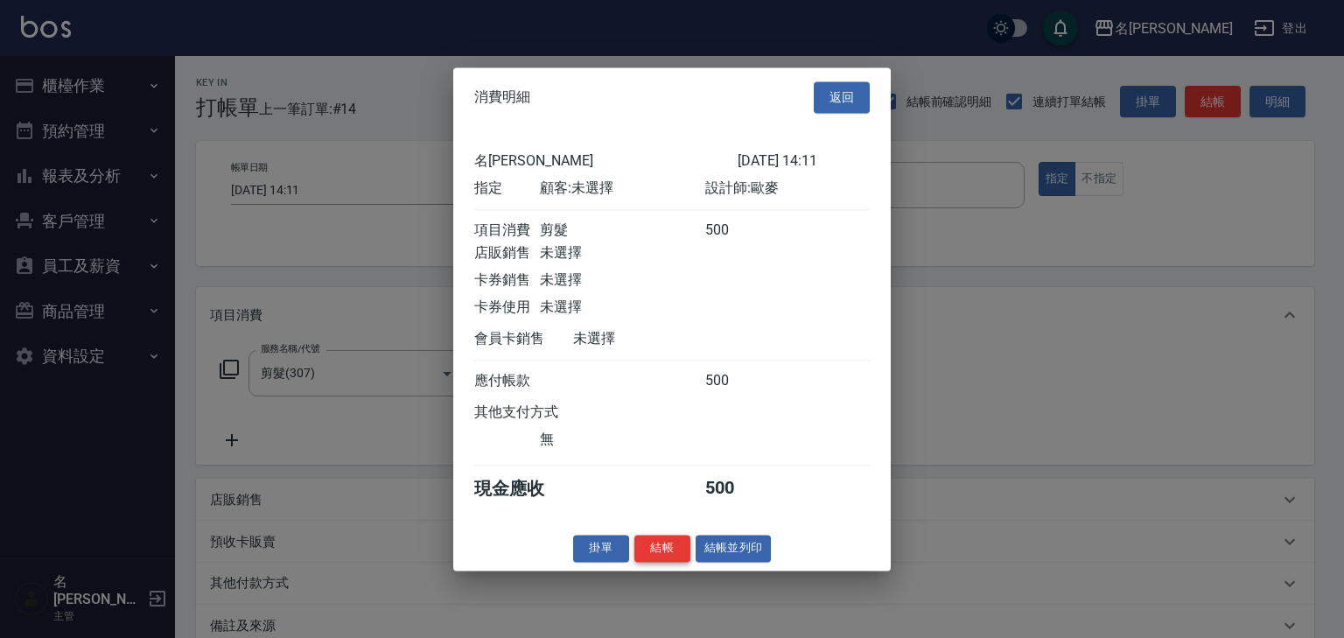
click at [670, 562] on button "結帳" at bounding box center [663, 548] width 56 height 27
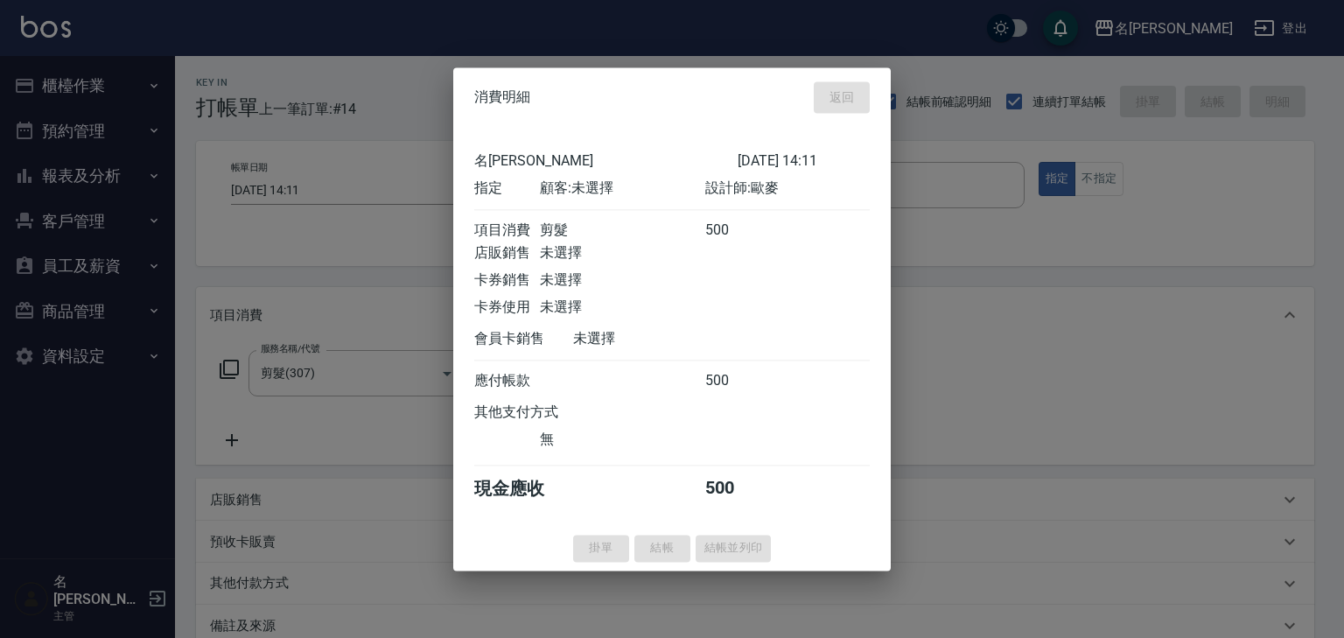
click at [672, 562] on div "掛單 結帳 結帳並列印" at bounding box center [672, 548] width 438 height 27
